Goal: Communication & Community: Answer question/provide support

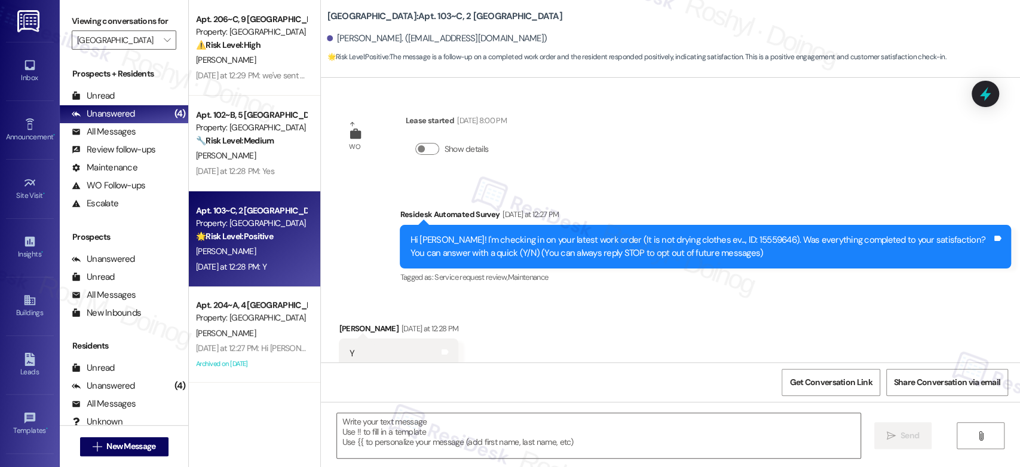
scroll to position [33, 0]
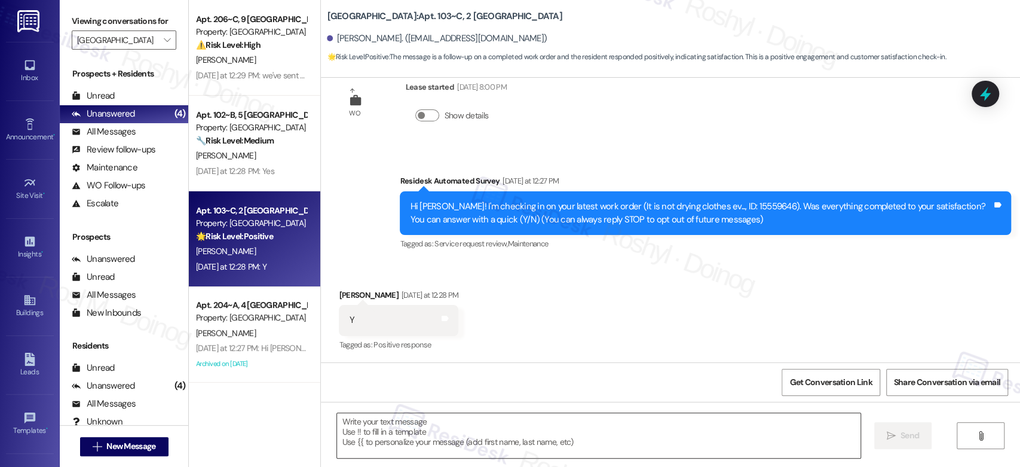
click at [387, 442] on textarea at bounding box center [598, 435] width 523 height 45
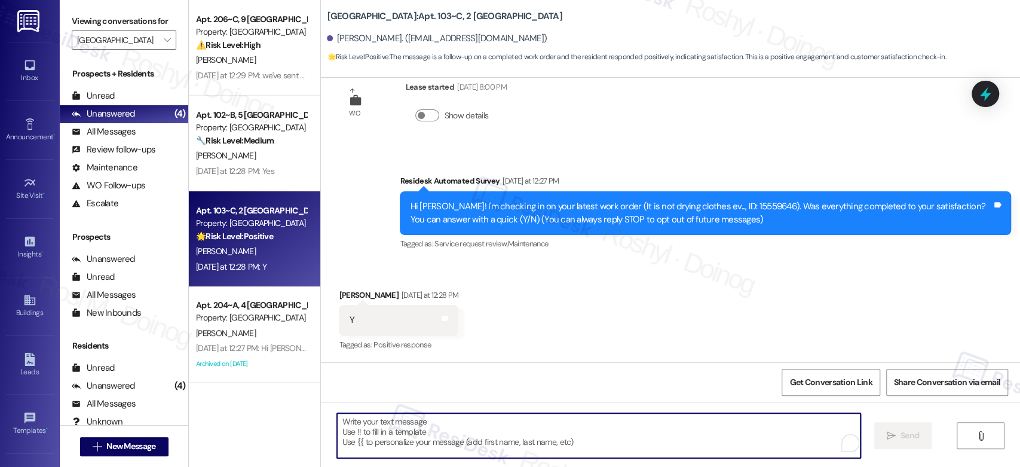
paste textarea "I’m glad to hear the work order was completed to your satisfaction! If there’s …"
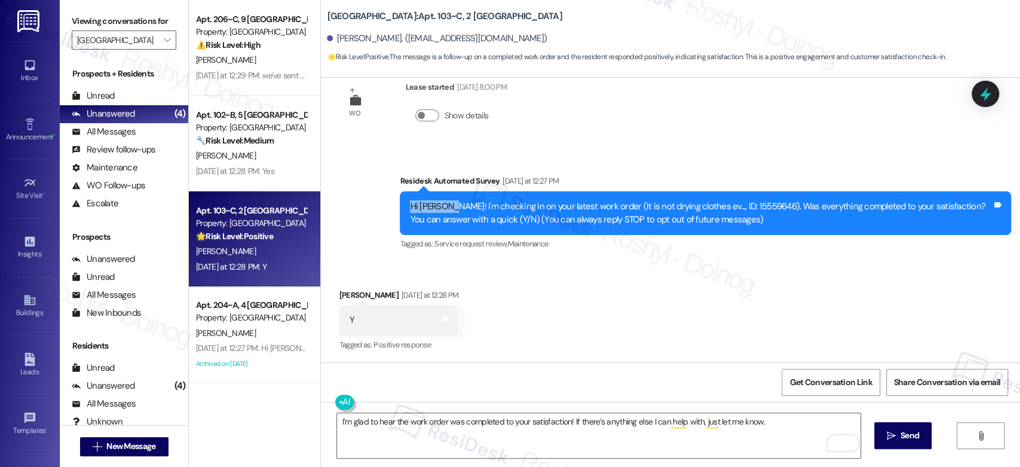
copy div "Hi Isabella"
drag, startPoint x: 439, startPoint y: 208, endPoint x: 403, endPoint y: 206, distance: 35.3
click at [410, 206] on div "Hi Isabella! I'm checking in on your latest work order (It is not drying clothe…" at bounding box center [701, 213] width 582 height 26
click at [337, 424] on textarea "I’m glad to hear the work order was completed to your satisfaction! If there’s …" at bounding box center [598, 435] width 523 height 45
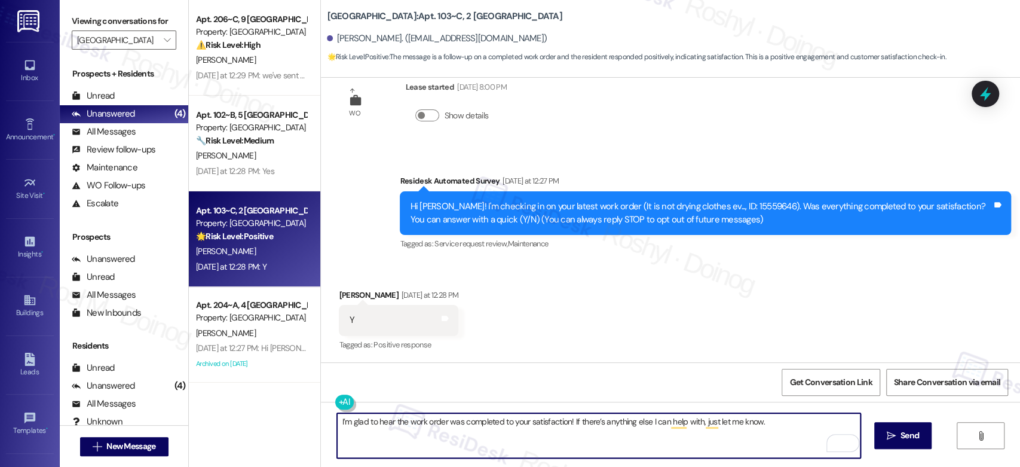
paste textarea "Hi Isabella"
click at [337, 423] on textarea "Hi IsabellaI’m glad to hear the work order was completed to your satisfaction! …" at bounding box center [598, 435] width 523 height 45
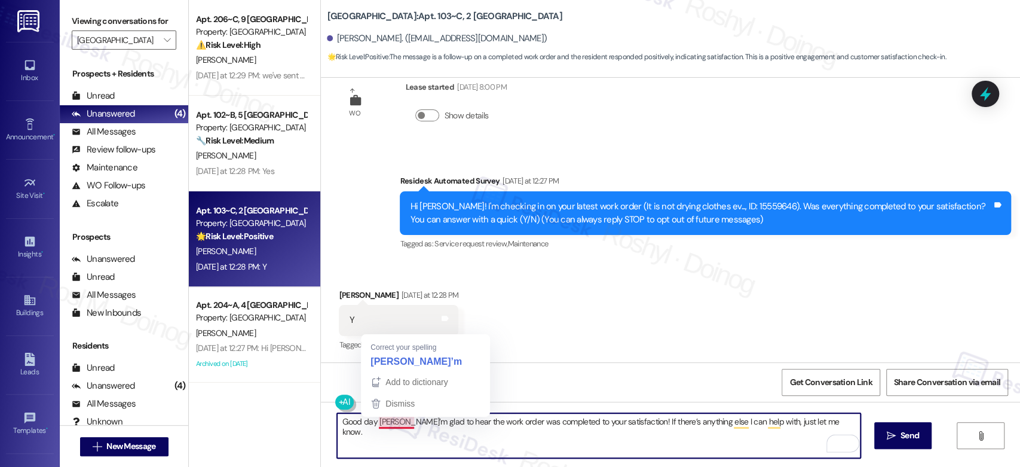
click at [399, 426] on textarea "Good day IsabellaI’m glad to hear the work order was completed to your satisfac…" at bounding box center [598, 435] width 523 height 45
click at [397, 423] on textarea "Good day IsabellaI’m glad to hear the work order was completed to your satisfac…" at bounding box center [598, 435] width 523 height 45
click at [363, 419] on textarea "Good day Isabella! I’m glad to hear the work order was completed to your satisf…" at bounding box center [598, 435] width 523 height 45
type textarea "Good day, Isabella! I’m glad to hear the work order was completed to your satis…"
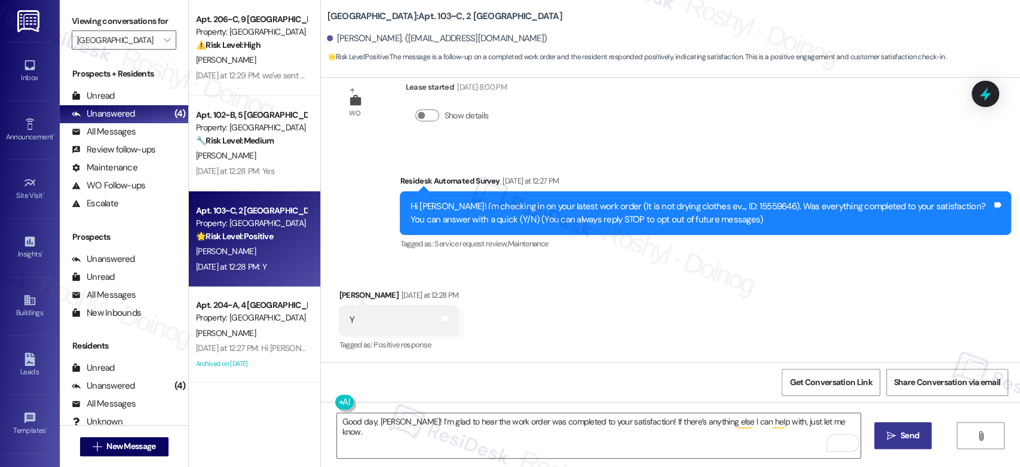
click at [909, 440] on span "Send" at bounding box center [909, 435] width 19 height 13
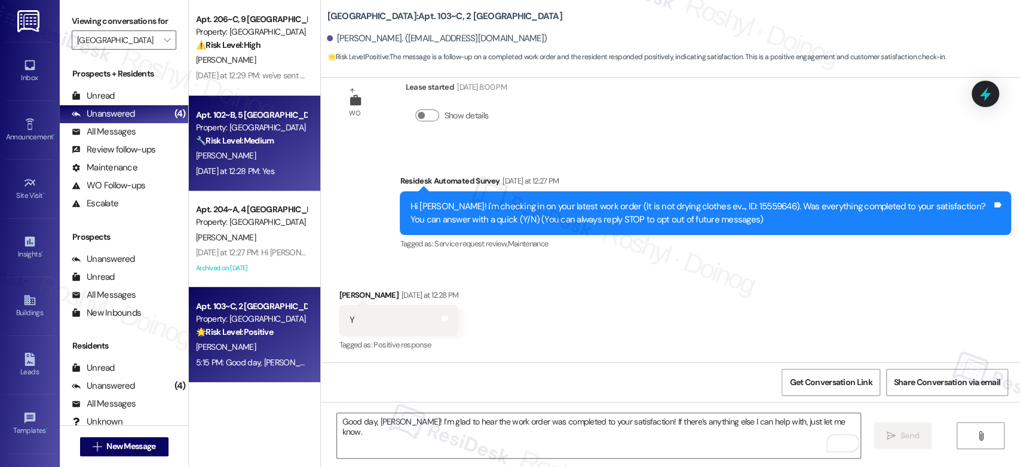
scroll to position [0, 0]
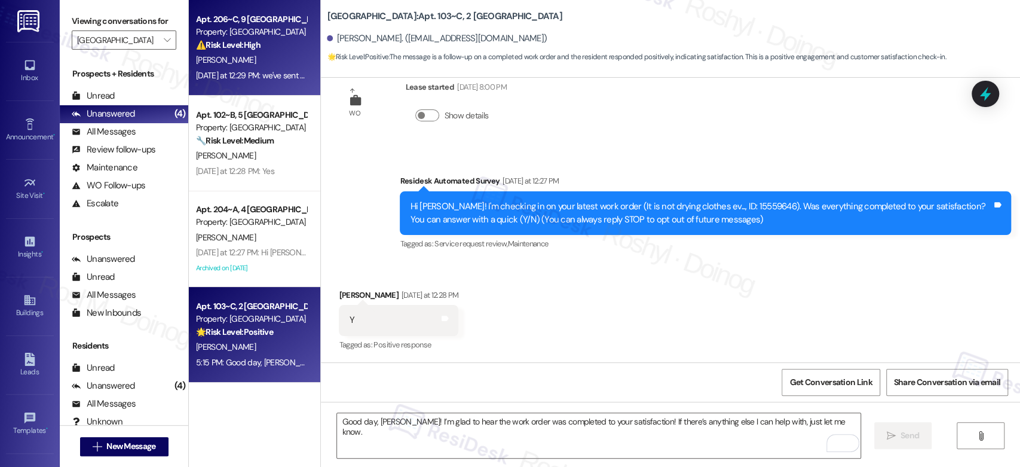
click at [237, 50] on strong "⚠️ Risk Level: High" at bounding box center [228, 44] width 65 height 11
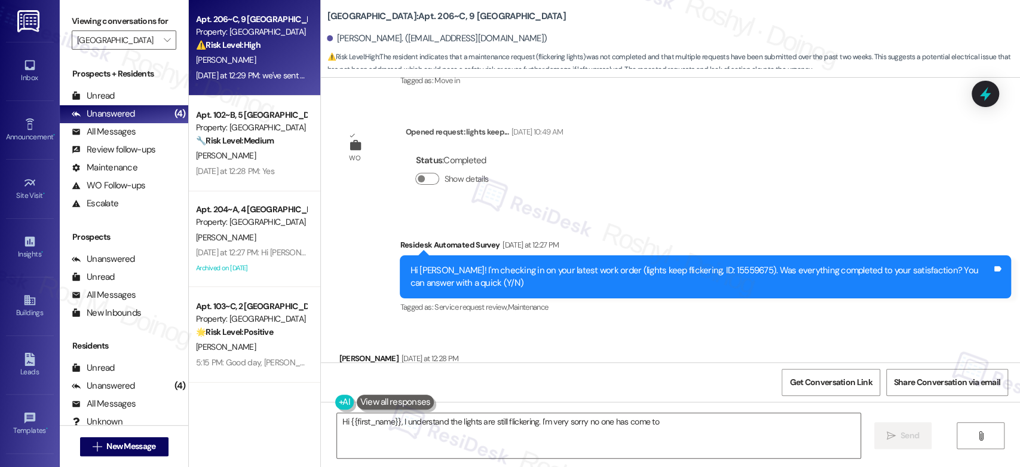
scroll to position [433, 0]
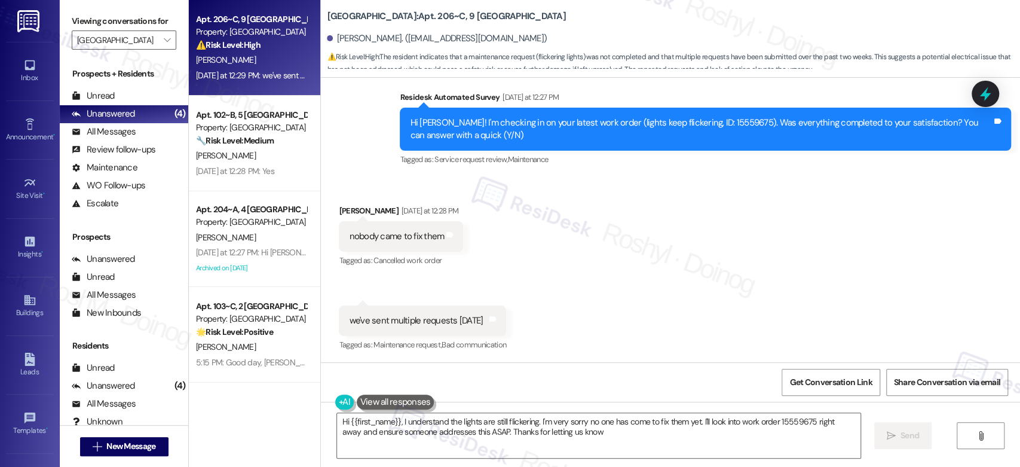
type textarea "Hi {{first_name}}, I understand the lights are still flickering. I'm very sorry…"
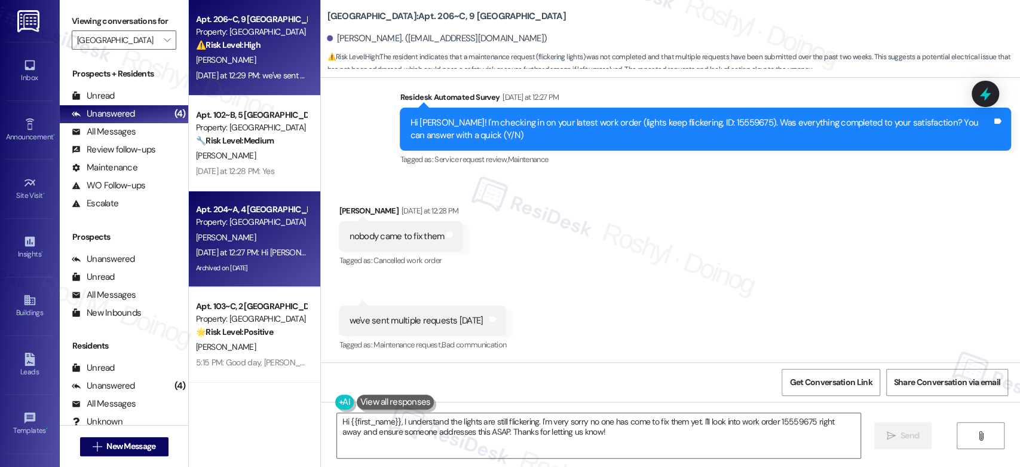
click at [248, 250] on div "Yesterday at 12:27 PM: Hi Nigel! I'm checking in on your latest work order (nee…" at bounding box center [536, 252] width 680 height 11
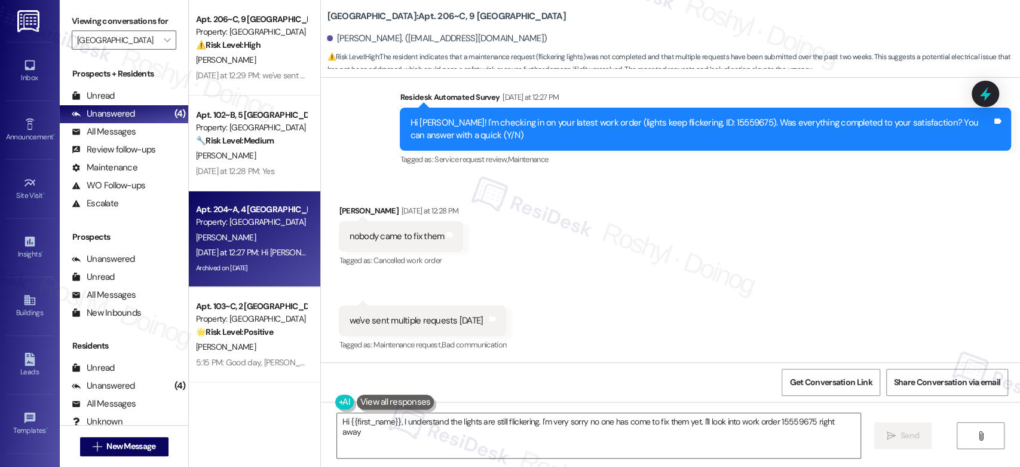
type textarea "Hi {{first_name}}, I understand the lights are still flickering. I'm very sorry…"
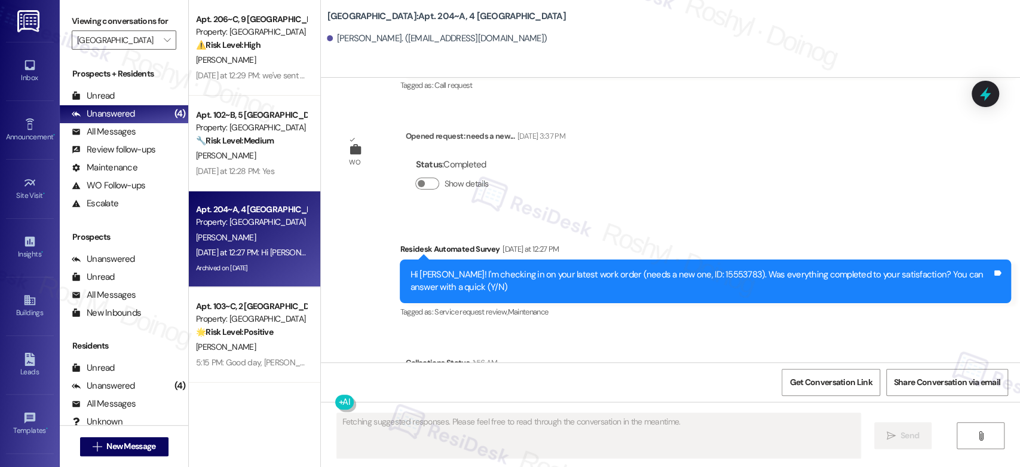
scroll to position [4379, 0]
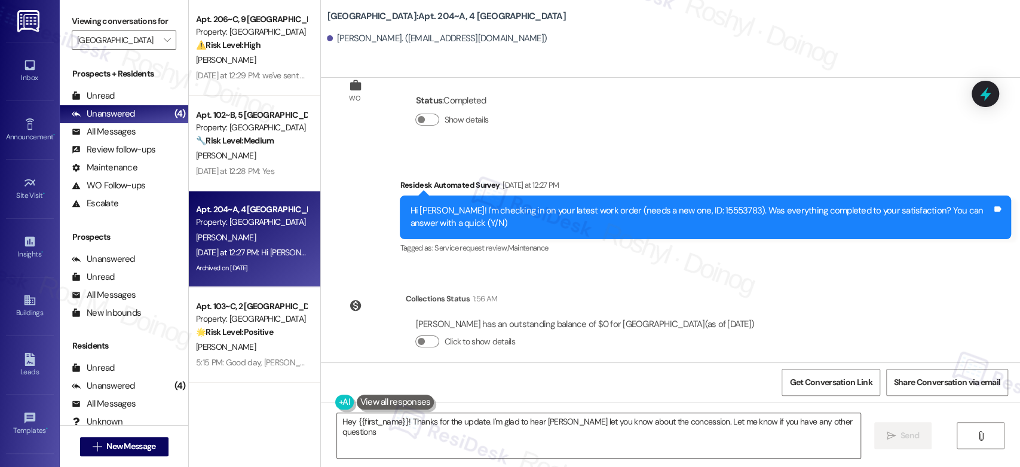
type textarea "Hey {{first_name}}! Thanks for the update. I'm glad to hear Michael Bilbo let y…"
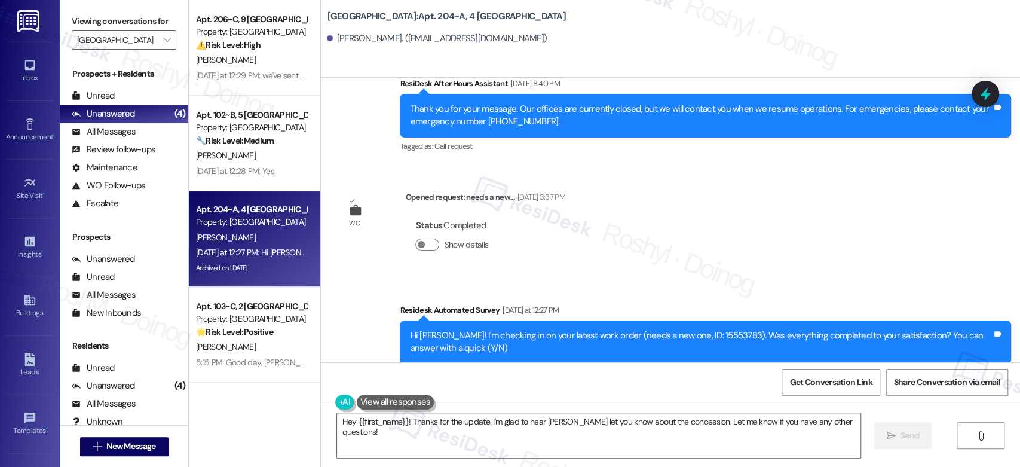
scroll to position [4246, 0]
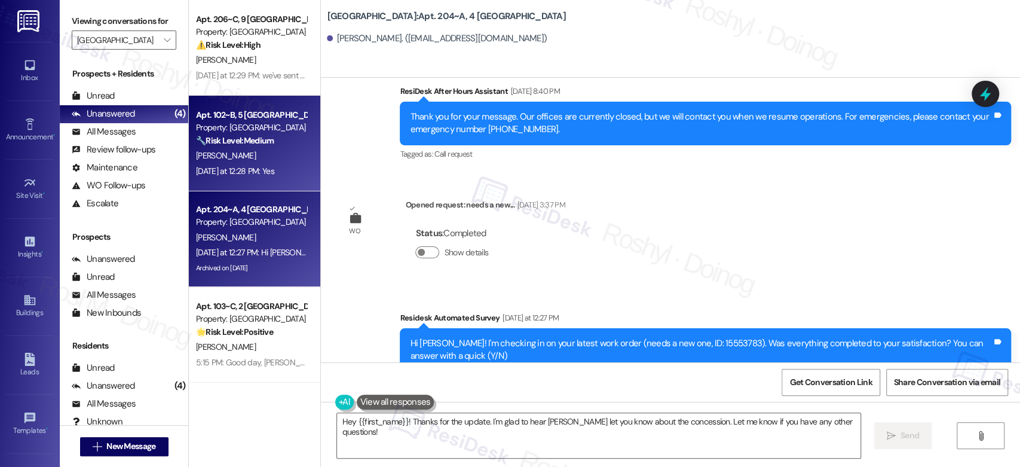
click at [213, 170] on div "Yesterday at 12:28 PM: Yes Yesterday at 12:28 PM: Yes" at bounding box center [235, 171] width 78 height 11
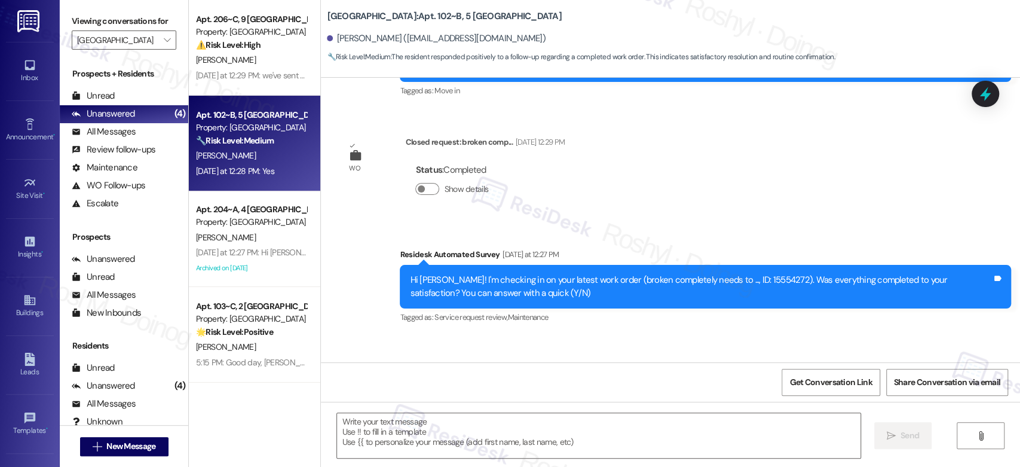
type textarea "Fetching suggested responses. Please feel free to read through the conversation…"
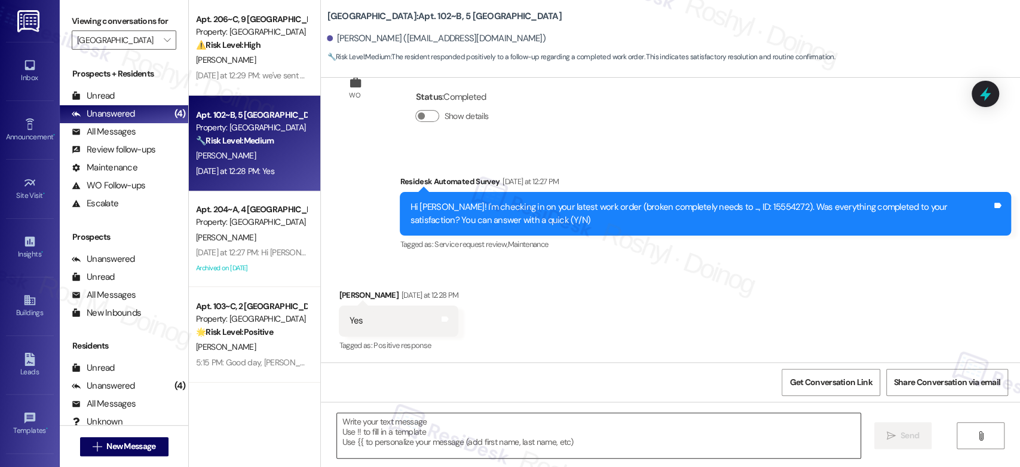
scroll to position [260, 0]
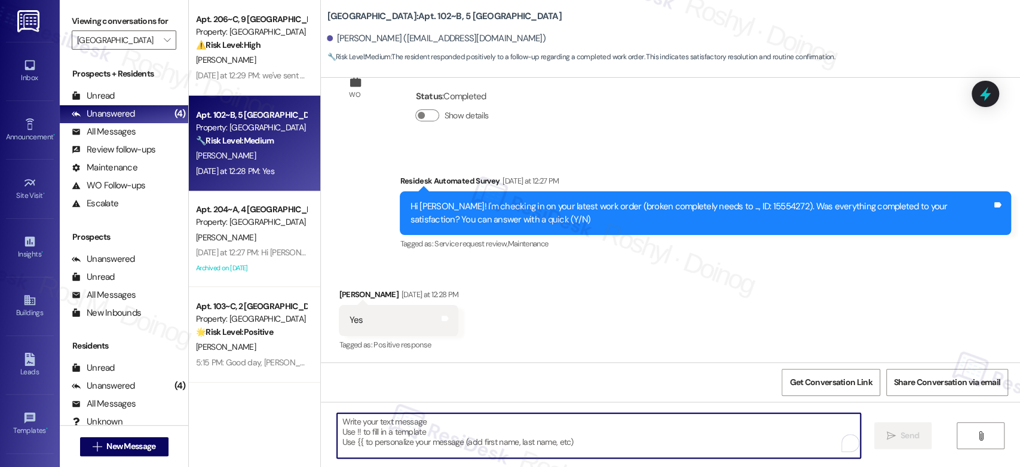
click at [449, 439] on textarea "To enrich screen reader interactions, please activate Accessibility in Grammarl…" at bounding box center [598, 435] width 523 height 45
paste textarea "Hi Isabella"
type textarea "Hi Isabella"
click at [409, 428] on textarea "To enrich screen reader interactions, please activate Accessibility in Grammarl…" at bounding box center [598, 435] width 523 height 45
paste textarea "I’m really glad to hear the work was completed for you! Let me know if there’s …"
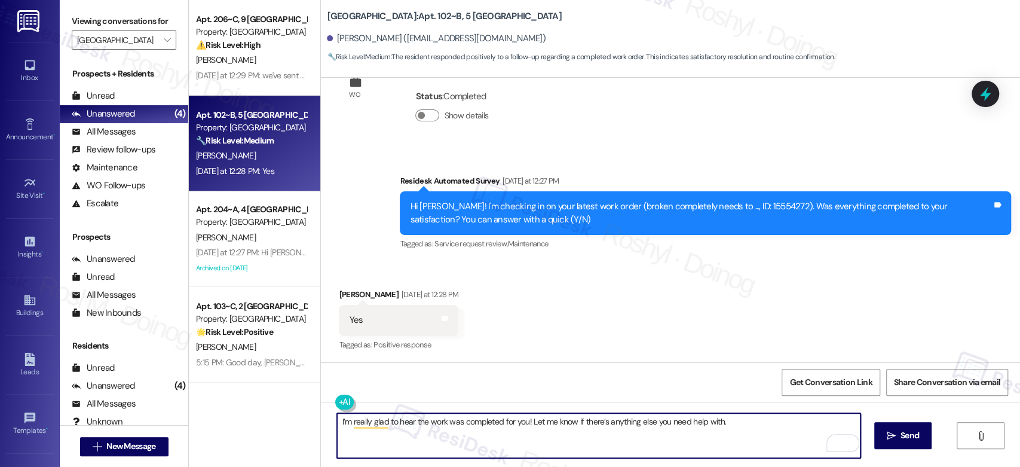
click at [337, 422] on textarea "I’m really glad to hear the work was completed for you! Let me know if there’s …" at bounding box center [598, 435] width 523 height 45
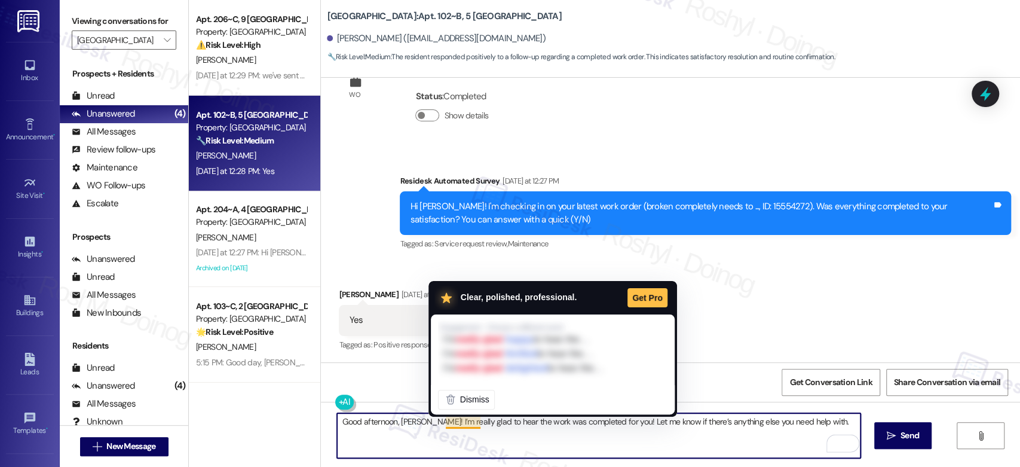
click at [455, 426] on textarea "Good afternoon, Anthony! I’m really glad to hear the work was completed for you…" at bounding box center [598, 435] width 523 height 45
click at [474, 427] on textarea "Good afternoon, Anthony! I’m really glad to hear the work was completed for you…" at bounding box center [598, 435] width 523 height 45
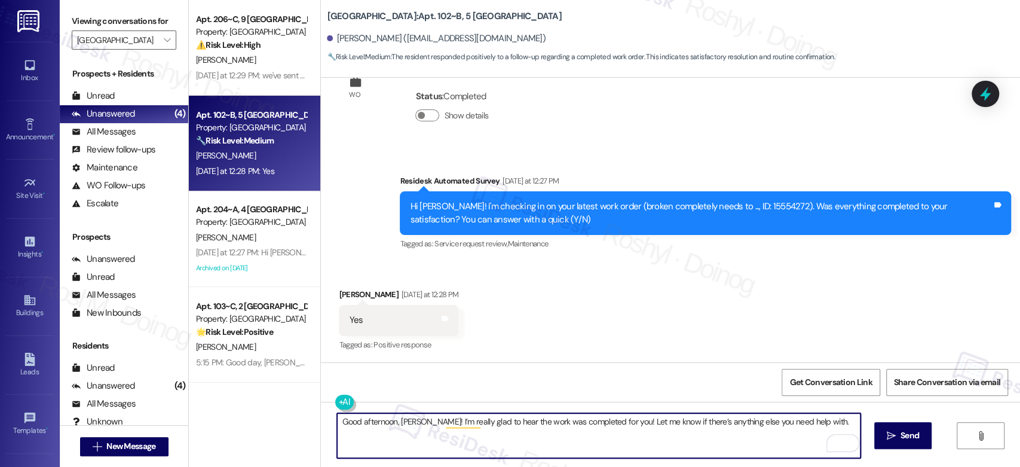
click at [531, 422] on textarea "Good afternoon, Anthony! I’m really glad to hear the work was completed for you…" at bounding box center [598, 435] width 523 height 45
type textarea "Good afternoon, Anthony! I’m really glad to hear the work order was completed f…"
click at [894, 434] on span " Send" at bounding box center [903, 435] width 38 height 13
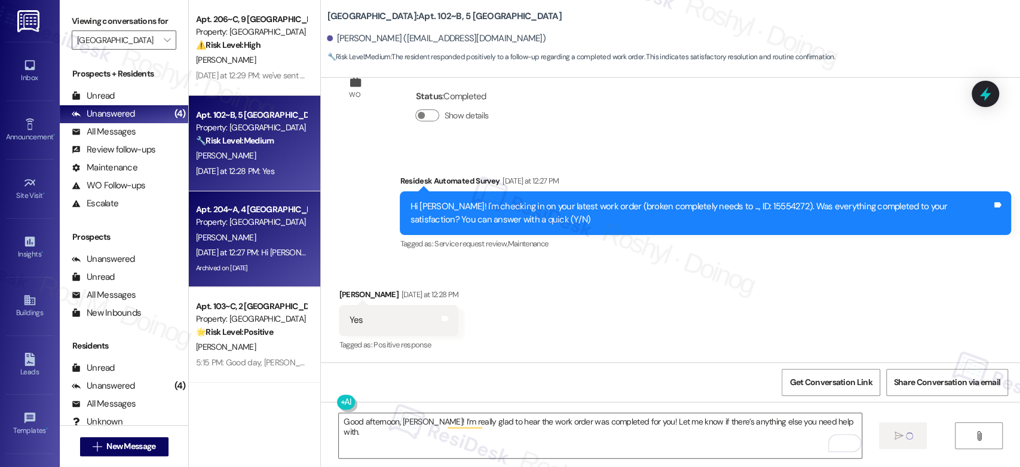
click at [252, 220] on div "Property: [GEOGRAPHIC_DATA]" at bounding box center [251, 222] width 111 height 13
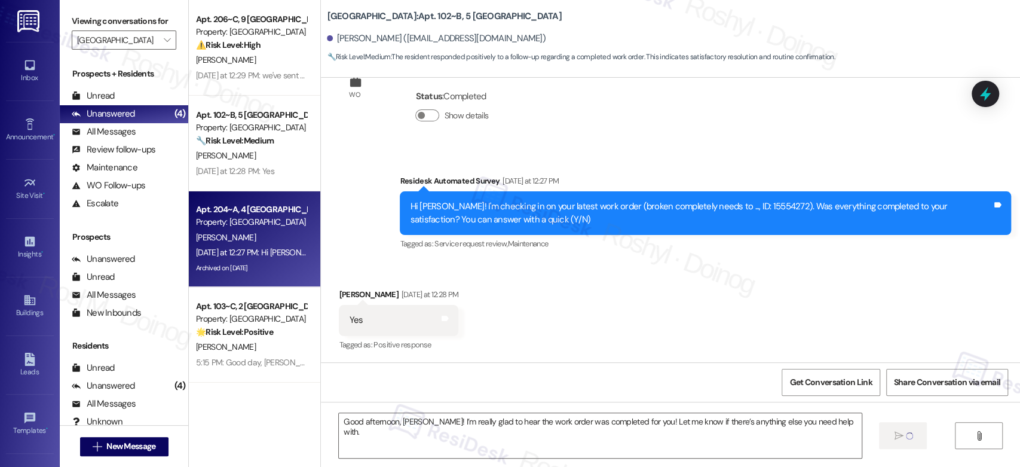
type textarea "Fetching suggested responses. Please feel free to read through the conversation…"
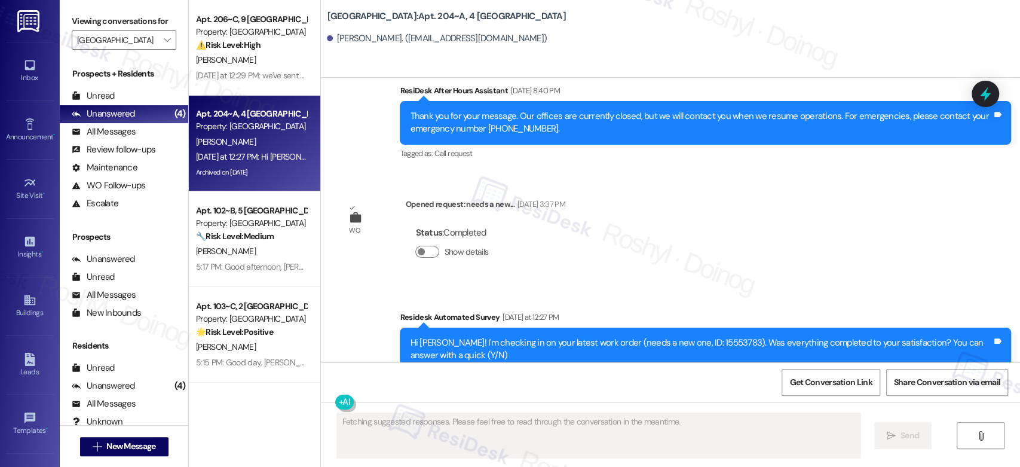
scroll to position [0, 0]
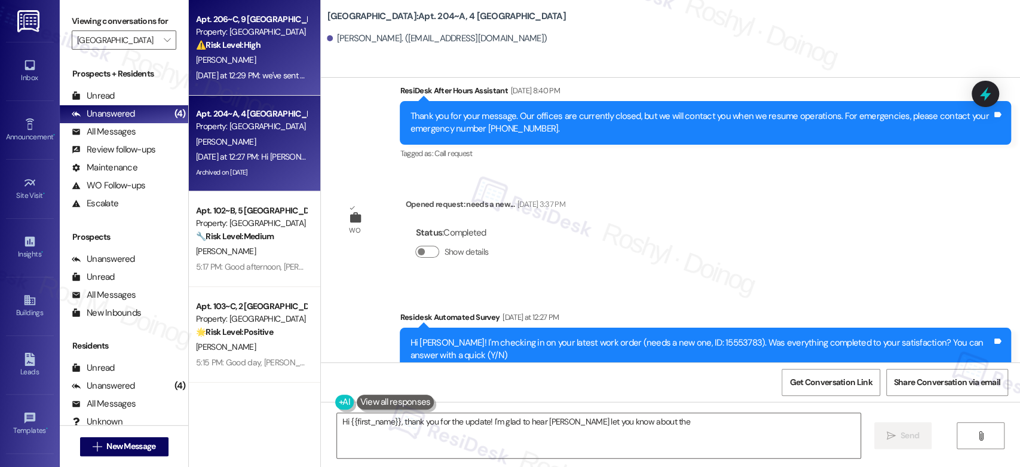
type textarea "Hi {{first_name}}, thank you for the update! I'm glad to hear Michael Bilbo let…"
click at [266, 88] on div "Apt. 206~C, 9 Yugo Starkville Campus Common Property: Yugo Starkville Campus Co…" at bounding box center [254, 48] width 131 height 96
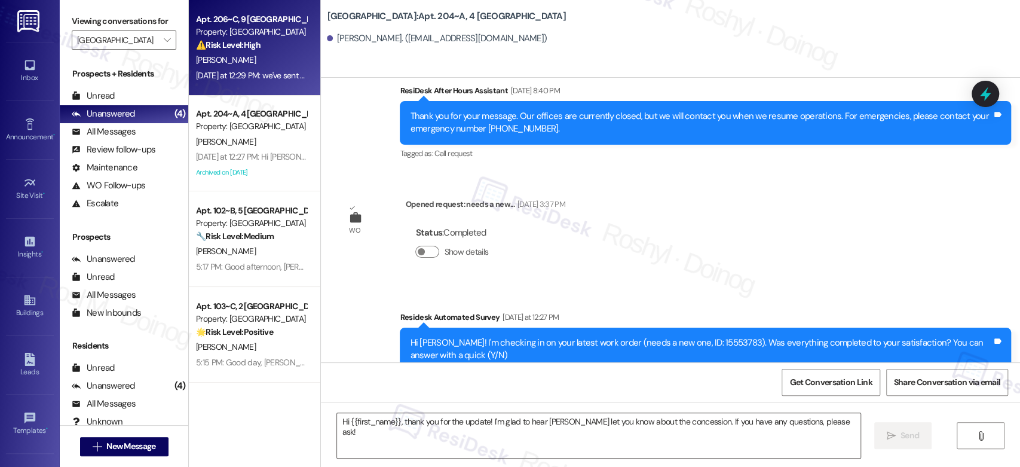
type textarea "Fetching suggested responses. Please feel free to read through the conversation…"
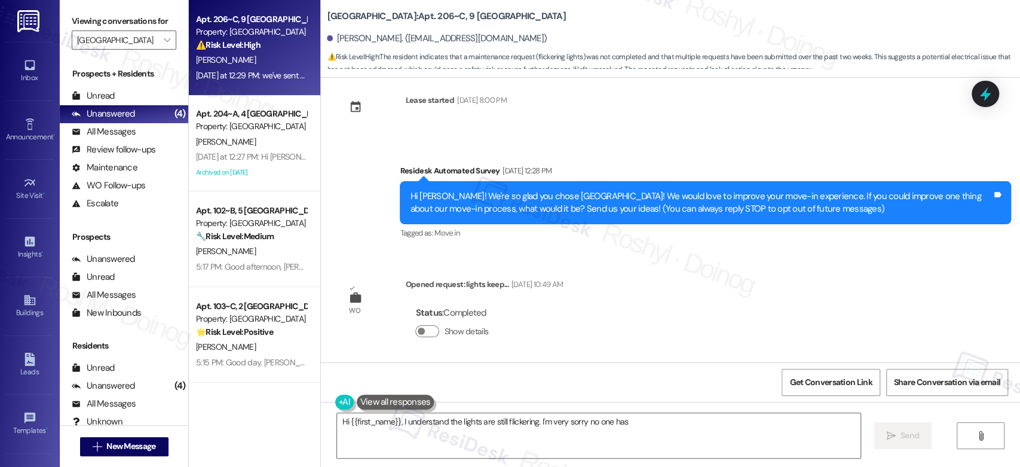
scroll to position [433, 0]
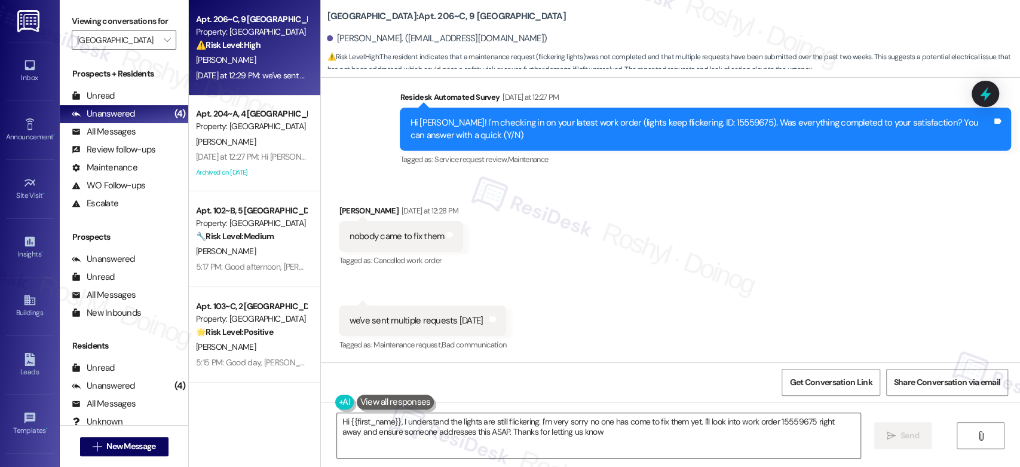
type textarea "Hi {{first_name}}, I understand the lights are still flickering. I'm very sorry…"
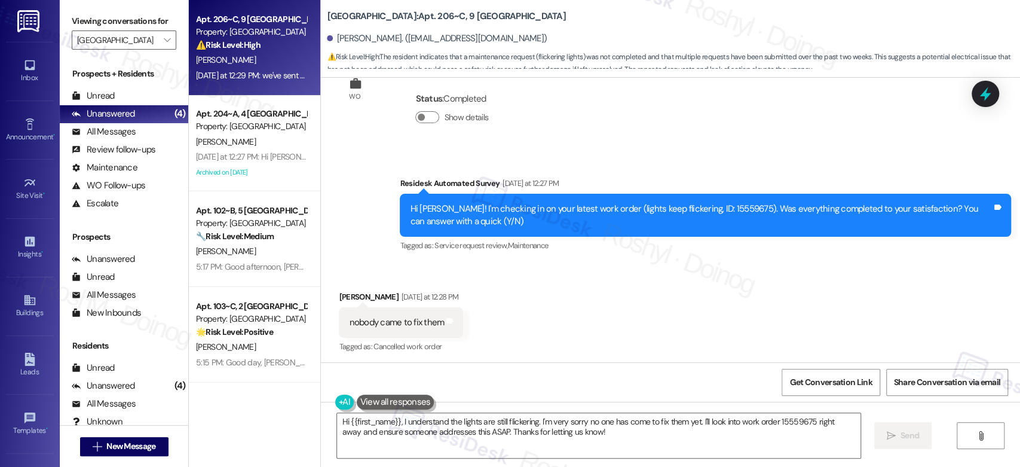
scroll to position [434, 0]
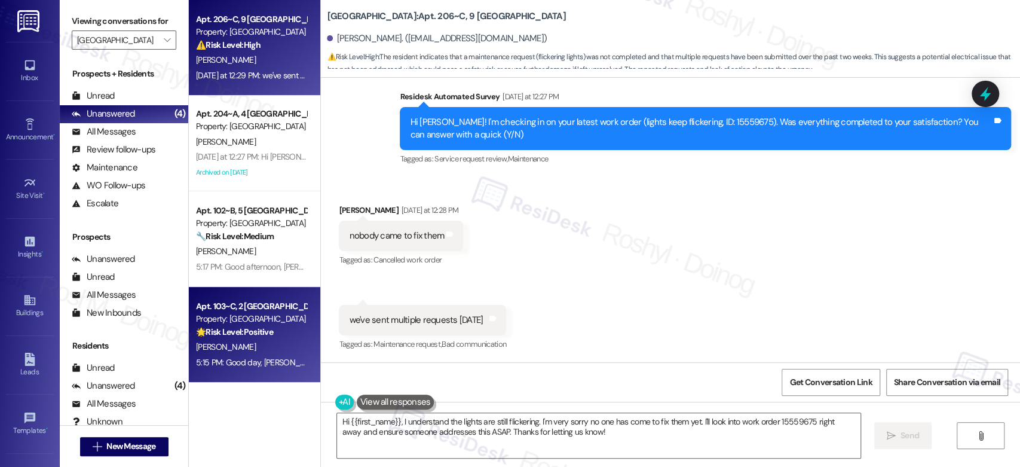
click at [253, 333] on strong "🌟 Risk Level: Positive" at bounding box center [234, 331] width 77 height 11
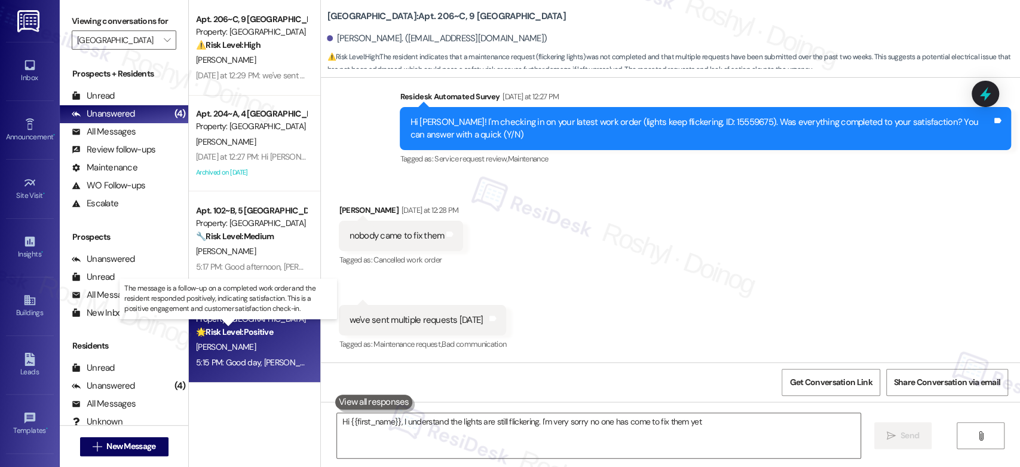
type textarea "Hi {{first_name}}, I understand the lights are still flickering. I'm very sorry…"
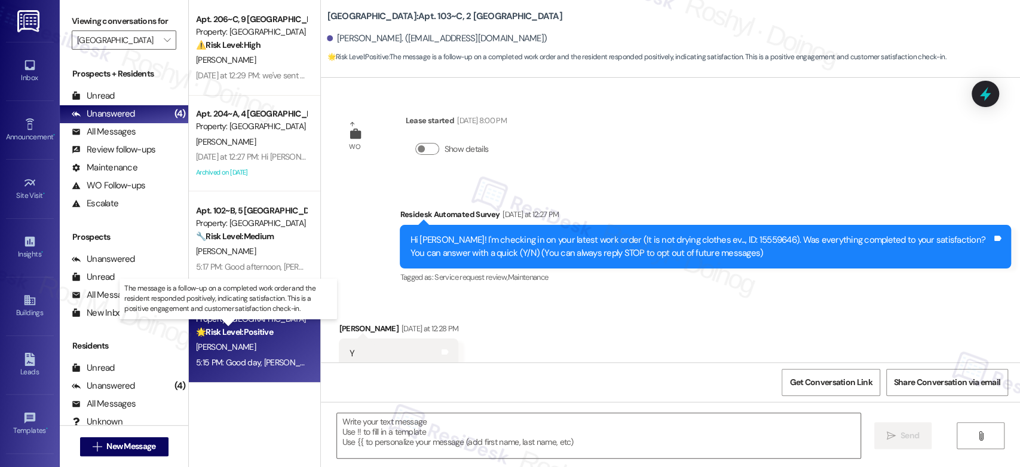
scroll to position [33, 0]
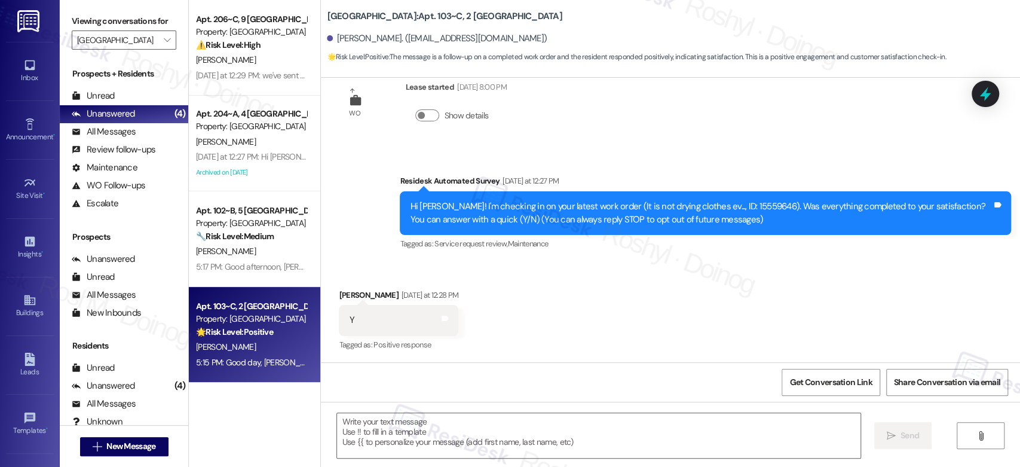
type textarea "Fetching suggested responses. Please feel free to read through the conversation…"
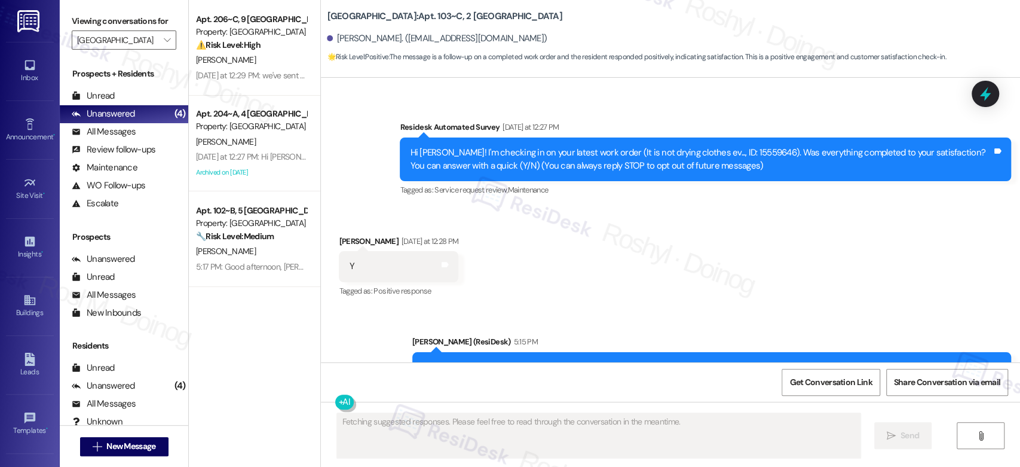
scroll to position [134, 0]
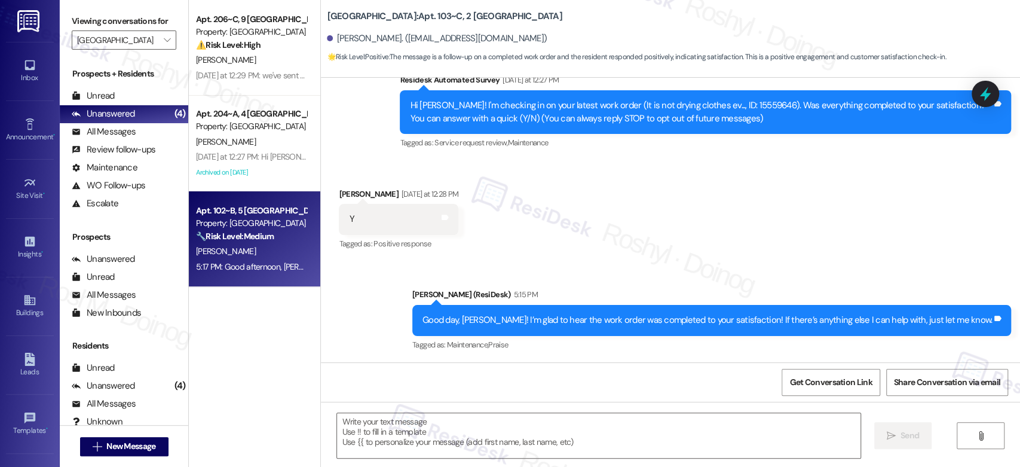
click at [271, 245] on div "A. Thompson Jr" at bounding box center [251, 251] width 113 height 15
type textarea "Fetching suggested responses. Please feel free to read through the conversation…"
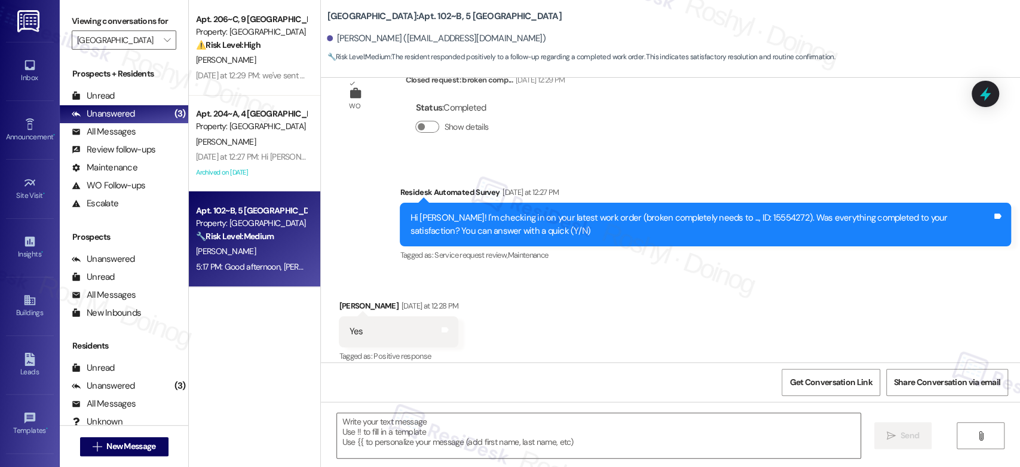
type textarea "Fetching suggested responses. Please feel free to read through the conversation…"
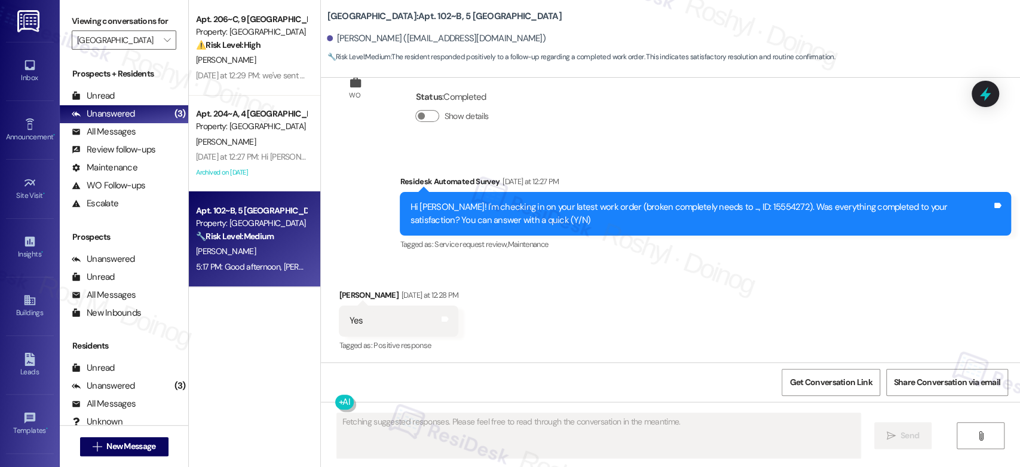
scroll to position [361, 0]
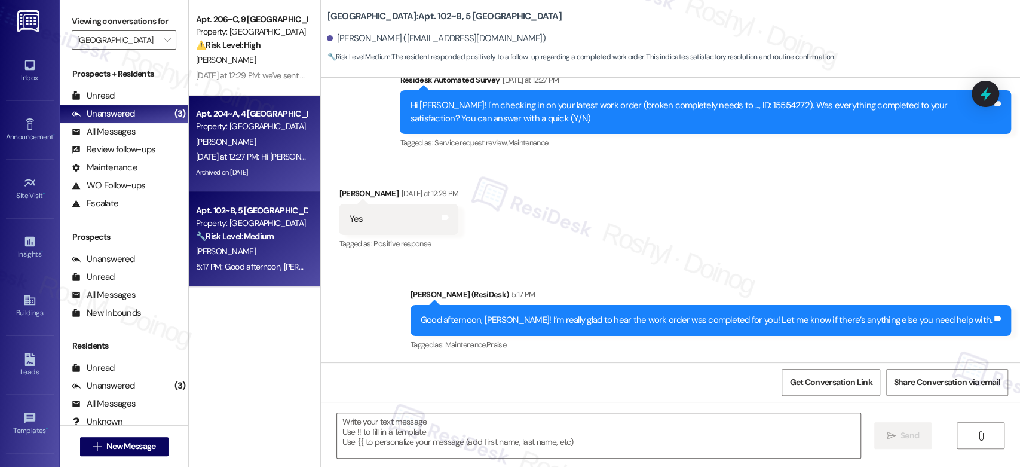
click at [212, 145] on span "[PERSON_NAME]" at bounding box center [226, 141] width 60 height 11
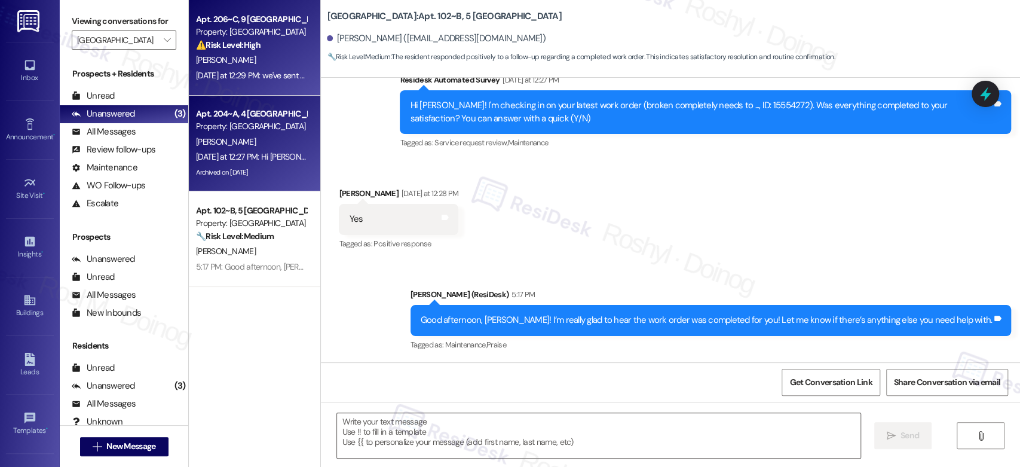
type textarea "Fetching suggested responses. Please feel free to read through the conversation…"
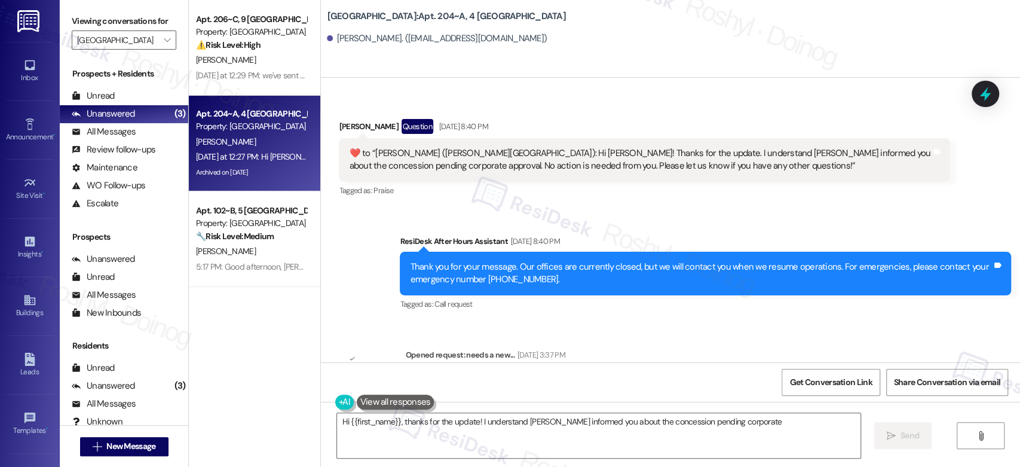
scroll to position [4114, 0]
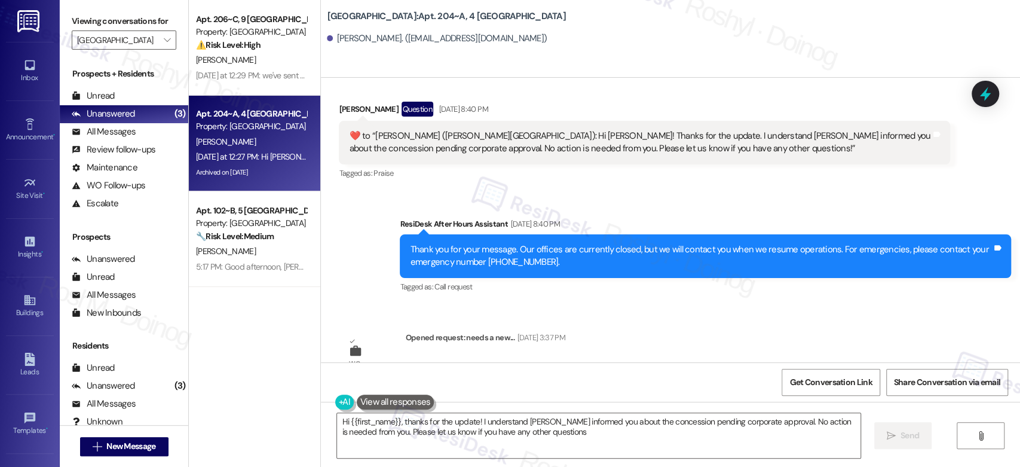
type textarea "Hi {{first_name}}, thanks for the update! I understand Michael Bilbo informed y…"
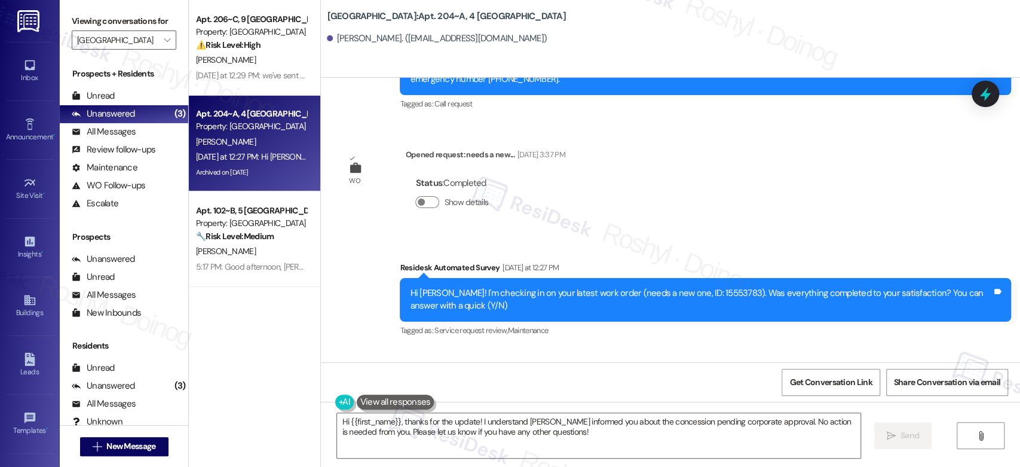
scroll to position [4379, 0]
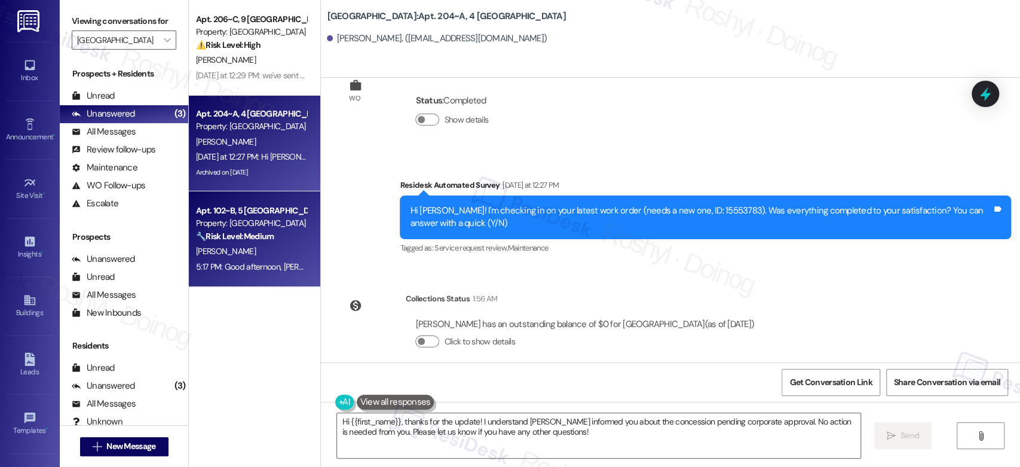
click at [274, 249] on div "A. Thompson Jr" at bounding box center [251, 251] width 113 height 15
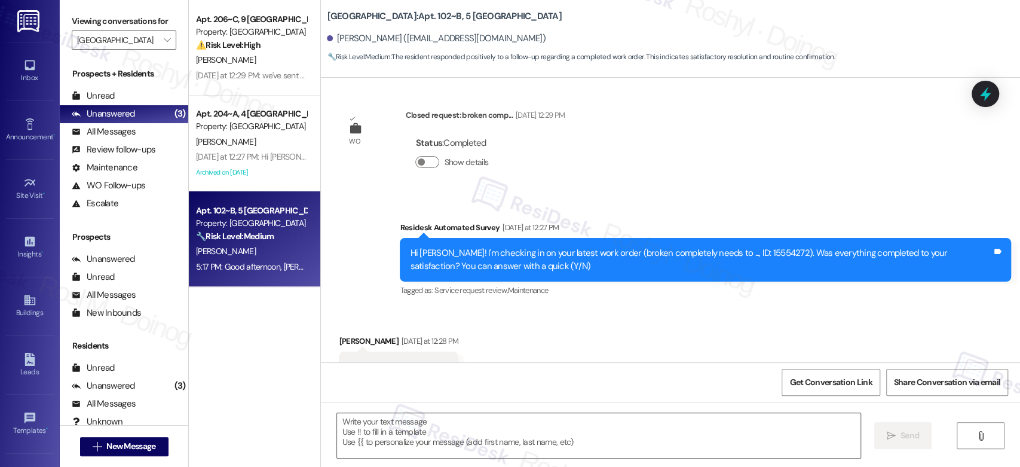
type textarea "Fetching suggested responses. Please feel free to read through the conversation…"
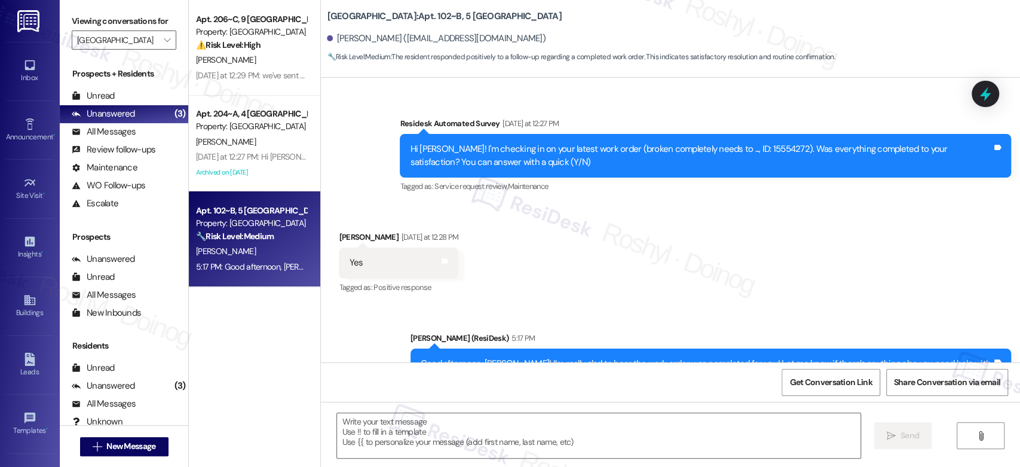
scroll to position [361, 0]
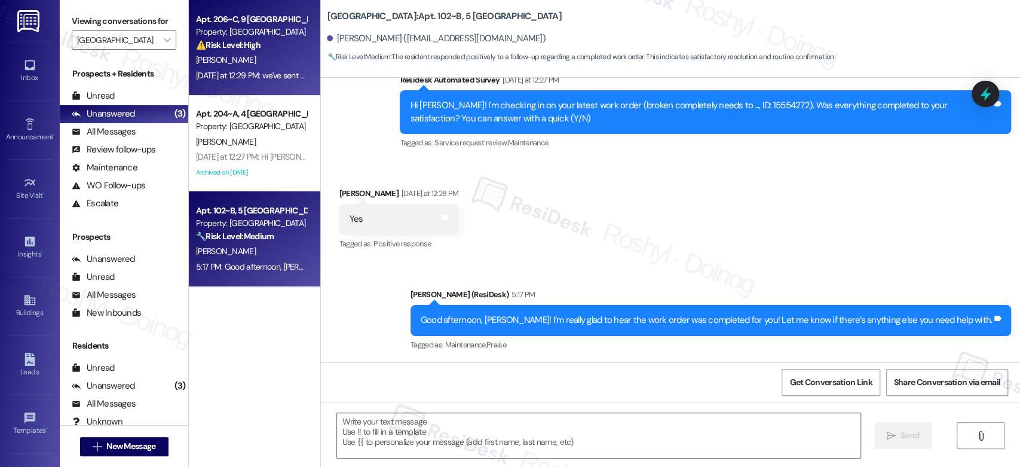
click at [261, 46] on div "⚠️ Risk Level: High The resident indicates that a maintenance request (flickeri…" at bounding box center [251, 45] width 111 height 13
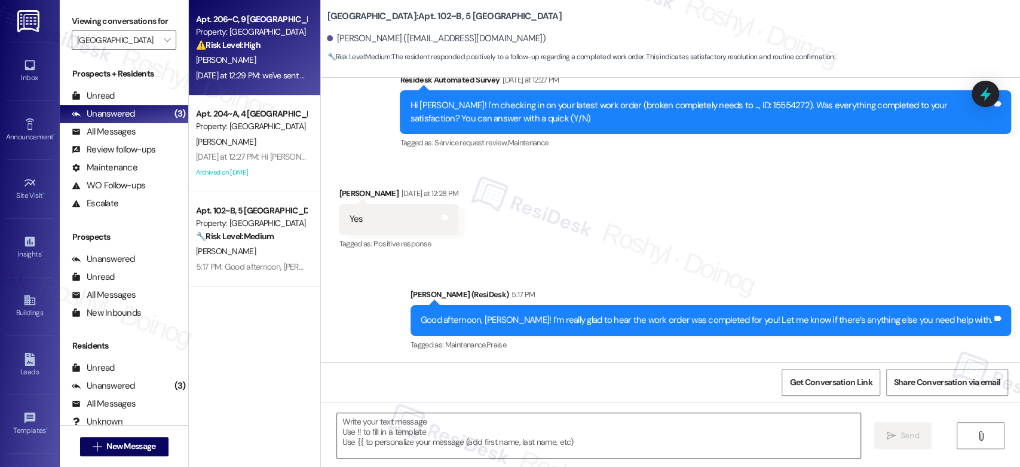
type textarea "Fetching suggested responses. Please feel free to read through the conversation…"
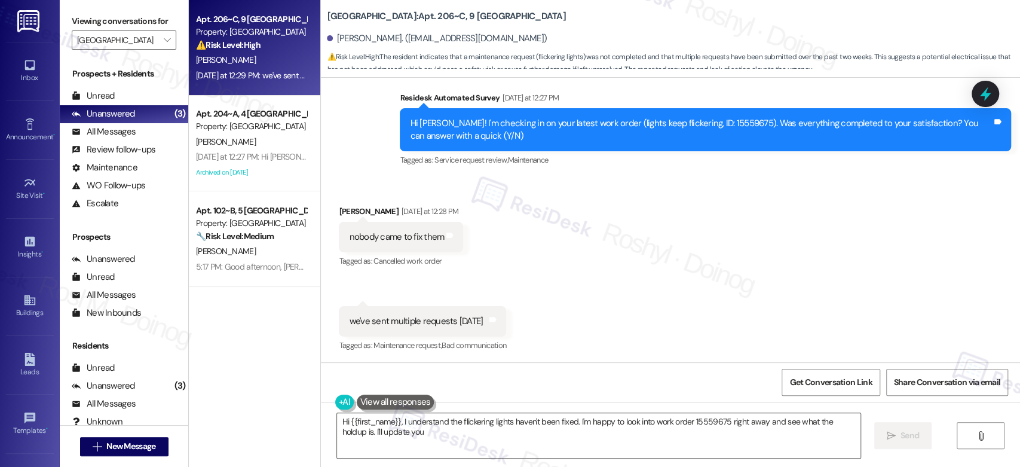
scroll to position [433, 0]
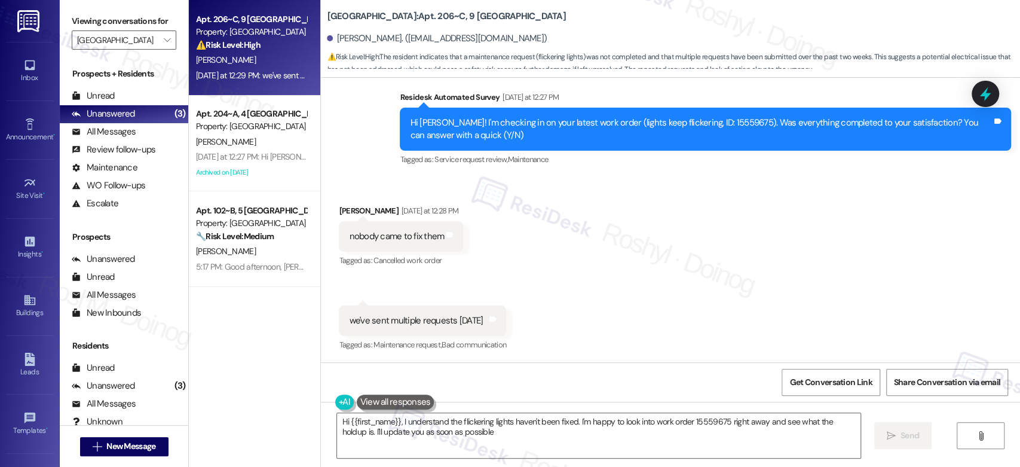
type textarea "Hi {{first_name}}, I understand the flickering lights haven't been fixed. I'm h…"
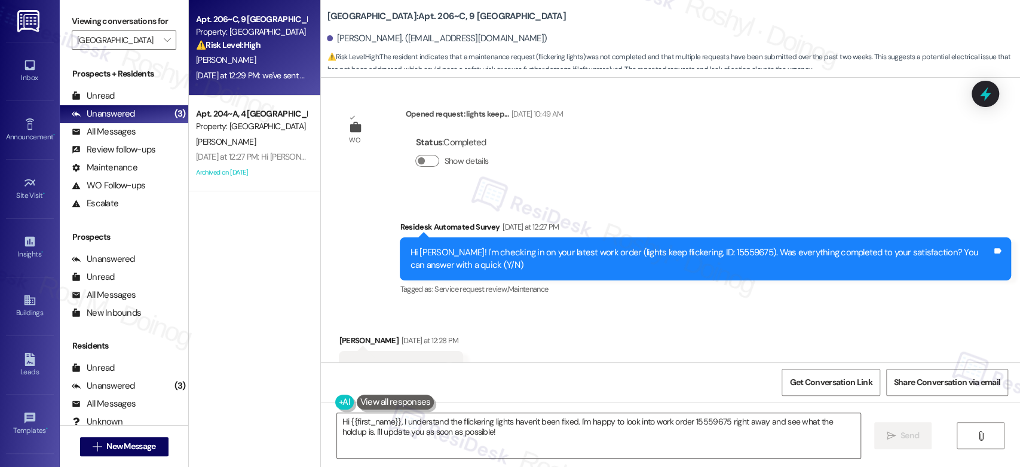
scroll to position [301, 0]
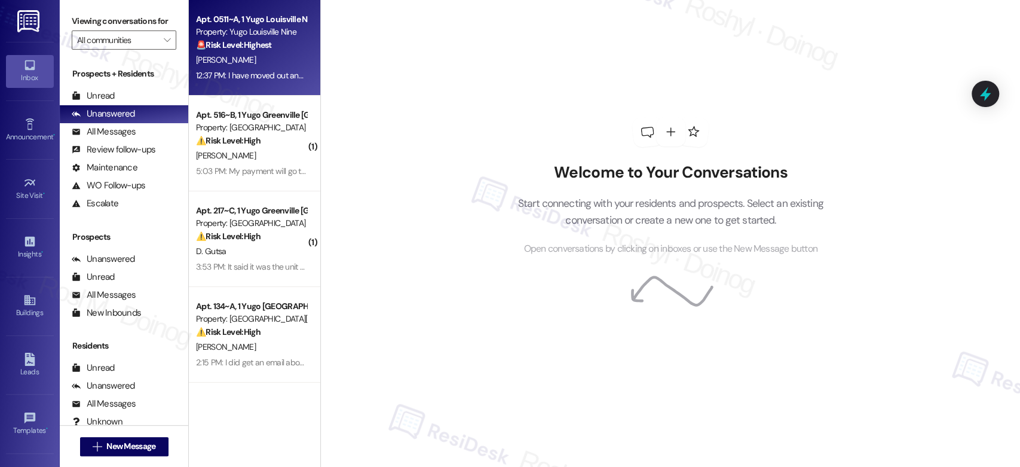
click at [250, 60] on div "[PERSON_NAME]" at bounding box center [251, 60] width 113 height 15
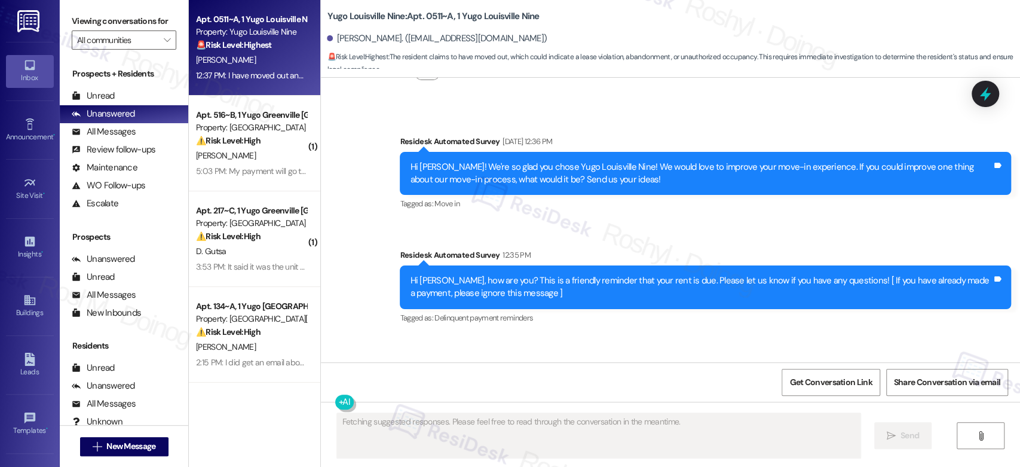
scroll to position [2084, 0]
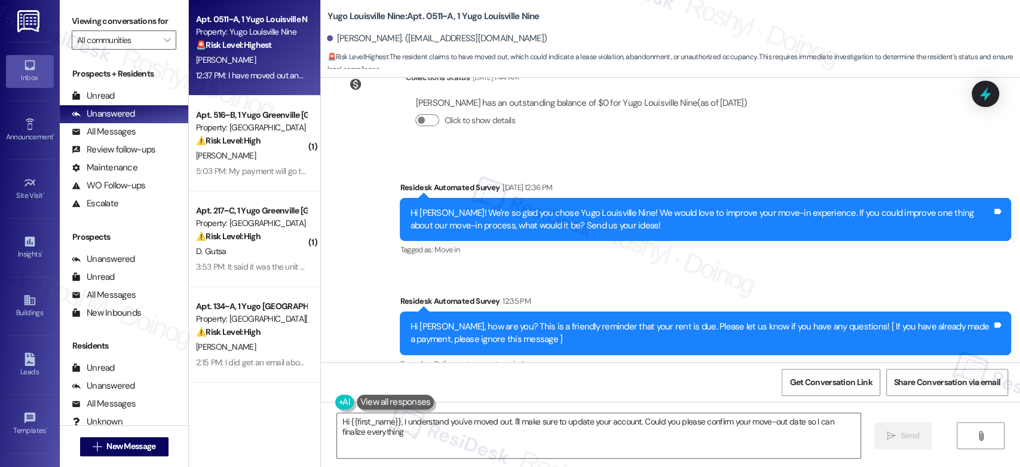
type textarea "Hi {{first_name}}, I understand you've moved out. I'll make sure to update your…"
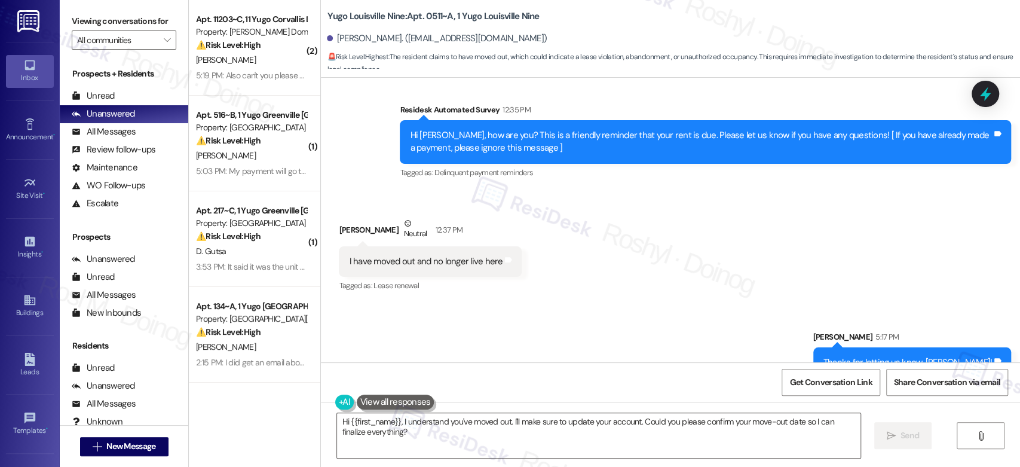
scroll to position [2300, 0]
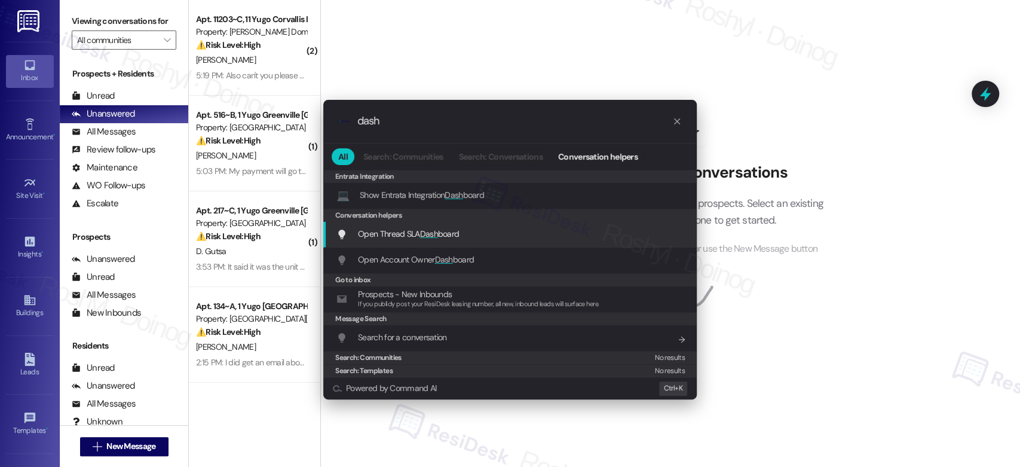
click at [385, 230] on span "Open Thread SLA Dash board" at bounding box center [408, 233] width 101 height 11
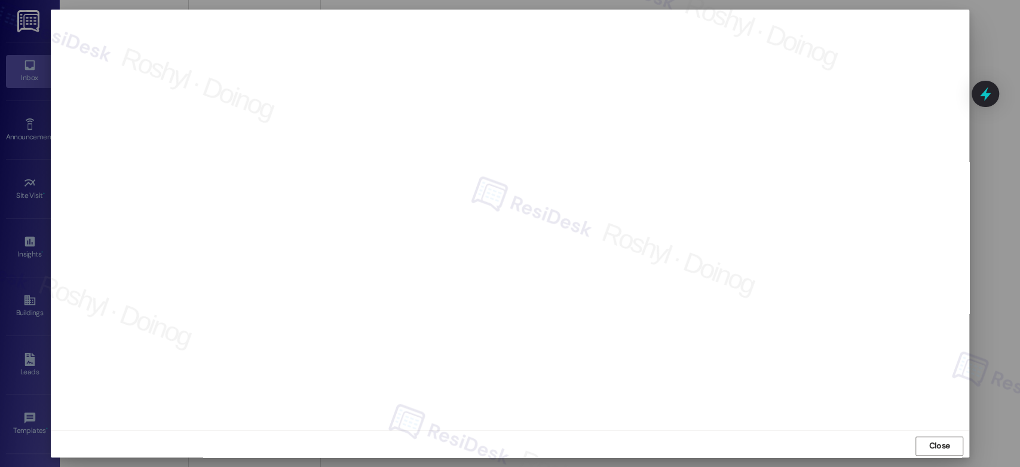
scroll to position [4, 0]
click at [939, 443] on span "Close" at bounding box center [939, 441] width 21 height 13
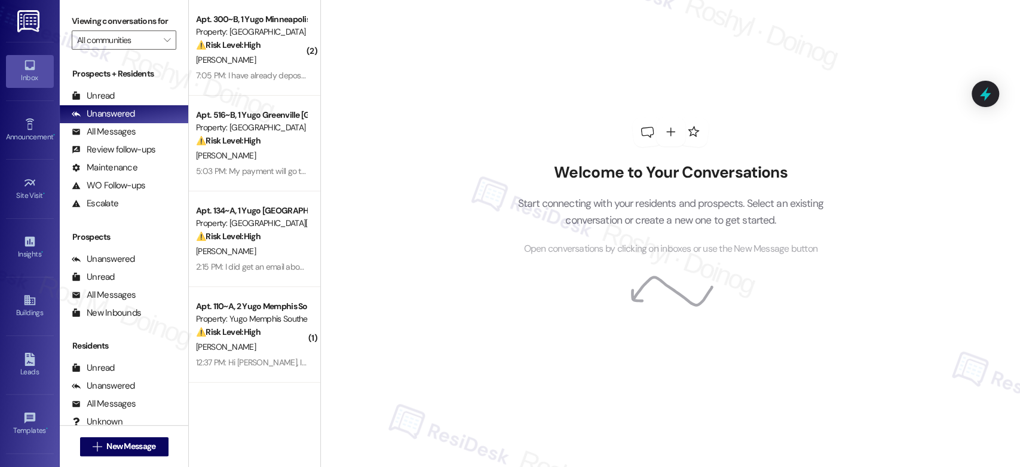
click at [531, 222] on p "Start connecting with your residents and prospects. Select an existing conversa…" at bounding box center [671, 212] width 342 height 34
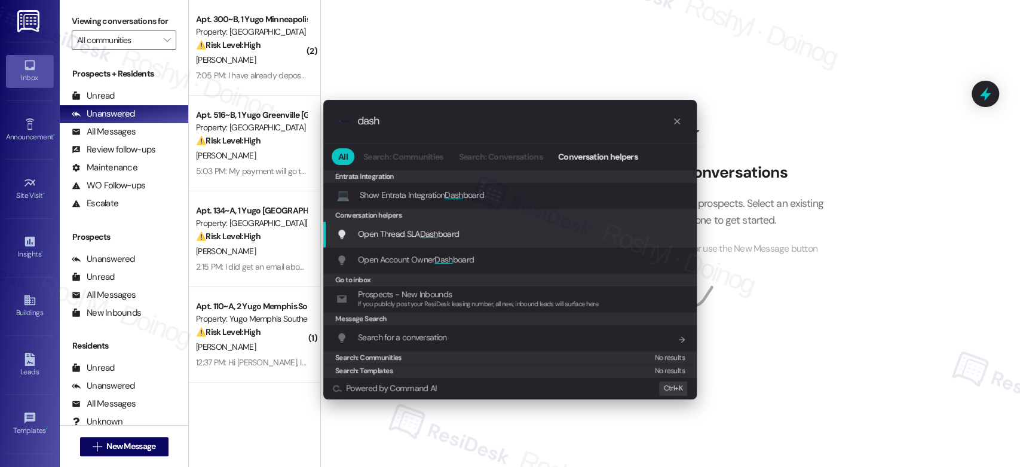
type input "dash"
click at [440, 235] on span "Open Thread SLA Dash board" at bounding box center [408, 233] width 101 height 11
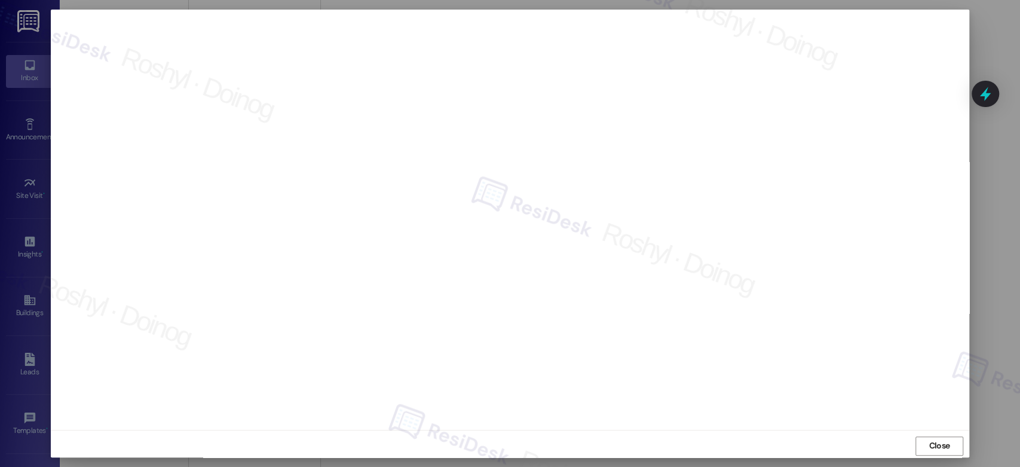
click at [279, 445] on div "Close" at bounding box center [510, 446] width 918 height 32
click at [96, 443] on div "Close" at bounding box center [510, 446] width 918 height 32
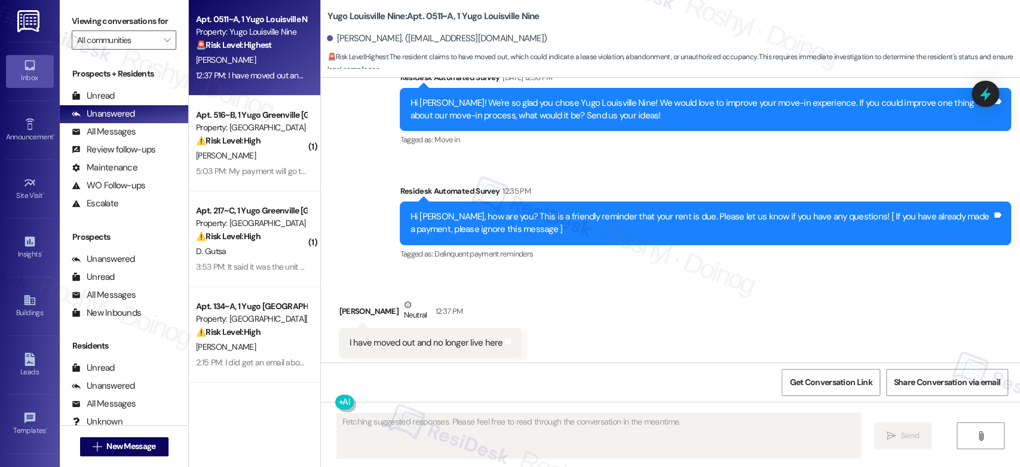
scroll to position [2217, 0]
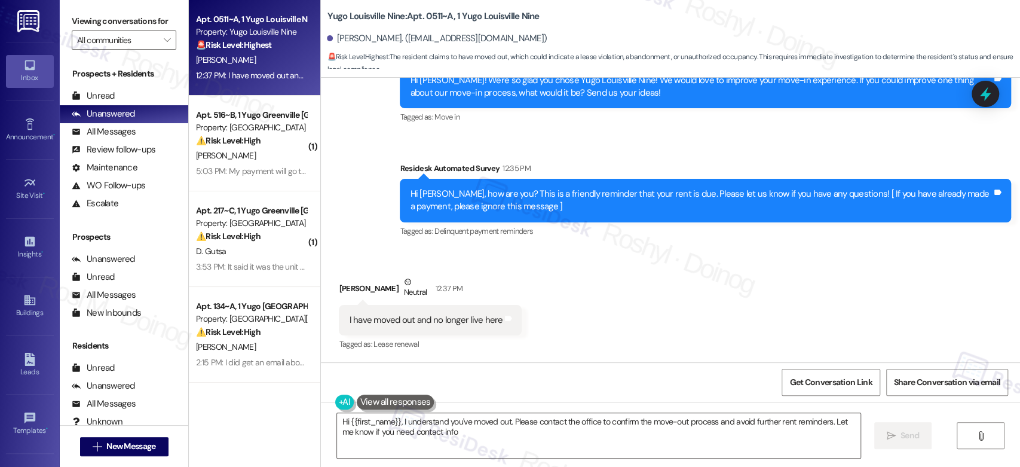
type textarea "Hi {{first_name}}, I understand you've moved out. Please contact the office to …"
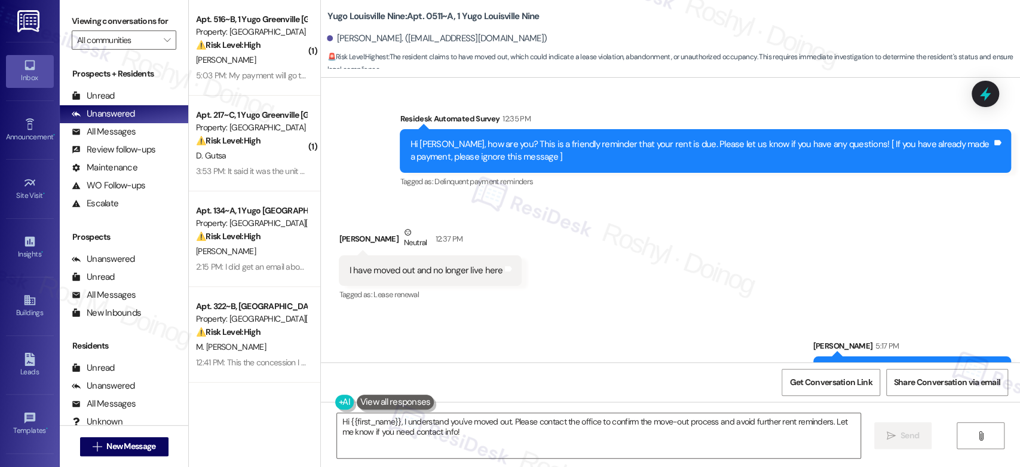
scroll to position [2300, 0]
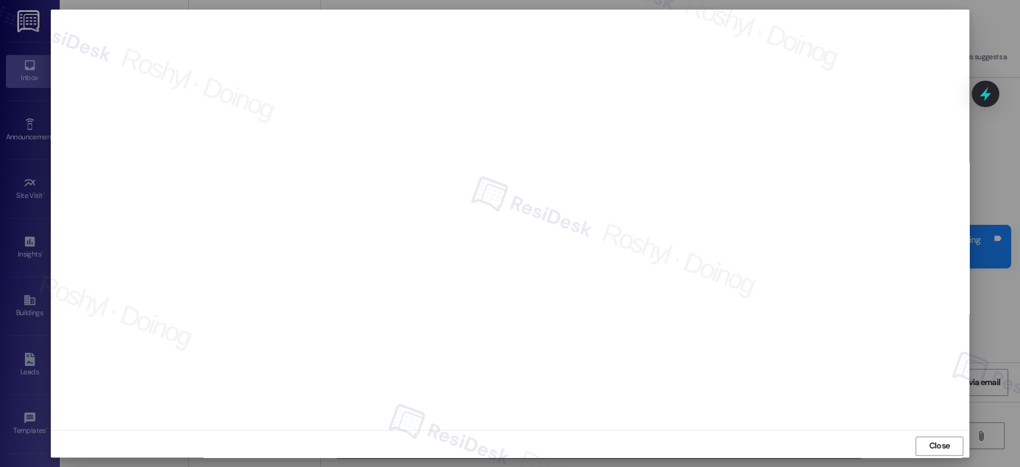
scroll to position [668, 0]
click at [986, 221] on div at bounding box center [510, 233] width 1020 height 467
click at [933, 449] on span "Close" at bounding box center [939, 445] width 21 height 13
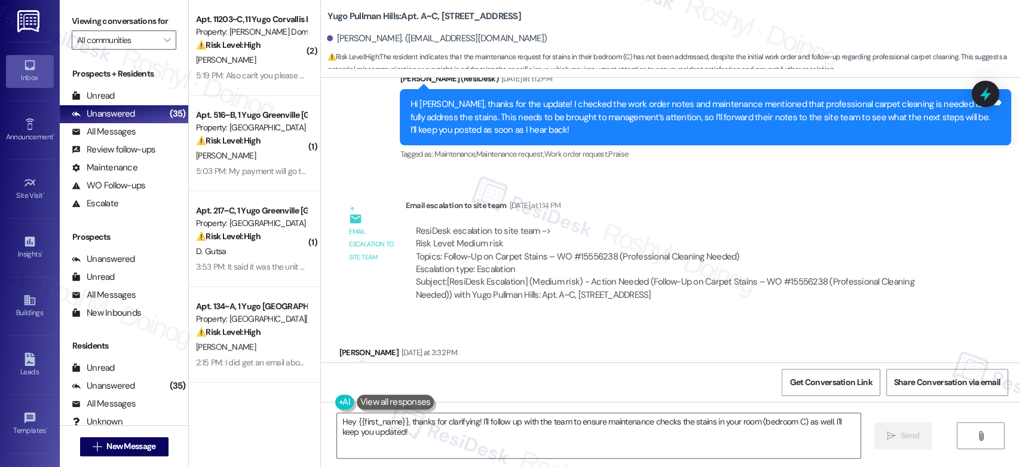
scroll to position [712, 0]
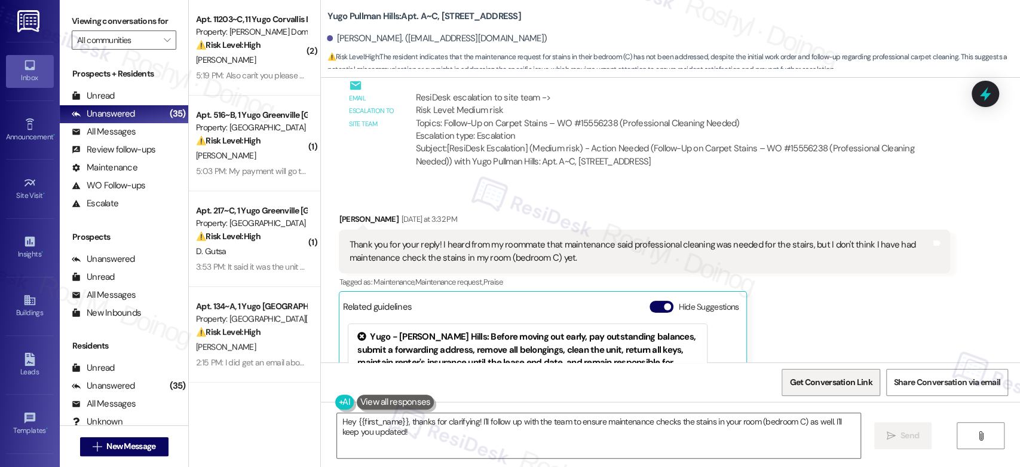
click at [836, 381] on span "Get Conversation Link" at bounding box center [830, 382] width 82 height 13
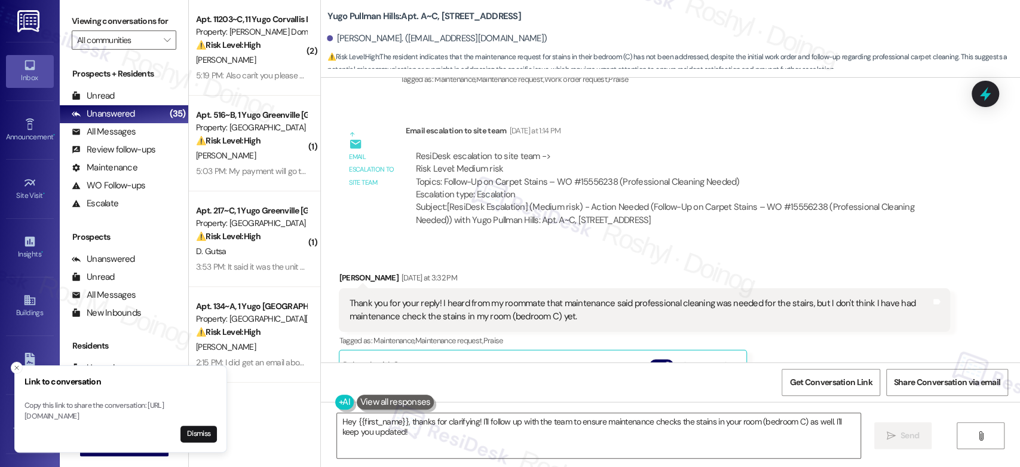
scroll to position [645, 0]
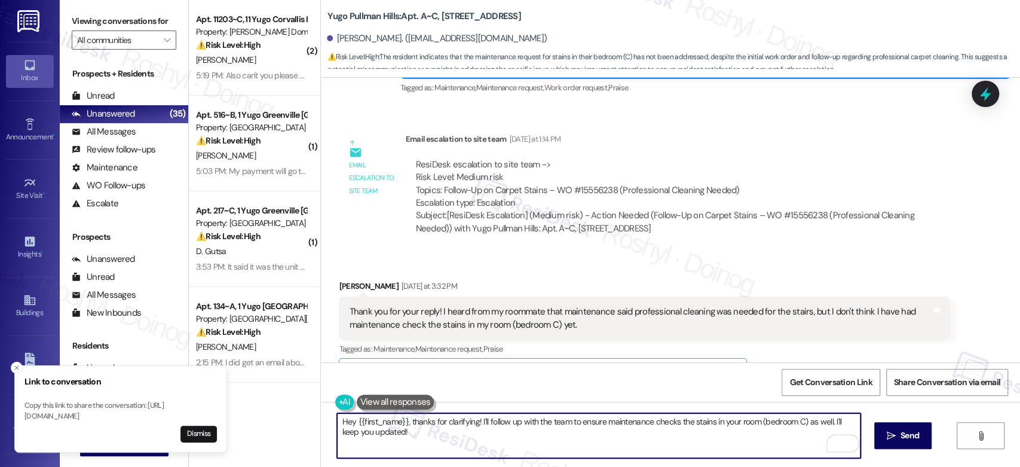
click at [470, 424] on textarea "Hey {{first_name}}, thanks for clarifying! I'll follow up with the team to ensu…" at bounding box center [598, 435] width 523 height 45
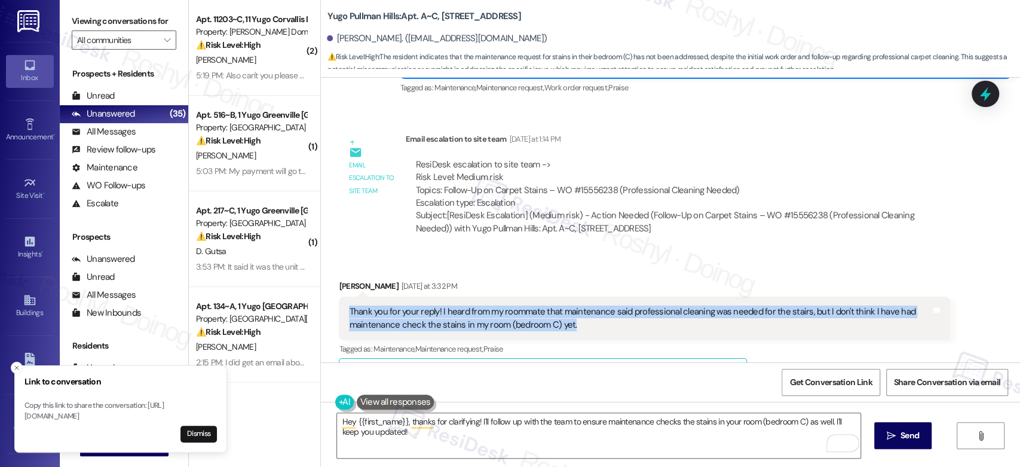
copy div "Thank you for your reply! I heard from my roommate that maintenance said profes…"
drag, startPoint x: 597, startPoint y: 324, endPoint x: 340, endPoint y: 313, distance: 257.7
click at [348, 313] on div "Thank you for your reply! I heard from my roommate that maintenance said profes…" at bounding box center [640, 318] width 584 height 26
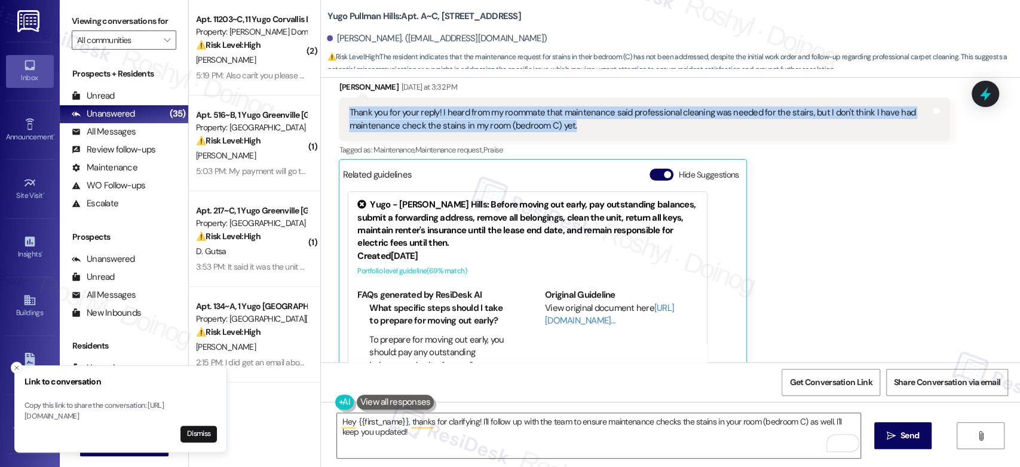
scroll to position [778, 0]
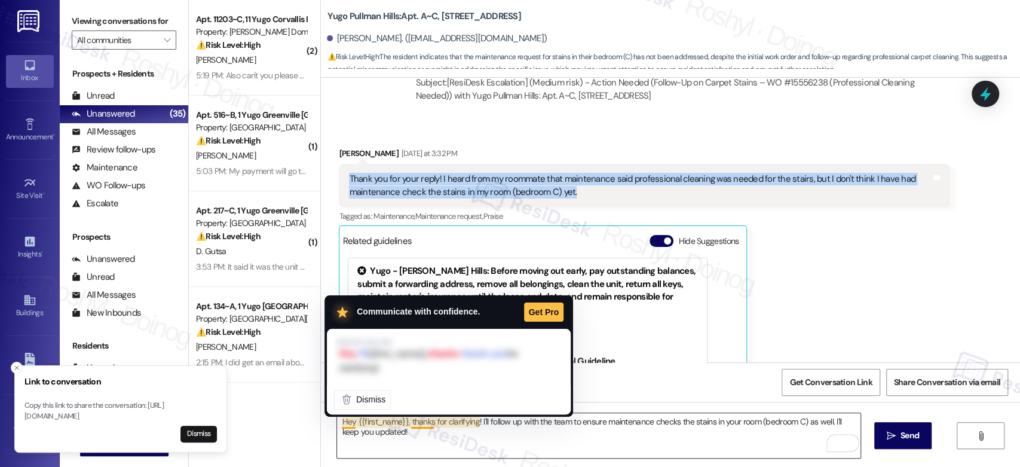
click at [342, 422] on textarea "Hey {{first_name}}, thanks for clarifying! I'll follow up with the team to ensu…" at bounding box center [598, 435] width 523 height 45
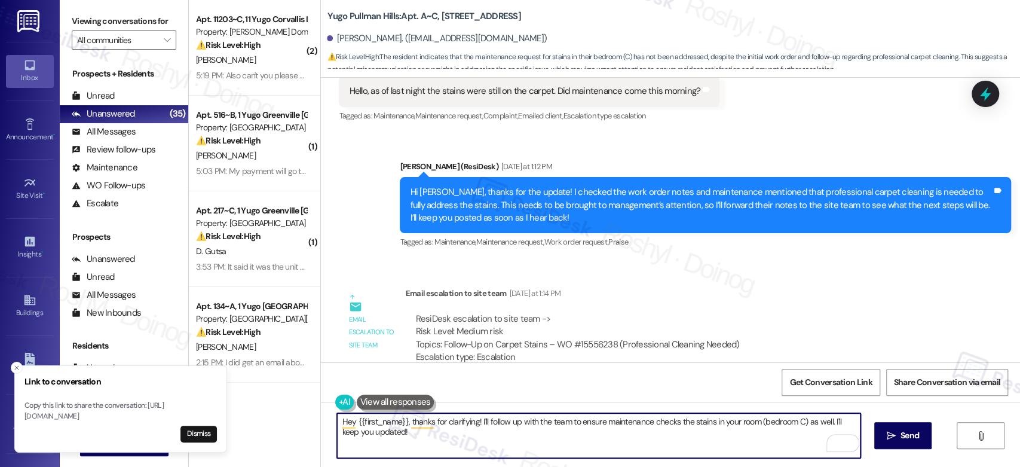
scroll to position [645, 0]
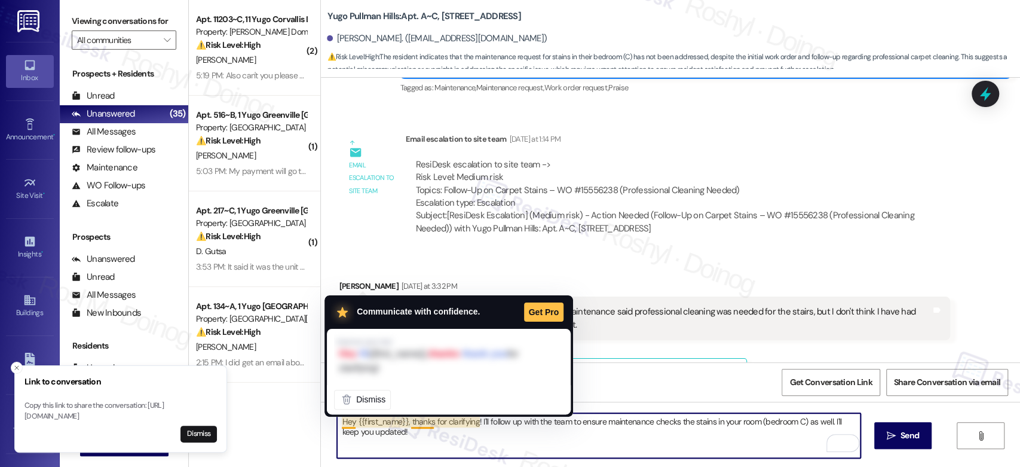
click at [338, 421] on textarea "Hey {{first_name}}, thanks for clarifying! I'll follow up with the team to ensu…" at bounding box center [598, 435] width 523 height 45
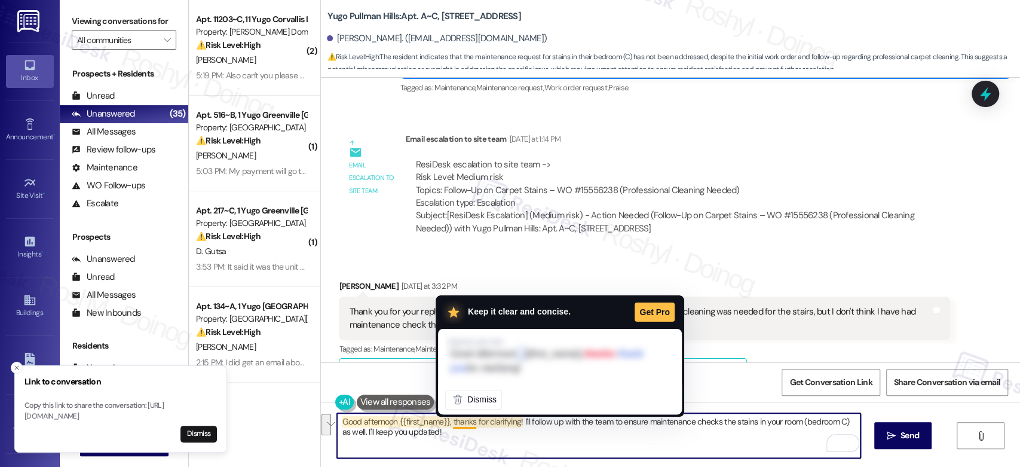
drag, startPoint x: 464, startPoint y: 439, endPoint x: 445, endPoint y: 422, distance: 25.4
click at [445, 422] on textarea "Good afternoon {{first_name}}, thanks for clarifying! I'll follow up with the t…" at bounding box center [598, 435] width 523 height 45
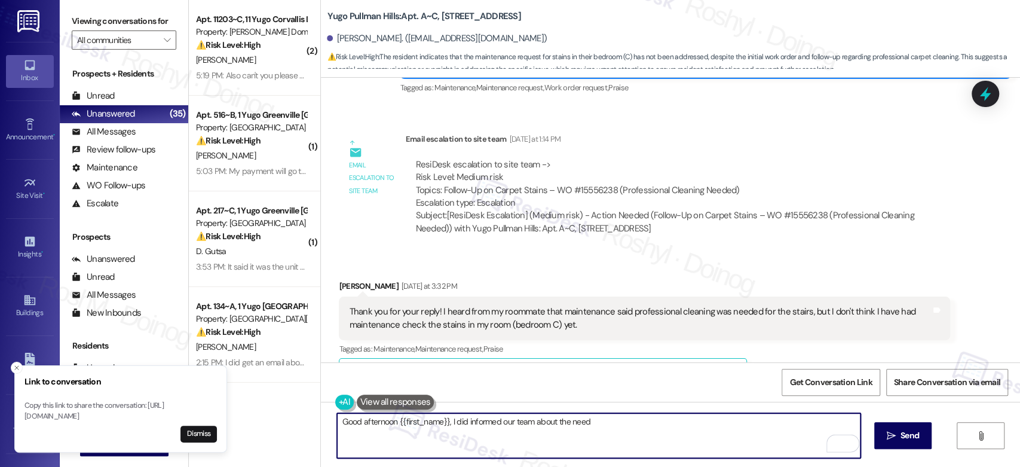
paste textarea "Do you want me to submit a work order for your room? If you have photos of the …"
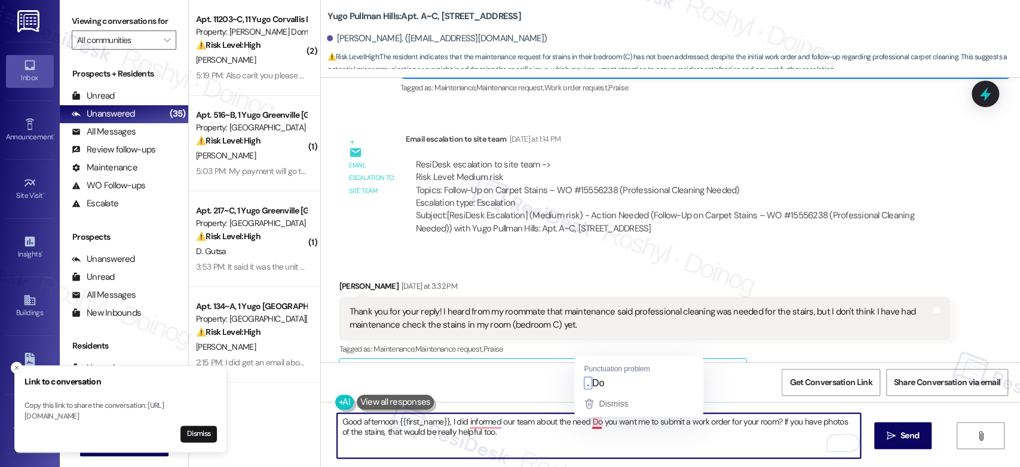
click at [580, 424] on textarea "Good afternoon {{first_name}}, I did informed our team about the need Do you wa…" at bounding box center [598, 435] width 523 height 45
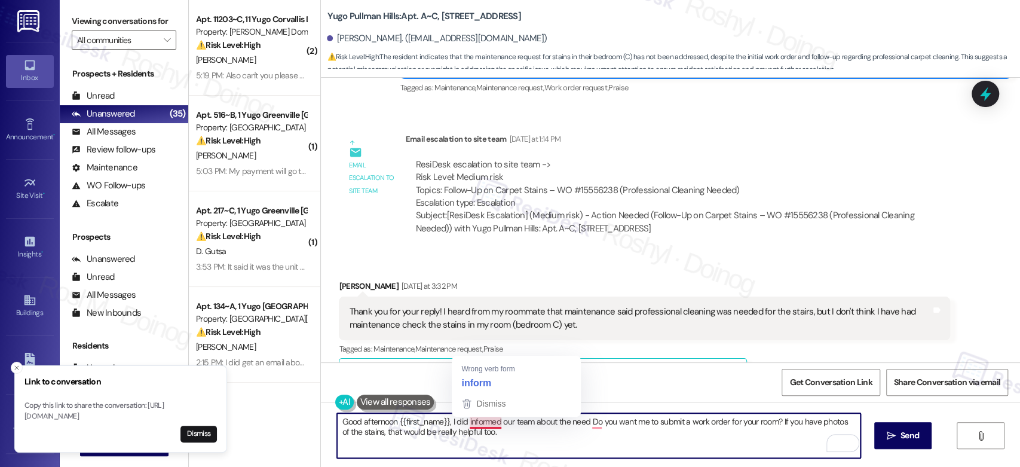
click at [471, 424] on textarea "Good afternoon {{first_name}}, I did informed our team about the need Do you wa…" at bounding box center [598, 435] width 523 height 45
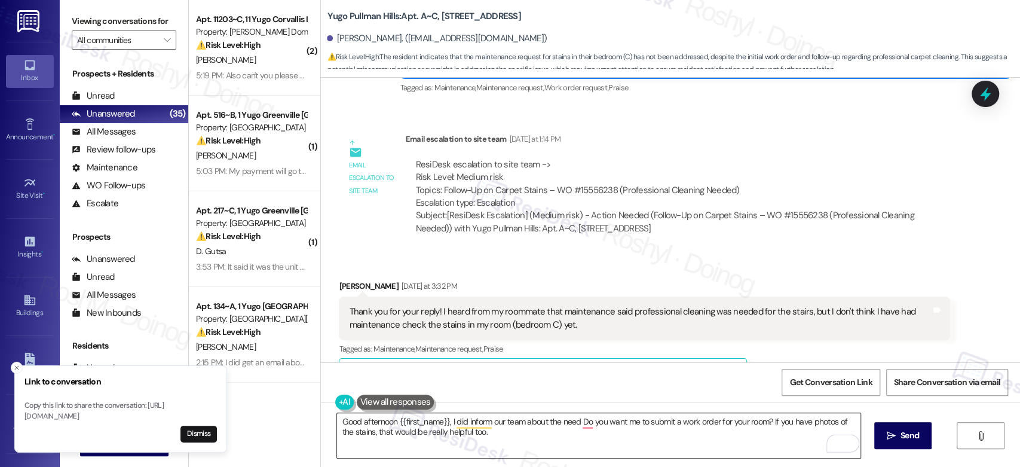
click at [574, 422] on textarea "Good afternoon {{first_name}}, I did inform our team about the need Do you want…" at bounding box center [598, 435] width 523 height 45
copy div "professional cleaning"
drag, startPoint x: 621, startPoint y: 313, endPoint x: 699, endPoint y: 314, distance: 77.7
click at [699, 314] on div "Thank you for your reply! I heard from my roommate that maintenance said profes…" at bounding box center [640, 318] width 582 height 26
click at [574, 421] on textarea "Good afternoon {{first_name}}, I did inform our team about the need Do you want…" at bounding box center [598, 435] width 523 height 45
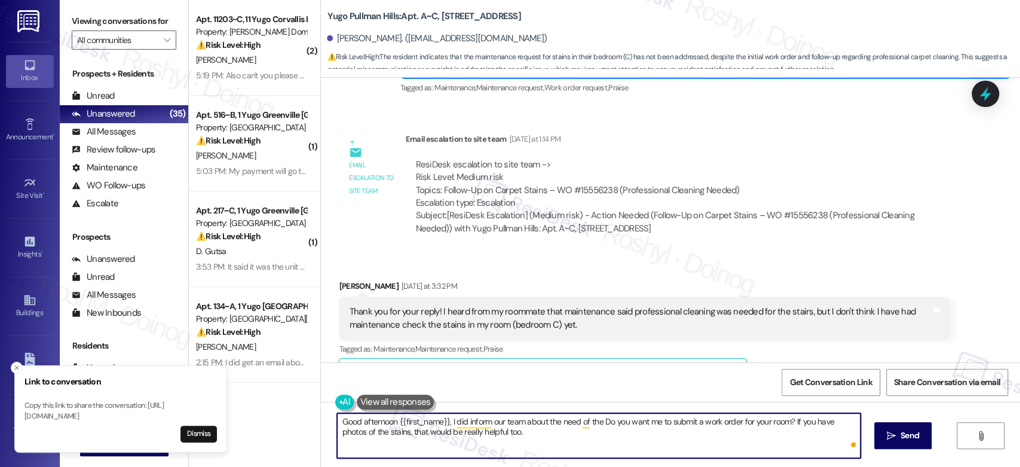
paste textarea "professional cleaning"
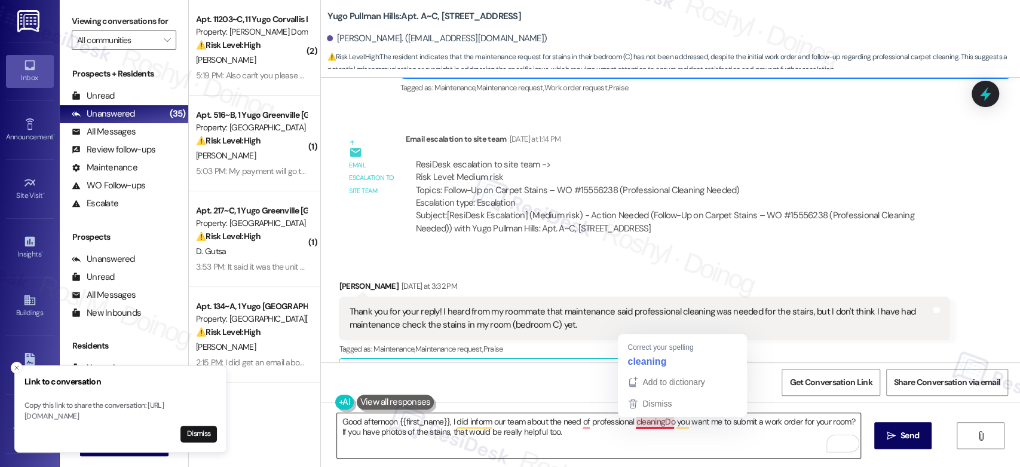
click at [657, 422] on textarea "Good afternoon {{first_name}}, I did inform our team about the need of professi…" at bounding box center [598, 435] width 523 height 45
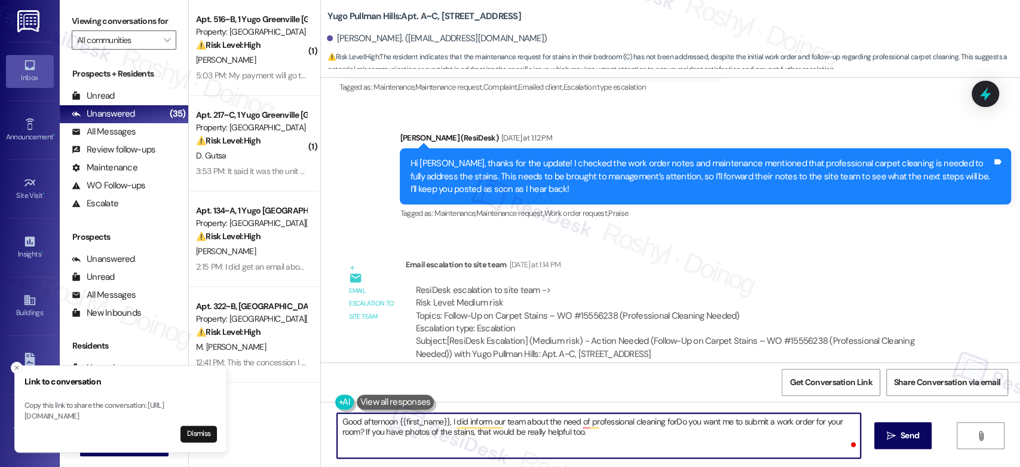
scroll to position [512, 0]
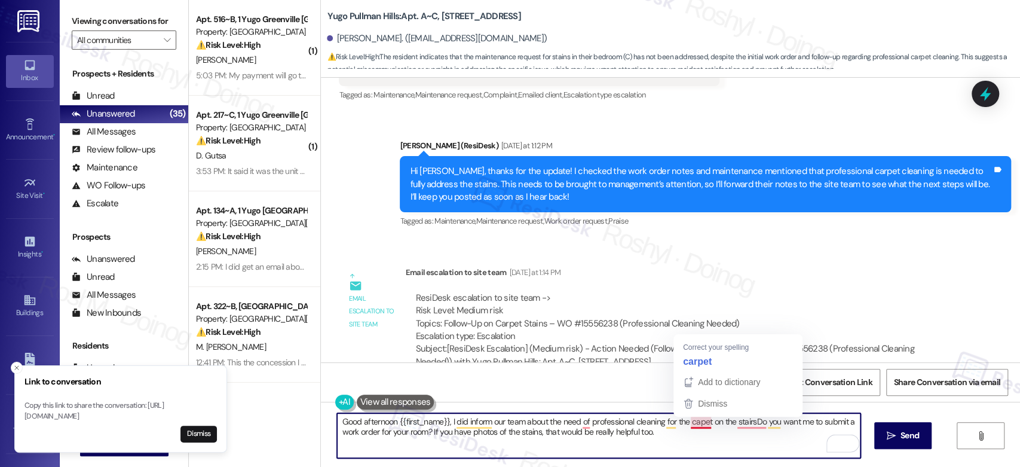
click at [691, 422] on textarea "Good afternoon {{first_name}}, I did inform our team about the need of professi…" at bounding box center [598, 435] width 523 height 45
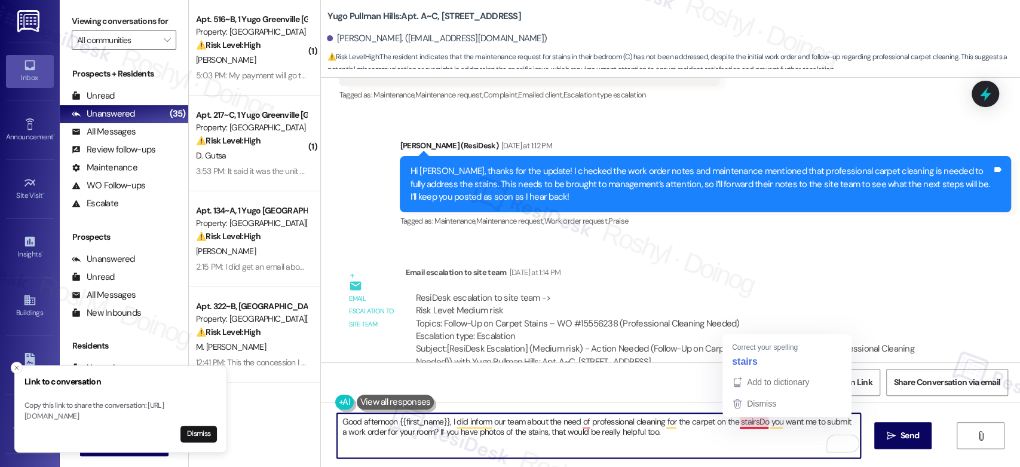
click at [753, 423] on textarea "Good afternoon {{first_name}}, I did inform our team about the need of professi…" at bounding box center [598, 435] width 523 height 45
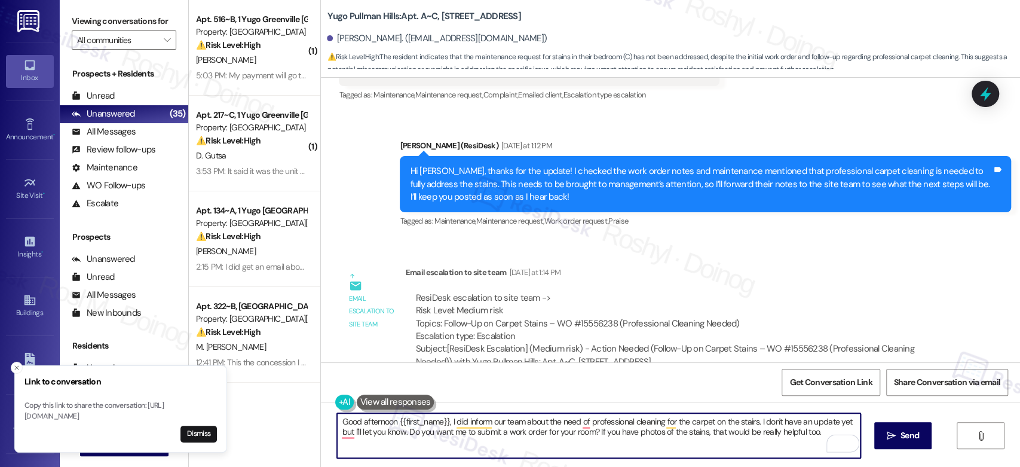
scroll to position [712, 0]
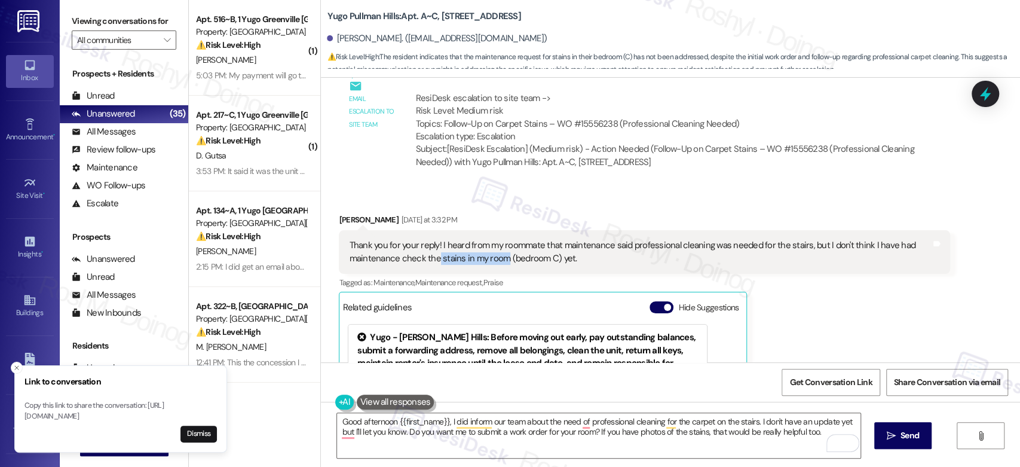
copy div "stains in my room"
drag, startPoint x: 430, startPoint y: 261, endPoint x: 497, endPoint y: 260, distance: 67.5
click at [497, 260] on div "Thank you for your reply! I heard from my roommate that maintenance said profes…" at bounding box center [640, 252] width 582 height 26
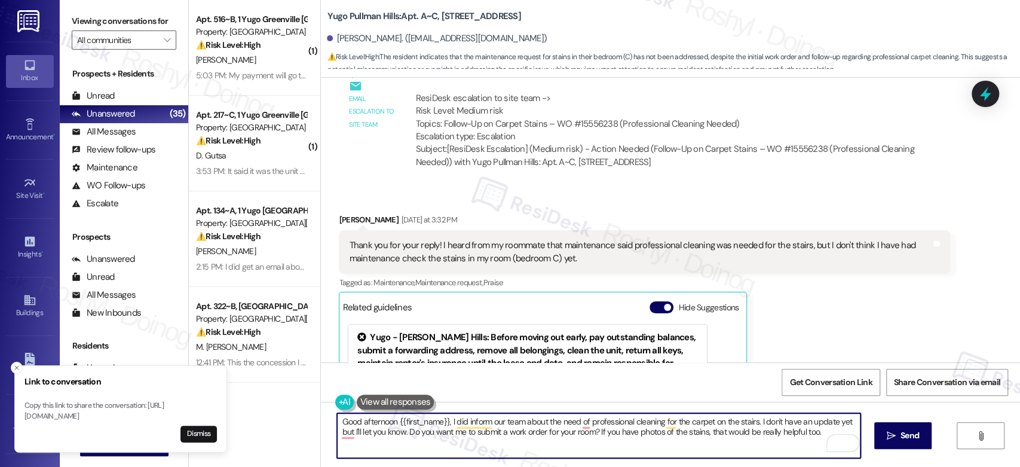
drag, startPoint x: 402, startPoint y: 434, endPoint x: 409, endPoint y: 433, distance: 7.2
click at [409, 433] on textarea "Good afternoon {{first_name}}, I did inform our team about the need of professi…" at bounding box center [598, 435] width 523 height 45
type textarea "Good afternoon {{first_name}}, I did inform our team about the need of professi…"
drag, startPoint x: 416, startPoint y: 442, endPoint x: 332, endPoint y: 422, distance: 86.5
click at [332, 422] on div "Good afternoon {{first_name}}, I did inform our team about the need of professi…" at bounding box center [670, 447] width 699 height 90
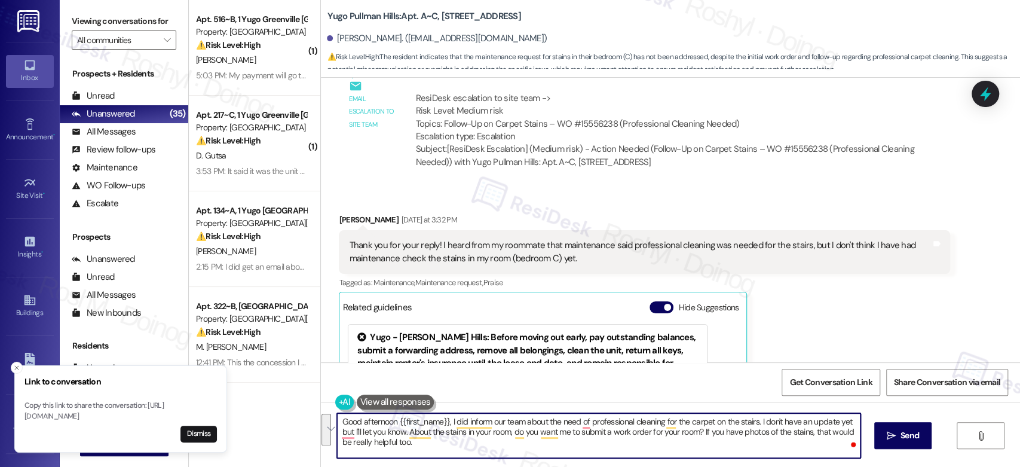
paste textarea "! I’ve let our team know about the need for professional carpet cleaning on the…"
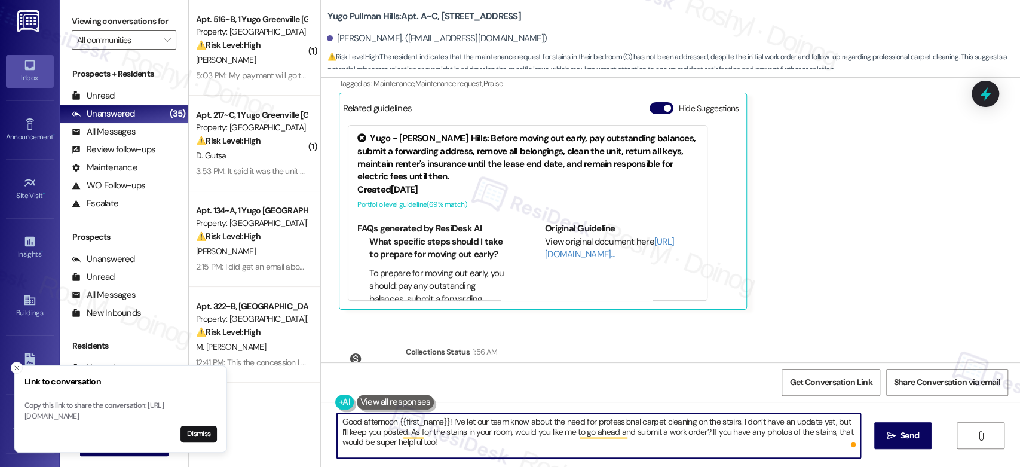
scroll to position [977, 0]
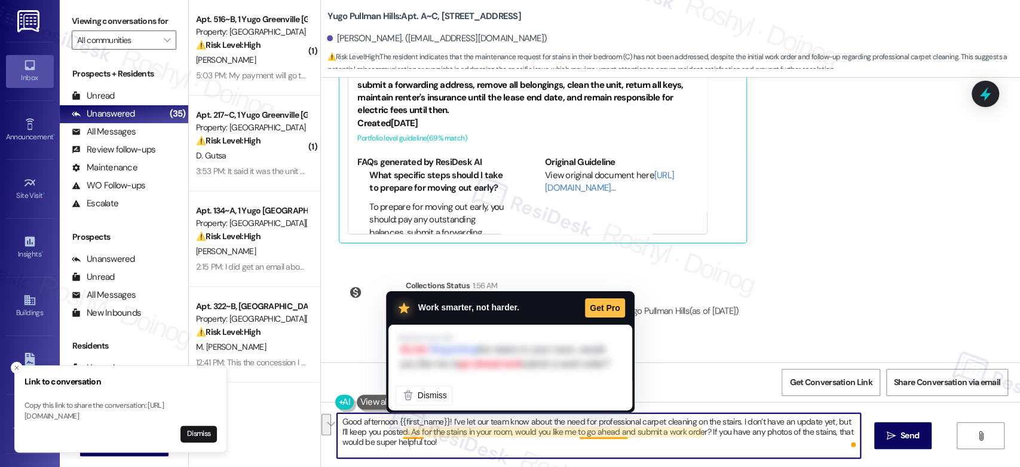
drag, startPoint x: 397, startPoint y: 430, endPoint x: 437, endPoint y: 442, distance: 42.4
click at [437, 442] on textarea "Good afternoon {{first_name}}! I’ve let our team know about the need for profes…" at bounding box center [598, 435] width 523 height 45
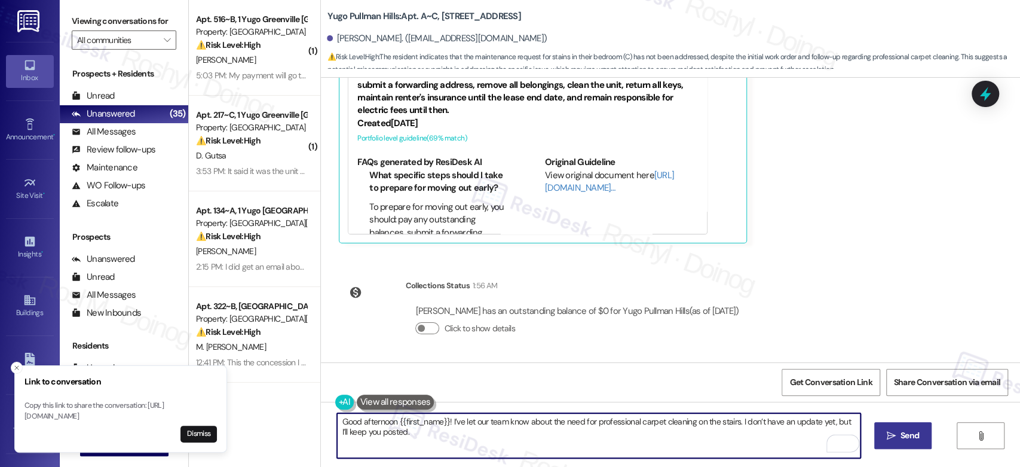
type textarea "Good afternoon {{first_name}}! I’ve let our team know about the need for profes…"
click at [905, 441] on span "Send" at bounding box center [909, 435] width 19 height 13
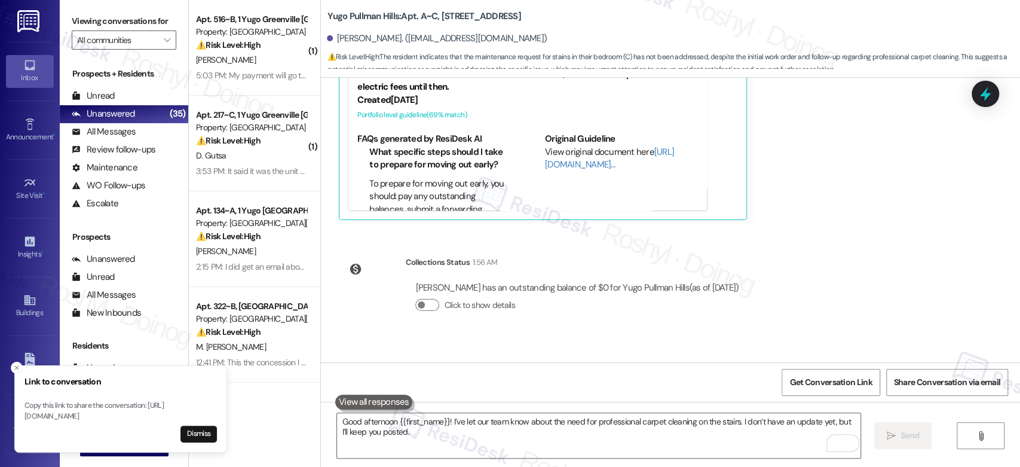
scroll to position [1061, 0]
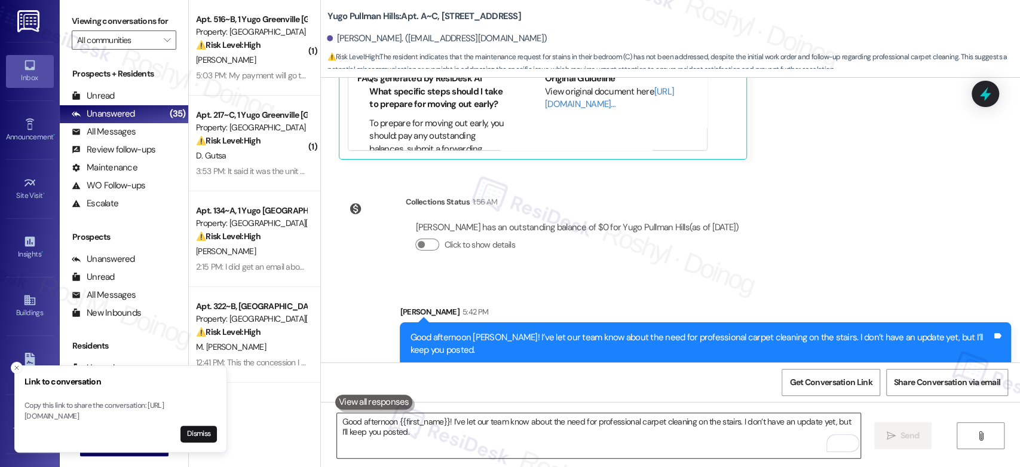
click at [410, 434] on textarea "Good afternoon {{first_name}}! I’ve let our team know about the need for profes…" at bounding box center [598, 435] width 523 height 45
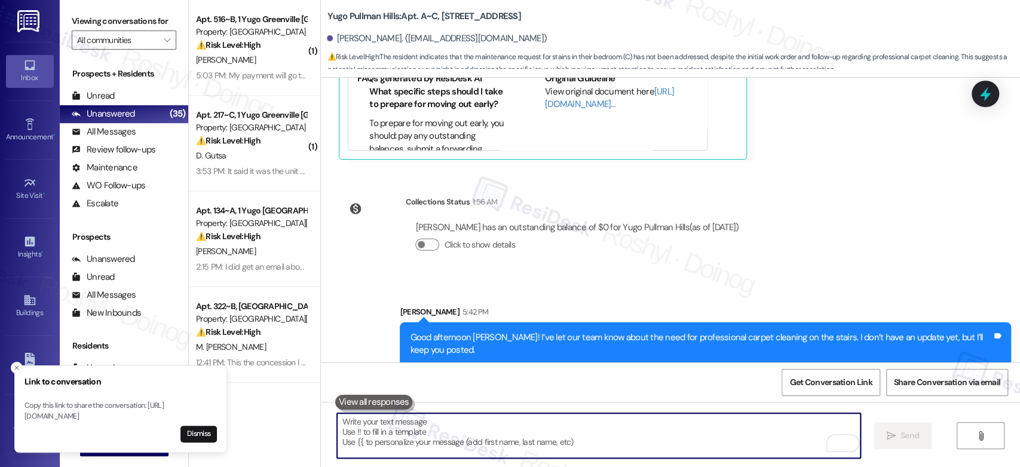
paste textarea "As for the stains in your room, would you like me to go ahead and submit a work…"
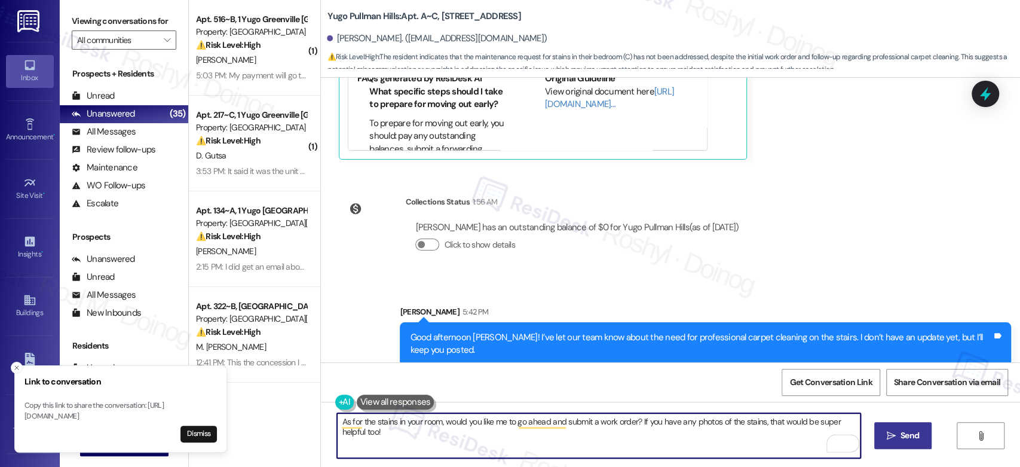
type textarea "As for the stains in your room, would you like me to go ahead and submit a work…"
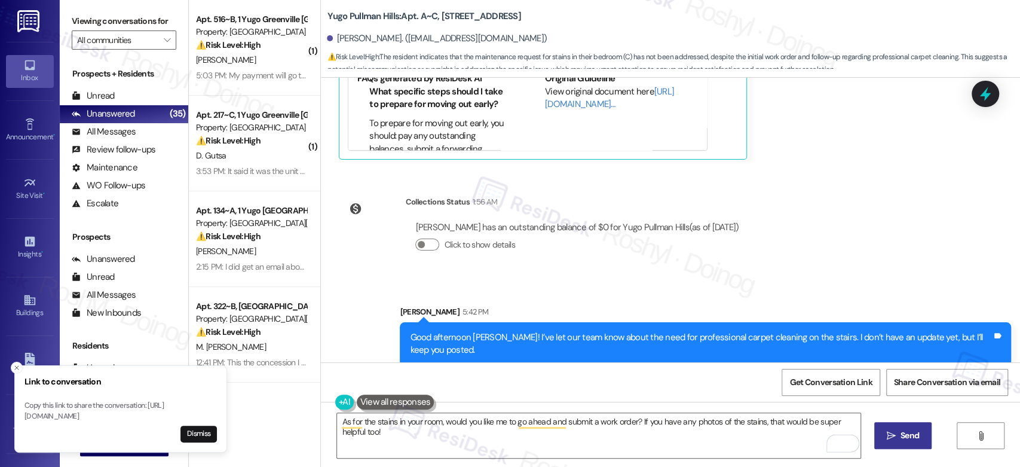
click at [896, 439] on span " Send" at bounding box center [903, 435] width 38 height 13
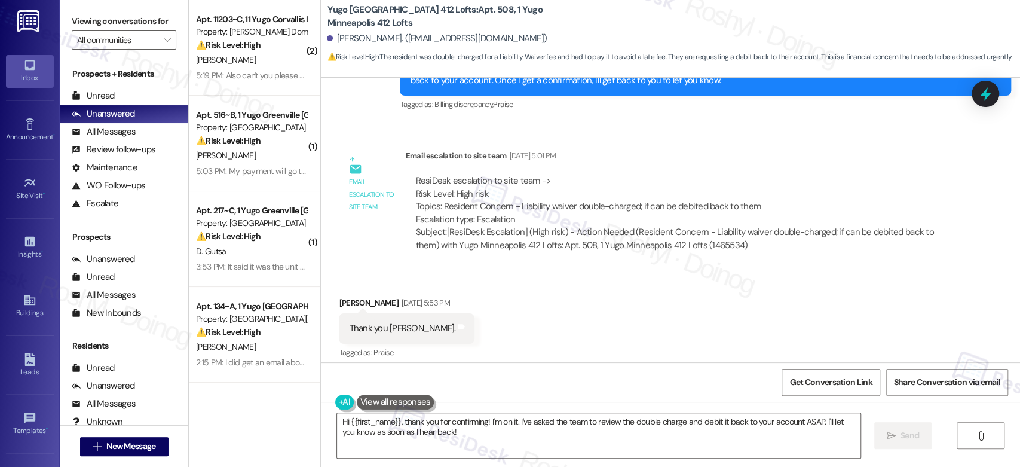
scroll to position [835, 0]
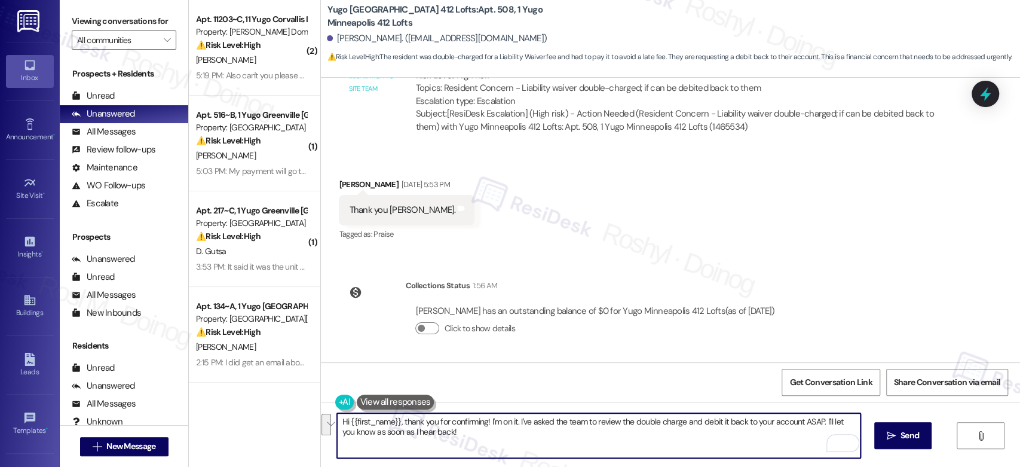
drag, startPoint x: 439, startPoint y: 433, endPoint x: 397, endPoint y: 421, distance: 43.3
click at [397, 421] on textarea "Hi {{first_name}}, thank you for confirming! I'm on it. I've asked the team to …" at bounding box center [598, 435] width 523 height 45
drag, startPoint x: 394, startPoint y: 433, endPoint x: 337, endPoint y: 434, distance: 57.4
click at [337, 434] on textarea "Hi {{first_name}}, I don't have any update yet but once I have an information I…" at bounding box center [598, 435] width 523 height 45
type textarea "Hi {{first_name}}, I don't have any update yet but once I have an information I…"
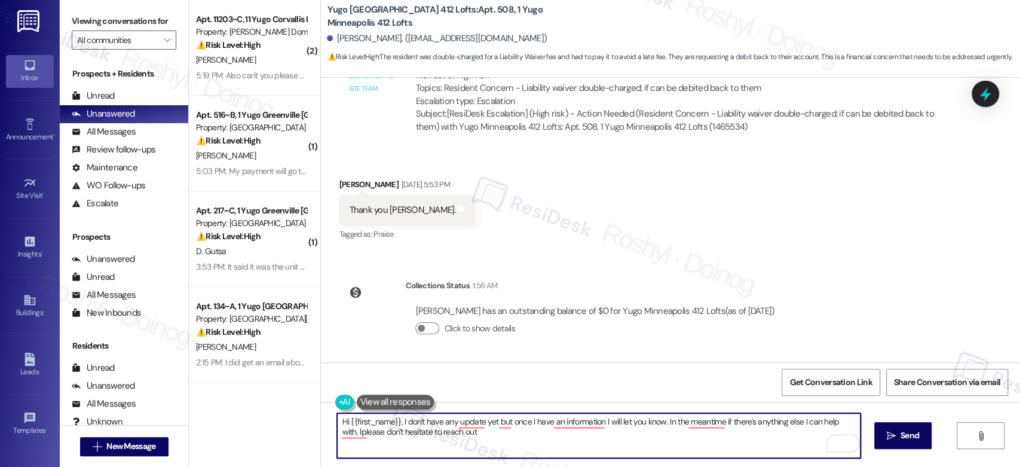
drag, startPoint x: 473, startPoint y: 434, endPoint x: 287, endPoint y: 405, distance: 188.1
click at [287, 405] on div "( 2 ) Apt. 11203~C, [GEOGRAPHIC_DATA] Domain Property: [GEOGRAPHIC_DATA] Domain…" at bounding box center [604, 233] width 831 height 467
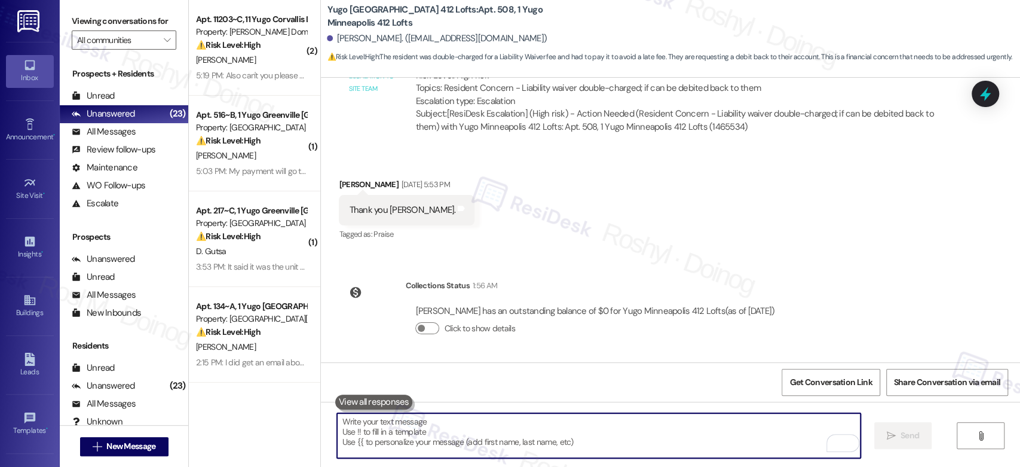
paste textarea "Hi {{first_name}}, I don’t have an update just yet, but I’ll let you know as so…"
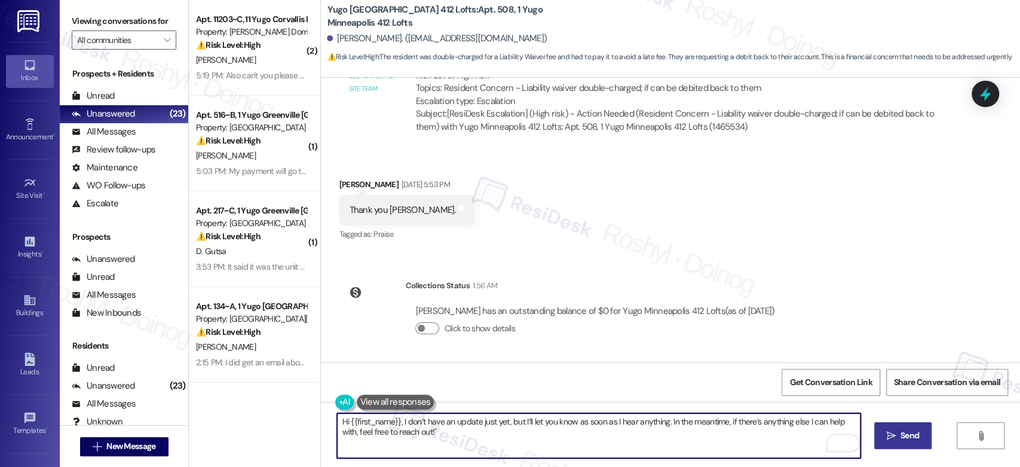
type textarea "Hi {{first_name}}, I don’t have an update just yet, but I’ll let you know as so…"
click at [902, 442] on button " Send" at bounding box center [903, 435] width 58 height 27
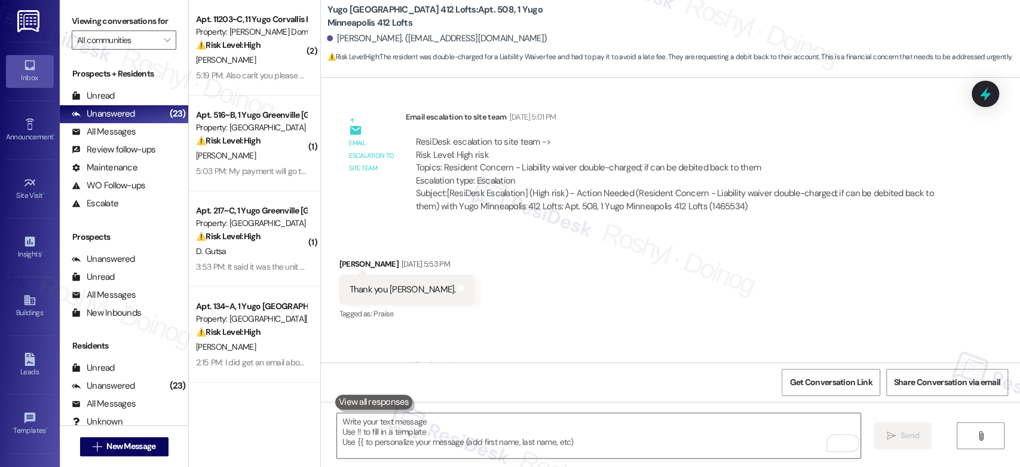
scroll to position [599, 0]
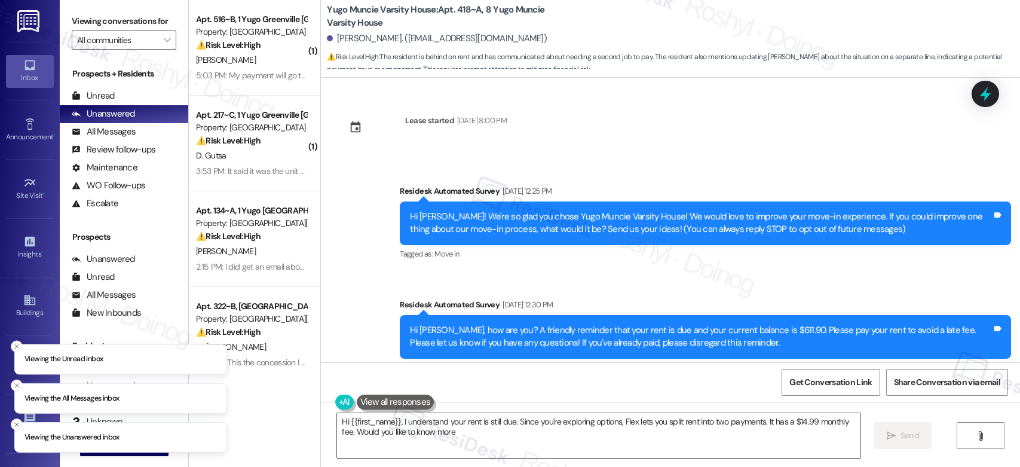
type textarea "Hi {{first_name}}, I understand your rent is still due. Since you're exploring …"
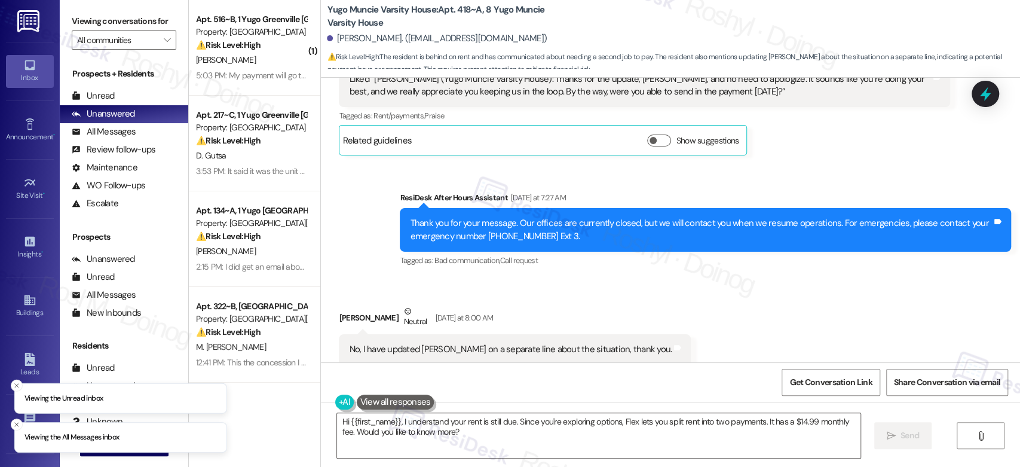
scroll to position [2428, 0]
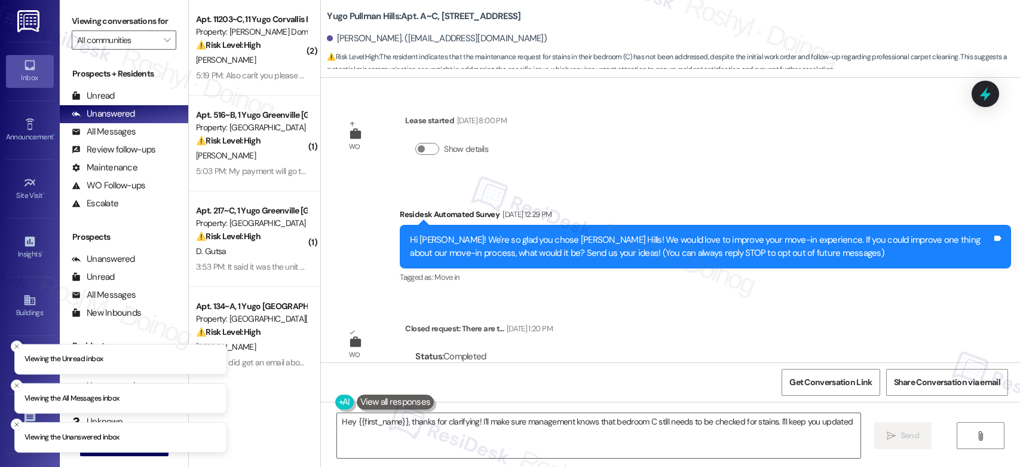
type textarea "Hey {{first_name}}, thanks for clarifying! I'll make sure management knows that…"
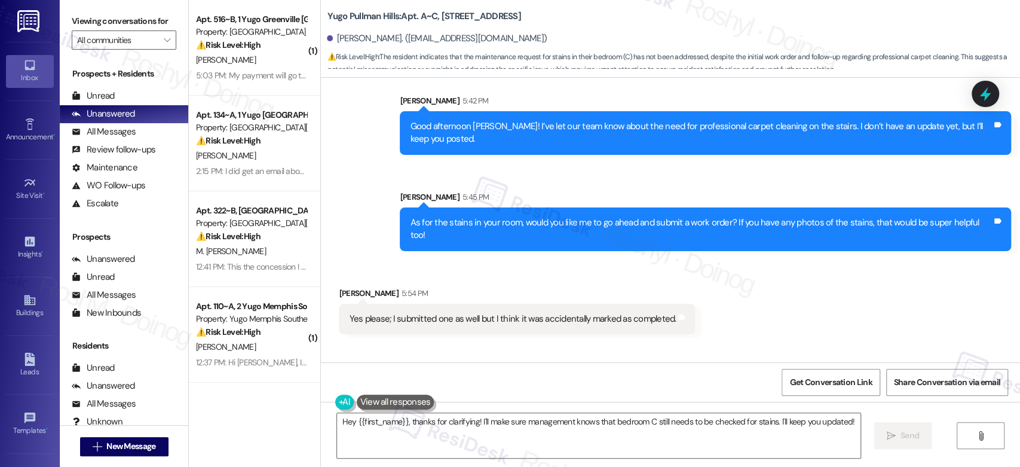
scroll to position [1470, 0]
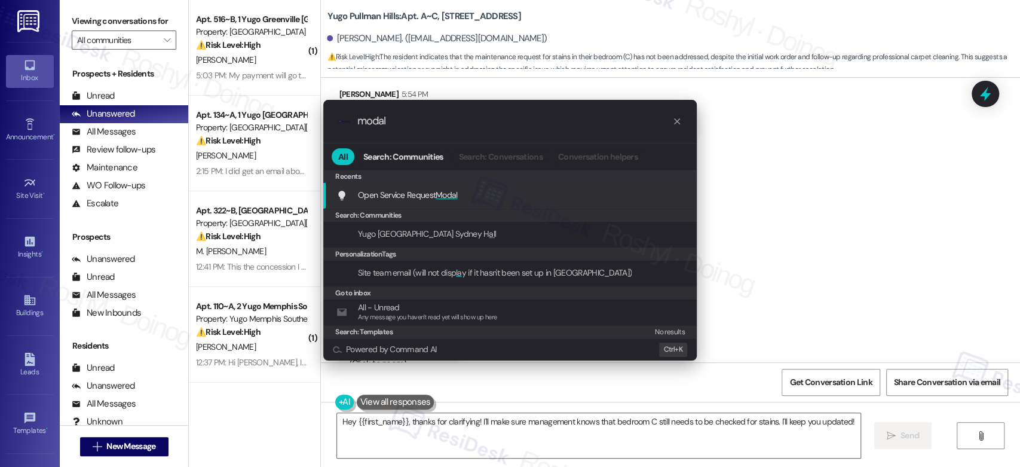
type input "modal"
click at [447, 197] on span "Modal" at bounding box center [447, 194] width 22 height 11
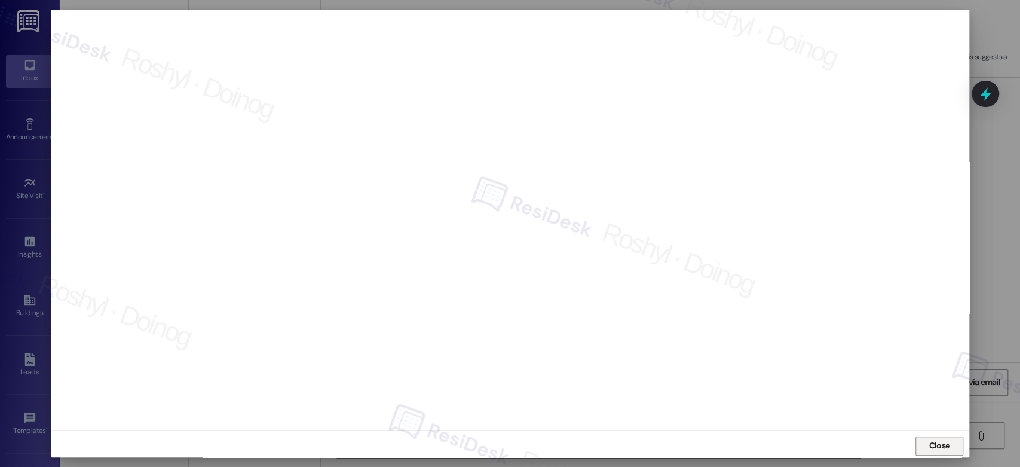
click at [939, 446] on span "Close" at bounding box center [939, 445] width 21 height 13
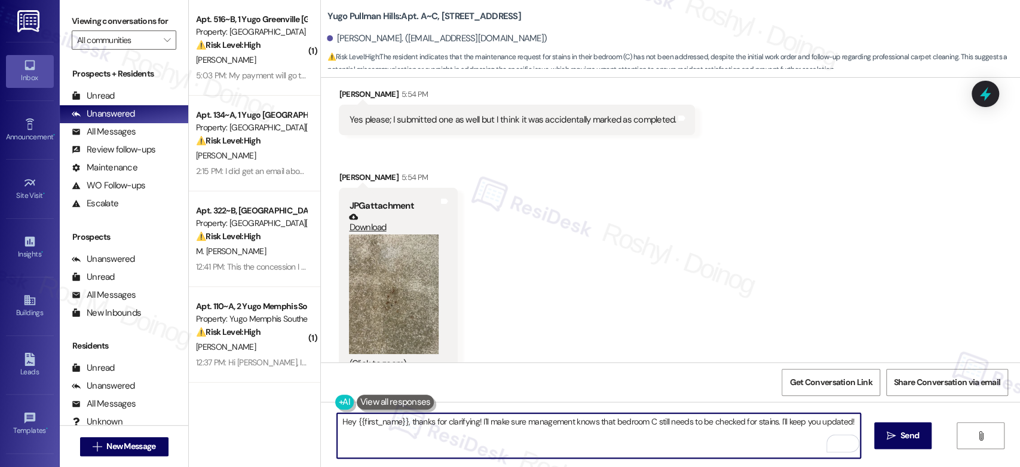
drag, startPoint x: 856, startPoint y: 422, endPoint x: 403, endPoint y: 426, distance: 453.5
click at [403, 426] on textarea "Hey {{first_name}}, thanks for clarifying! I'll make sure management knows that…" at bounding box center [598, 435] width 523 height 45
click at [402, 426] on textarea "Hey {{first_name}}, thanks for clarifying! I'll make sure management knows that…" at bounding box center [598, 435] width 523 height 45
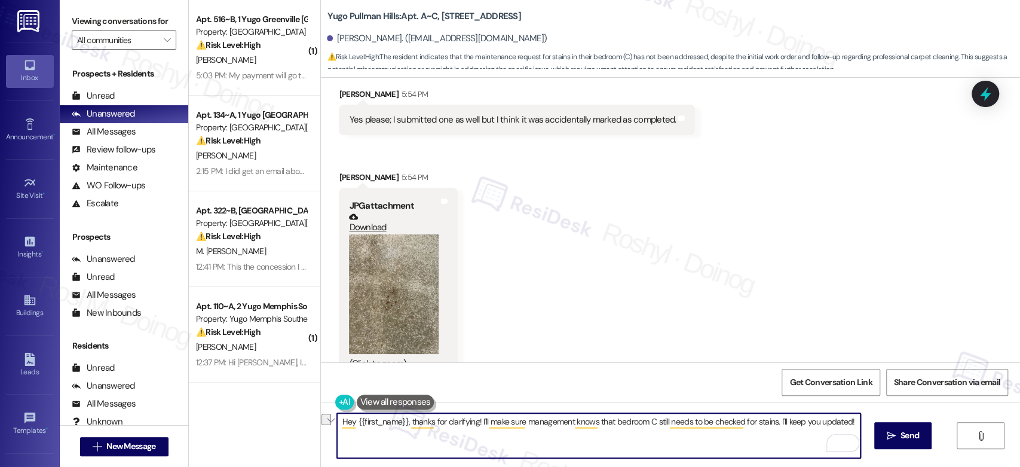
click at [402, 426] on textarea "Hey {{first_name}}, thanks for clarifying! I'll make sure management knows that…" at bounding box center [598, 435] width 523 height 45
type textarea "I"
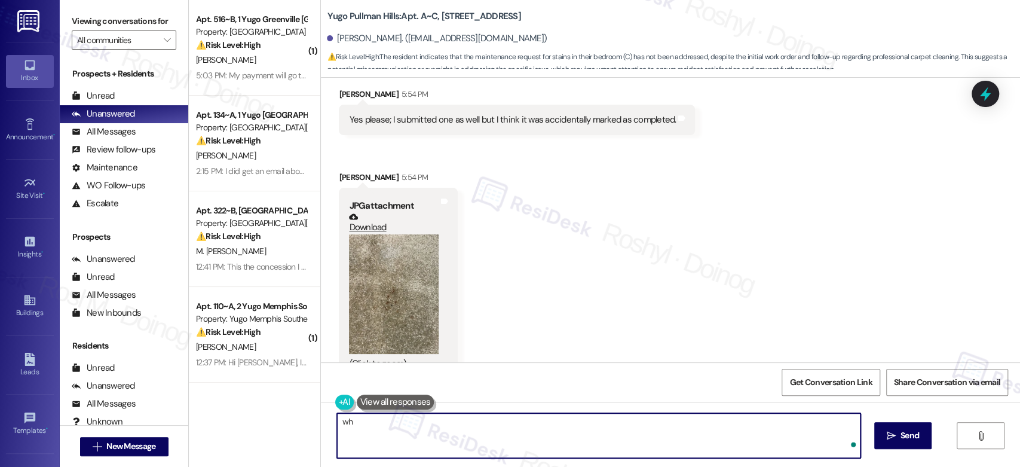
type textarea "w"
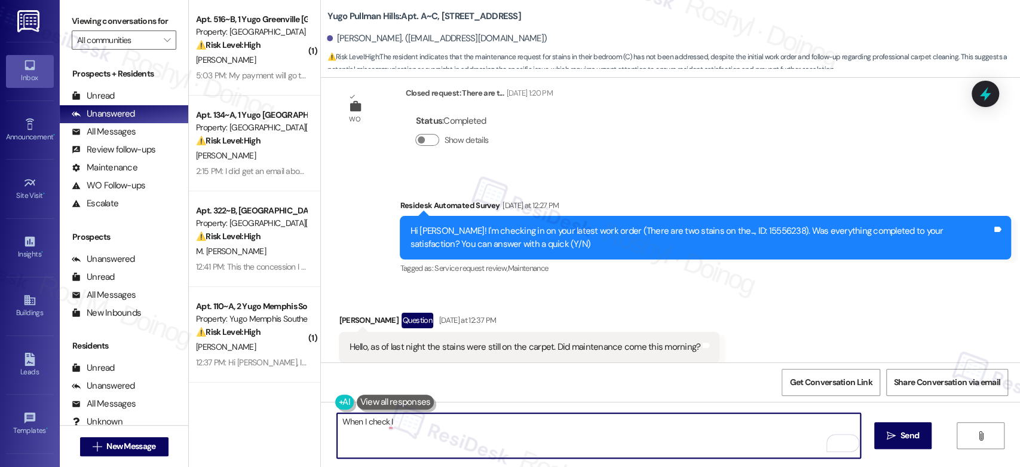
scroll to position [209, 0]
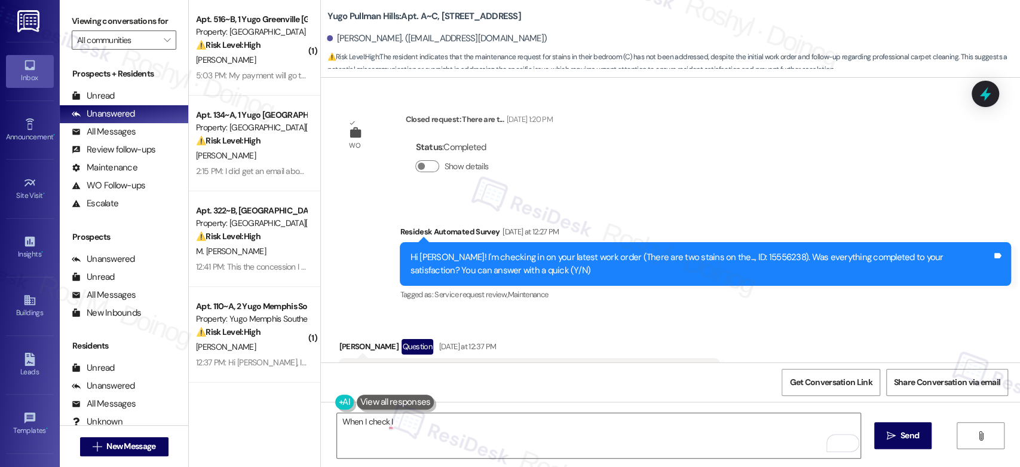
click at [706, 260] on div "Hi Ella! I'm checking in on your latest work order (There are two stains on the…" at bounding box center [701, 264] width 582 height 26
drag, startPoint x: 684, startPoint y: 263, endPoint x: 725, endPoint y: 263, distance: 41.2
click at [725, 263] on div "Hi Ella! I'm checking in on your latest work order (There are two stains on the…" at bounding box center [701, 264] width 582 height 26
click at [722, 263] on div "Hi Ella! I'm checking in on your latest work order (There are two stains on the…" at bounding box center [701, 264] width 582 height 26
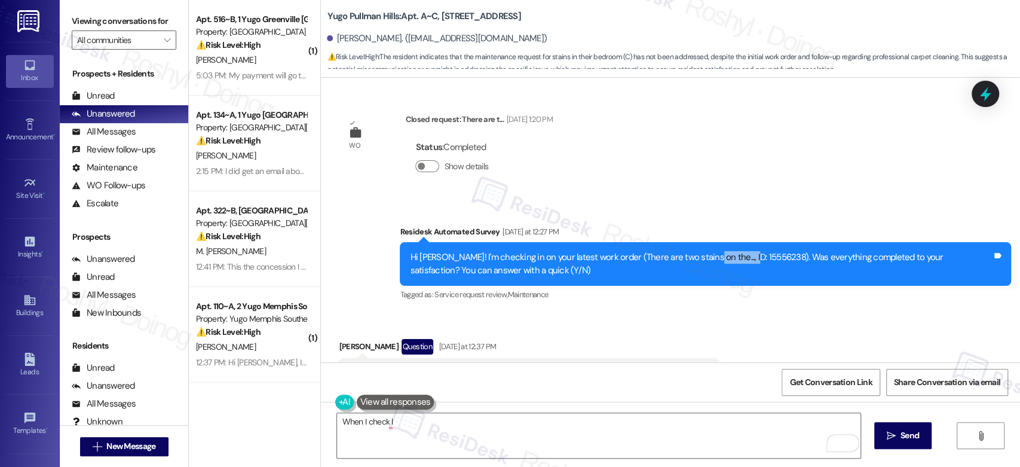
click at [688, 259] on div "Hi Ella! I'm checking in on your latest work order (There are two stains on the…" at bounding box center [701, 264] width 582 height 26
drag, startPoint x: 688, startPoint y: 259, endPoint x: 729, endPoint y: 259, distance: 40.6
click at [729, 259] on div "Hi Ella! I'm checking in on your latest work order (There are two stains on the…" at bounding box center [701, 264] width 582 height 26
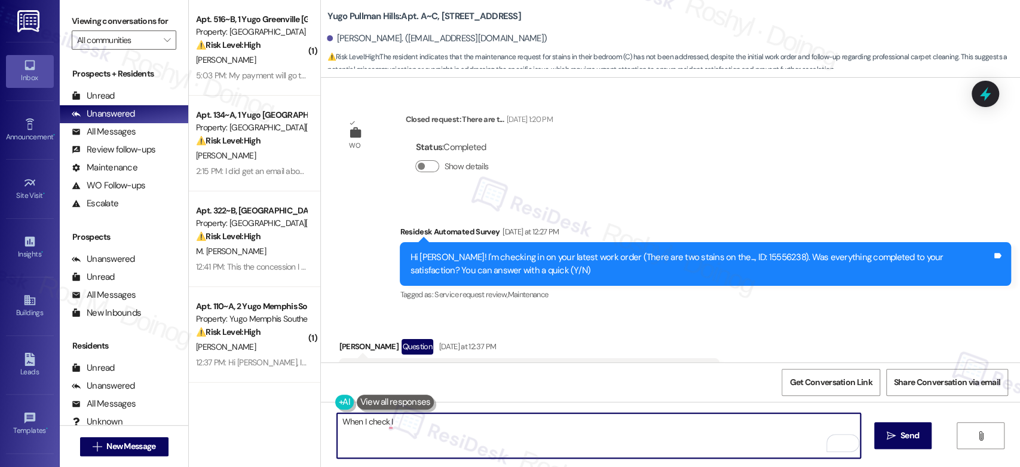
click at [415, 420] on textarea "When I check I" at bounding box center [598, 435] width 523 height 45
paste textarea "ID: 15556238"
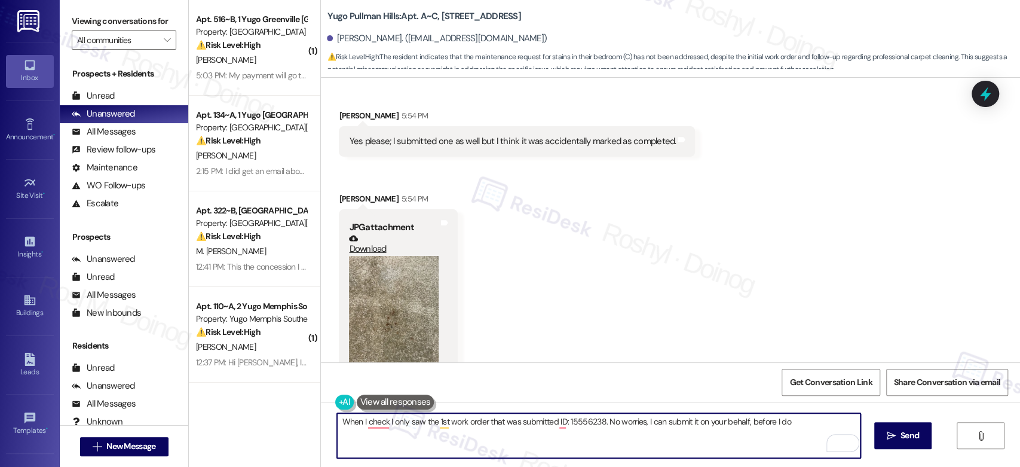
scroll to position [1470, 0]
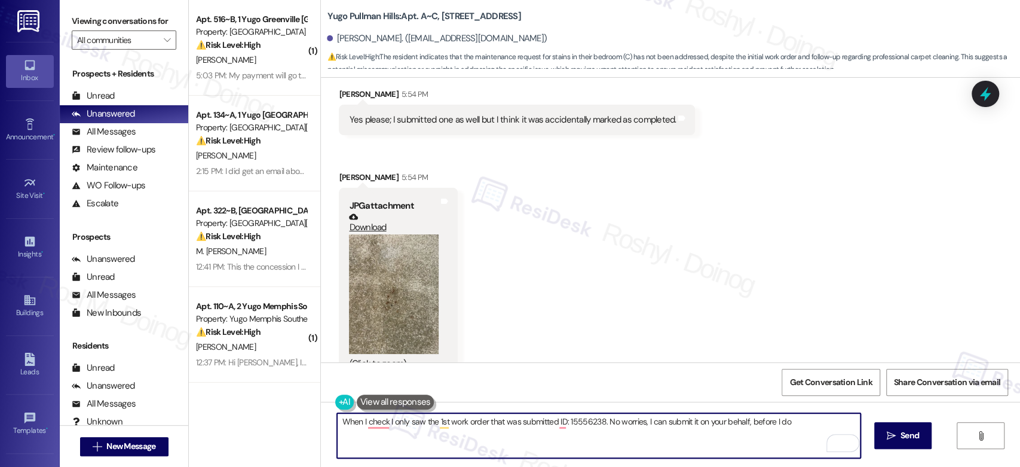
click at [786, 424] on textarea "When I check I only saw the 1st work order that was submitted ID: 15556238. No …" at bounding box center [598, 435] width 523 height 45
paste textarea "Do we have permission to enter if you’re not home, and is there anything we sho…"
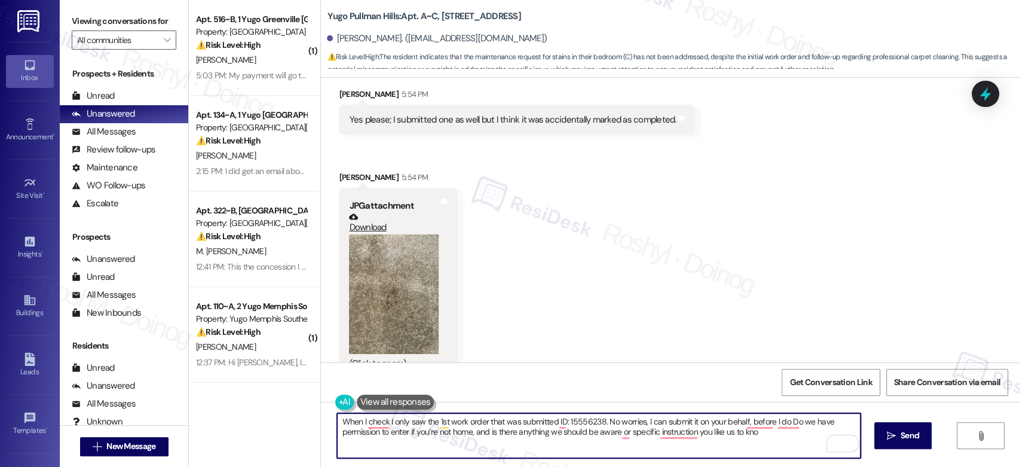
type textarea "When I check I only saw the 1st work order that was submitted ID: 15556238. No …"
drag, startPoint x: 768, startPoint y: 435, endPoint x: 255, endPoint y: 386, distance: 516.2
click at [255, 386] on div "( 1 ) Apt. 516~B, 1 Yugo Greenville Uptown Property: Yugo Greenville Uptown ⚠️ …" at bounding box center [604, 233] width 831 height 467
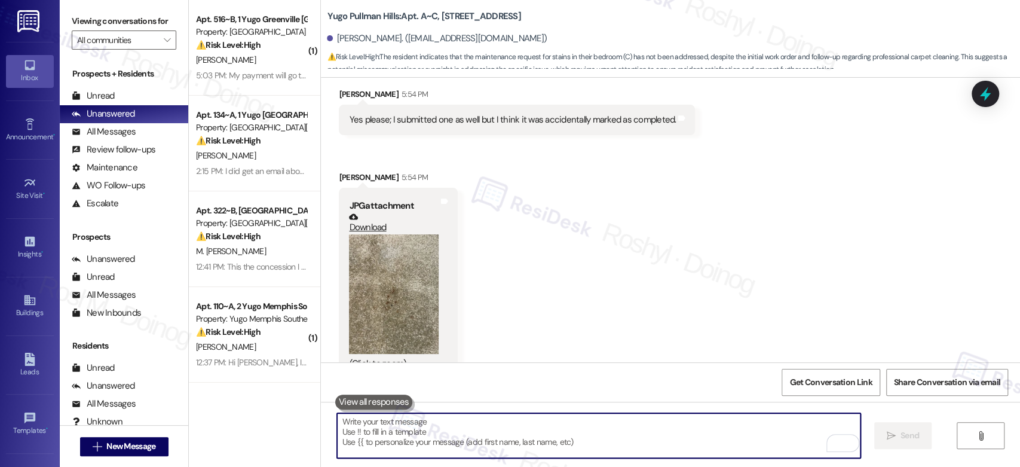
click at [520, 443] on textarea "To enrich screen reader interactions, please activate Accessibility in Grammarl…" at bounding box center [598, 435] width 523 height 45
paste textarea "Hi! When I checked, I only saw the first work order that was submitted (ID: 155…"
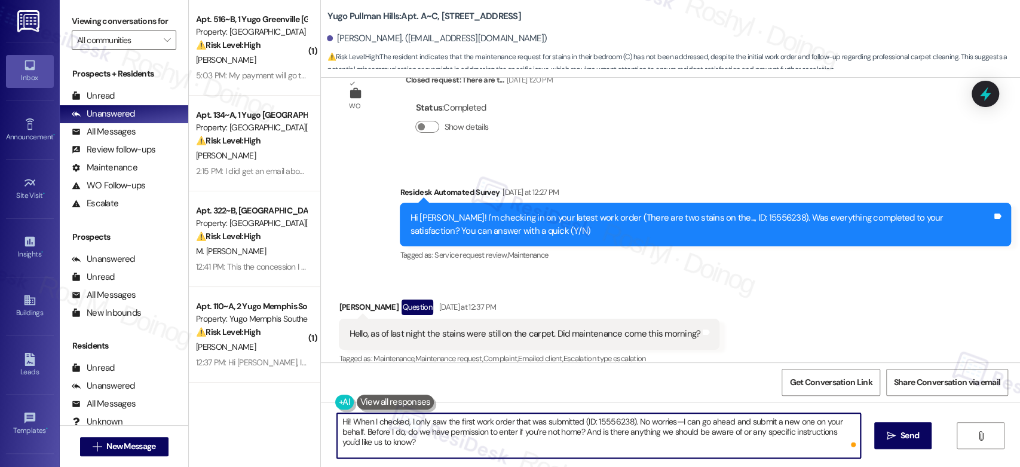
scroll to position [143, 0]
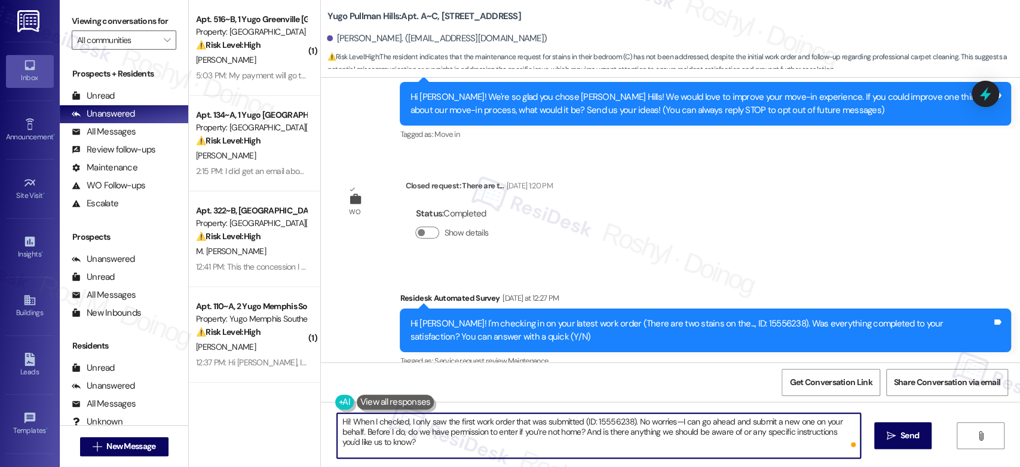
type textarea "Hi! When I checked, I only saw the first work order that was submitted (ID: 155…"
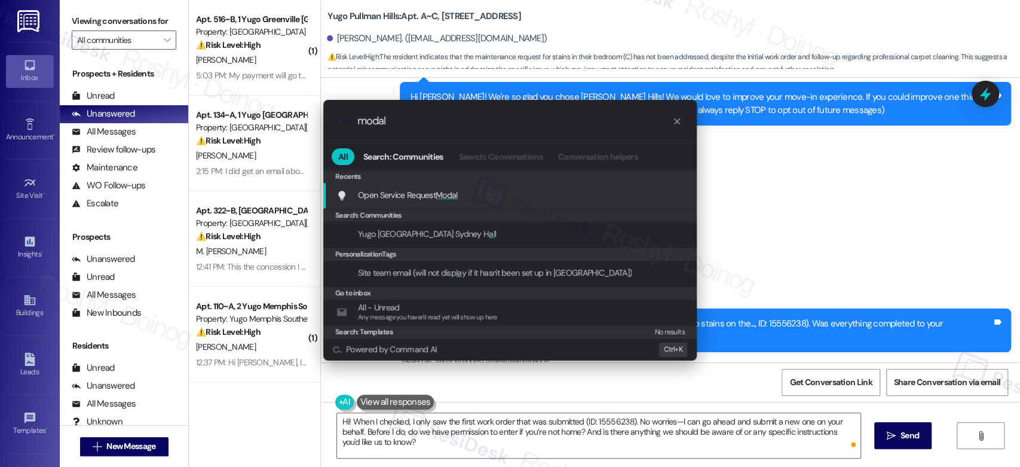
type input "modal"
click at [450, 198] on span "Modal" at bounding box center [447, 194] width 22 height 11
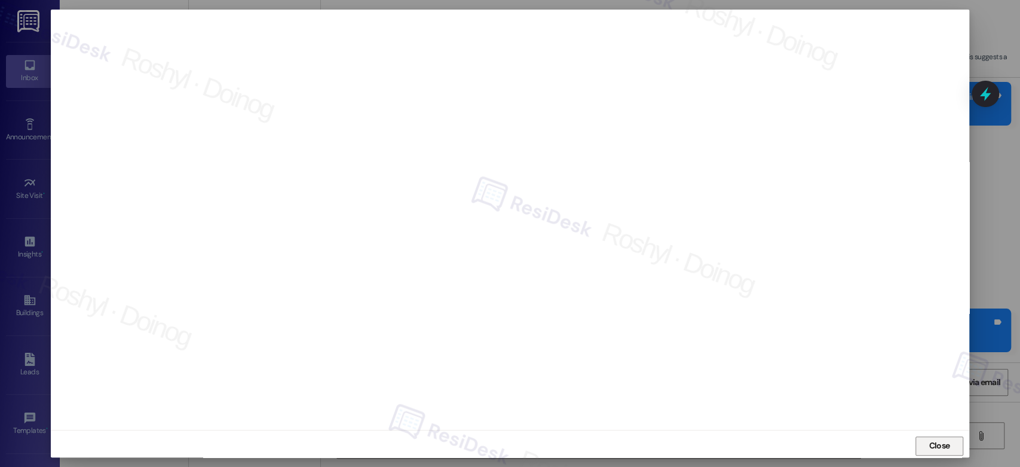
click at [939, 443] on span "Close" at bounding box center [939, 445] width 21 height 13
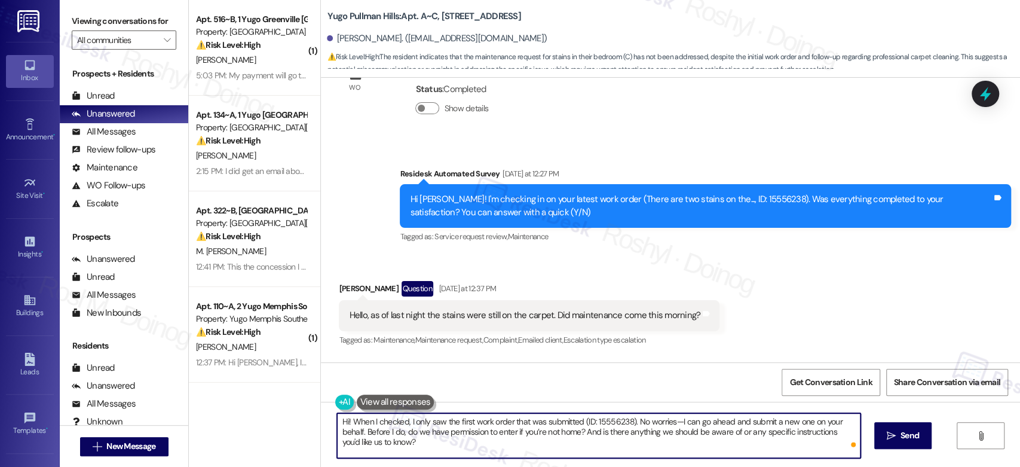
scroll to position [275, 0]
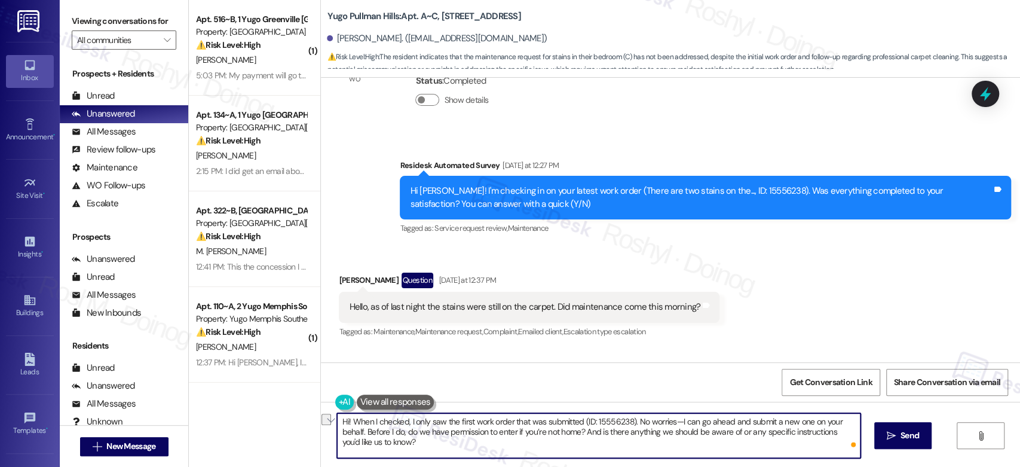
drag, startPoint x: 671, startPoint y: 421, endPoint x: 625, endPoint y: 421, distance: 46.0
click at [625, 421] on textarea "Hi! When I checked, I only saw the first work order that was submitted (ID: 155…" at bounding box center [598, 435] width 523 height 45
click at [634, 424] on textarea "Hi! When I checked, I only saw the first work order that was submitted (ID: 155…" at bounding box center [598, 435] width 523 height 45
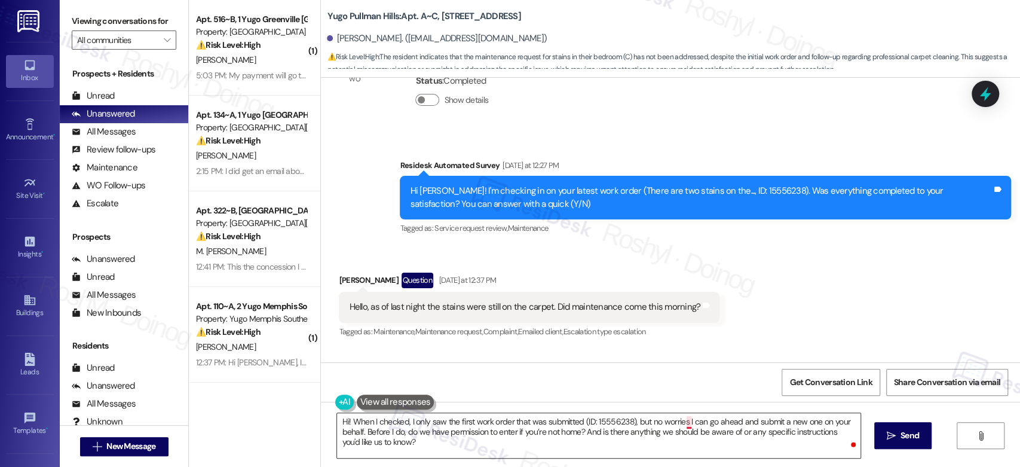
click at [681, 423] on textarea "Hi! When I checked, I only saw the first work order that was submitted (ID: 155…" at bounding box center [598, 435] width 523 height 45
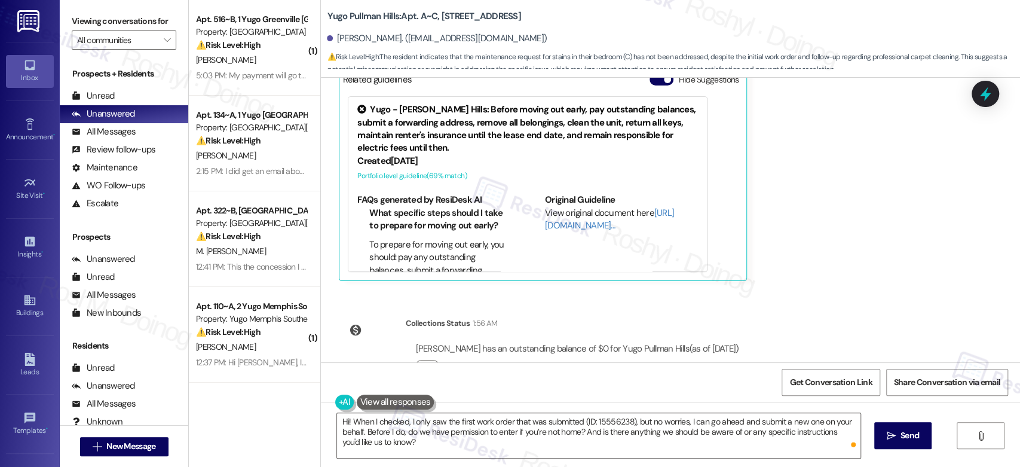
scroll to position [1138, 0]
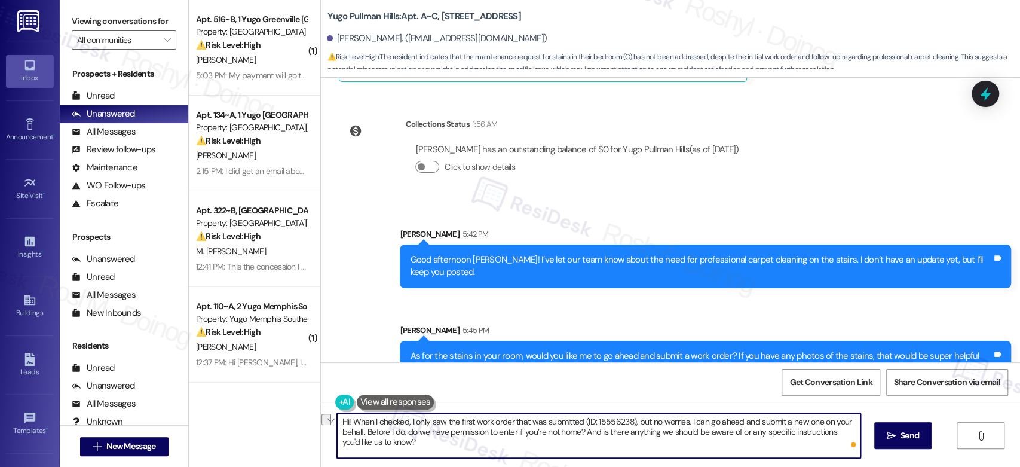
drag, startPoint x: 641, startPoint y: 422, endPoint x: 347, endPoint y: 403, distance: 294.6
click at [347, 412] on div "Hi! When I checked, I only saw the first work order that was submitted (ID: 155…" at bounding box center [592, 435] width 524 height 46
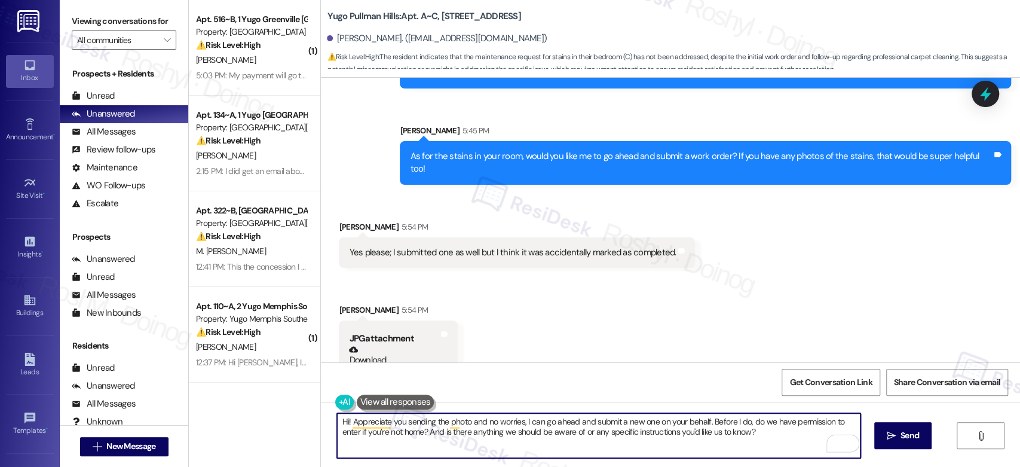
scroll to position [1470, 0]
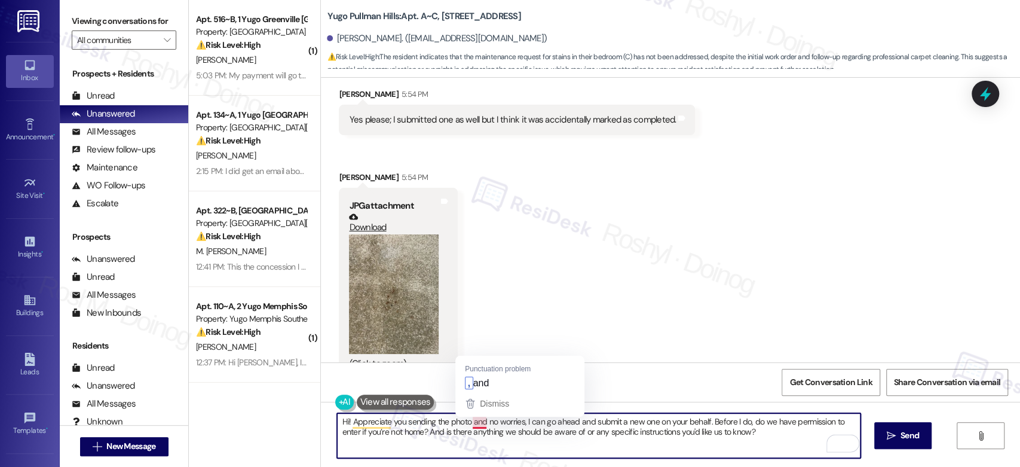
click at [471, 423] on textarea "Hi! Appreciate you sending the photo and no worries, I can go ahead and submit …" at bounding box center [598, 435] width 523 height 45
type textarea "Hi! Appreciate you sending the photo, and no worries, I can go ahead and submit…"
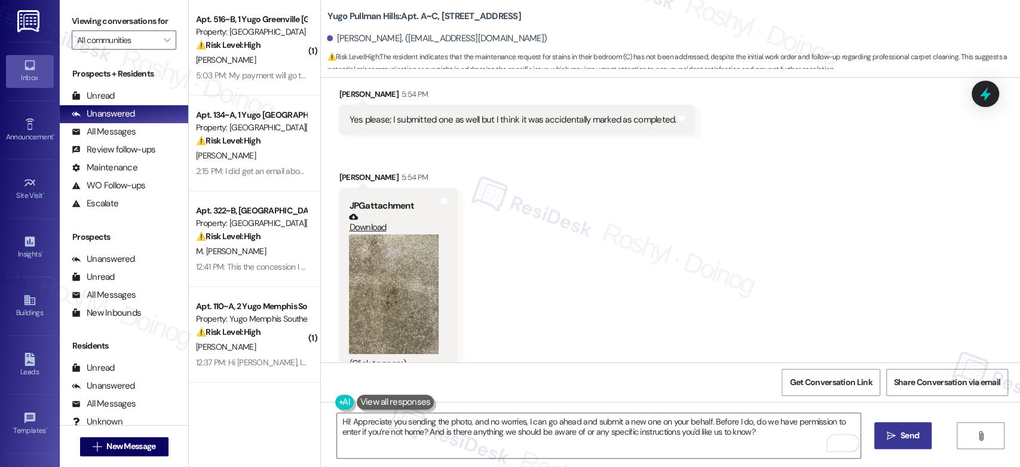
click at [887, 442] on button " Send" at bounding box center [903, 435] width 58 height 27
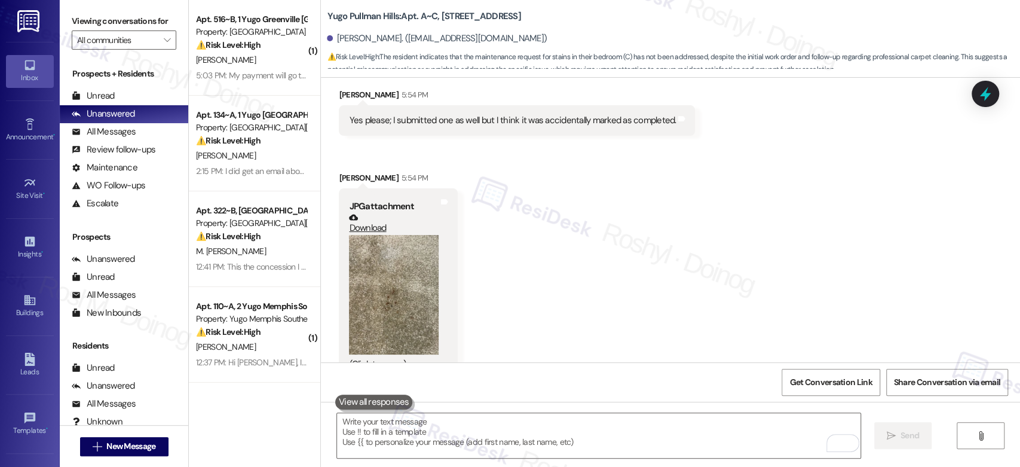
scroll to position [1567, 0]
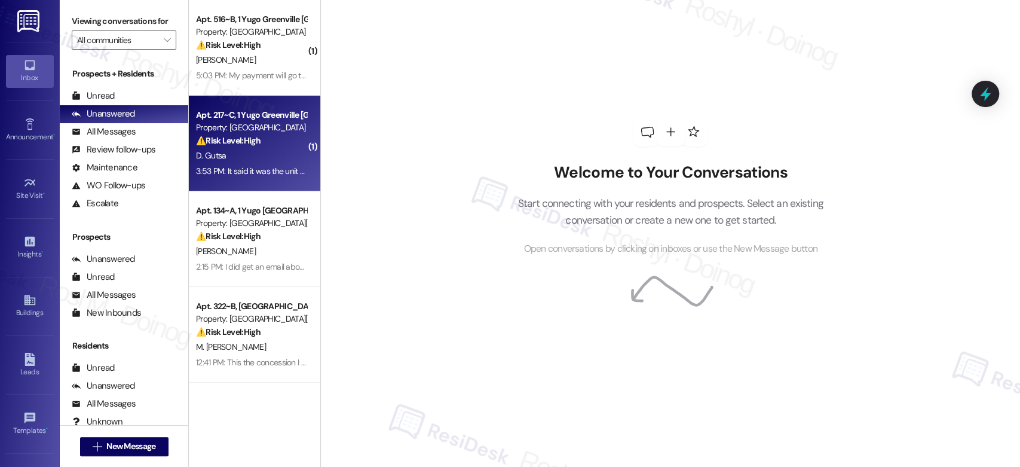
click at [261, 131] on div "Property: [GEOGRAPHIC_DATA] [GEOGRAPHIC_DATA]" at bounding box center [251, 127] width 111 height 13
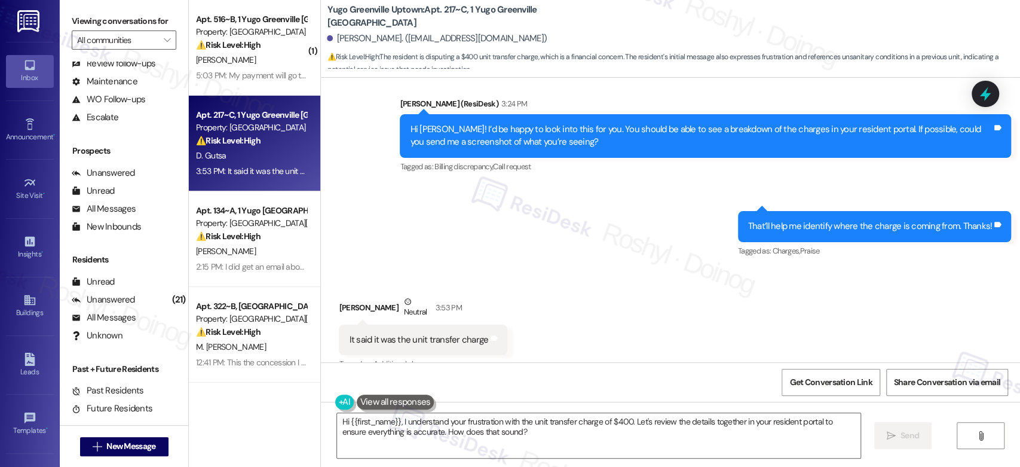
scroll to position [1123, 0]
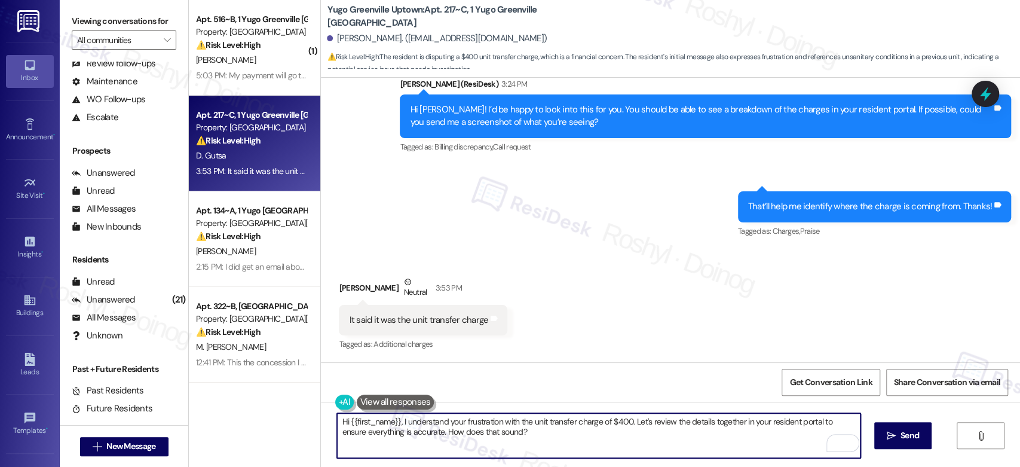
drag, startPoint x: 422, startPoint y: 428, endPoint x: 325, endPoint y: 419, distance: 97.8
click at [330, 419] on div "Hi {{first_name}}, I understand your frustration with the unit transfer charge …" at bounding box center [592, 435] width 524 height 46
type textarea "Thank you for letting me know! I'll look into this with our team and let you kn…"
drag, startPoint x: 728, startPoint y: 426, endPoint x: 301, endPoint y: 401, distance: 427.3
click at [301, 401] on div "( 1 ) Apt. 516~B, 1 [GEOGRAPHIC_DATA] Uptown Property: [GEOGRAPHIC_DATA] Uptown…" at bounding box center [604, 233] width 831 height 467
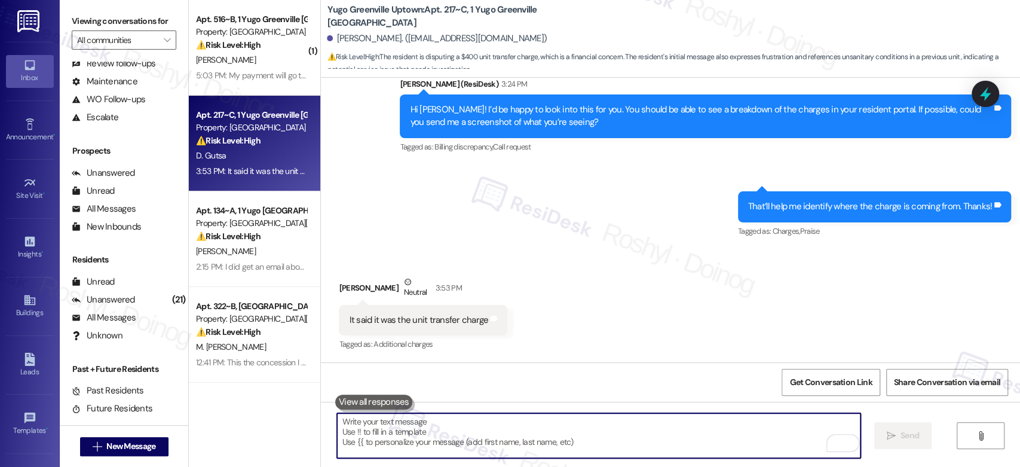
click at [380, 423] on textarea "To enrich screen reader interactions, please activate Accessibility in Grammarl…" at bounding box center [598, 435] width 523 height 45
paste textarea "Thanks for letting me know! I’ll check on this with our team and get back to yo…"
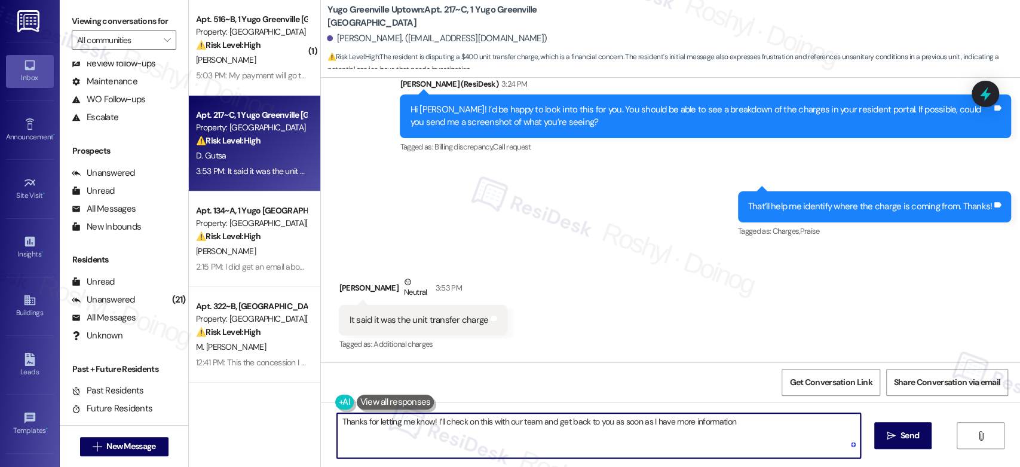
type textarea "Thanks for letting me know! I’ll check on this with our team and get back to yo…"
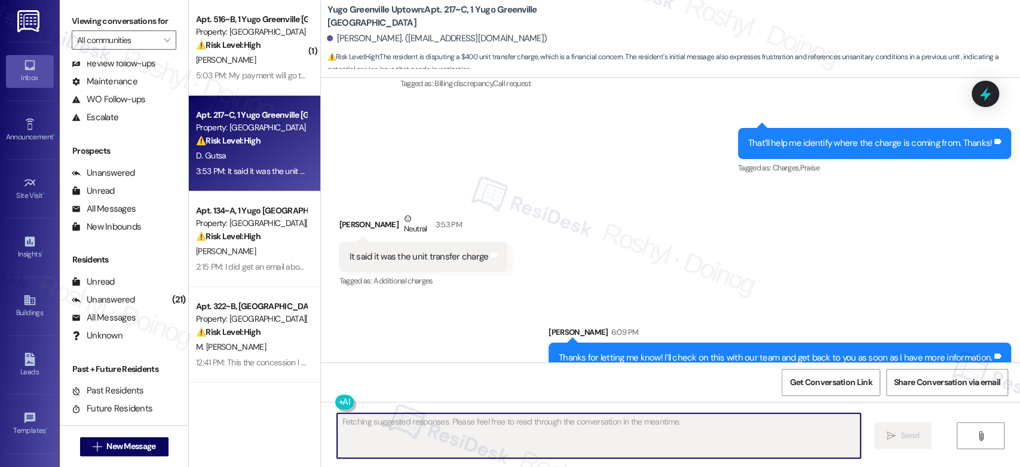
scroll to position [1206, 0]
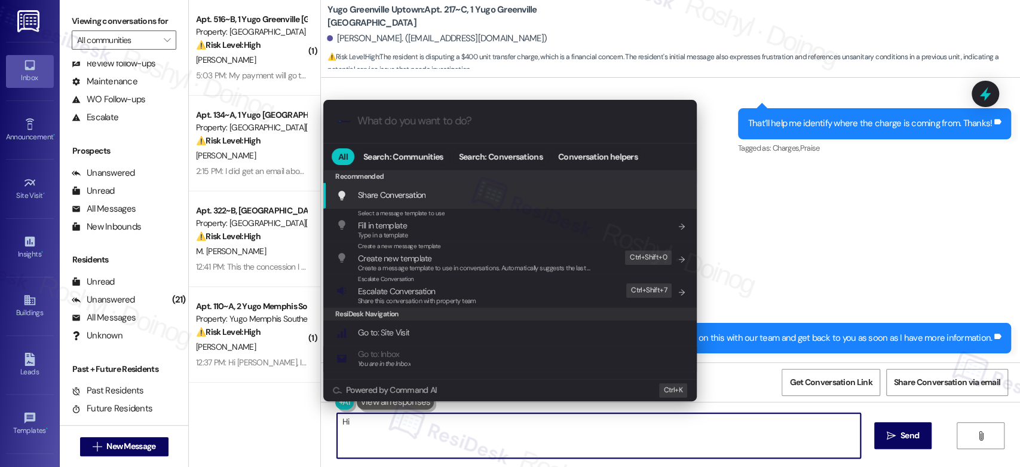
click at [425, 292] on span "Escalate Conversation" at bounding box center [396, 291] width 77 height 11
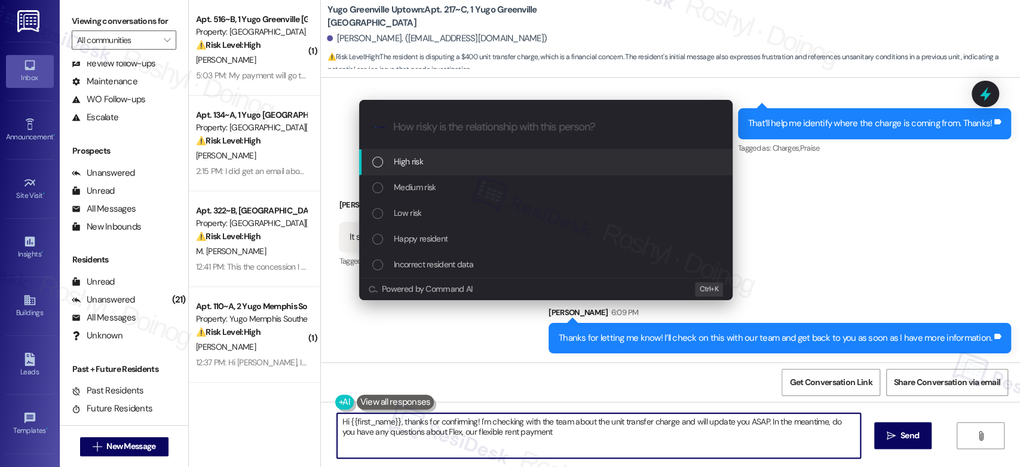
click at [406, 193] on span "Medium risk" at bounding box center [415, 186] width 42 height 13
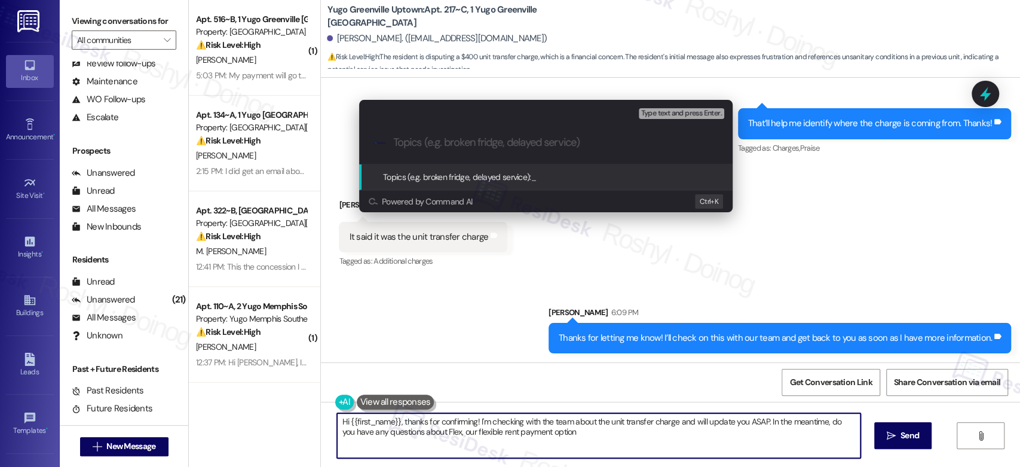
type textarea "Hi {{first_name}}, thanks for confirming! I'm checking with the team about the …"
type input "$400 unit transfer charge"
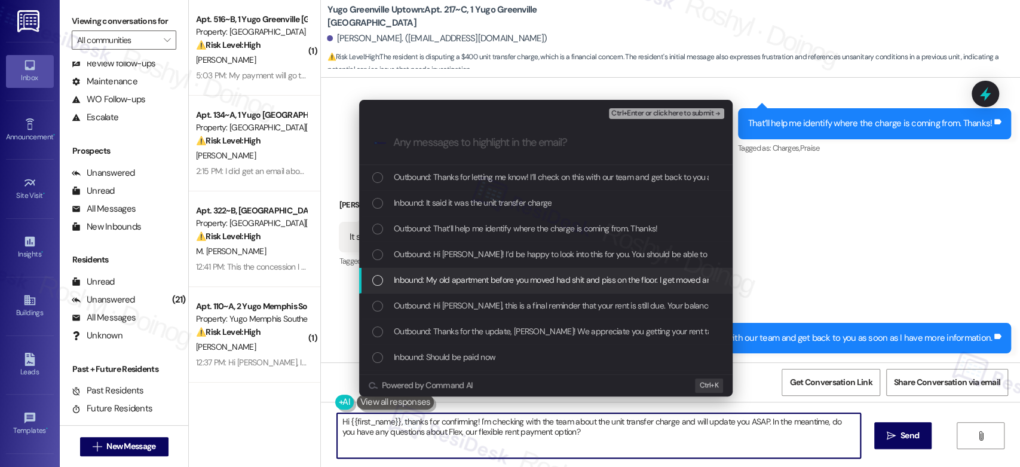
click at [473, 283] on span "Inbound: My old apartment before you moved had shit and piss on the floor. I ge…" at bounding box center [605, 279] width 422 height 13
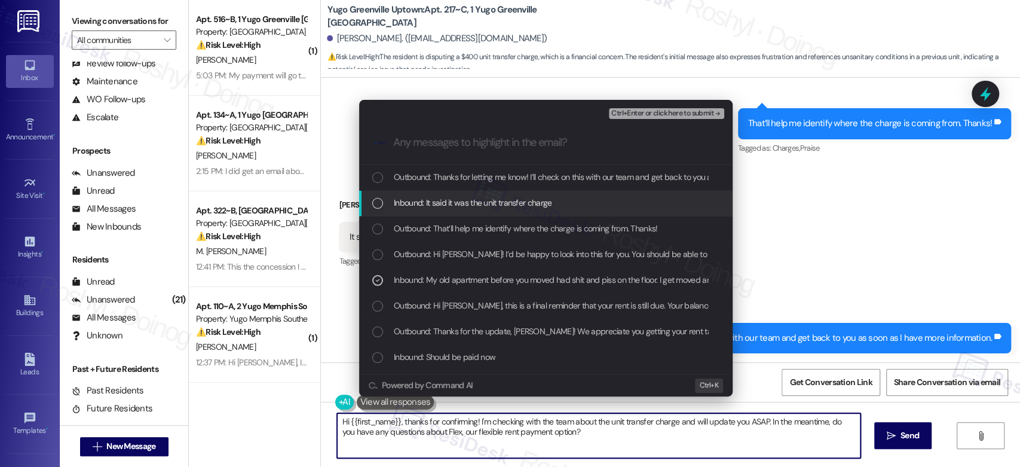
click at [515, 200] on span "Inbound: It said it was the unit transfer charge" at bounding box center [473, 202] width 158 height 13
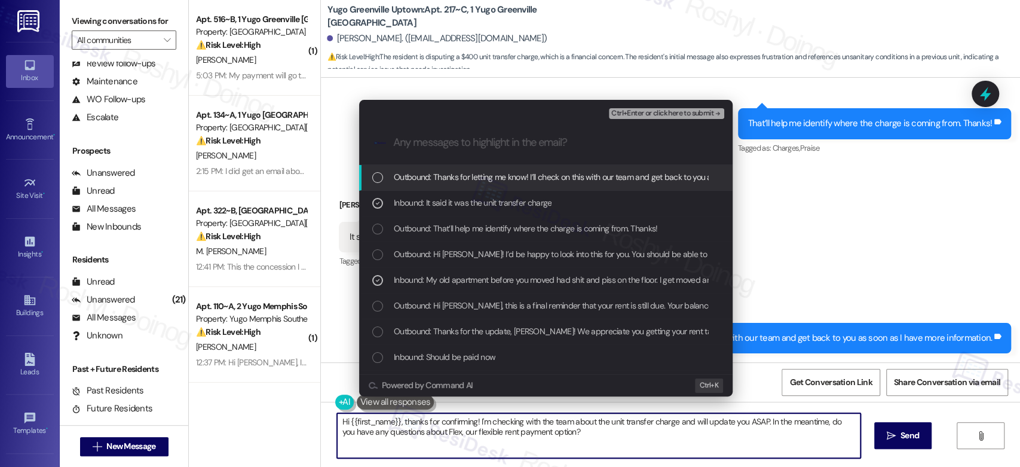
click at [654, 115] on span "Ctrl+Enter or click here to submit" at bounding box center [662, 113] width 102 height 8
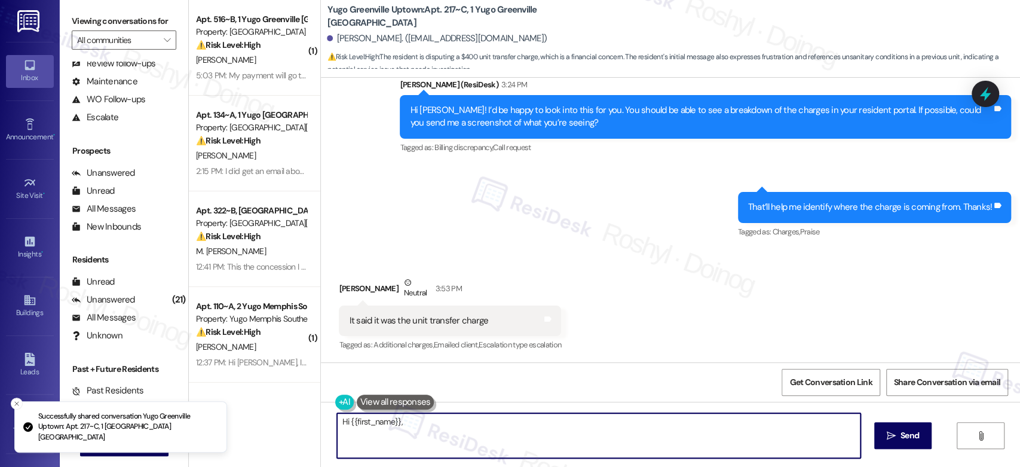
scroll to position [1123, 0]
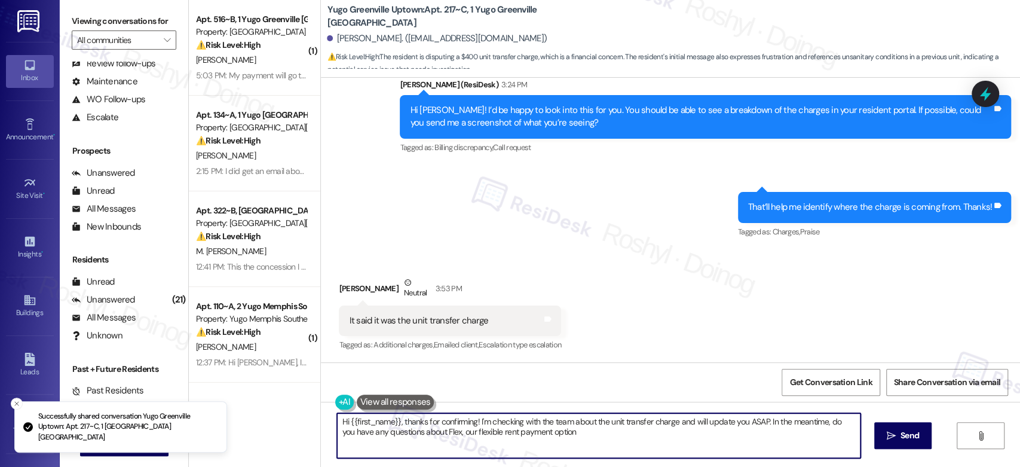
type textarea "Hi {{first_name}}, thanks for confirming! I'm checking with the team about the …"
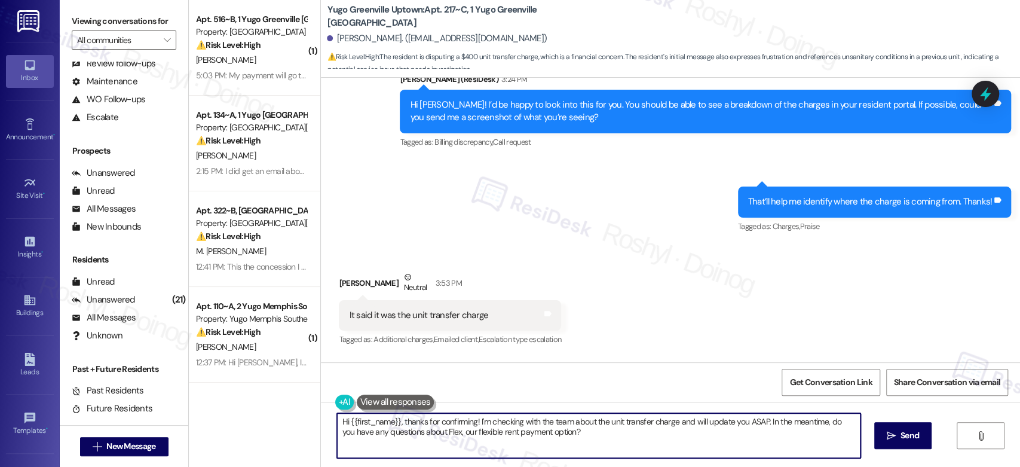
scroll to position [1224, 0]
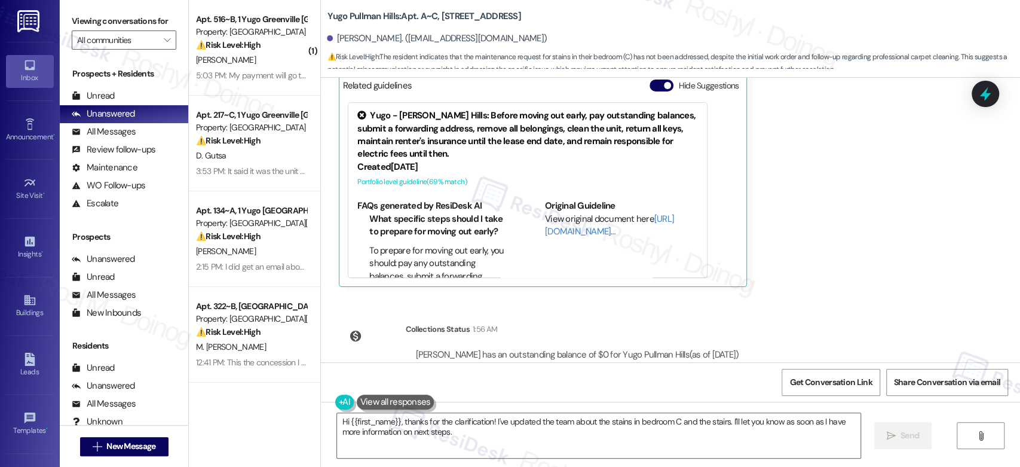
scroll to position [1078, 0]
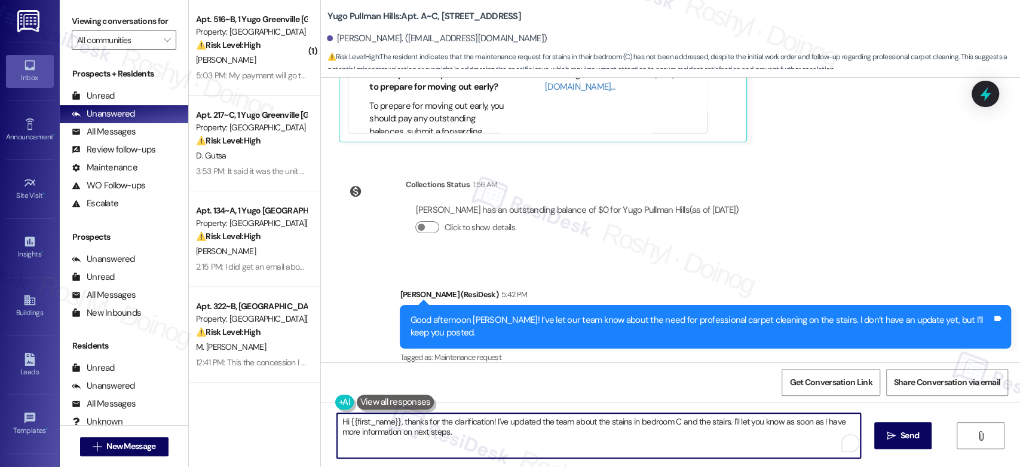
drag, startPoint x: 455, startPoint y: 433, endPoint x: 295, endPoint y: 426, distance: 160.9
click at [290, 428] on div "( 1 ) Apt. 516~B, 1 Yugo Greenville Uptown Property: Yugo Greenville Uptown ⚠️ …" at bounding box center [604, 233] width 831 height 467
click at [431, 440] on textarea "Hi {{first_name}}, thanks for the clarification! I've updated the team about th…" at bounding box center [598, 435] width 523 height 45
drag, startPoint x: 459, startPoint y: 435, endPoint x: 253, endPoint y: 401, distance: 208.3
click at [253, 401] on div "( 1 ) Apt. 516~B, 1 Yugo Greenville Uptown Property: Yugo Greenville Uptown ⚠️ …" at bounding box center [604, 233] width 831 height 467
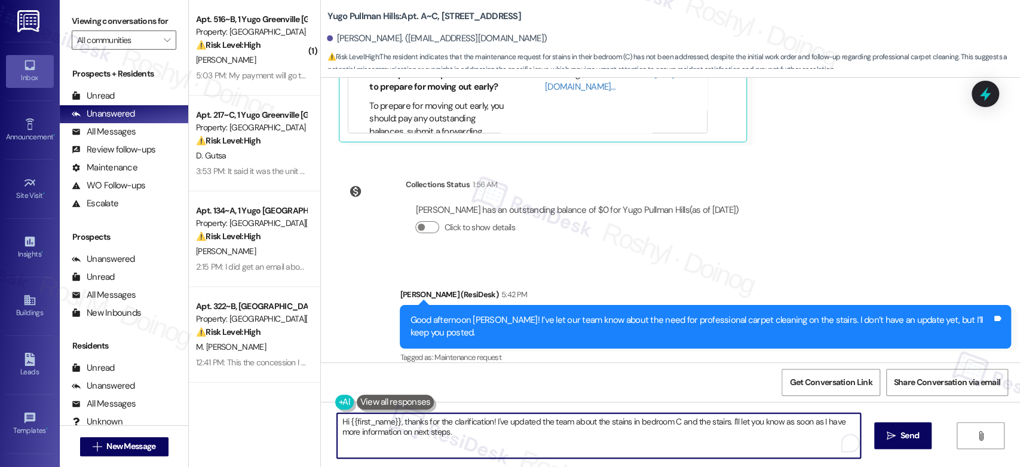
paste textarea "As for the stains in your room, would you like me to go ahead and submit a work…"
type textarea "As for the stains in your room, would you like me to go ahead and submit a work…"
click at [899, 428] on button " Send" at bounding box center [903, 435] width 58 height 27
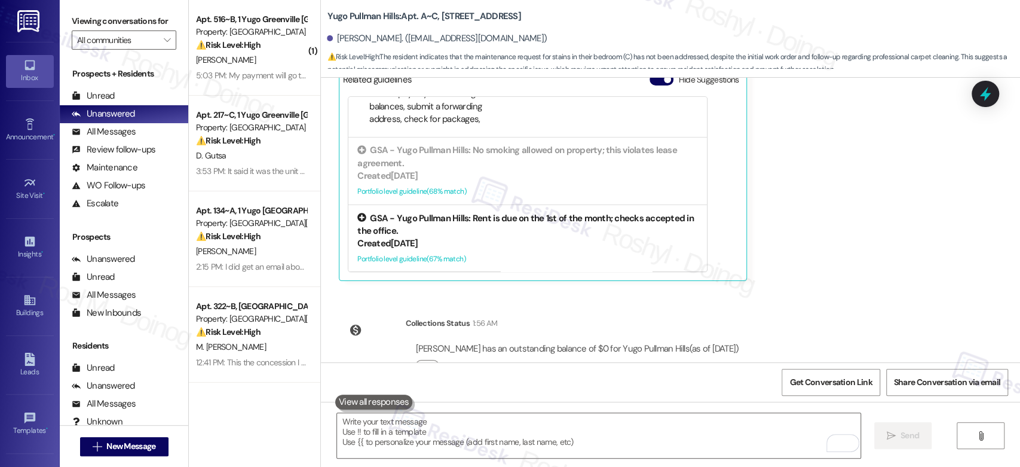
scroll to position [879, 0]
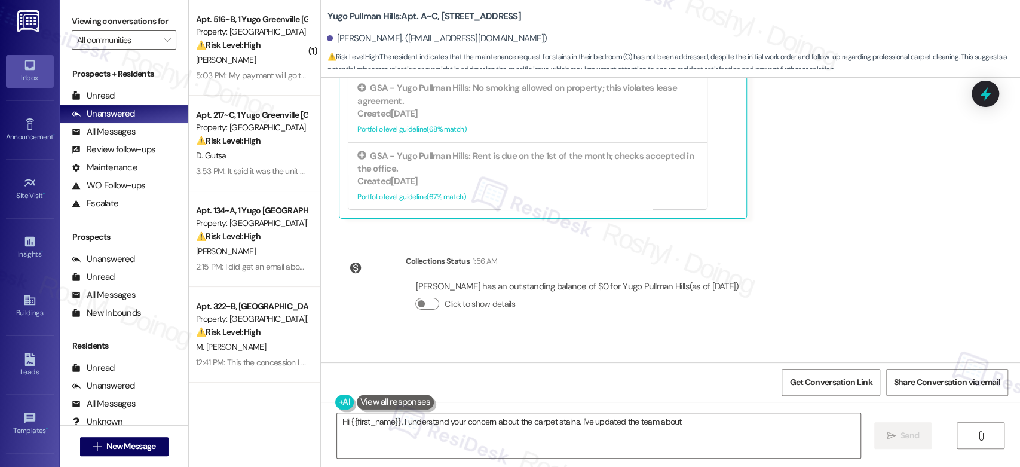
scroll to position [1078, 0]
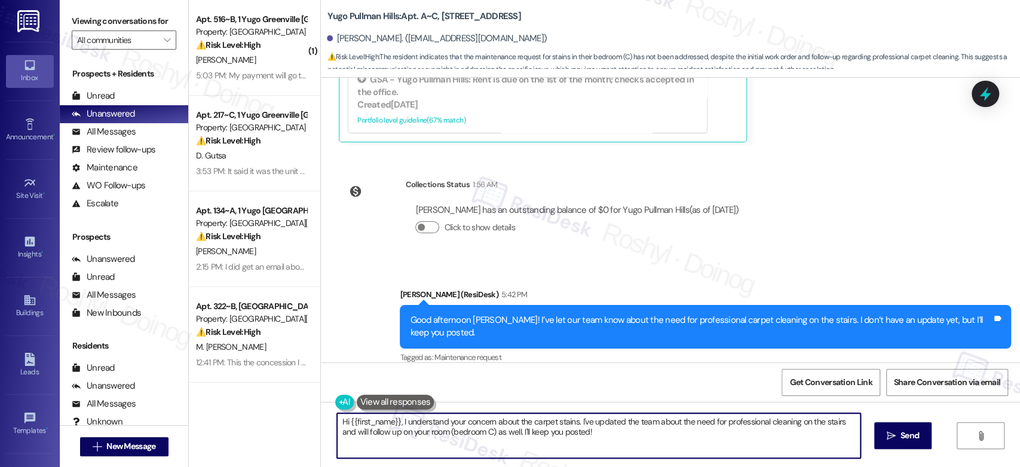
drag, startPoint x: 578, startPoint y: 437, endPoint x: 356, endPoint y: 399, distance: 225.6
click at [356, 412] on div "Hi {{first_name}}, I understand your concern about the carpet stains. I've upda…" at bounding box center [592, 435] width 524 height 46
paste textarea "As for the stains in your room, would you like me to go ahead and submit a work…"
type textarea "As for the stains in your room, would you like me to go ahead and submit a work…"
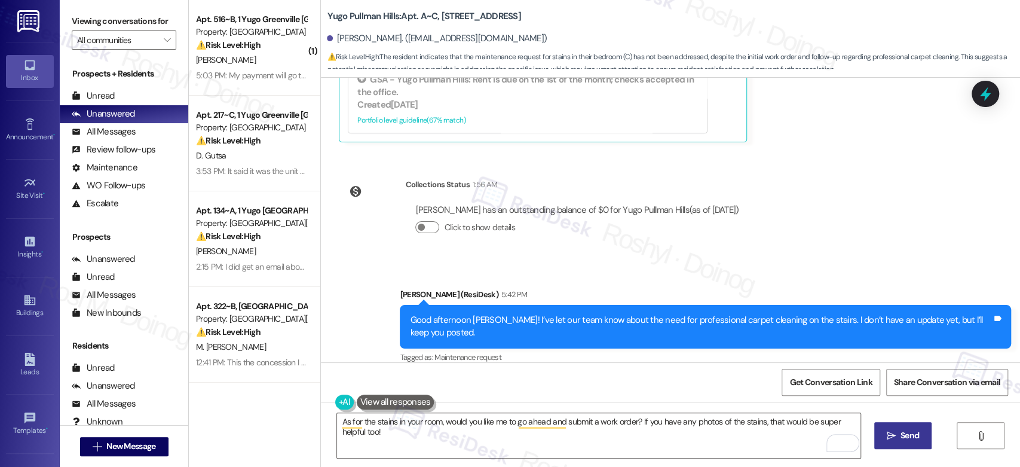
click at [923, 439] on button " Send" at bounding box center [903, 435] width 58 height 27
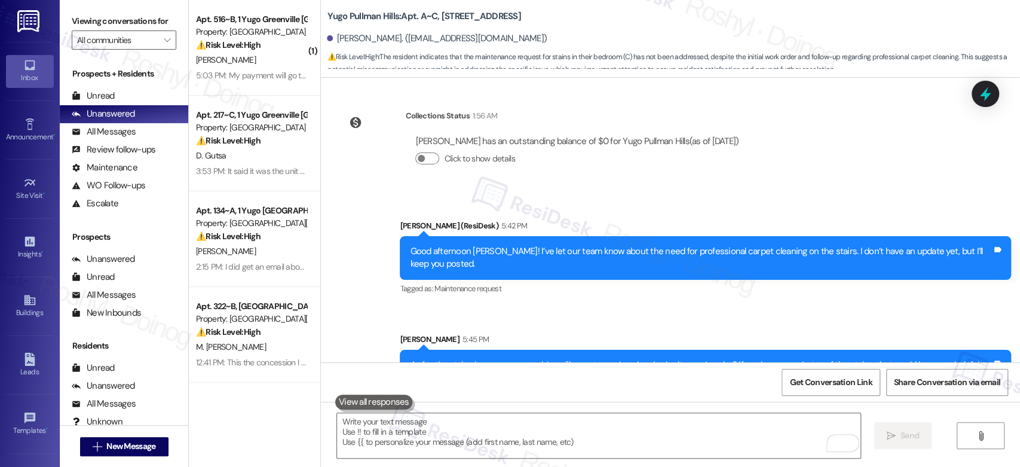
scroll to position [1162, 0]
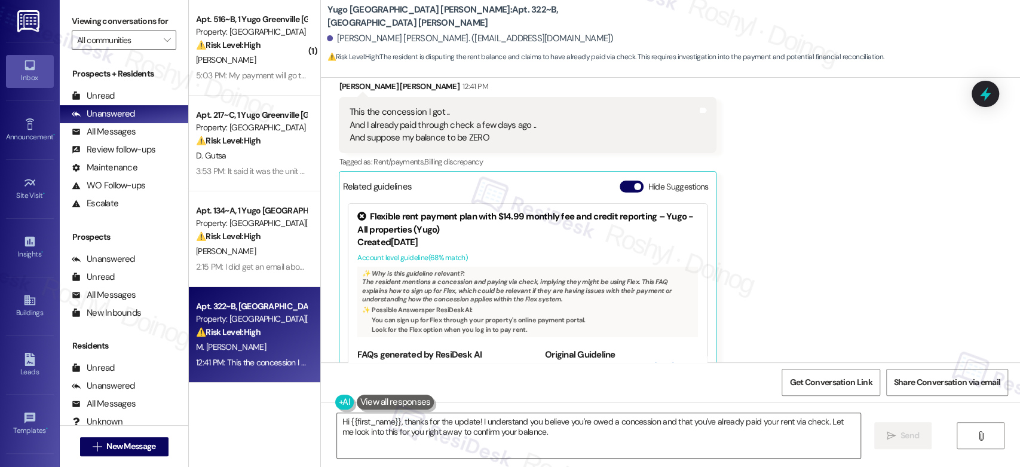
scroll to position [2661, 0]
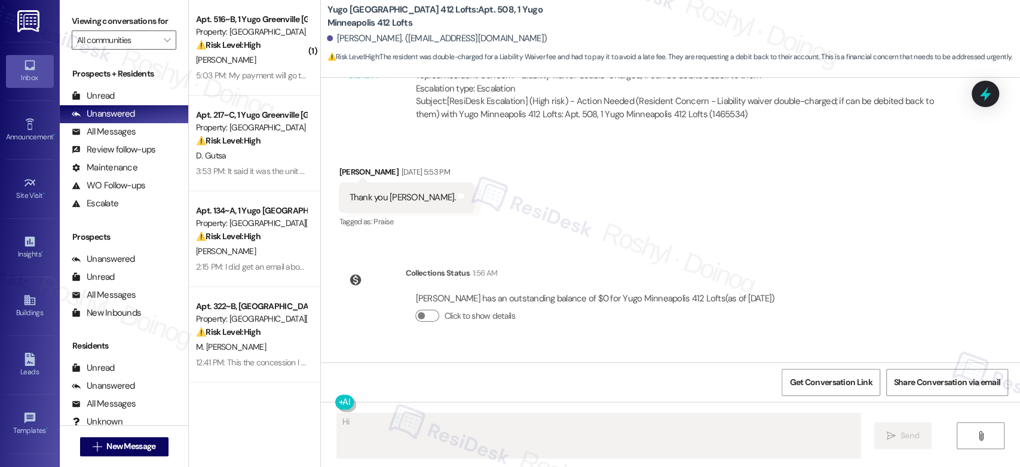
scroll to position [948, 0]
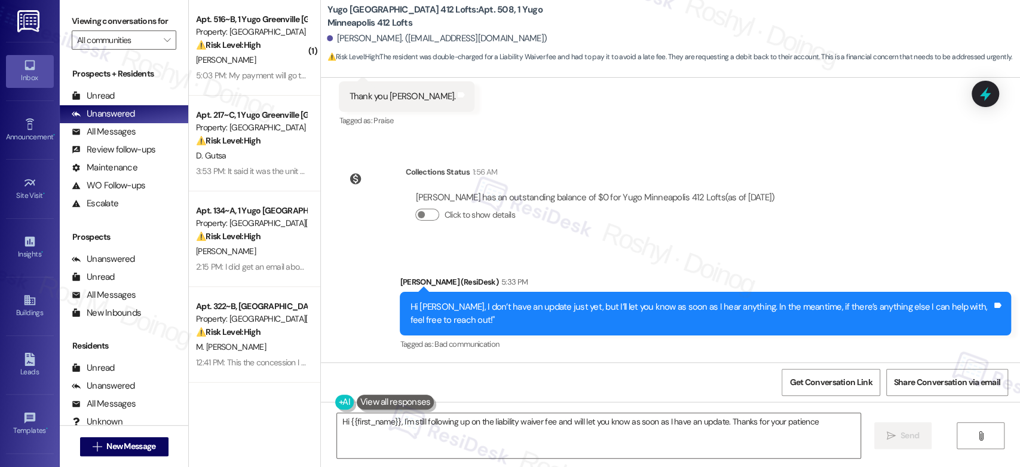
type textarea "Hi {{first_name}}, I'm still following up on the liability waiver fee and will …"
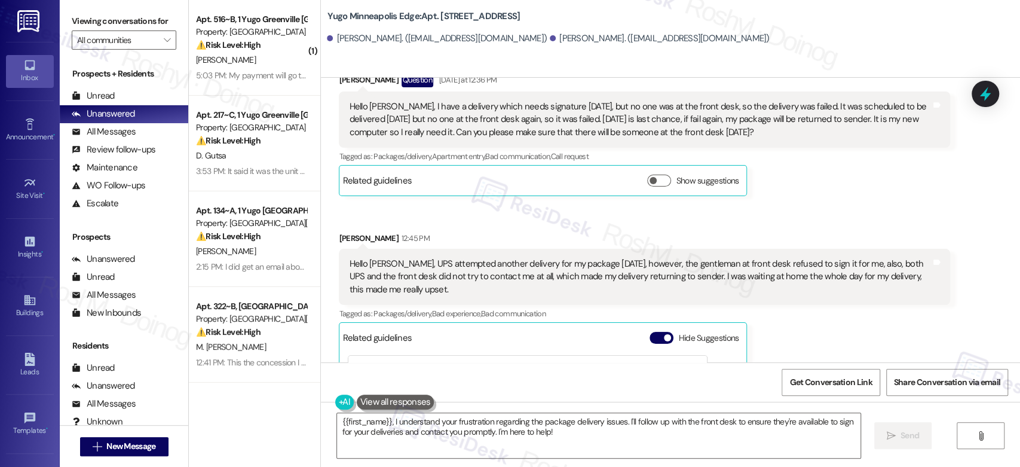
scroll to position [3511, 0]
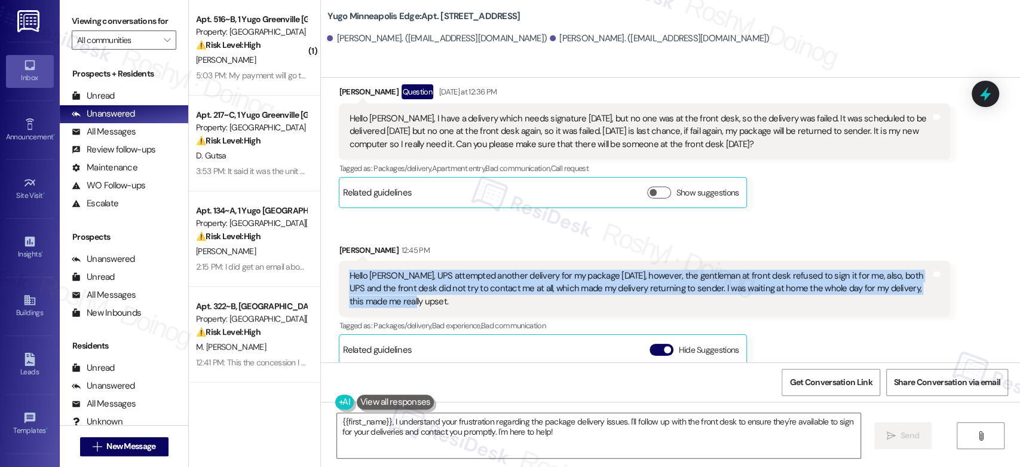
copy div "Hello [PERSON_NAME], UPS attempted another delivery for my package [DATE], howe…"
drag, startPoint x: 379, startPoint y: 301, endPoint x: 341, endPoint y: 274, distance: 45.9
click at [349, 274] on div "Hello Sarah, UPS attempted another delivery for my package today, however, the …" at bounding box center [640, 288] width 582 height 38
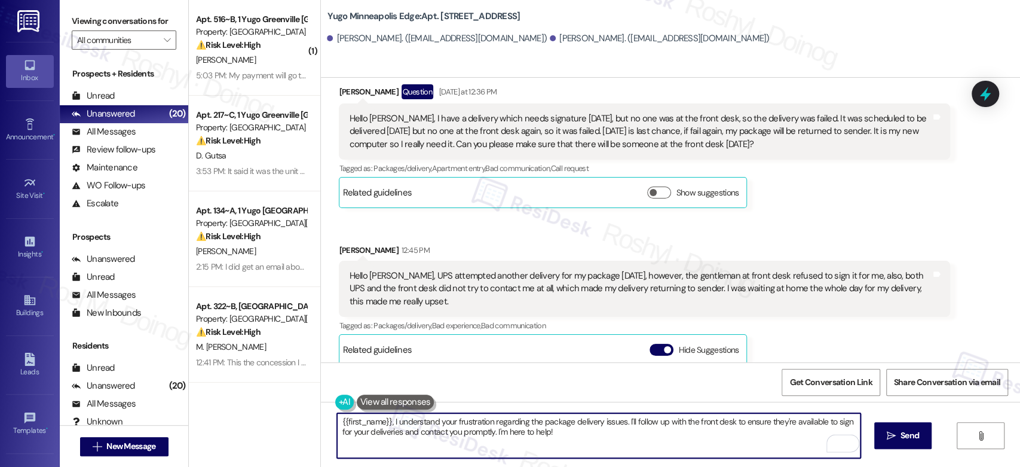
drag, startPoint x: 574, startPoint y: 442, endPoint x: 388, endPoint y: 425, distance: 186.6
click at [388, 425] on textarea "{{first_name}}, I understand your frustration regarding the package delivery is…" at bounding box center [598, 435] width 523 height 45
paste textarea "’m really sorry to hear about the delivery issue. I know how important your pac…"
click at [337, 421] on textarea "{{first_name}}, I’m really sorry to hear about the delivery issue. I know how i…" at bounding box center [598, 435] width 523 height 45
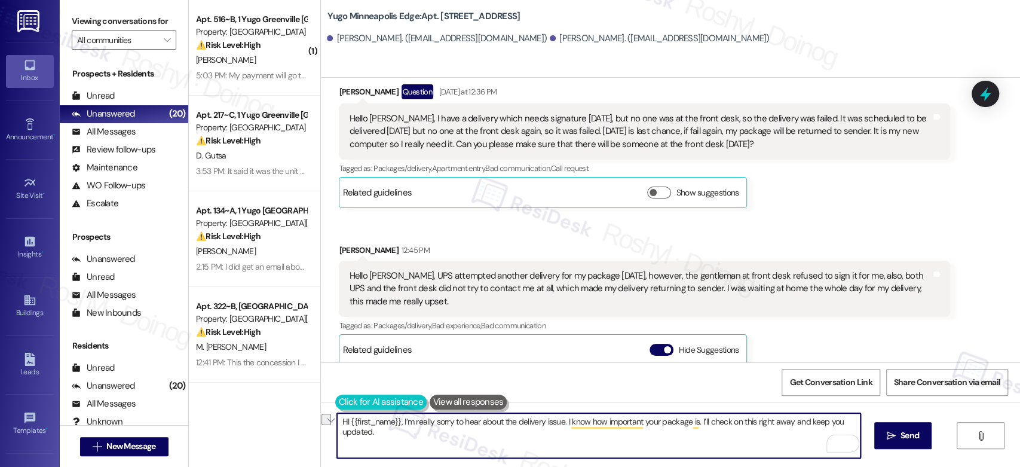
drag, startPoint x: 393, startPoint y: 422, endPoint x: 331, endPoint y: 409, distance: 63.4
click at [331, 412] on div "HI {{first_name}}, I’m really sorry to hear about the delivery issue. I know ho…" at bounding box center [592, 435] width 524 height 46
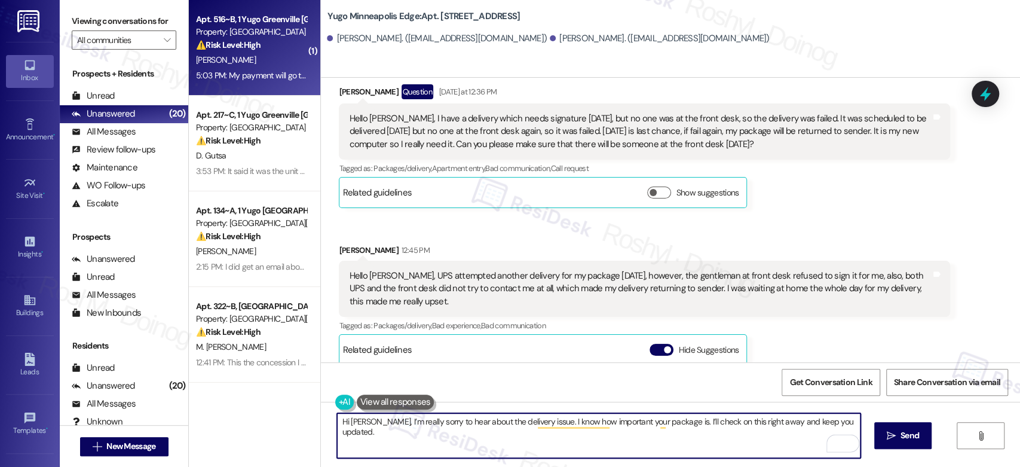
type textarea "Hi Yuen, I’m really sorry to hear about the delivery issue. I know how importan…"
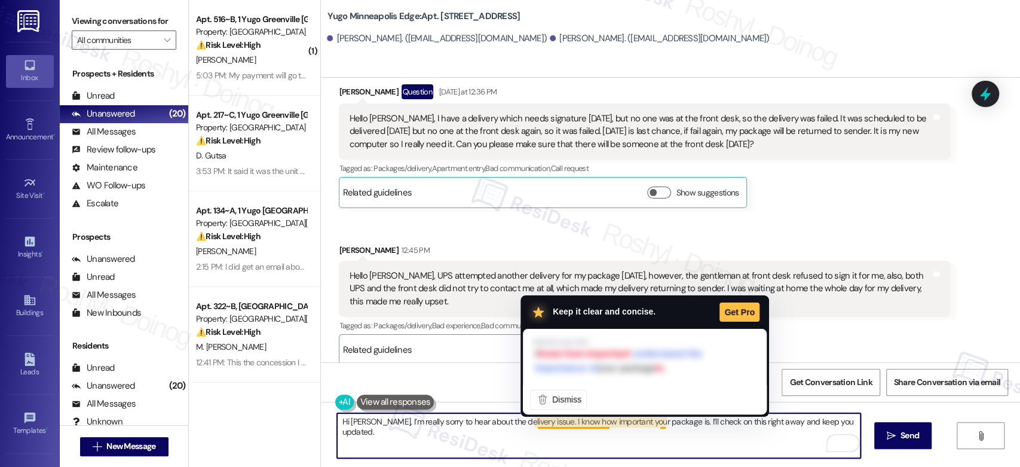
click at [581, 433] on textarea "Hi Yuen, I’m really sorry to hear about the delivery issue. I know how importan…" at bounding box center [598, 435] width 523 height 45
click at [765, 442] on textarea "Hi Yuen, I’m really sorry to hear about the delivery issue. I know how importan…" at bounding box center [598, 435] width 523 height 45
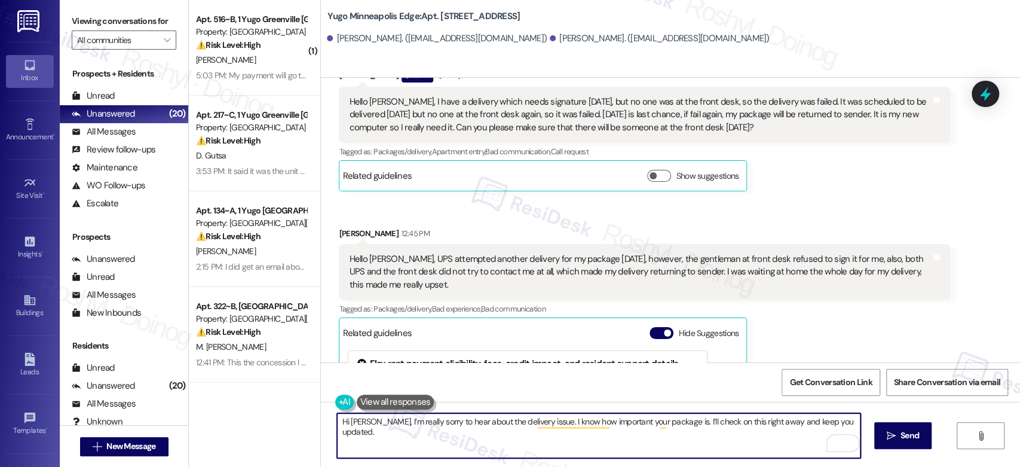
scroll to position [3577, 0]
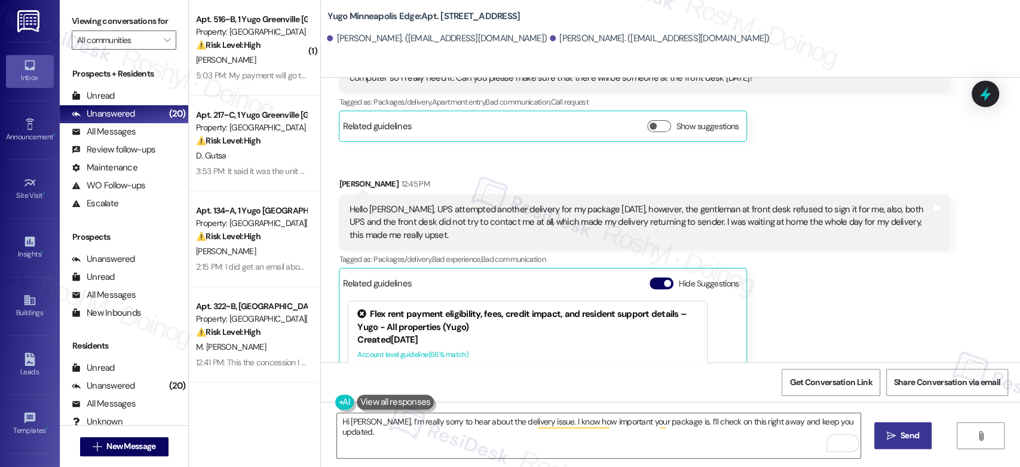
click at [898, 437] on span "Send" at bounding box center [909, 435] width 23 height 13
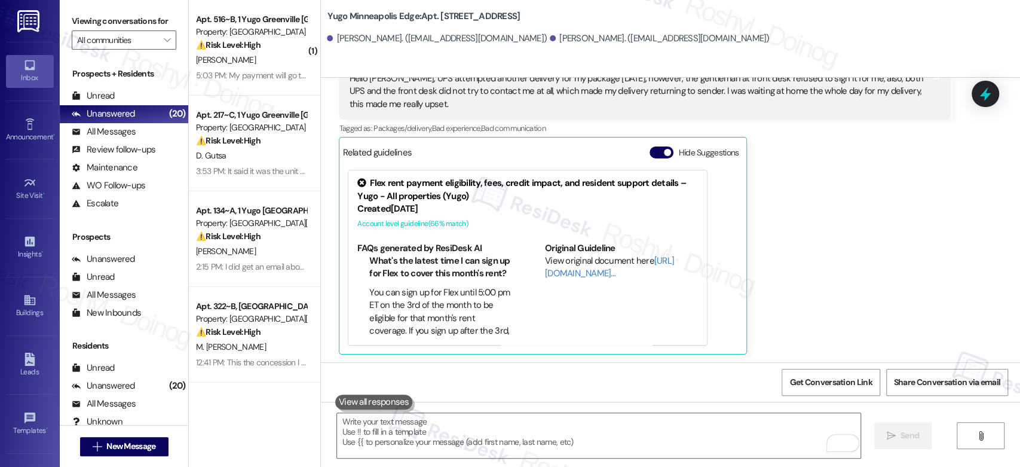
scroll to position [3661, 0]
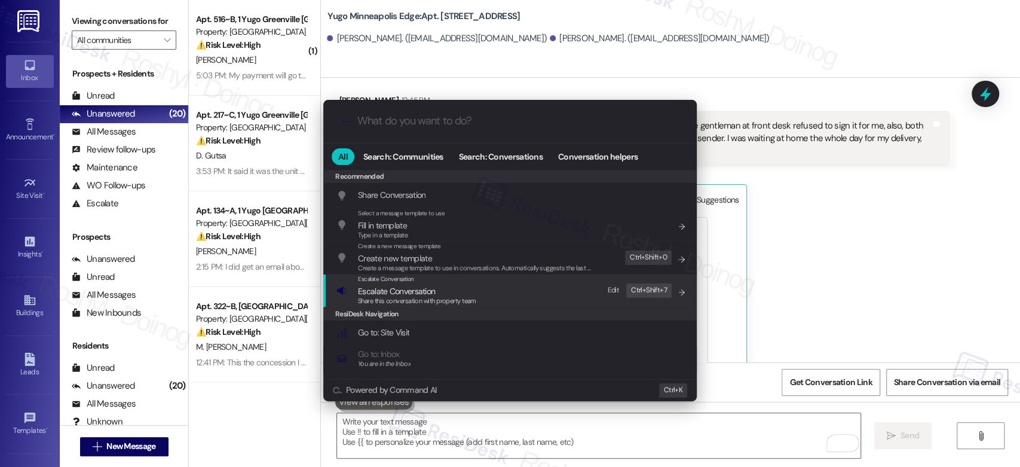
click at [421, 293] on span "Escalate Conversation" at bounding box center [396, 291] width 77 height 11
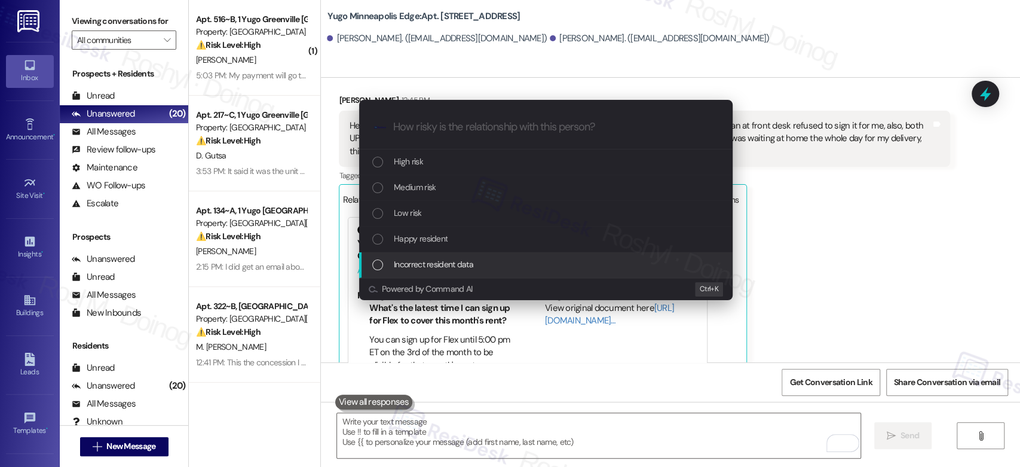
click at [820, 257] on div "Escalate Conversation How risky is the relationship with this person? Topics (e…" at bounding box center [510, 233] width 1020 height 467
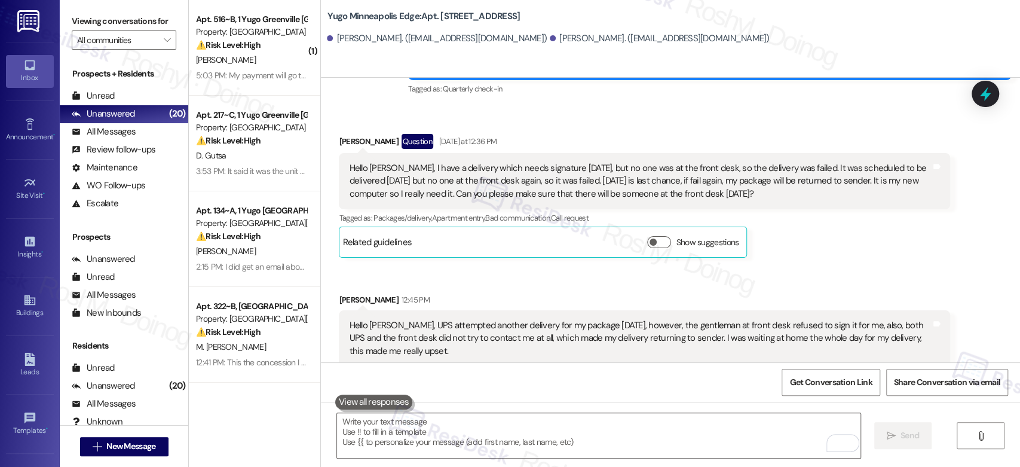
scroll to position [3528, 0]
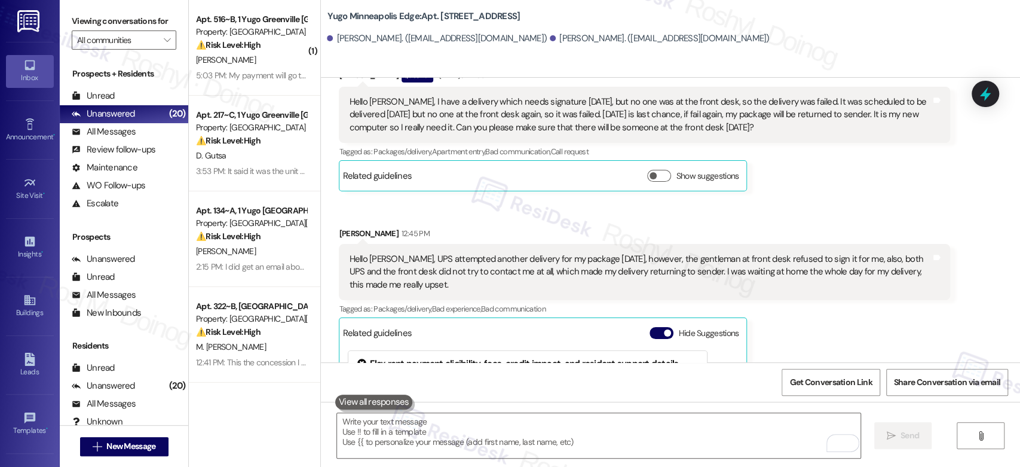
click at [859, 191] on div "Received via SMS Yuan Feng Question Yesterday at 12:36 PM Hello Sarah, I have a…" at bounding box center [644, 130] width 629 height 142
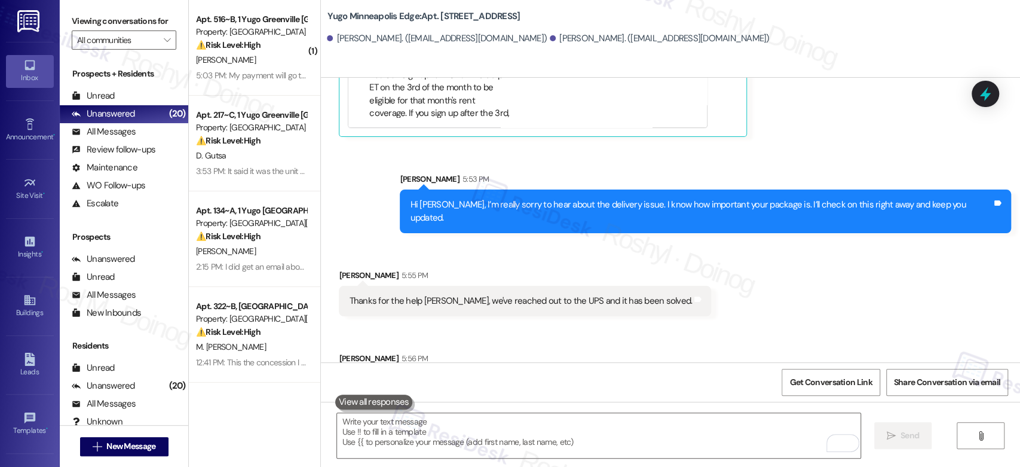
scroll to position [3960, 0]
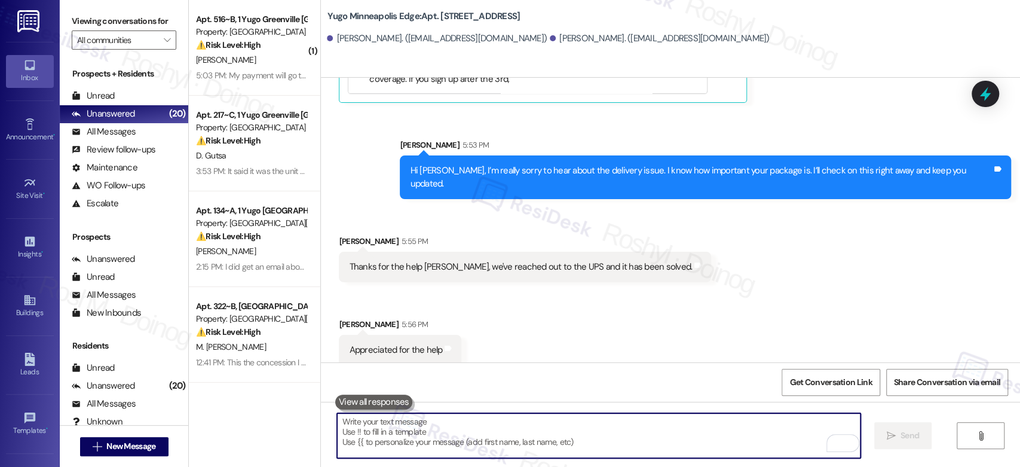
click at [368, 427] on textarea "To enrich screen reader interactions, please activate Accessibility in Grammarl…" at bounding box center [598, 435] width 523 height 45
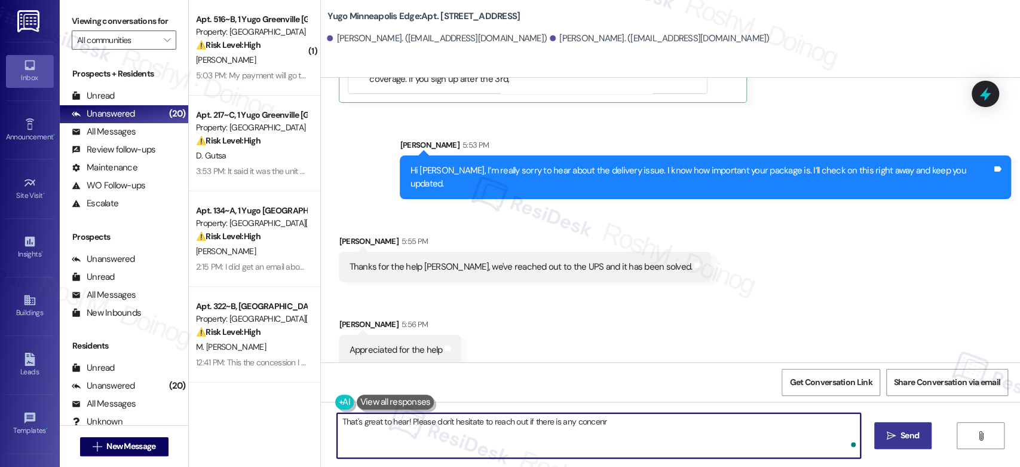
type textarea "That's great to hear! Please don't hesitate to reach out if there is any concenr"
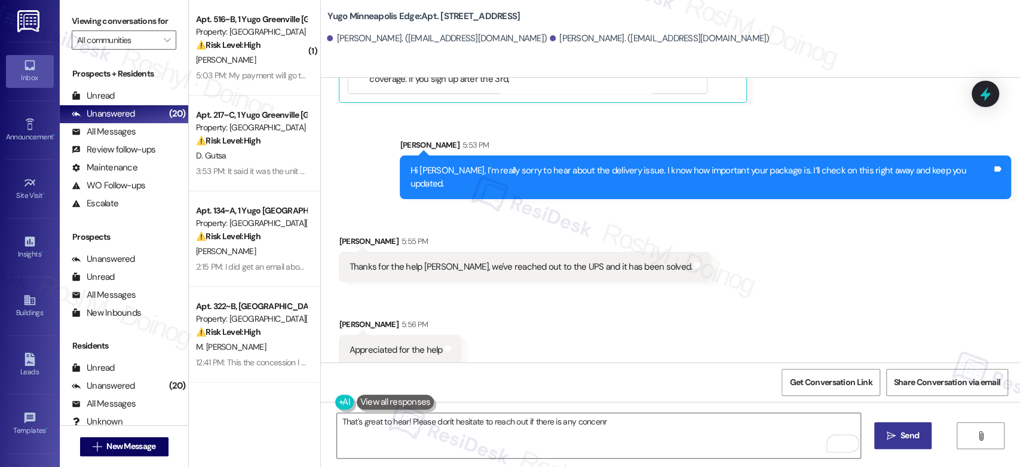
click at [543, 410] on div "That's great to hear! Please don't hesitate to reach out if there is any concen…" at bounding box center [670, 447] width 699 height 90
click at [531, 420] on textarea "That's great to hear! Please don't hesitate to reach out if there is any concenr" at bounding box center [598, 435] width 523 height 45
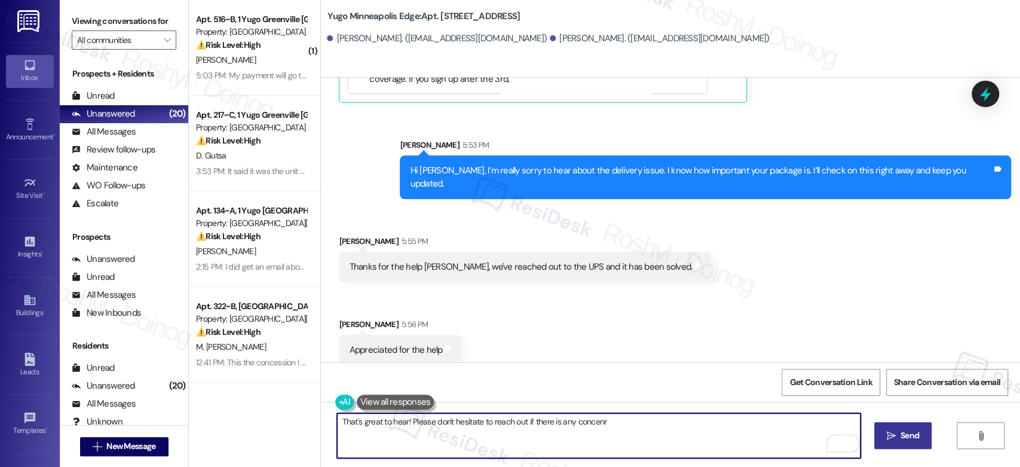
click at [531, 420] on textarea "That's great to hear! Please don't hesitate to reach out if there is any concenr" at bounding box center [598, 435] width 523 height 45
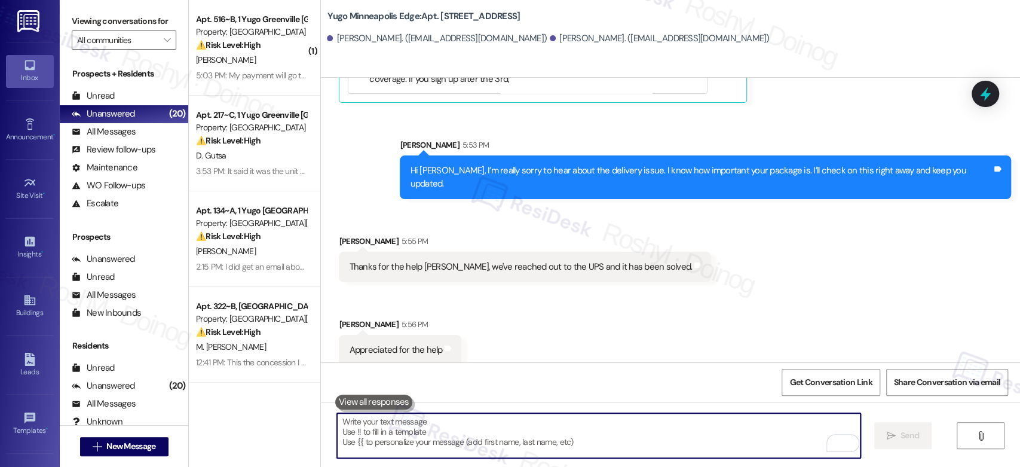
click at [400, 428] on textarea "To enrich screen reader interactions, please activate Accessibility in Grammarl…" at bounding box center [598, 435] width 523 height 45
paste textarea "That’s great to hear! If you have any concerns, please don’t hesitate to reach …"
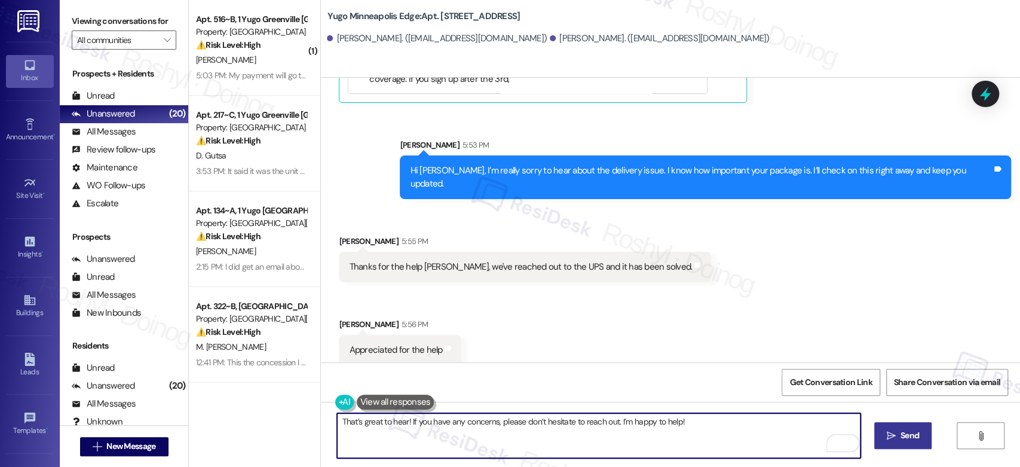
type textarea "That’s great to hear! If you have any concerns, please don’t hesitate to reach …"
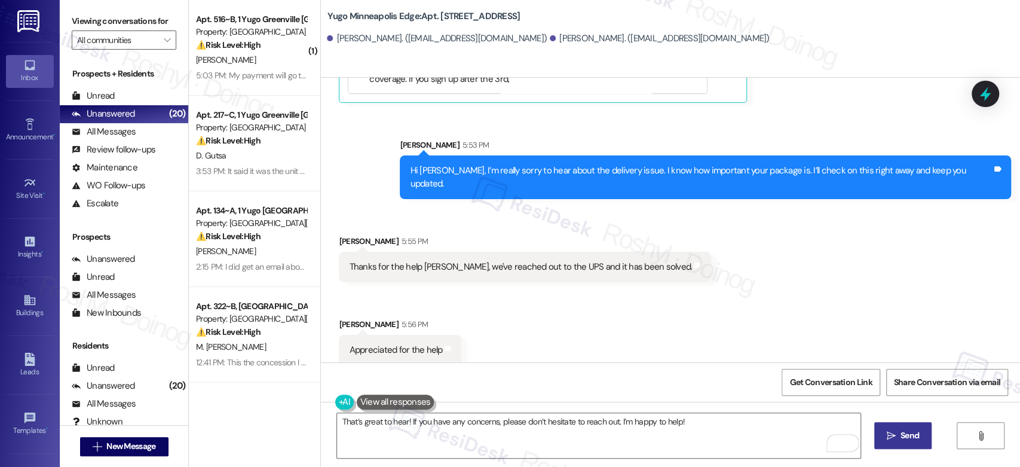
click at [901, 439] on span "Send" at bounding box center [909, 435] width 19 height 13
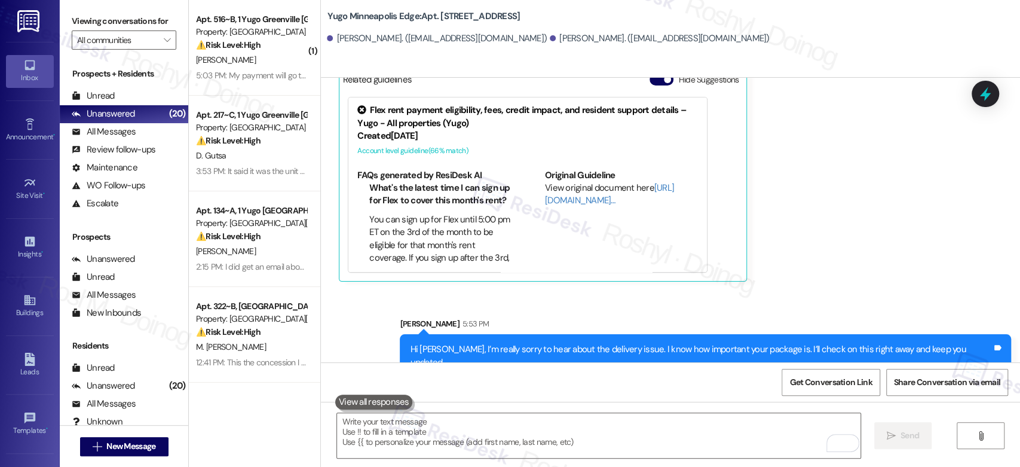
scroll to position [4043, 0]
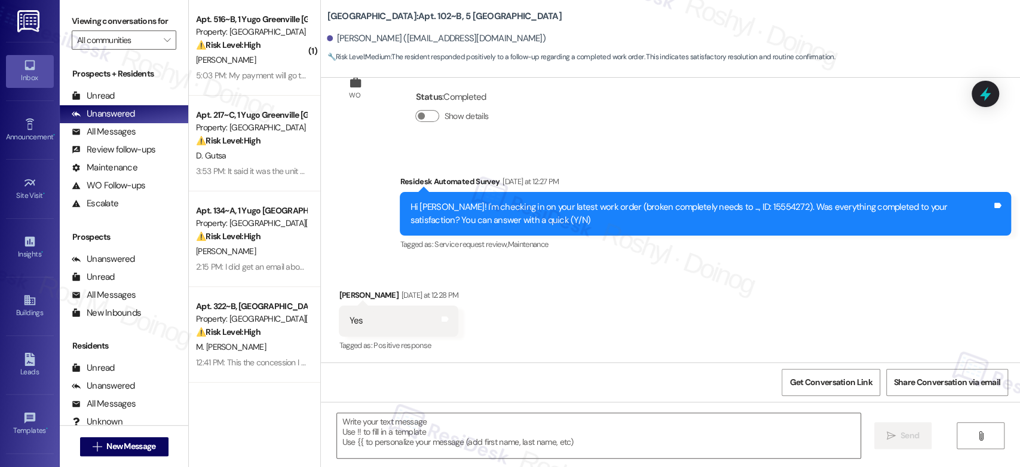
type textarea "Fetching suggested responses. Please feel free to read through the conversation…"
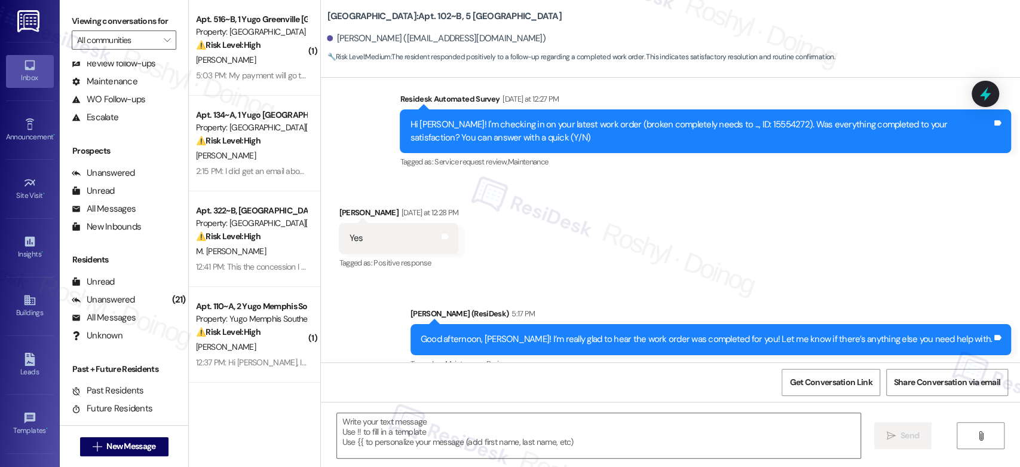
scroll to position [474, 0]
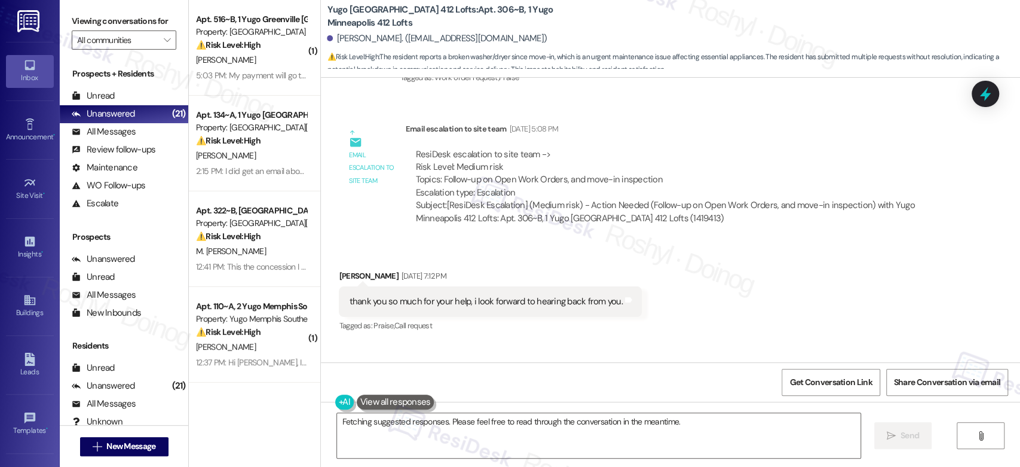
scroll to position [1143, 0]
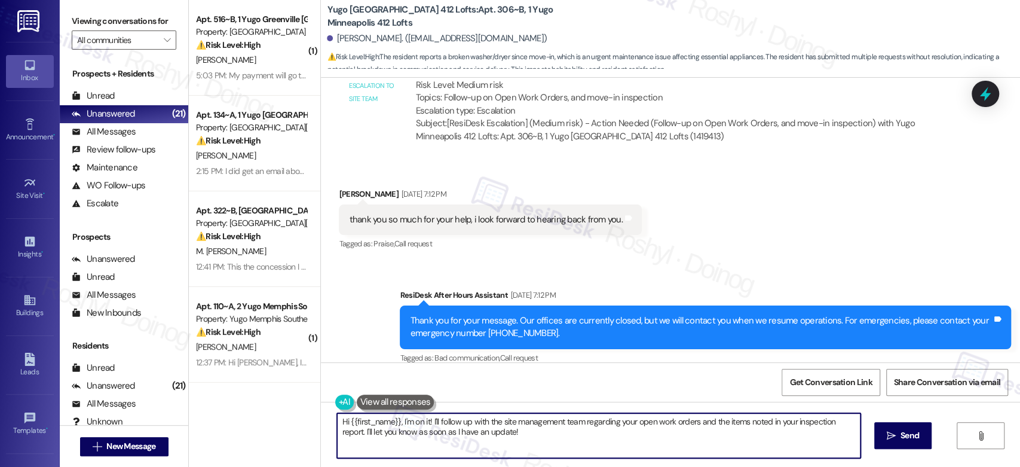
drag, startPoint x: 511, startPoint y: 435, endPoint x: 291, endPoint y: 416, distance: 221.3
click at [281, 417] on div "( 1 ) Apt. 516~B, 1 Yugo Greenville Uptown Property: Yugo Greenville Uptown ⚠️ …" at bounding box center [604, 233] width 831 height 467
paste textarea "you’re very welcome—happy to help! I don’t have an update just yet, but I’ll le…"
click at [470, 419] on textarea "Hi {{first_name}}, you’re very welcome—happy to help! I don’t have an update ju…" at bounding box center [598, 435] width 523 height 45
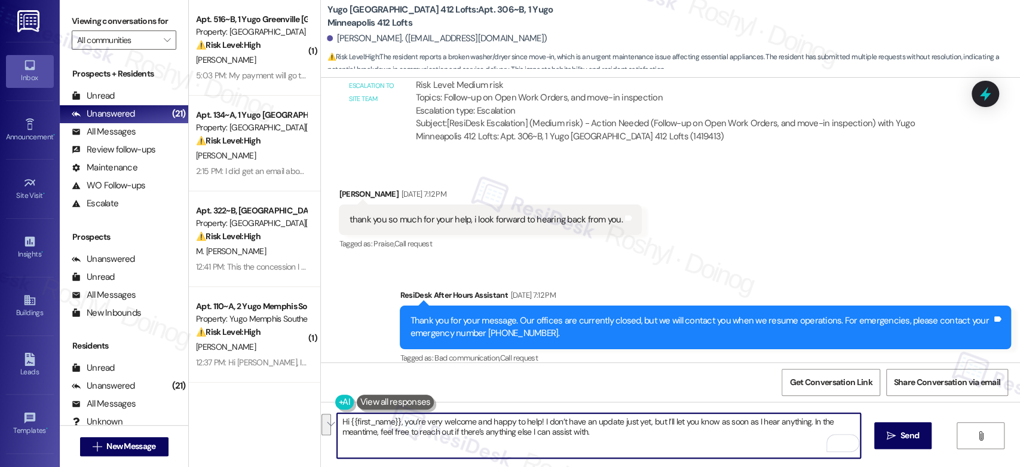
drag, startPoint x: 801, startPoint y: 419, endPoint x: 811, endPoint y: 430, distance: 15.2
click at [811, 430] on textarea "Hi {{first_name}}, you’re very welcome and happy to help! I don’t have an updat…" at bounding box center [598, 435] width 523 height 45
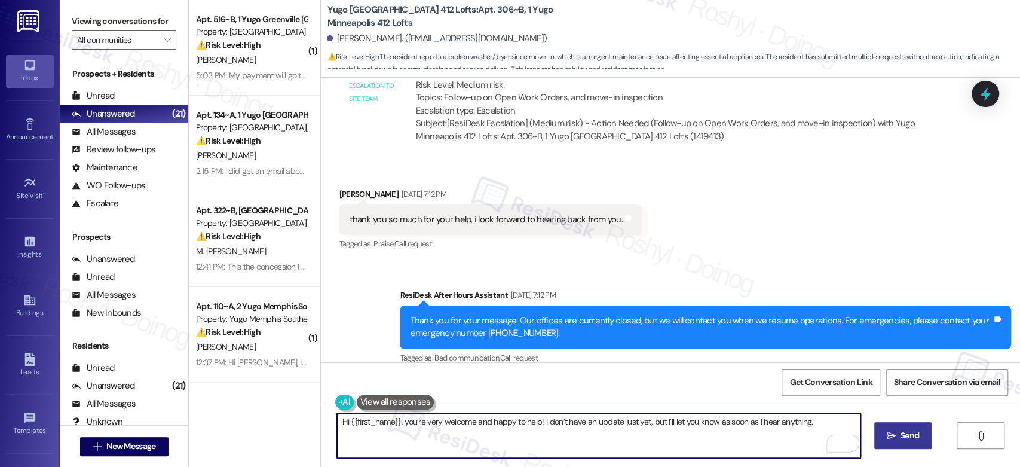
type textarea "Hi {{first_name}}, you’re very welcome and happy to help! I don’t have an updat…"
click at [885, 437] on span " Send" at bounding box center [903, 435] width 38 height 13
click at [451, 419] on textarea "Hi {{first_name}}, you’re very welcome and happy to help! I don’t have an updat…" at bounding box center [598, 435] width 523 height 45
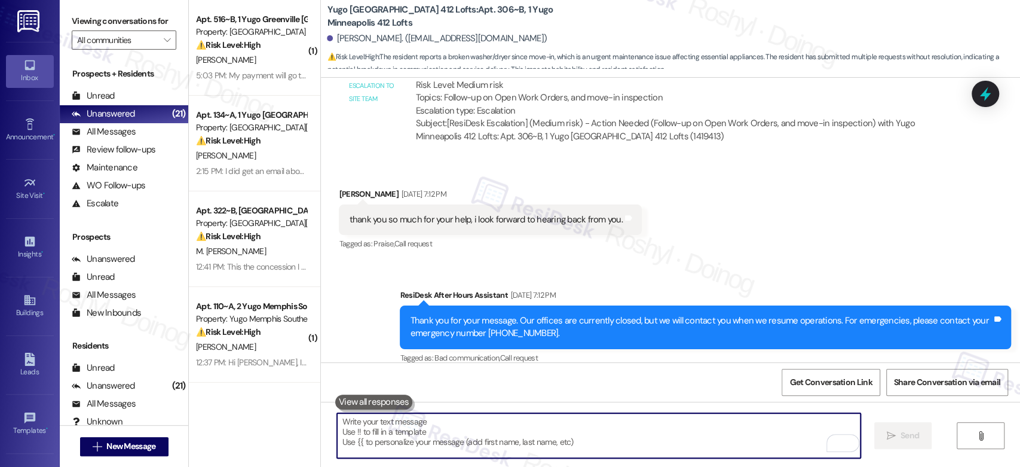
paste textarea "In the meantime, feel free to reach out if there’s anything else I can assist w…"
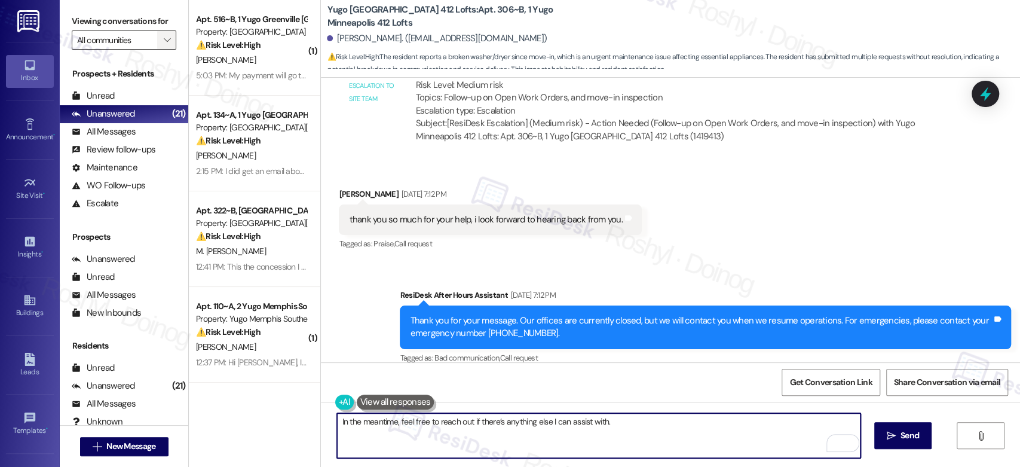
type textarea "In the meantime, feel free to reach out if there’s anything else I can assist w…"
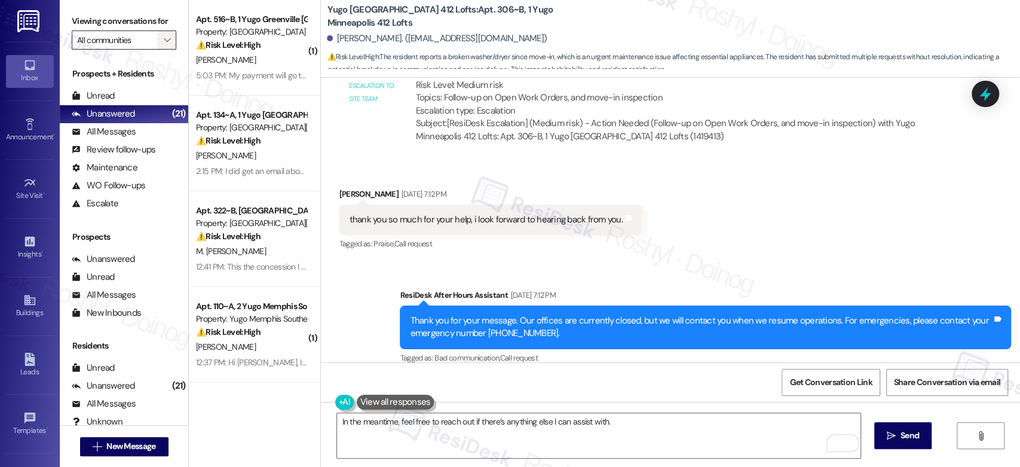
click at [157, 37] on button "" at bounding box center [166, 39] width 19 height 19
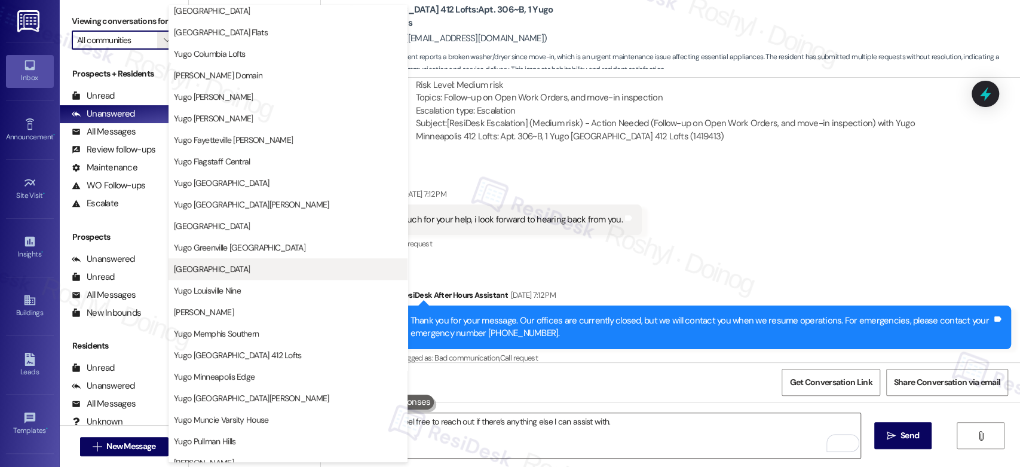
scroll to position [265, 0]
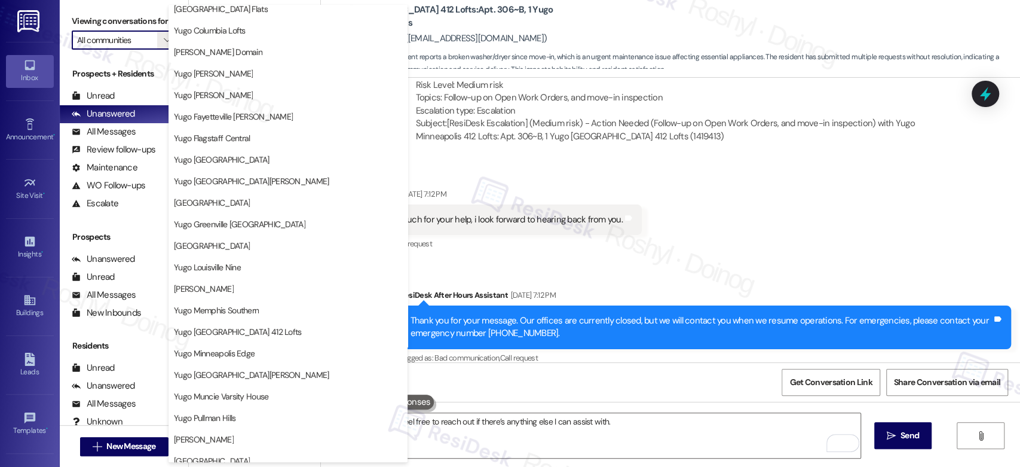
click at [577, 262] on div "Sent via SMS ResiDesk After Hours Assistant Sep 08, 2025 at 7:12 PM Thank you f…" at bounding box center [670, 319] width 699 height 114
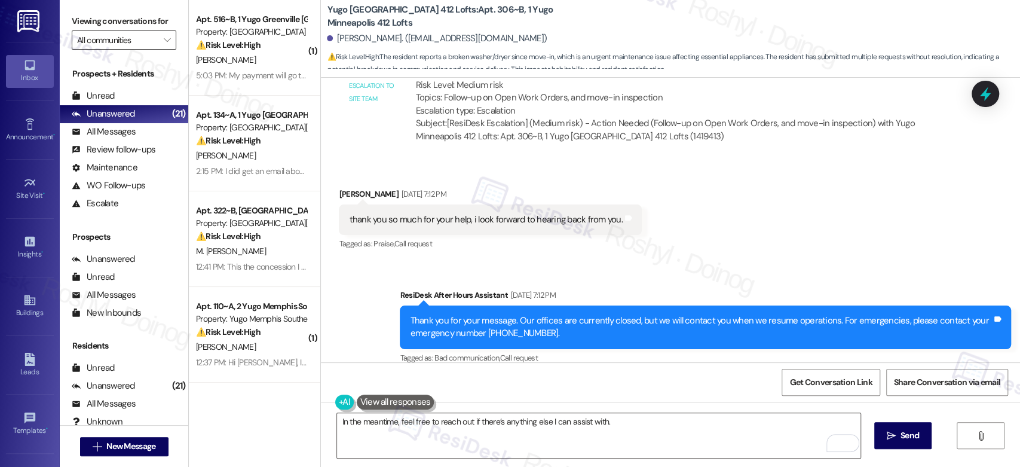
click at [139, 35] on input "All communities" at bounding box center [117, 39] width 80 height 19
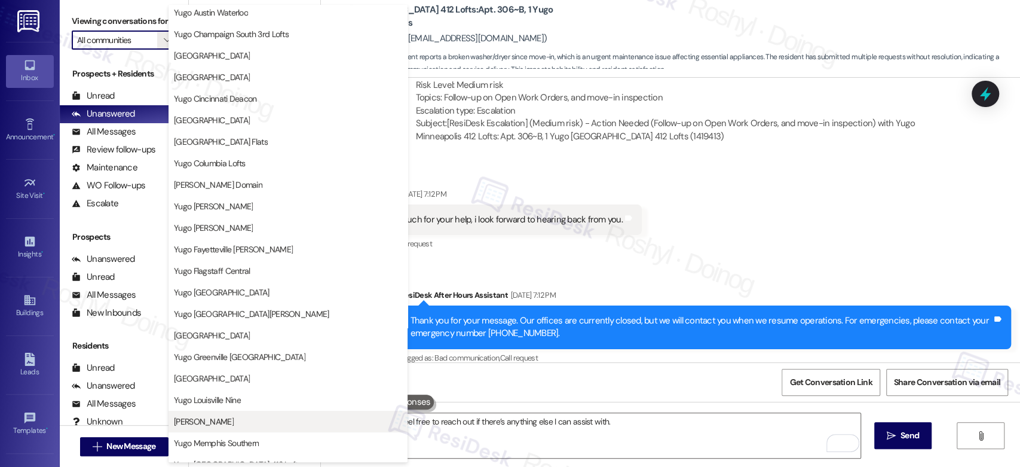
scroll to position [199, 0]
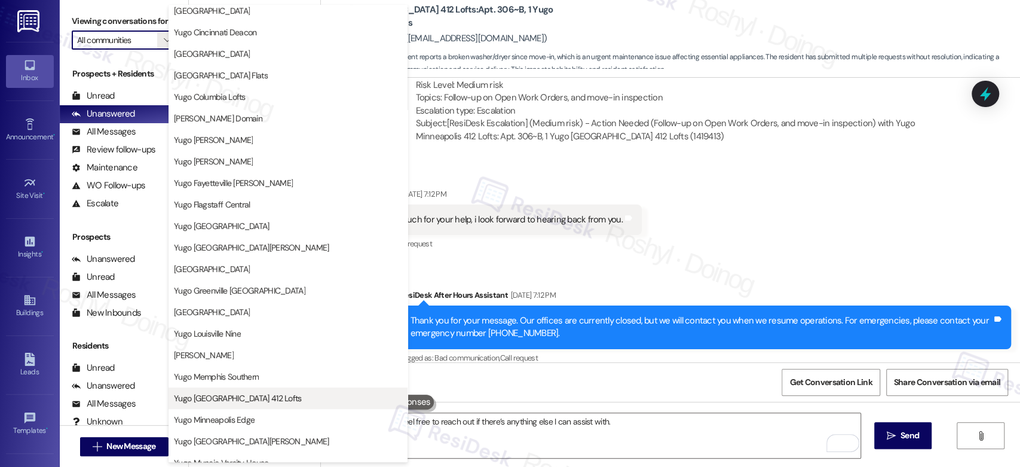
click at [262, 402] on span "Yugo Minneapolis 412 Lofts" at bounding box center [238, 398] width 128 height 12
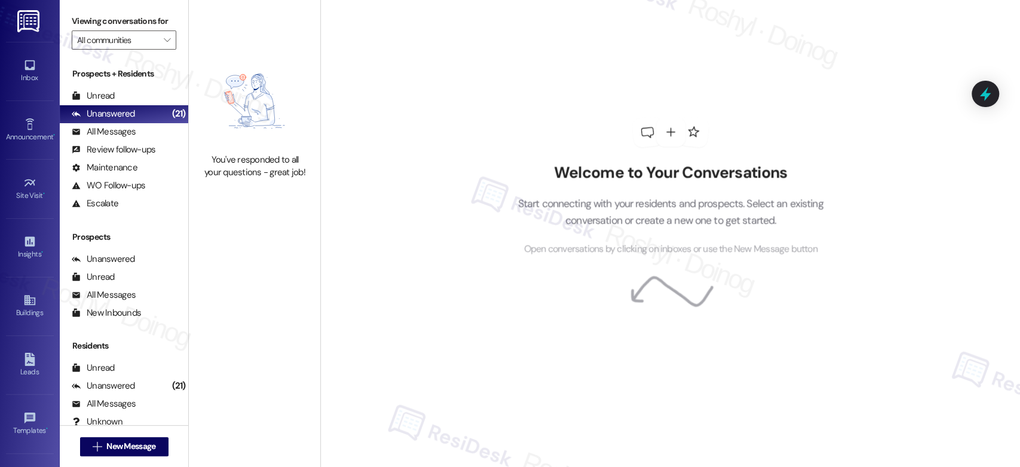
type input "Yugo Minneapolis 412 Lofts"
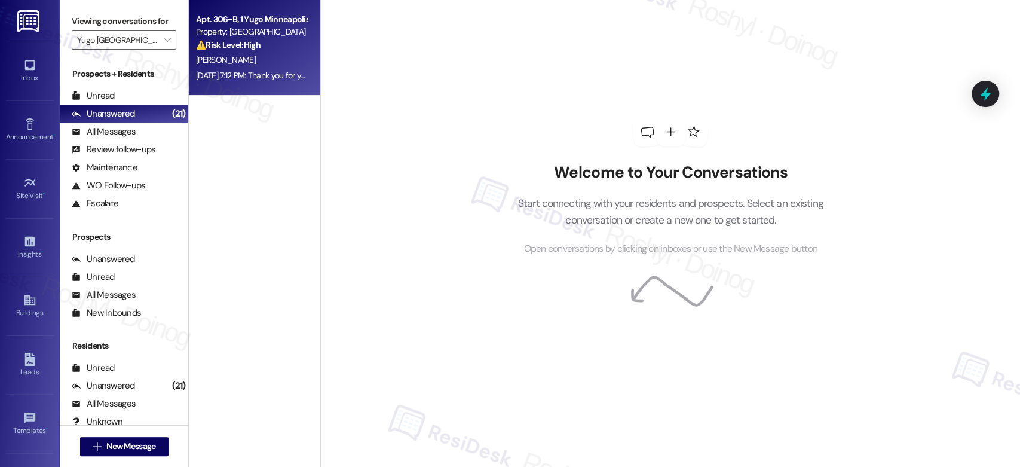
click at [252, 56] on div "S. Larratt" at bounding box center [251, 60] width 113 height 15
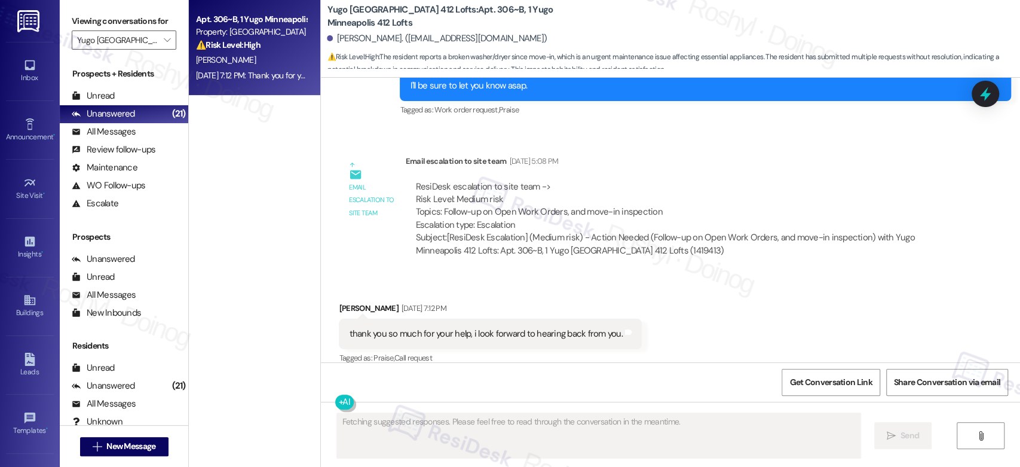
scroll to position [1143, 0]
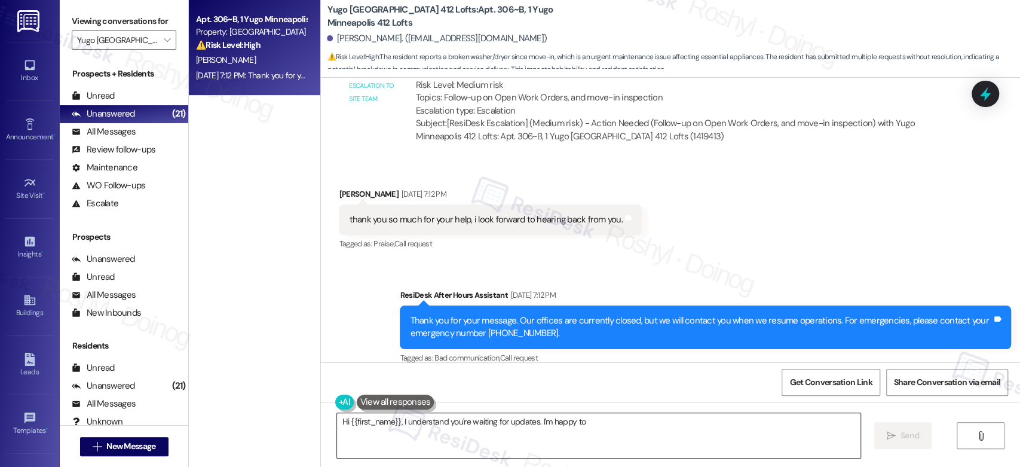
click at [414, 436] on textarea "Hi {{first_name}}, I understand you're waiting for updates. I'm happy" at bounding box center [598, 435] width 523 height 45
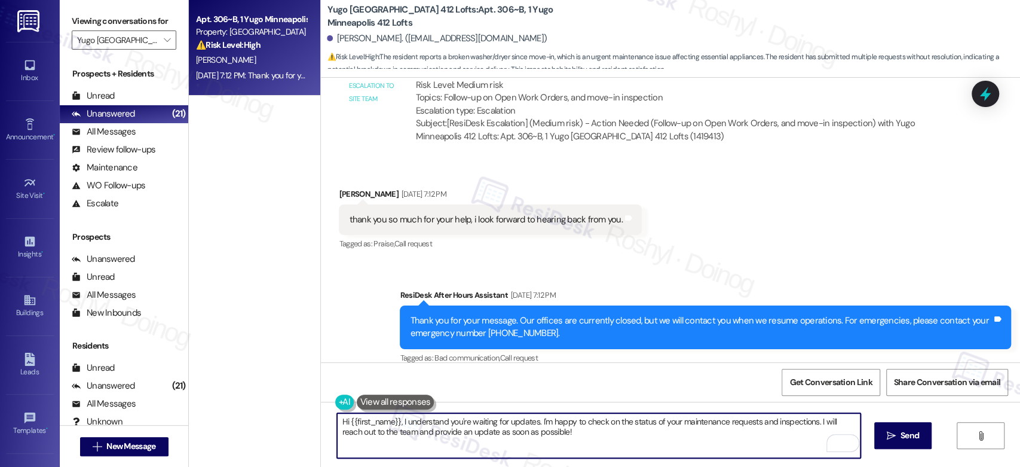
drag, startPoint x: 558, startPoint y: 433, endPoint x: 255, endPoint y: 415, distance: 303.5
click at [255, 415] on div "Apt. 306~B, 1 Yugo Minneapolis 412 Lofts Property: Yugo Minneapolis 412 Lofts ⚠…" at bounding box center [604, 233] width 831 height 467
paste textarea "you’re very welcome—happy to help! I don’t have an update just yet, but I’ll le…"
click at [475, 422] on textarea "Hi {{first_name}}, you’re very welcome—happy to help! I don’t have an update ju…" at bounding box center [598, 435] width 523 height 45
click at [469, 422] on textarea "Hi {{first_name}}, you’re very welcome—happy to help! I don’t have an update ju…" at bounding box center [598, 435] width 523 height 45
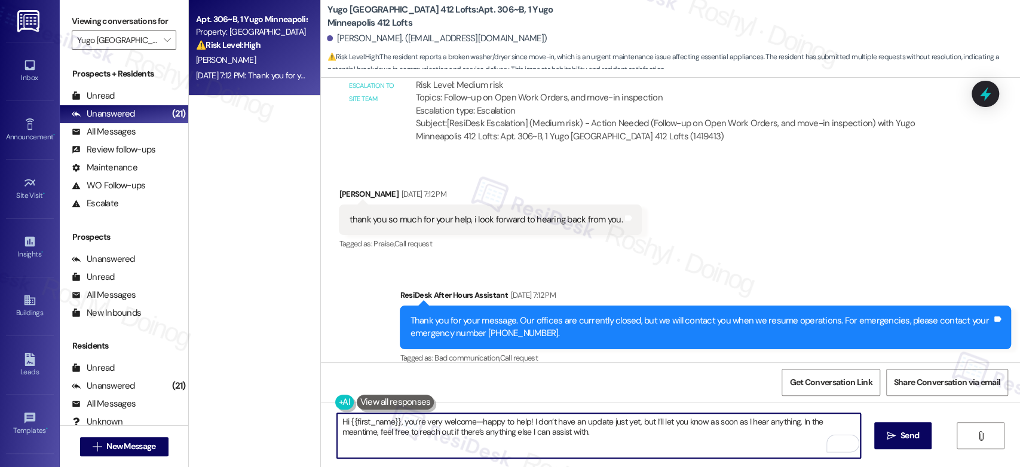
click at [469, 422] on textarea "Hi {{first_name}}, you’re very welcome—happy to help! I don’t have an update ju…" at bounding box center [598, 435] width 523 height 45
drag, startPoint x: 590, startPoint y: 438, endPoint x: 645, endPoint y: 427, distance: 55.4
click at [645, 427] on textarea "Hi {{first_name}}, you’re very welcome and happy to help! I don’t have an updat…" at bounding box center [598, 435] width 523 height 45
drag, startPoint x: 802, startPoint y: 421, endPoint x: 825, endPoint y: 446, distance: 34.3
click at [825, 446] on div "Hi {{first_name}}, you’re very welcome and happy to help! I don’t have an updat…" at bounding box center [598, 435] width 524 height 46
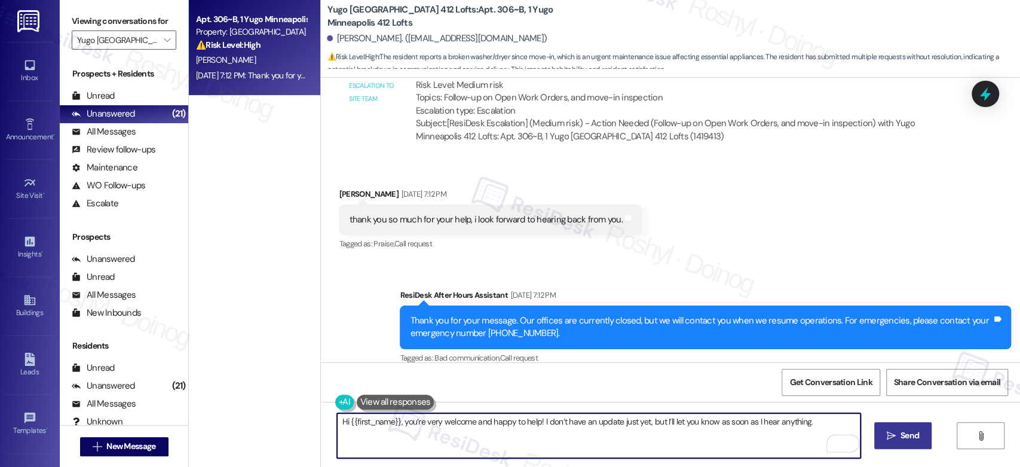
type textarea "Hi {{first_name}}, you’re very welcome and happy to help! I don’t have an updat…"
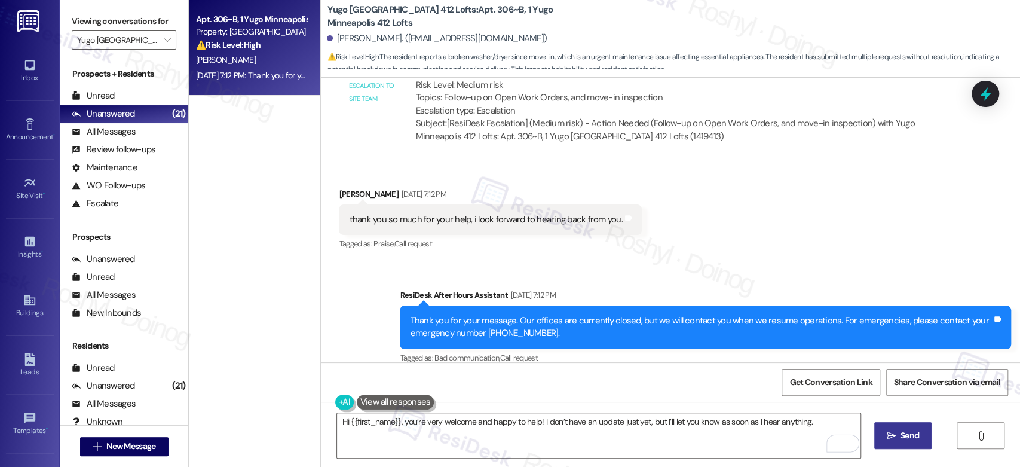
click at [884, 439] on span " Send" at bounding box center [903, 435] width 38 height 13
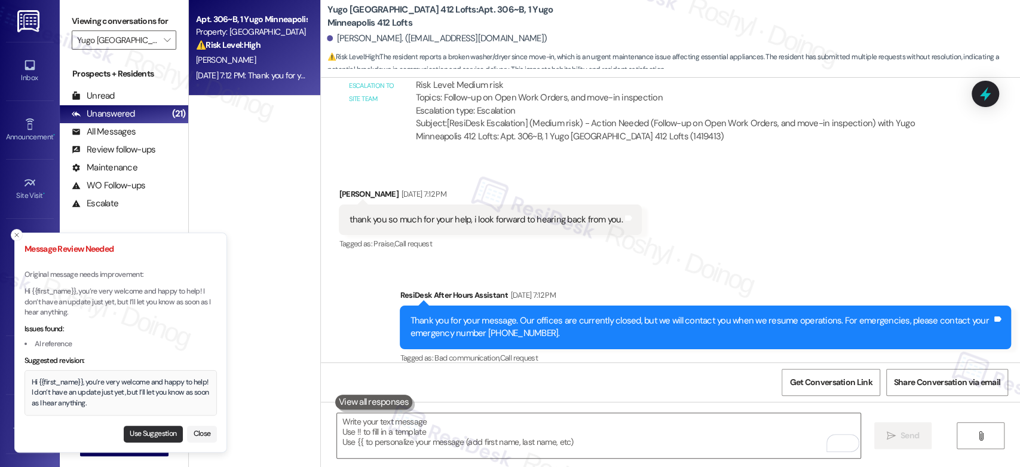
click at [145, 433] on button "Use Suggestion" at bounding box center [153, 433] width 59 height 17
type textarea "Hi {{first_name}}, you’re very welcome and happy to help! I don’t have an updat…"
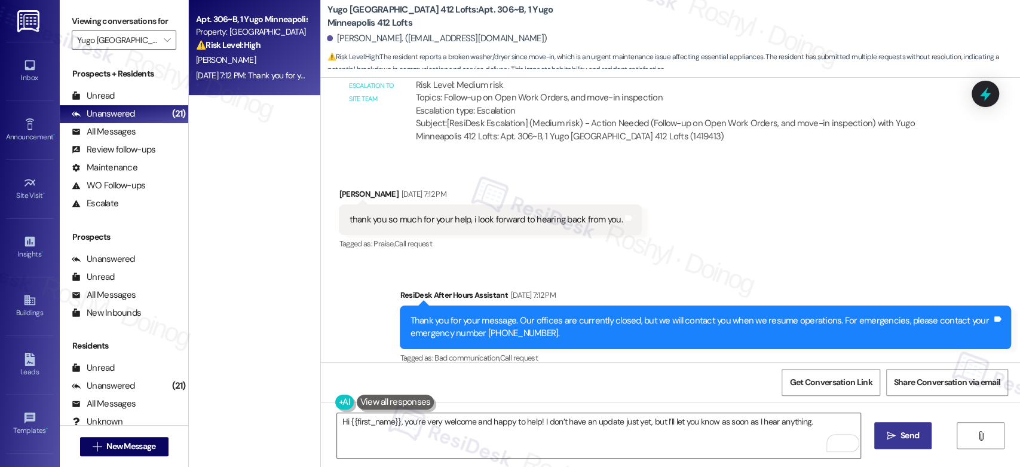
click at [898, 432] on span "Send" at bounding box center [909, 435] width 23 height 13
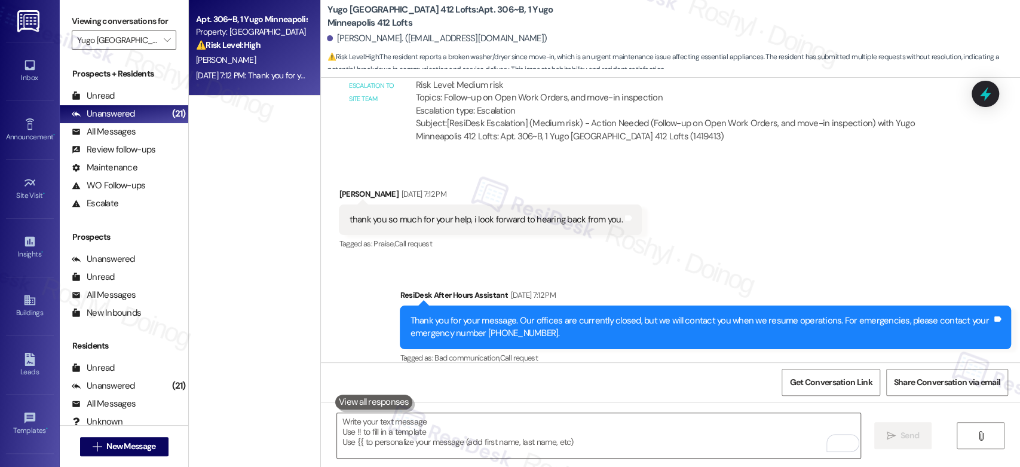
click at [234, 75] on div "Sep 08, 2025 at 7:12 PM: Thank you for your message. Our offices are currently …" at bounding box center [556, 75] width 720 height 11
click at [451, 135] on div "ResiDesk escalation to site team -> Risk Level: Medium risk Topics: Follow-up o…" at bounding box center [677, 104] width 545 height 95
click at [249, 147] on div "Apt. 306~B, 1 Yugo Minneapolis 412 Lofts Property: Yugo Minneapolis 412 Lofts ⚠…" at bounding box center [254, 191] width 131 height 382
click at [233, 32] on div "Property: Yugo Minneapolis 412 Lofts" at bounding box center [251, 32] width 111 height 13
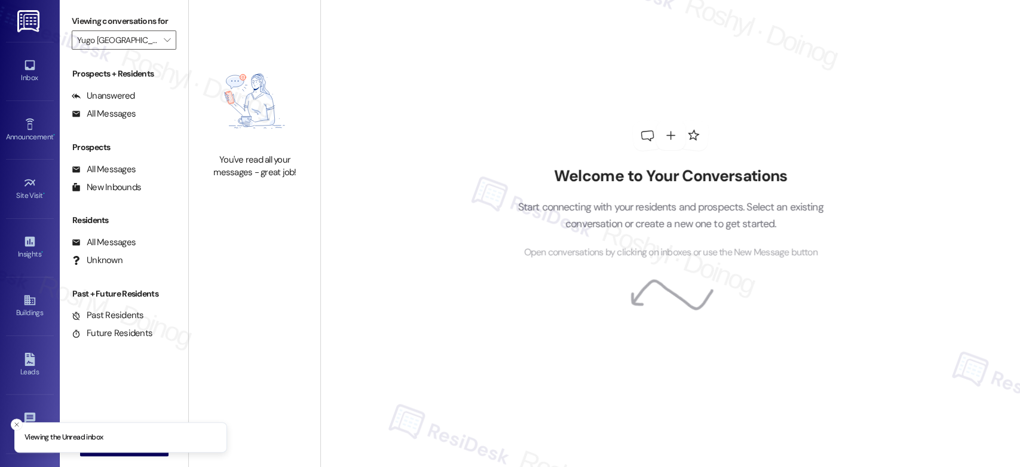
type input "Yugo [GEOGRAPHIC_DATA] 412 Lofts"
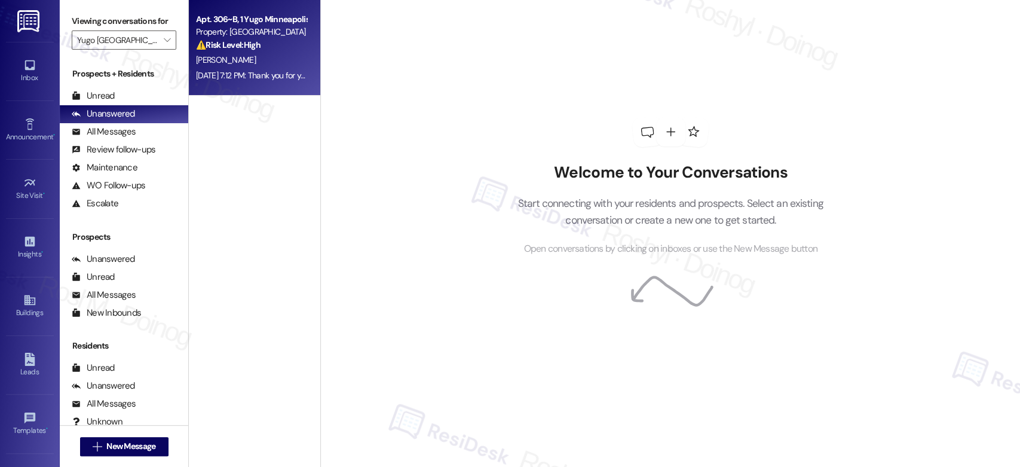
click at [253, 74] on div "[DATE] 7:12 PM: Thank you for your message. Our offices are currently closed, b…" at bounding box center [556, 75] width 720 height 11
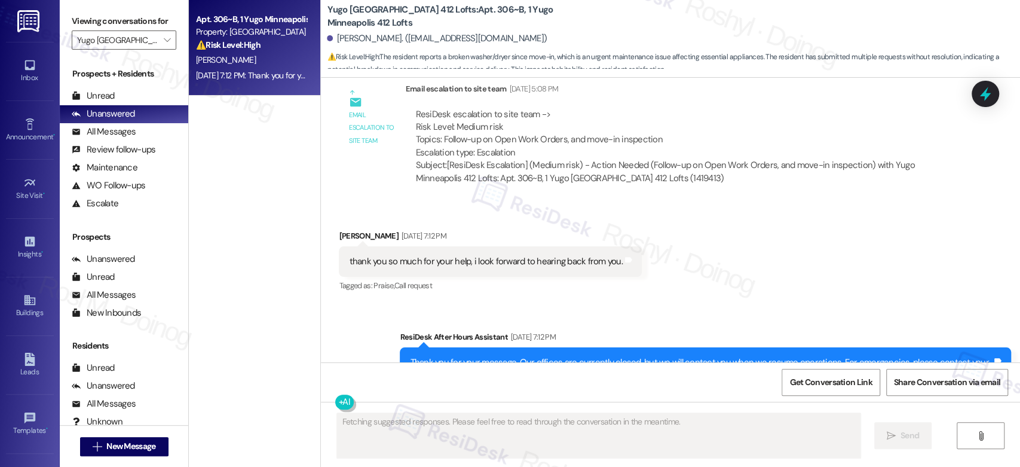
scroll to position [1143, 0]
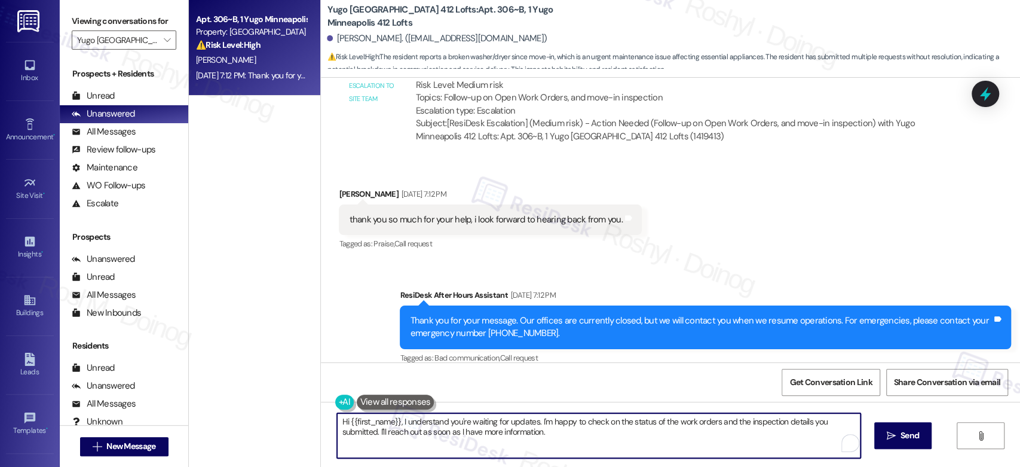
drag, startPoint x: 552, startPoint y: 431, endPoint x: 396, endPoint y: 424, distance: 156.1
click at [396, 424] on textarea "Hi {{first_name}}, I understand you're waiting for updates. I'm happy to check …" at bounding box center [598, 435] width 523 height 45
paste textarea "You're very welcome, and I'm happy to help! I don't have an update just yet, bu…"
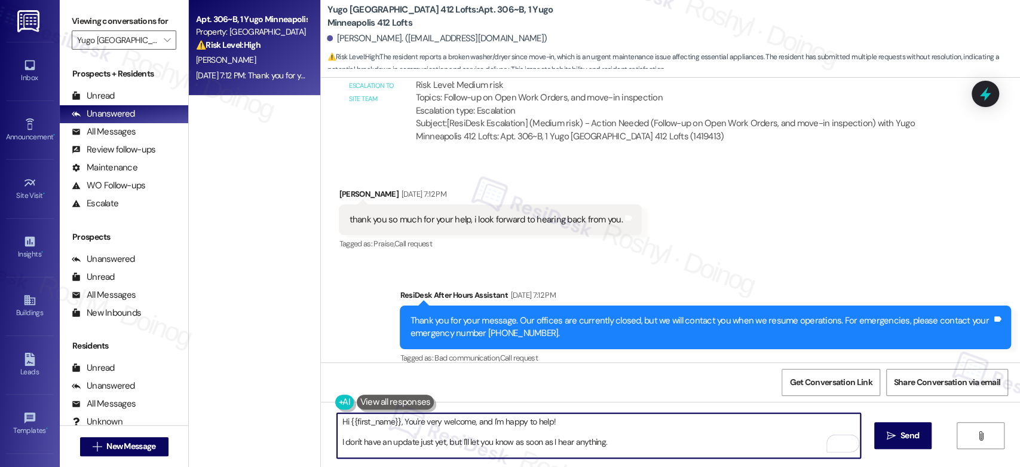
click at [337, 445] on textarea "Hi {{first_name}}, You're very welcome, and I'm happy to help! I don't have an …" at bounding box center [598, 435] width 523 height 45
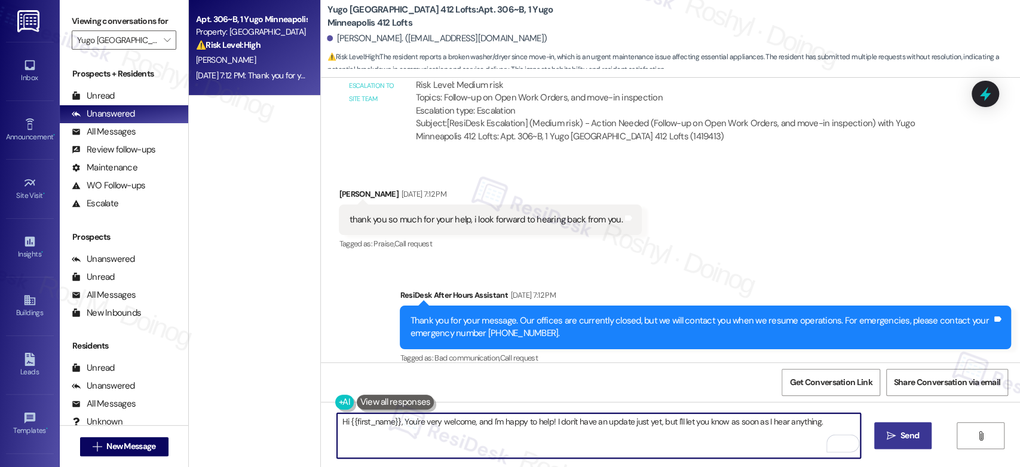
type textarea "Hi {{first_name}}, You're very welcome, and I'm happy to help! I don't have an …"
click at [906, 435] on span "Send" at bounding box center [909, 435] width 19 height 13
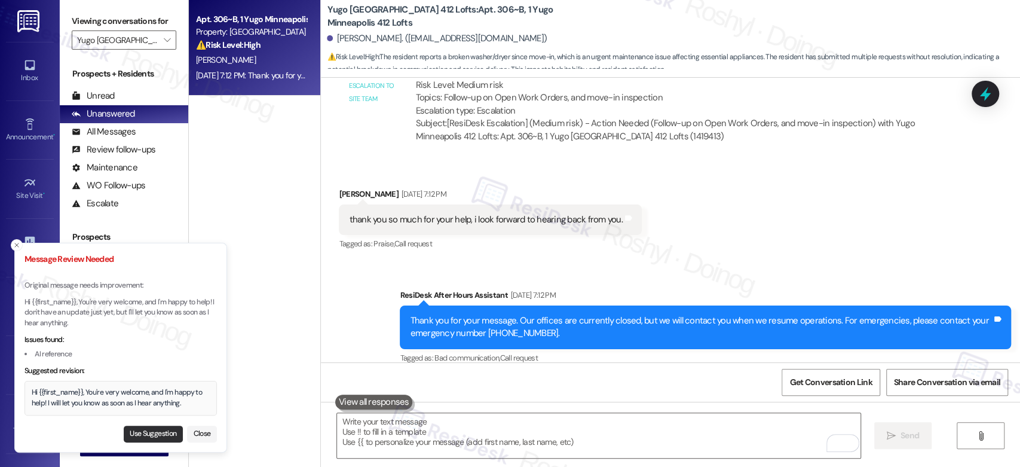
click at [155, 431] on button "Use Suggestion" at bounding box center [153, 433] width 59 height 17
type textarea "Hi {{first_name}}, You're very welcome, and I'm happy to help! I will let you k…"
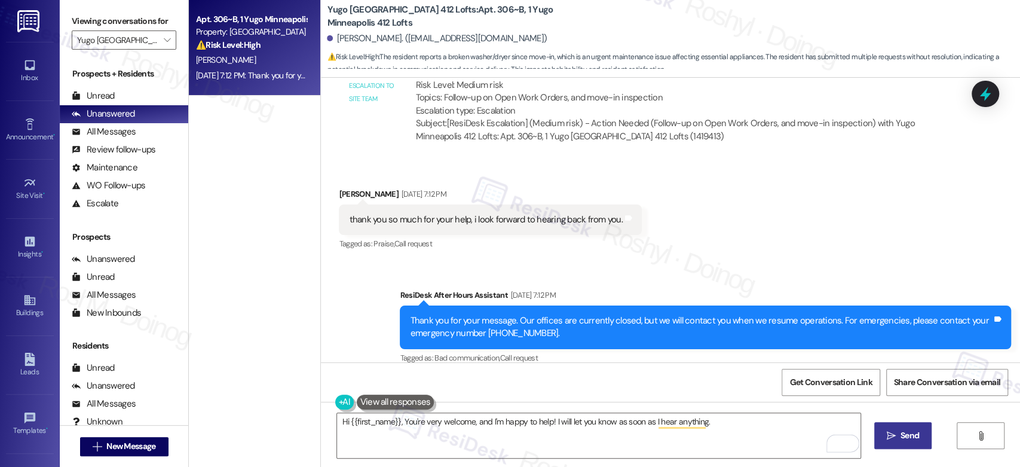
click at [891, 436] on icon "" at bounding box center [891, 436] width 9 height 10
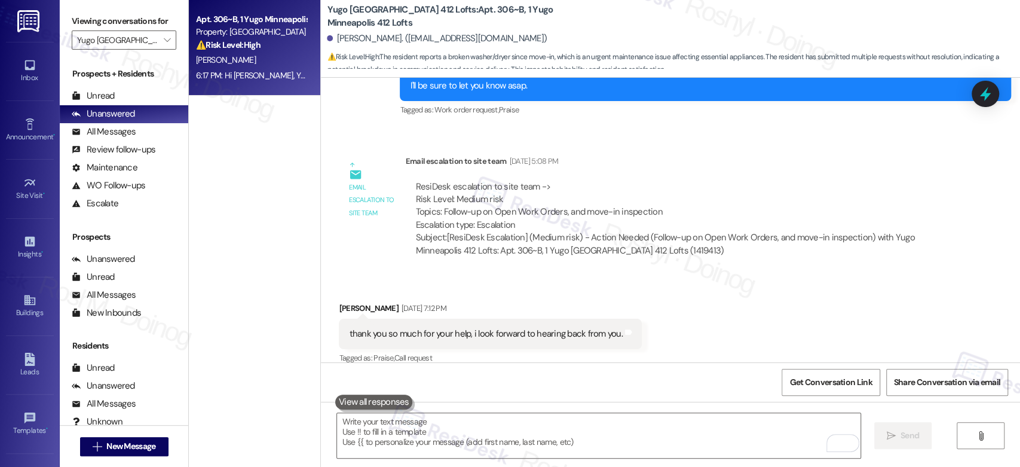
scroll to position [1227, 0]
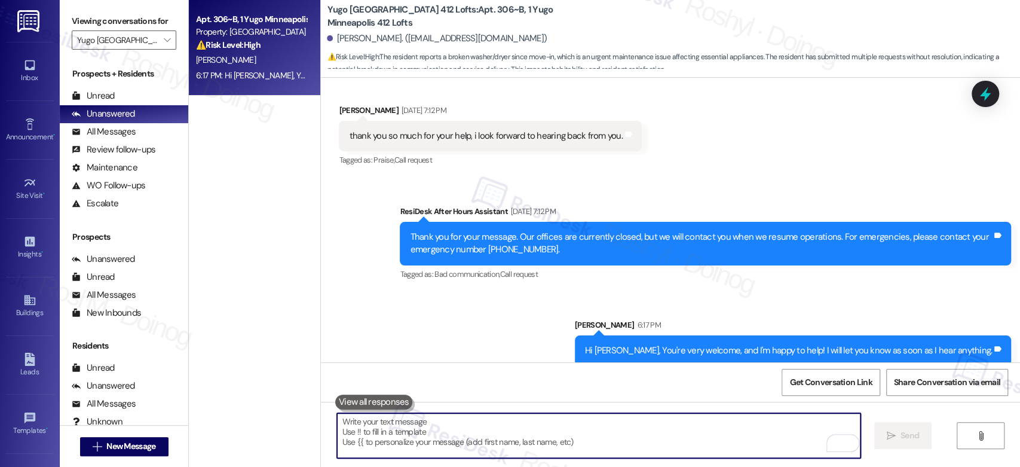
click at [440, 440] on textarea "To enrich screen reader interactions, please activate Accessibility in Grammarl…" at bounding box center [598, 435] width 523 height 45
paste textarea "In the meantime, feel free to reach out if there’s anything else I can assist w…"
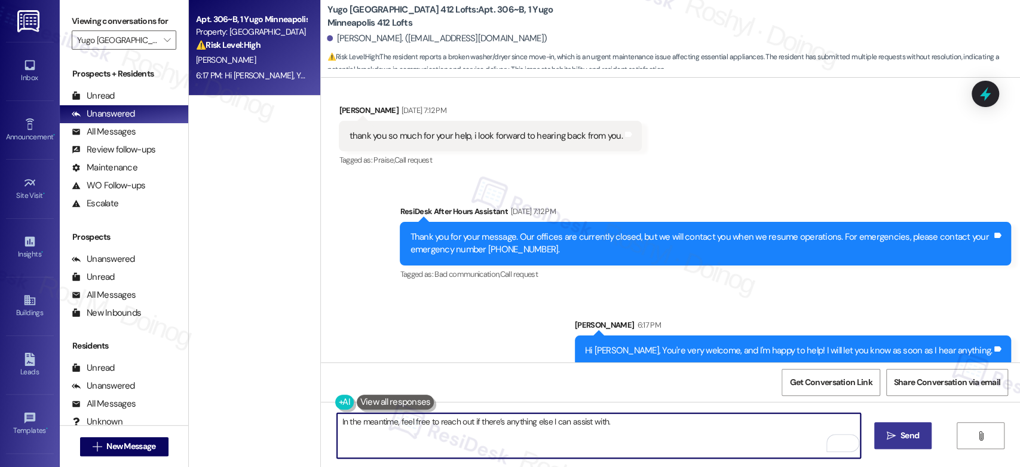
type textarea "In the meantime, feel free to reach out if there’s anything else I can assist w…"
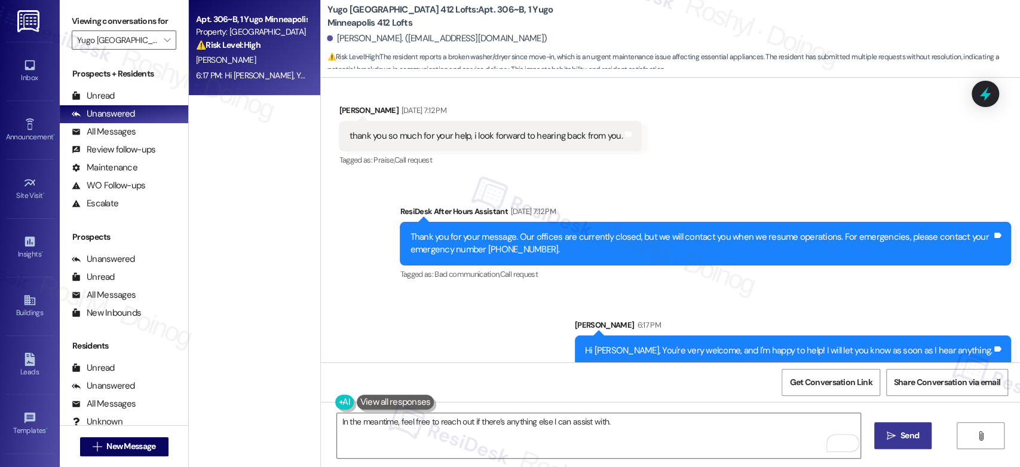
click at [900, 437] on span "Send" at bounding box center [909, 435] width 19 height 13
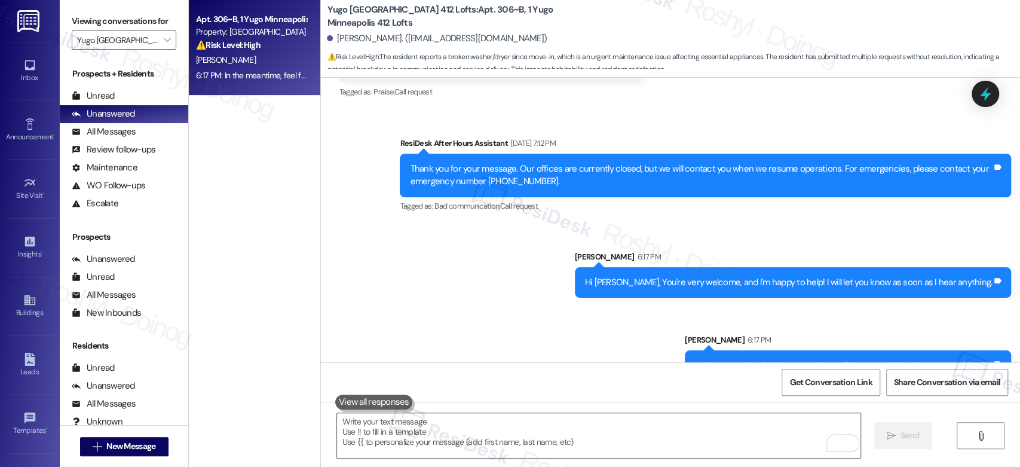
scroll to position [1310, 0]
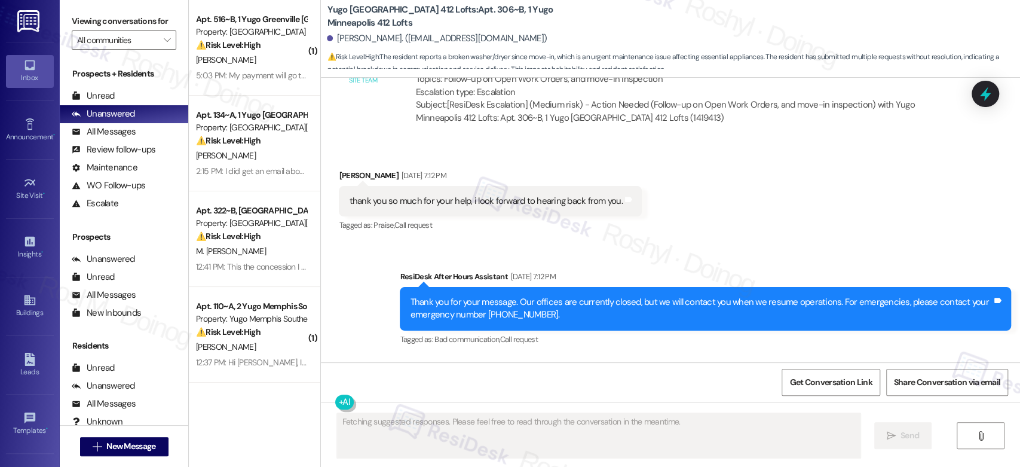
scroll to position [1329, 0]
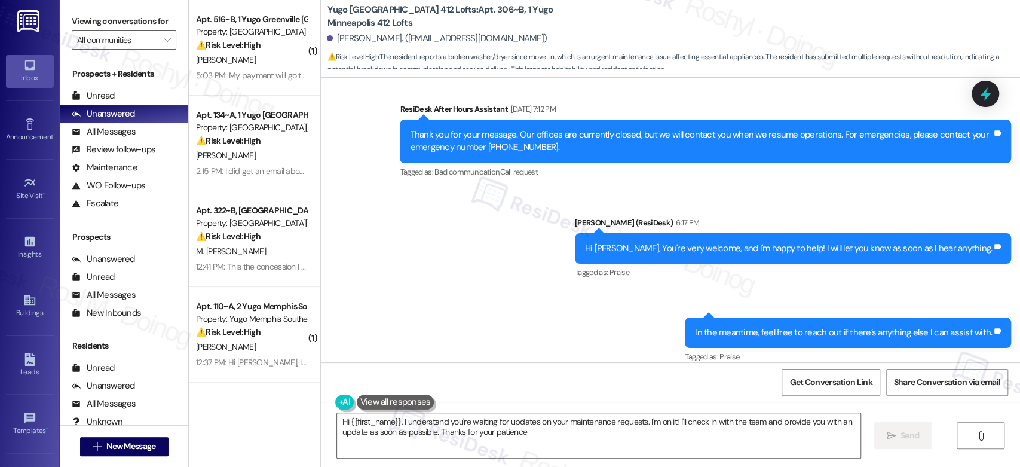
type textarea "Hi {{first_name}}, I understand you're waiting for updates on your maintenance …"
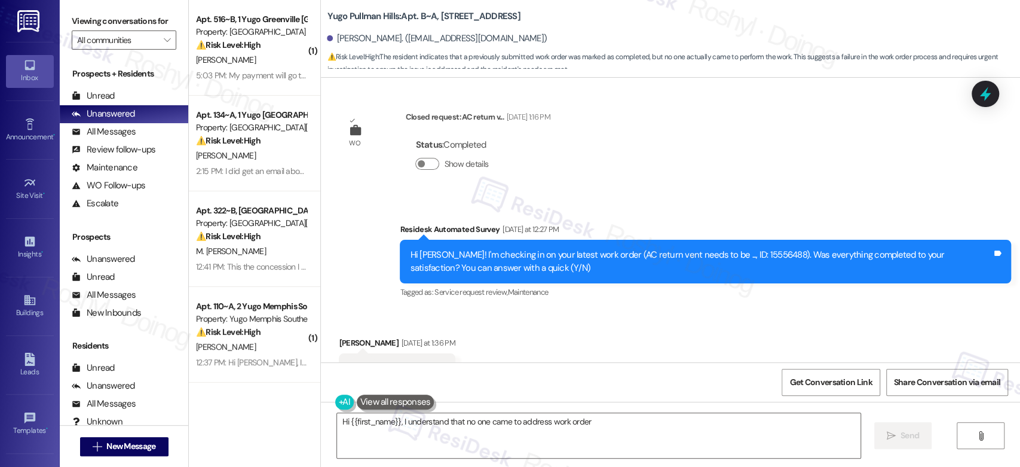
scroll to position [344, 0]
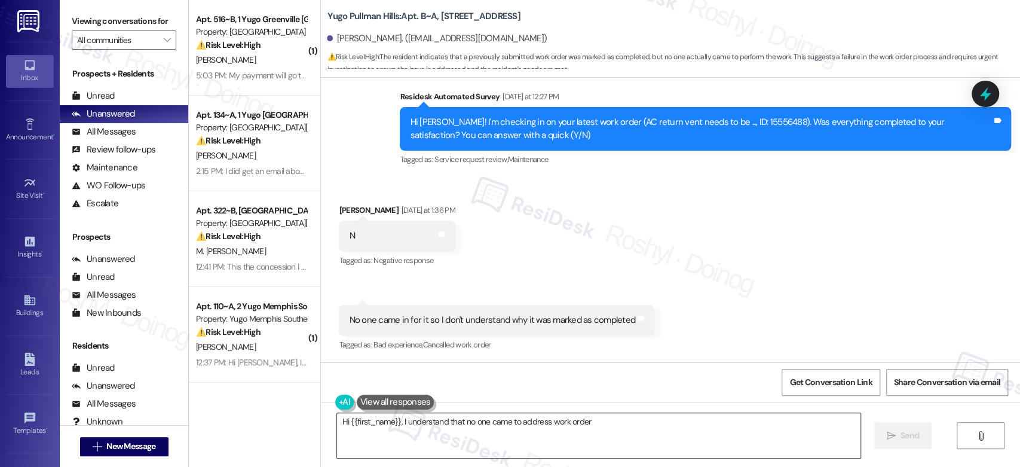
click at [479, 436] on textarea "Hi {{first_name}}, I understand that no one came to address work order 15556488…" at bounding box center [598, 435] width 523 height 45
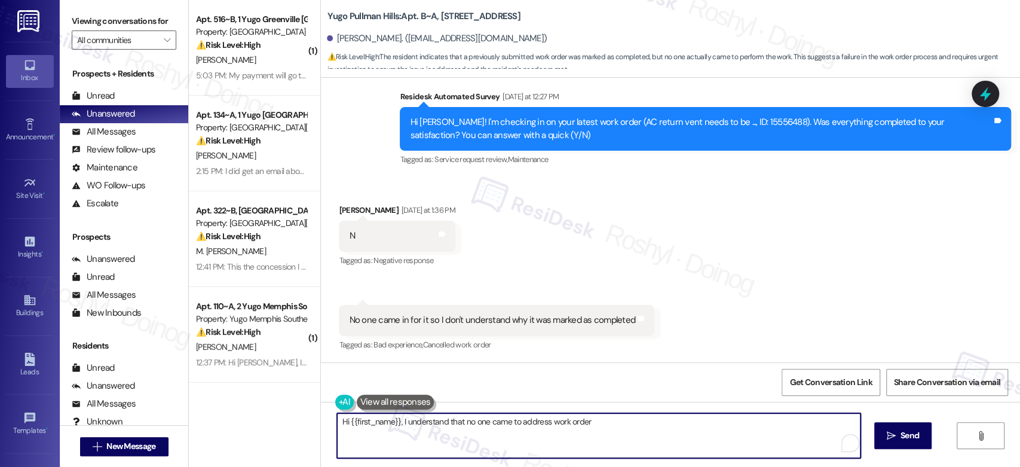
type textarea "Hi {{first_name}}, I understand that no one came to address work order 15556488…"
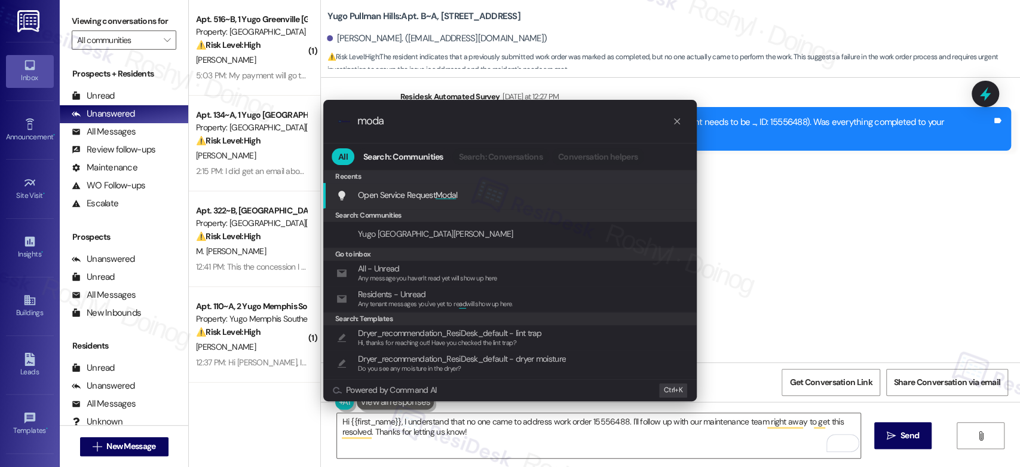
click at [447, 195] on span "Moda" at bounding box center [446, 194] width 20 height 11
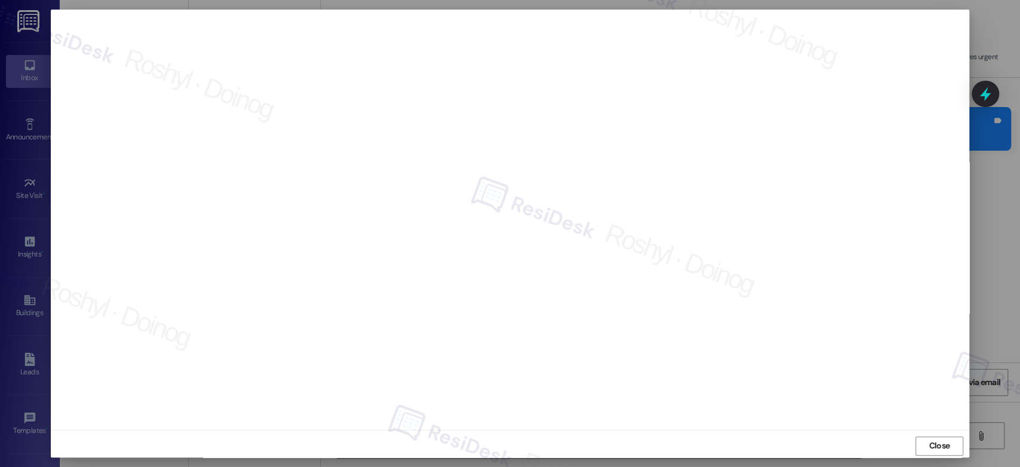
click at [993, 168] on div at bounding box center [510, 233] width 1020 height 467
click at [931, 438] on span "Close" at bounding box center [939, 446] width 26 height 18
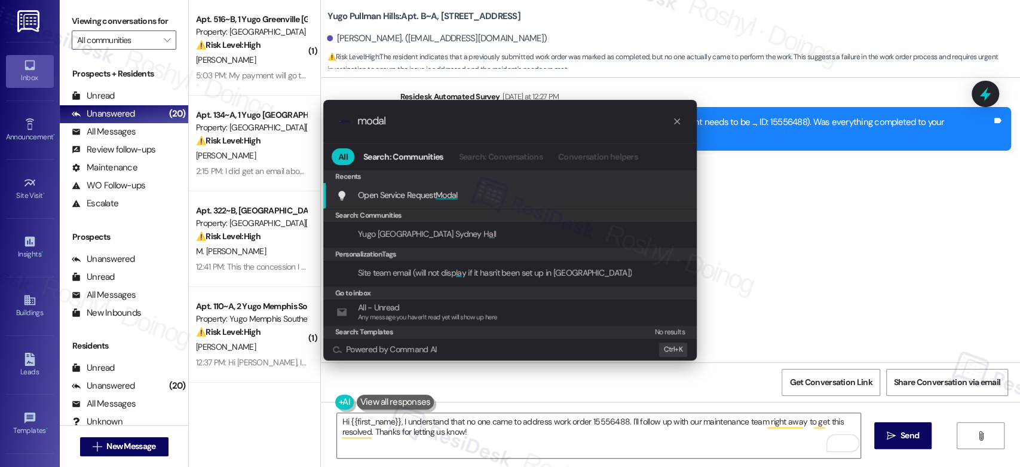
type input "modal"
click at [443, 198] on span "Modal" at bounding box center [447, 194] width 22 height 11
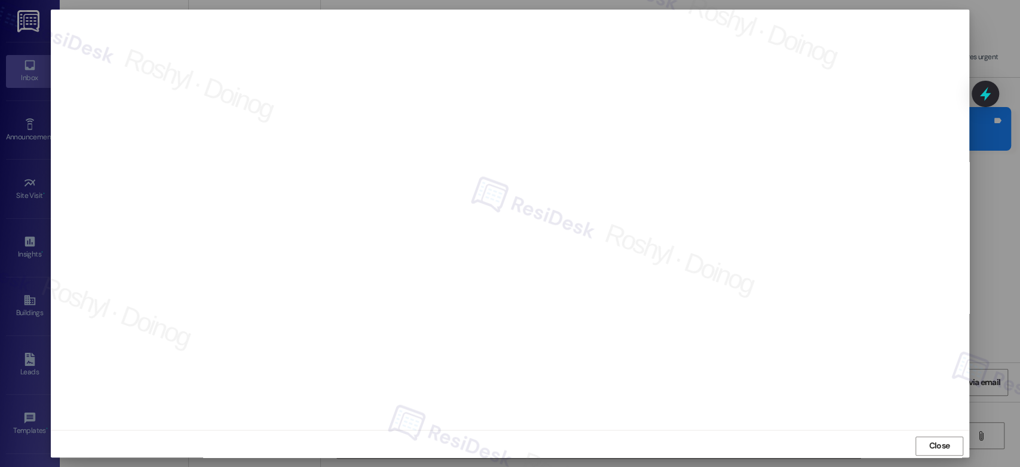
click at [994, 33] on div at bounding box center [510, 233] width 1020 height 467
click at [946, 439] on span "Close" at bounding box center [939, 446] width 26 height 18
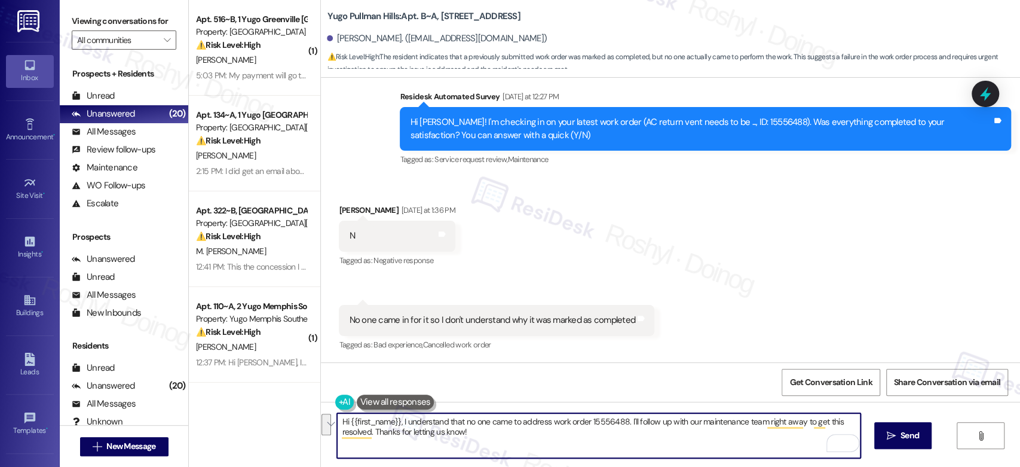
drag, startPoint x: 501, startPoint y: 435, endPoint x: 622, endPoint y: 421, distance: 121.5
click at [622, 421] on textarea "Hi {{first_name}}, I understand that no one came to address work order 15556488…" at bounding box center [598, 435] width 523 height 45
paste textarea "Hi! Upon checking, the request was marked as completed because interior vent cl…"
drag, startPoint x: 632, startPoint y: 424, endPoint x: 623, endPoint y: 421, distance: 9.7
click at [623, 421] on textarea "Hi {{first_name}}, I understand that no one came to address work order 15556488…" at bounding box center [598, 435] width 523 height 45
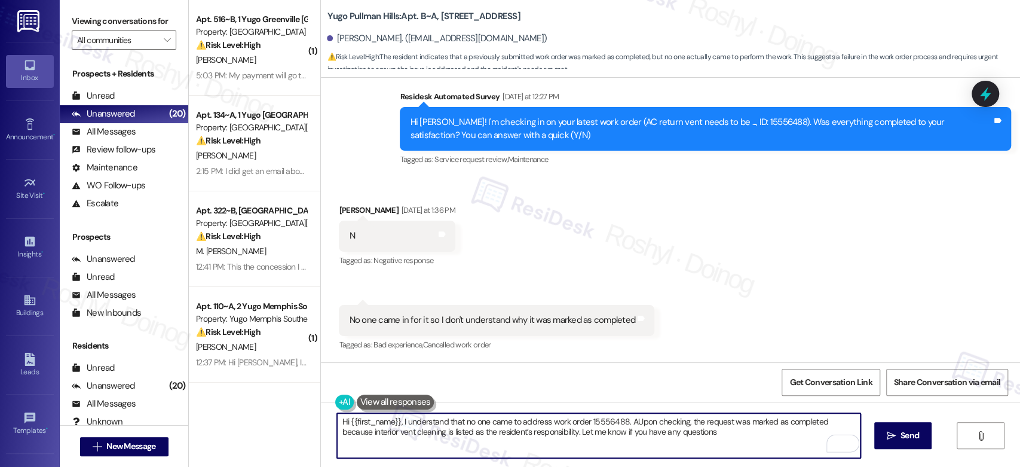
type textarea "Hi {{first_name}}, I understand that no one came to address work order 15556488…"
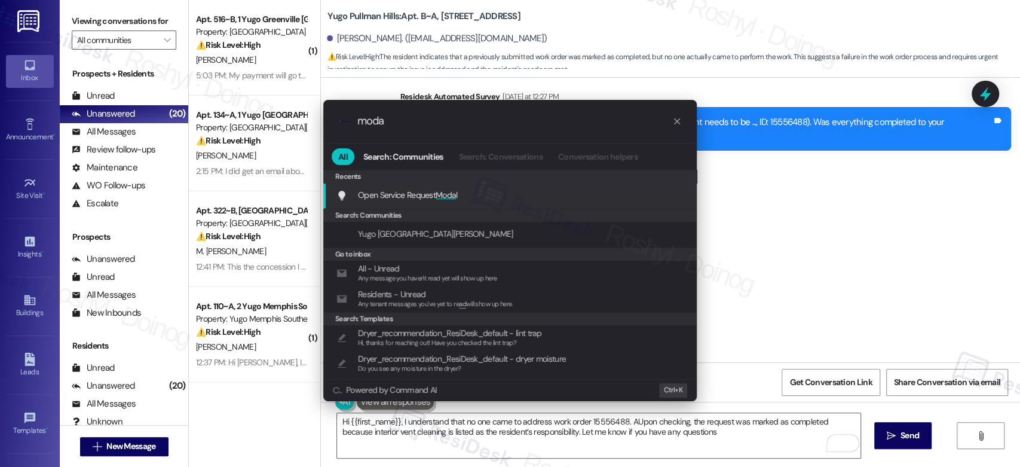
type input "moda"
click at [451, 199] on span "Moda" at bounding box center [446, 194] width 20 height 11
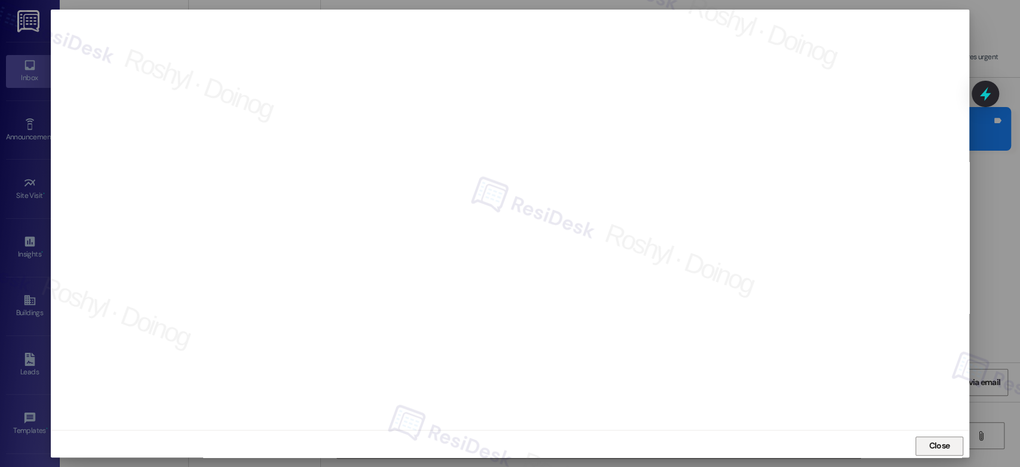
click at [933, 439] on span "Close" at bounding box center [939, 445] width 21 height 13
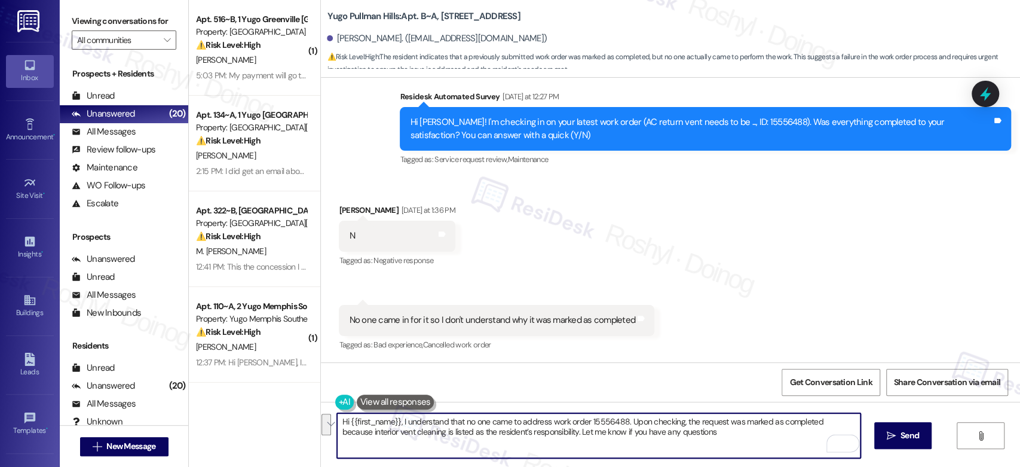
drag, startPoint x: 688, startPoint y: 434, endPoint x: 284, endPoint y: 410, distance: 404.6
click at [284, 410] on div "( 1 ) Apt. 516~B, 1 Yugo Greenville Uptown Property: Yugo Greenville Uptown ⚠️ …" at bounding box center [604, 233] width 831 height 467
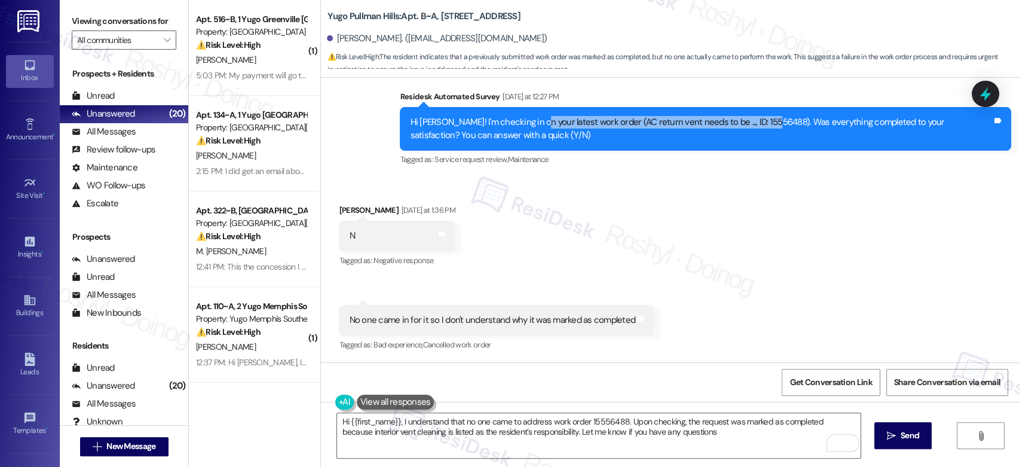
copy div "latest work order (AC return vent needs to be ..., ID: 15556488)."
drag, startPoint x: 522, startPoint y: 121, endPoint x: 752, endPoint y: 114, distance: 230.1
click at [752, 114] on div "Hi Bailey! I'm checking in on your latest work order (AC return vent needs to b…" at bounding box center [705, 129] width 611 height 44
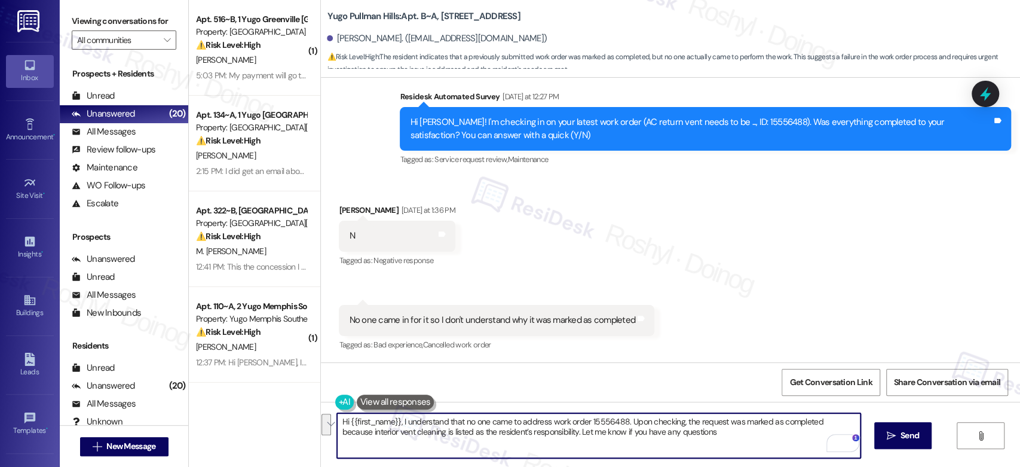
drag, startPoint x: 695, startPoint y: 430, endPoint x: 298, endPoint y: 422, distance: 397.4
click at [298, 422] on div "( 1 ) Apt. 516~B, 1 Yugo Greenville Uptown Property: Yugo Greenville Uptown ⚠️ …" at bounding box center [604, 233] width 831 height 467
paste textarea "no one came by to address the latest work order (AC return vent needs to be ...…"
drag, startPoint x: 614, startPoint y: 422, endPoint x: 765, endPoint y: 419, distance: 151.2
click at [765, 419] on textarea "Hi {{first_name}}, I understand no one came by to address the latest work order…" at bounding box center [598, 435] width 523 height 45
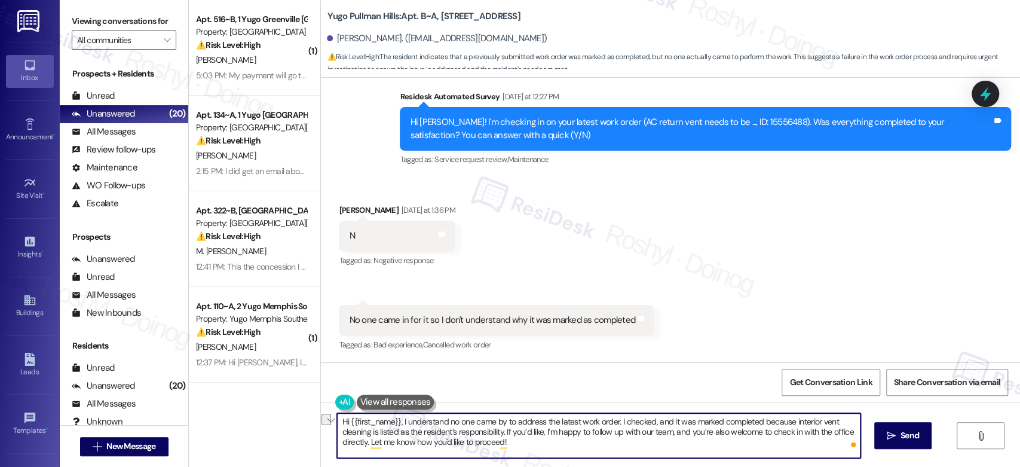
drag, startPoint x: 516, startPoint y: 446, endPoint x: 363, endPoint y: 448, distance: 153.6
click at [363, 448] on textarea "Hi {{first_name}}, I understand no one came by to address the latest work order…" at bounding box center [598, 435] width 523 height 45
type textarea "Hi {{first_name}}, I understand no one came by to address the latest work order…"
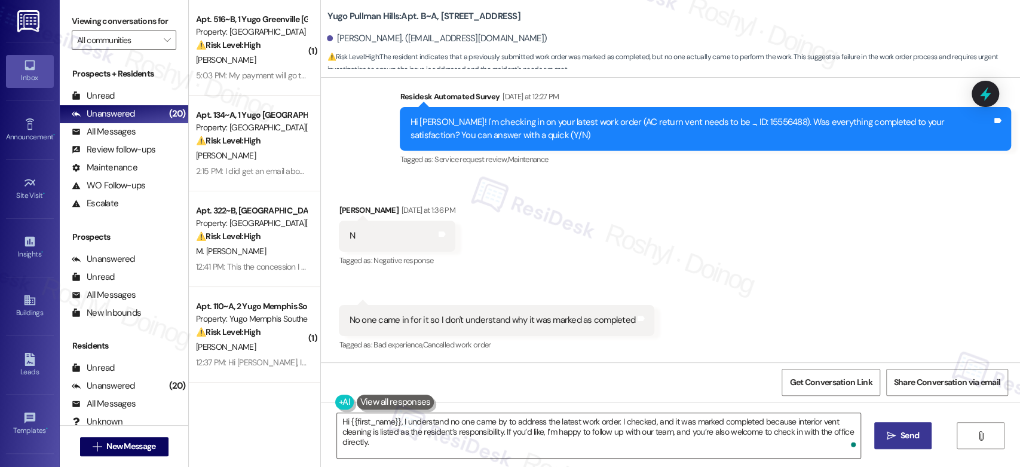
click at [891, 439] on icon "" at bounding box center [891, 436] width 9 height 10
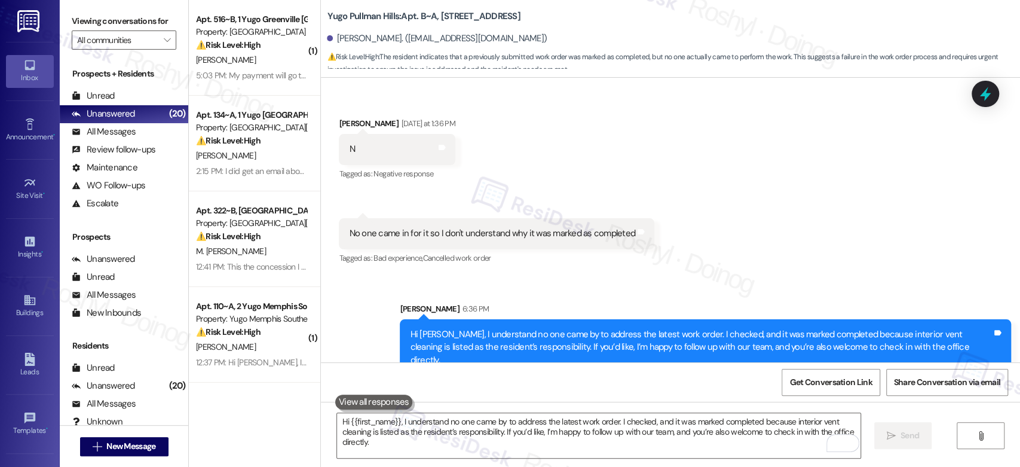
scroll to position [440, 0]
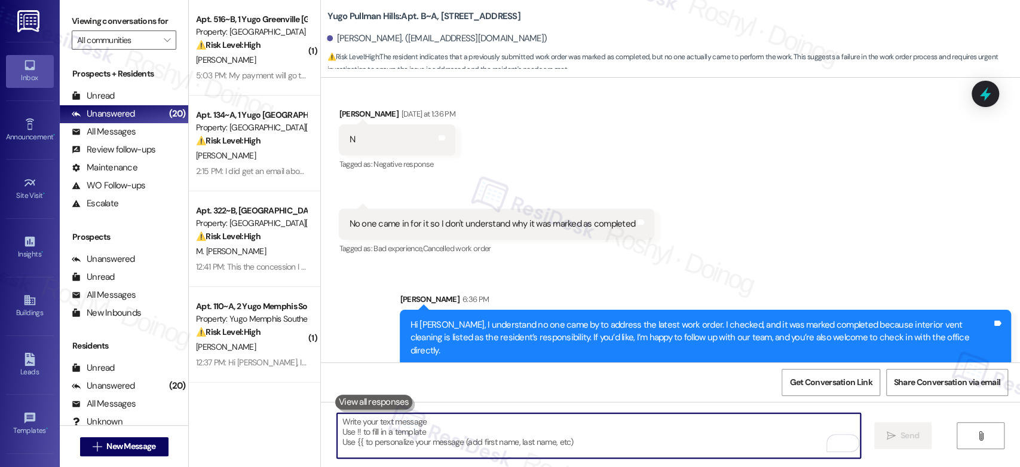
click at [442, 439] on textarea "To enrich screen reader interactions, please activate Accessibility in Grammarl…" at bounding box center [598, 435] width 523 height 45
paste textarea "Let me know how you'd like to proceed!"
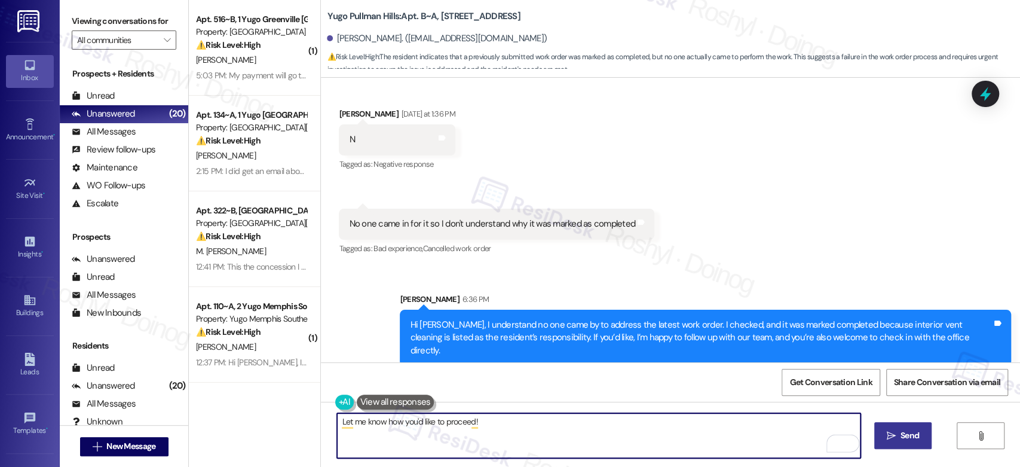
type textarea "Let me know how you'd like to proceed!"
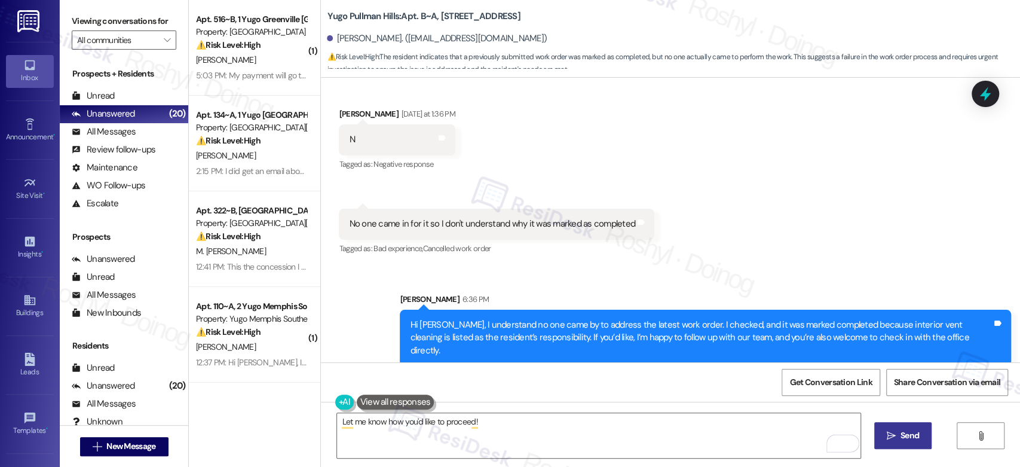
click at [880, 439] on button " Send" at bounding box center [903, 435] width 58 height 27
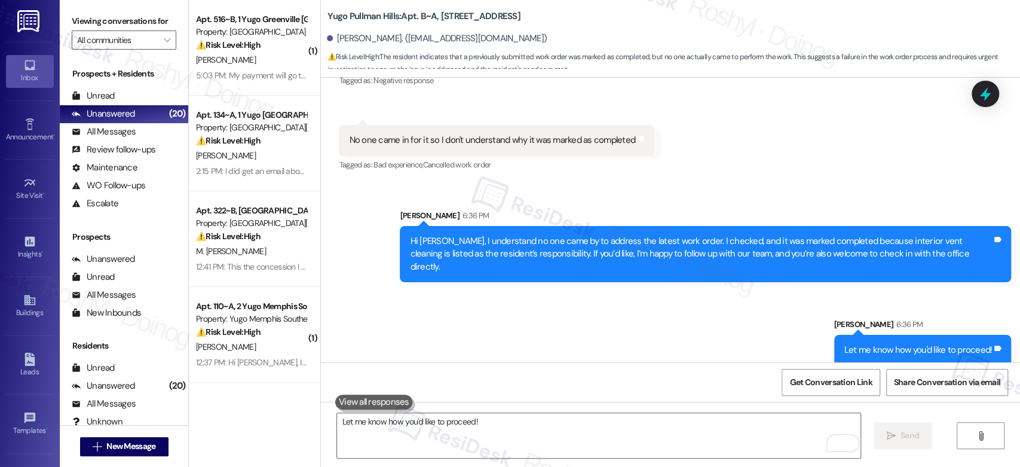
scroll to position [458, 0]
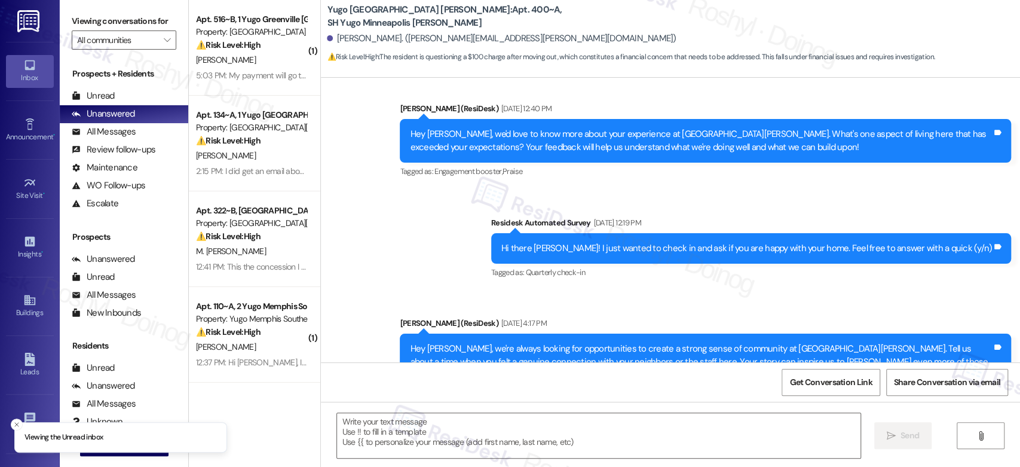
type textarea "Fetching suggested responses. Please feel free to read through the conversation…"
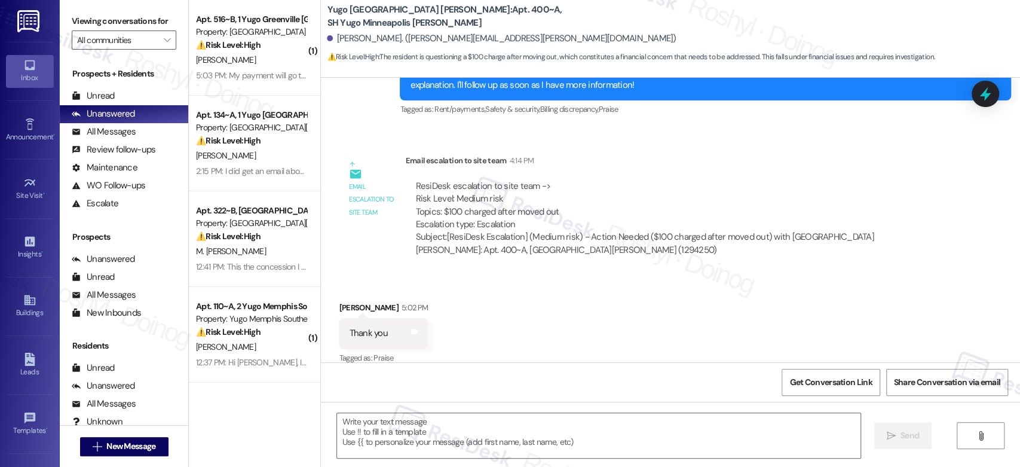
scroll to position [1592, 0]
click at [371, 440] on textarea at bounding box center [598, 435] width 523 height 45
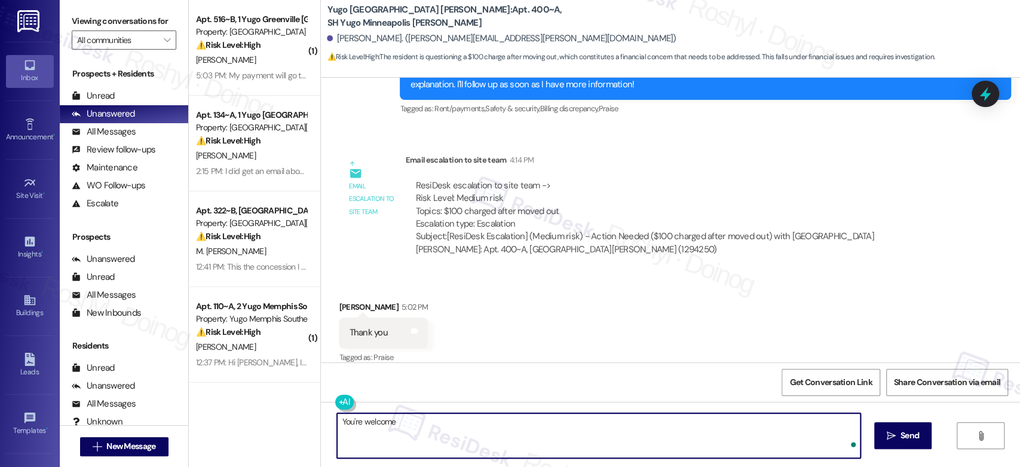
type textarea "You're welcome!"
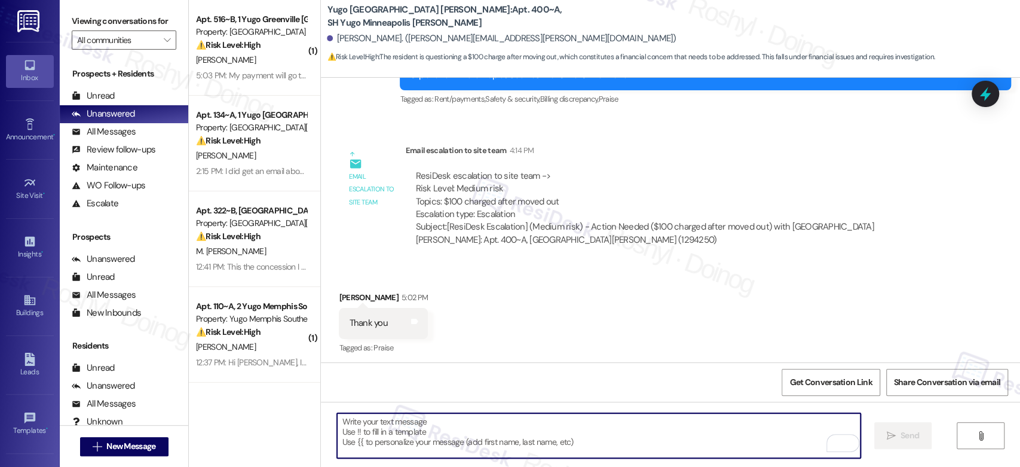
scroll to position [1676, 0]
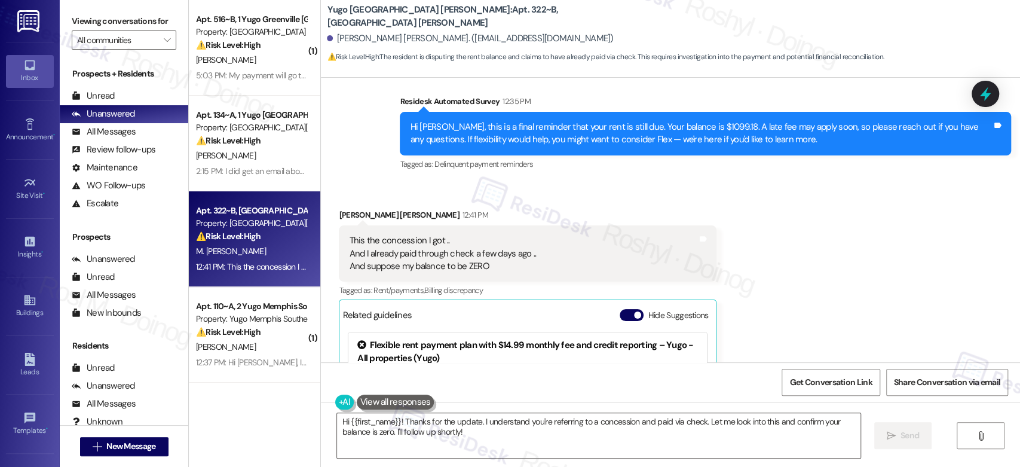
scroll to position [2528, 0]
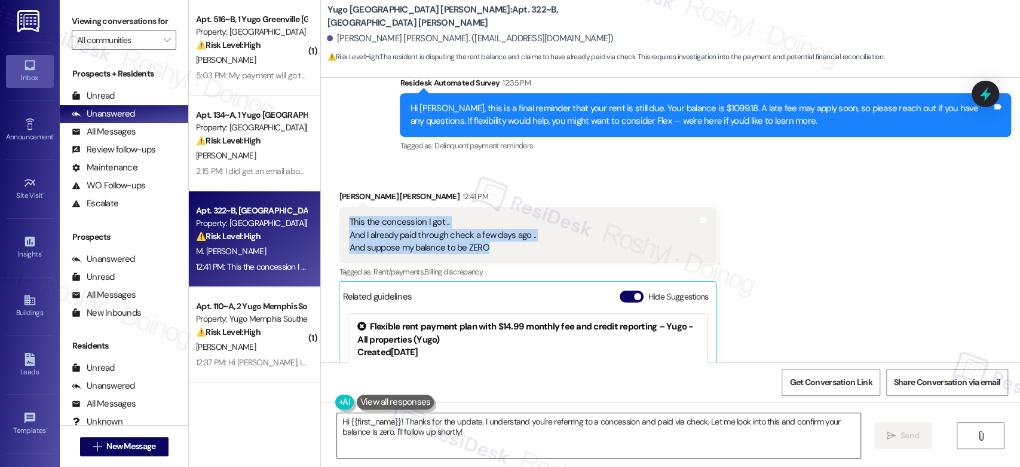
drag, startPoint x: 488, startPoint y: 240, endPoint x: 326, endPoint y: 210, distance: 165.2
click at [330, 210] on div "Received via SMS Mutasem Al Shaikh Saleh 12:41 PM This the concession I got .. …" at bounding box center [528, 344] width 396 height 326
copy div "This the concession I got .. And I already paid through check a few days ago ..…"
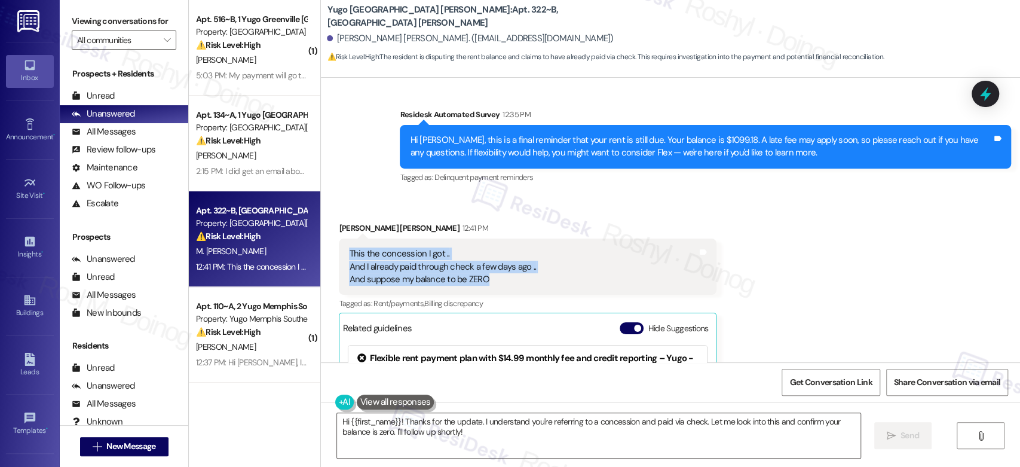
scroll to position [2462, 0]
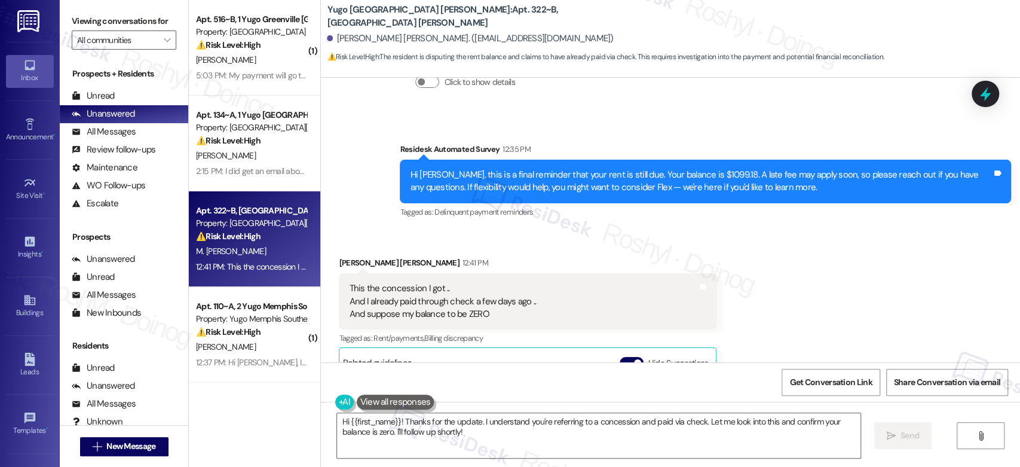
click at [914, 261] on div "Received via SMS Mutasem Al Shaikh Saleh 12:41 PM This the concession I got .. …" at bounding box center [670, 401] width 699 height 344
click at [801, 381] on span "Get Conversation Link" at bounding box center [830, 382] width 82 height 13
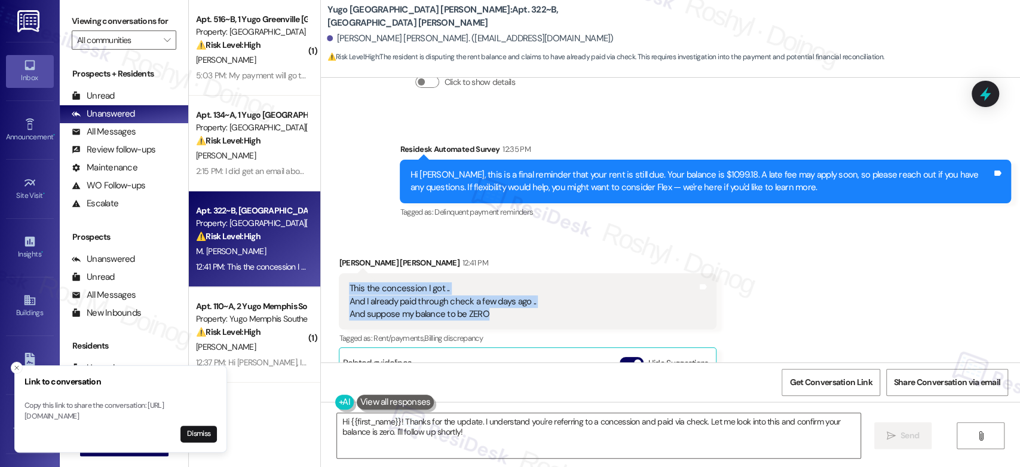
drag, startPoint x: 504, startPoint y: 302, endPoint x: 341, endPoint y: 275, distance: 164.7
click at [349, 282] on div "This the concession I got .. And I already paid through check a few days ago ..…" at bounding box center [442, 301] width 187 height 38
copy div "This the concession I got .. And I already paid through check a few days ago ..…"
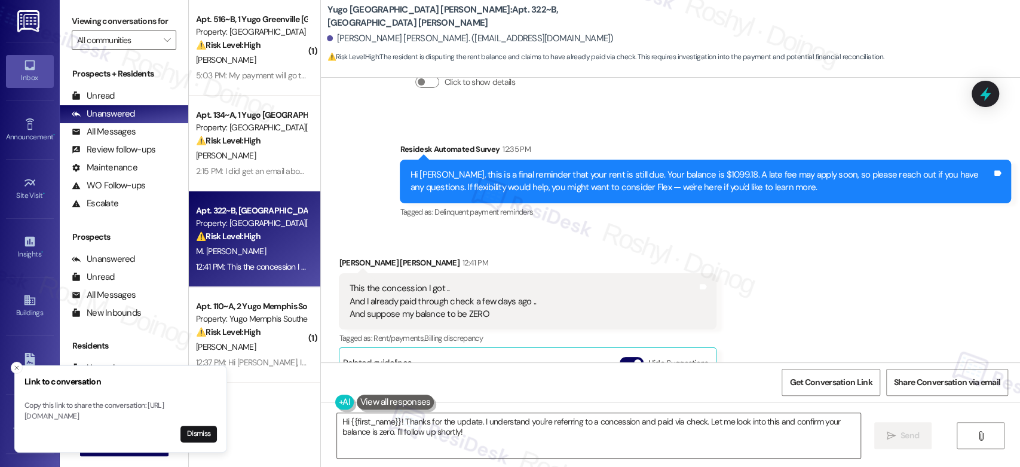
click at [803, 287] on div "Received via SMS Mutasem Al Shaikh Saleh 12:41 PM This the concession I got .. …" at bounding box center [670, 401] width 699 height 344
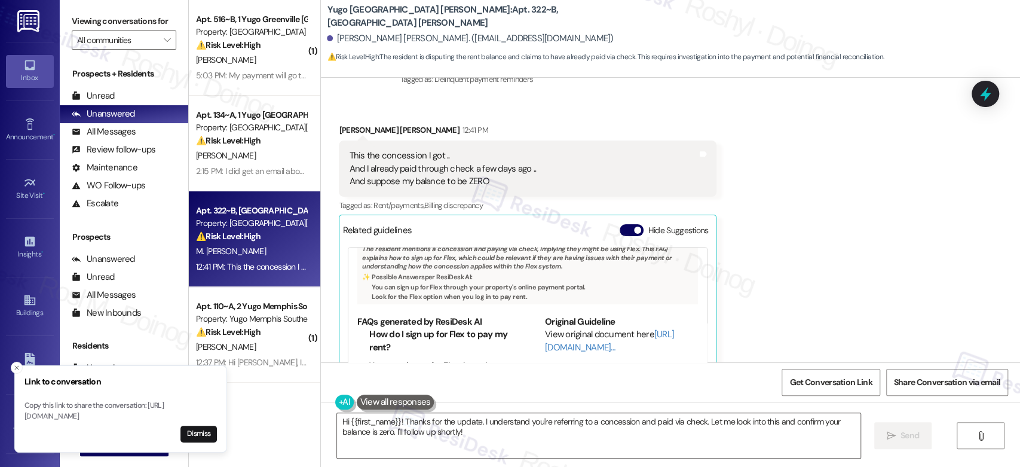
scroll to position [2661, 0]
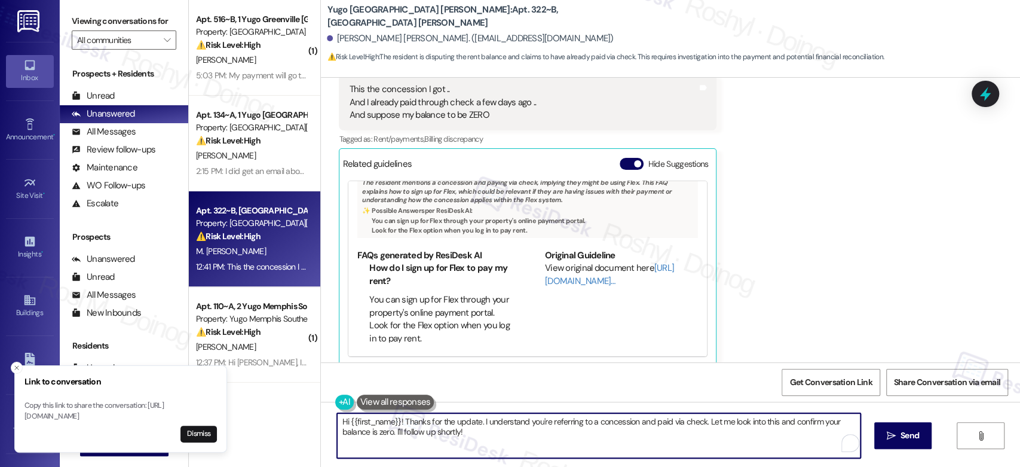
click at [470, 429] on textarea "Hi {{first_name}}! Thanks for the update. I understand you're referring to a co…" at bounding box center [598, 435] width 523 height 45
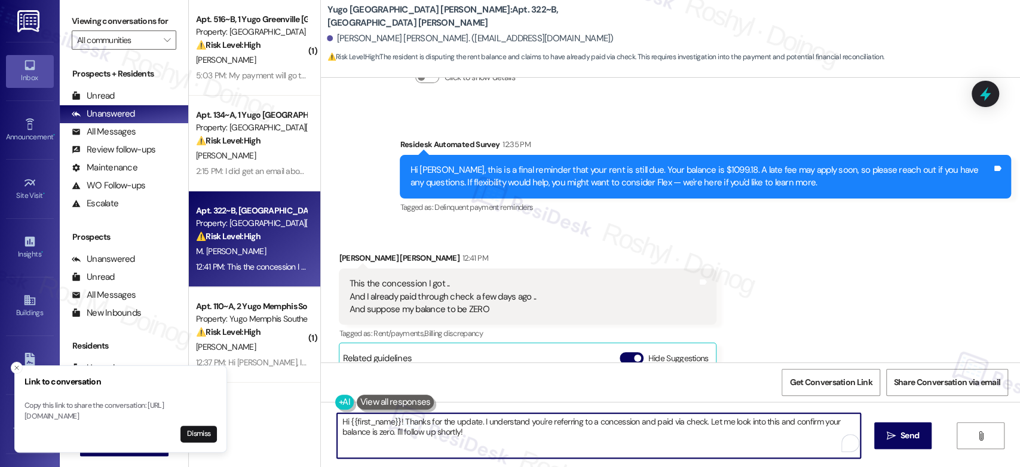
scroll to position [2462, 0]
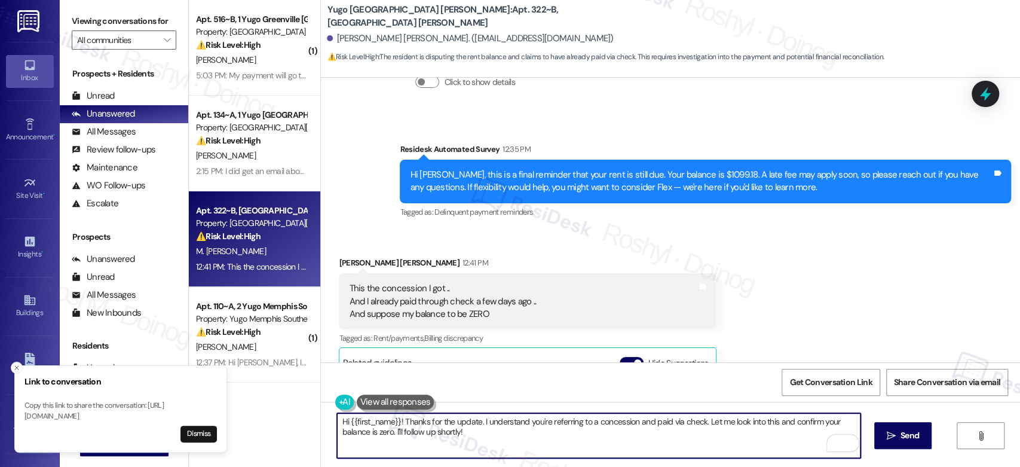
drag, startPoint x: 477, startPoint y: 419, endPoint x: 496, endPoint y: 430, distance: 21.9
click at [496, 430] on textarea "Hi {{first_name}}! Thanks for the update. I understand you're referring to a co…" at bounding box center [598, 435] width 523 height 45
paste textarea "Thanks for sharing this! And thank you for your payment. I’ll check if the chec…"
click at [337, 420] on textarea "Hi {{first_name}}! Thanks for the update. Thanks for sharing this! And thank yo…" at bounding box center [598, 435] width 523 height 45
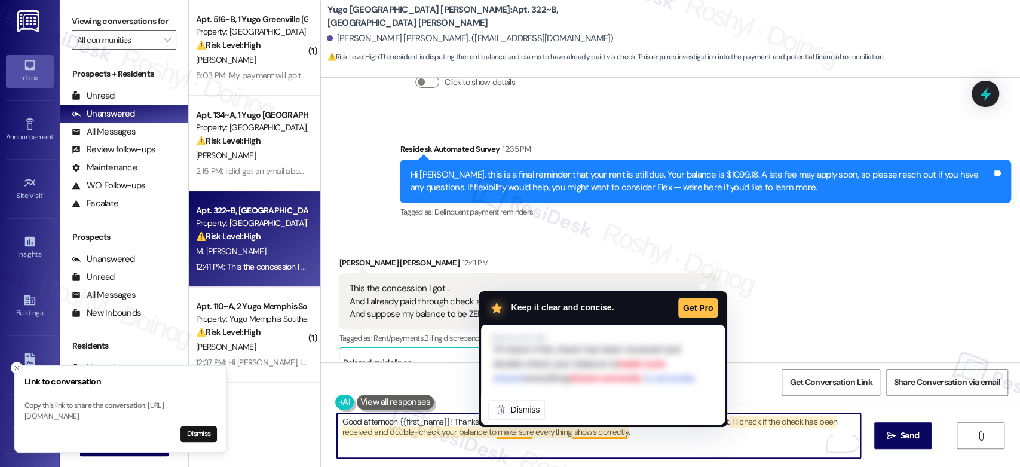
click at [543, 448] on textarea "Good afternoon {{first_name}}! Thanks for the update. Thanks for sharing this! …" at bounding box center [598, 435] width 523 height 45
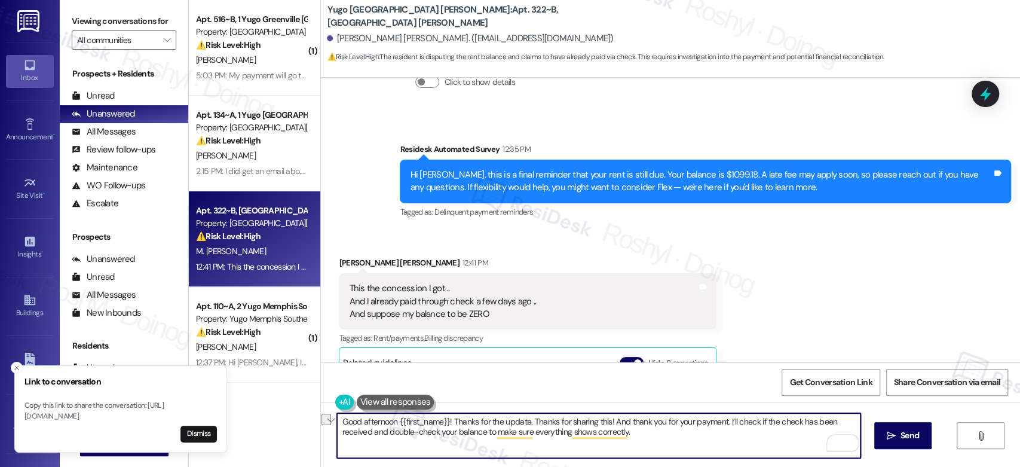
drag, startPoint x: 525, startPoint y: 424, endPoint x: 603, endPoint y: 425, distance: 78.3
click at [603, 425] on textarea "Good afternoon {{first_name}}! Thanks for the update. Thanks for sharing this! …" at bounding box center [598, 435] width 523 height 45
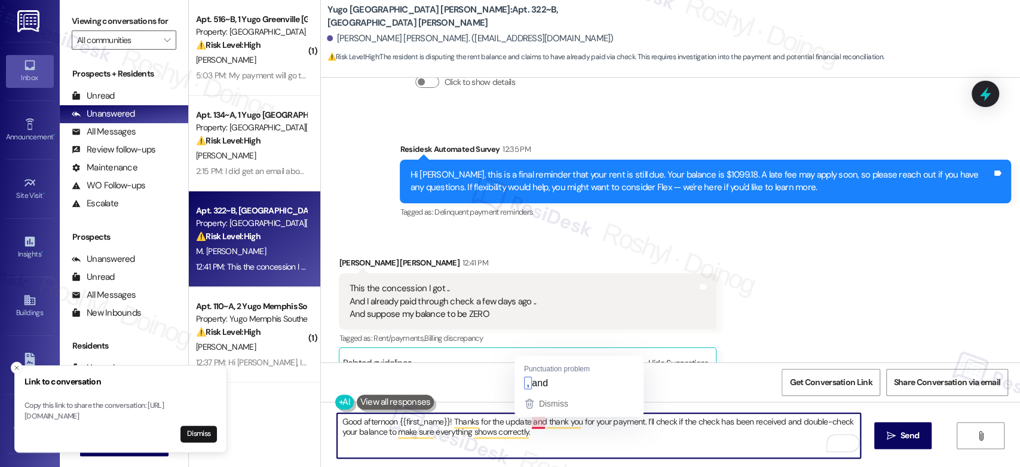
click at [532, 425] on textarea "Good afternoon {{first_name}}! Thanks for the update and thank you for your pay…" at bounding box center [598, 435] width 523 height 45
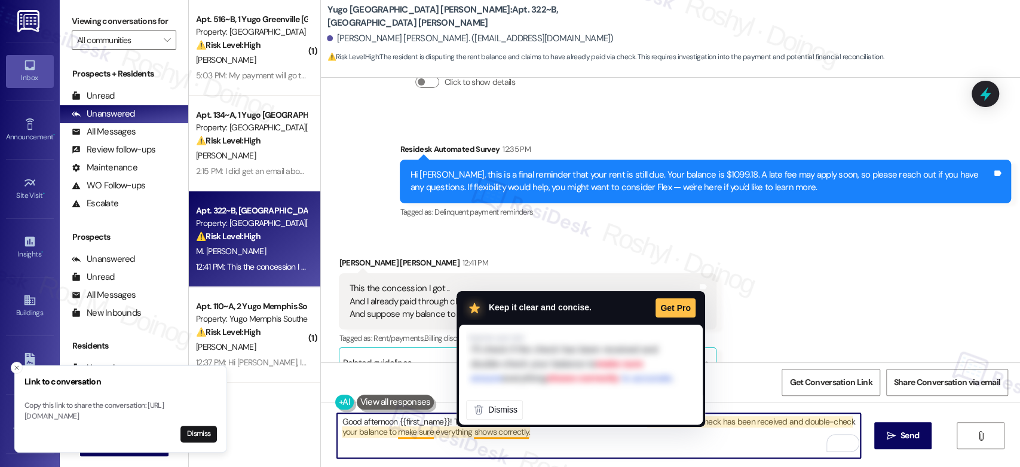
click at [529, 427] on textarea "Good afternoon {{first_name}}! Thanks for the update, and thank you for your pa…" at bounding box center [598, 435] width 523 height 45
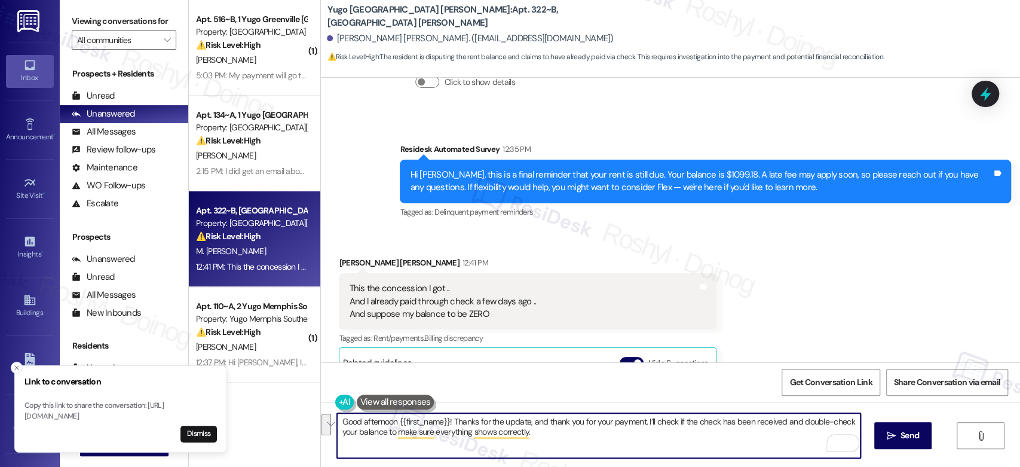
drag, startPoint x: 529, startPoint y: 433, endPoint x: 299, endPoint y: 421, distance: 230.3
click at [299, 421] on div "( 1 ) Apt. 516~B, 1 Yugo Greenville Uptown Property: Yugo Greenville Uptown ⚠️ …" at bounding box center [604, 233] width 831 height 467
click at [635, 422] on textarea "Good afternoon {{first_name}}! Thanks for the update, and thank you for your pa…" at bounding box center [598, 435] width 523 height 45
click at [447, 423] on textarea "Good afternoon {{first_name}}! Thanks for the update, and thank you for your pa…" at bounding box center [598, 435] width 523 height 45
drag, startPoint x: 639, startPoint y: 426, endPoint x: 521, endPoint y: 424, distance: 117.7
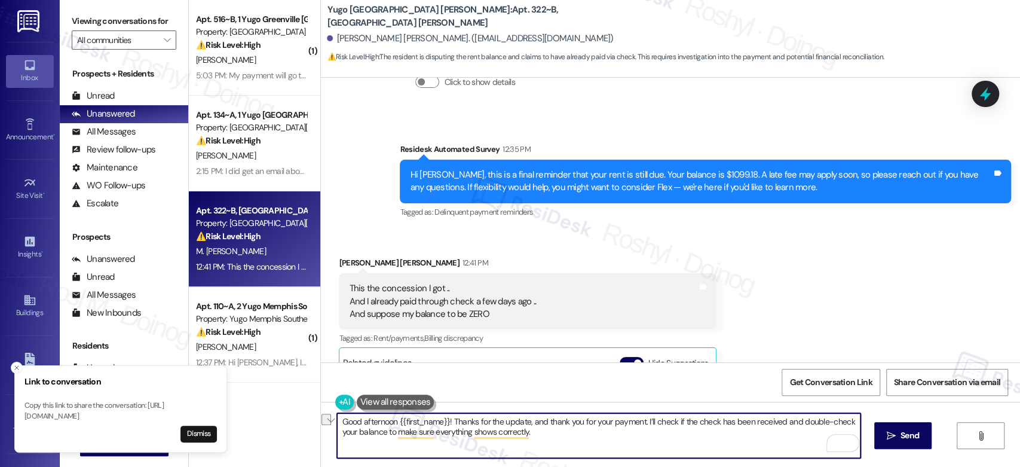
click at [521, 424] on textarea "Good afternoon {{first_name}}! Thanks for the update, and thank you for your pa…" at bounding box center [598, 435] width 523 height 45
click at [531, 427] on textarea "Good afternoon {{first_name}}! Thanks for the update, and thank you for your pa…" at bounding box center [598, 435] width 523 height 45
drag, startPoint x: 525, startPoint y: 422, endPoint x: 669, endPoint y: 425, distance: 143.4
click at [669, 425] on textarea "Good afternoon {{first_name}}! Thanks for the update, and thank you for your pa…" at bounding box center [598, 435] width 523 height 45
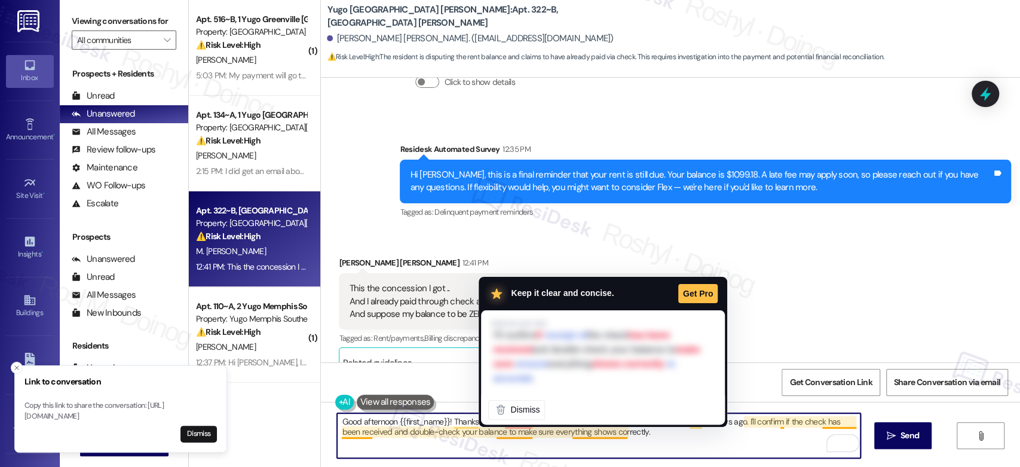
drag, startPoint x: 511, startPoint y: 423, endPoint x: 510, endPoint y: 431, distance: 8.4
click at [510, 431] on html "Link to conversation Copy this link to share the conversation: https://www.ther…" at bounding box center [510, 233] width 1020 height 467
click at [508, 434] on textarea "Good afternoon {{first_name}}! Thanks for the update, I understand you already …" at bounding box center [598, 435] width 523 height 45
click at [459, 425] on textarea "Good afternoon {{first_name}}! Thanks for the update, I understand you already …" at bounding box center [598, 435] width 523 height 45
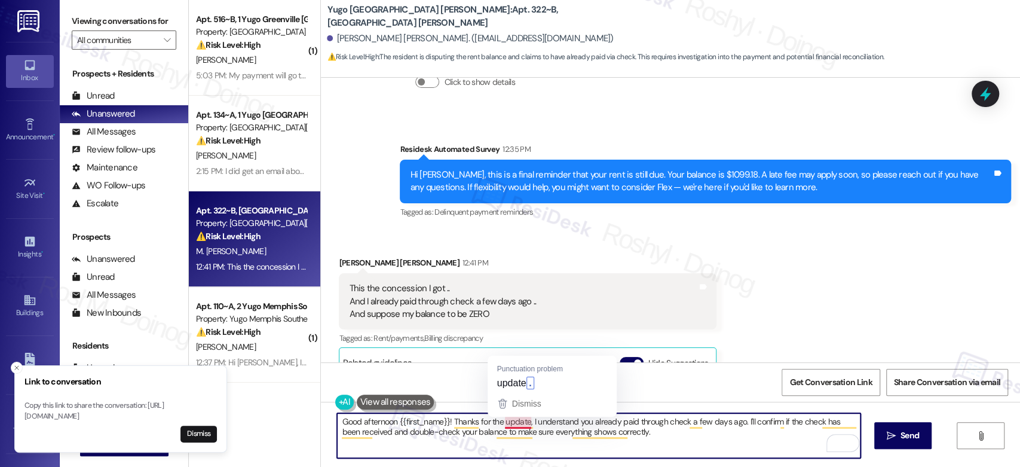
click at [514, 424] on textarea "Good afternoon {{first_name}}! Thanks for the update, I understand you already …" at bounding box center [598, 435] width 523 height 45
click at [770, 421] on textarea "Good afternoon {{first_name}}! Thanks for the update. I understand you already …" at bounding box center [598, 435] width 523 height 45
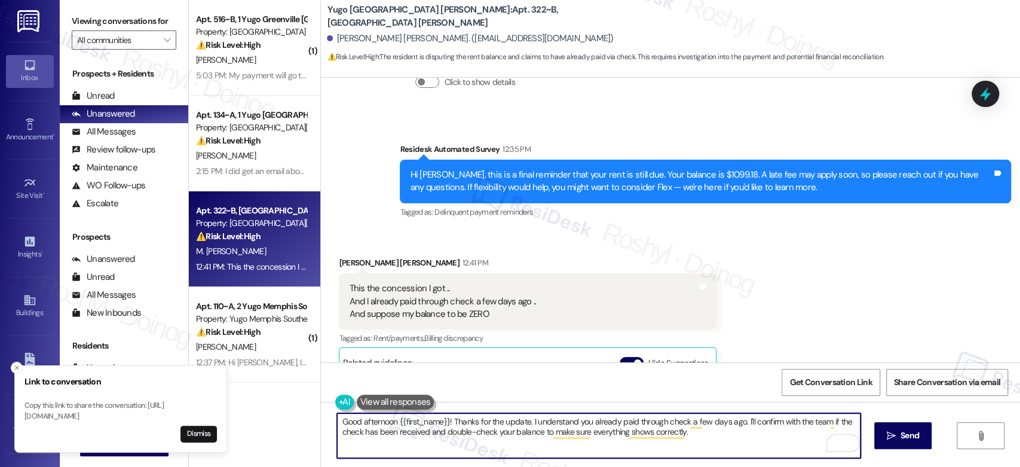
click at [695, 436] on textarea "Good afternoon {{first_name}}! Thanks for the update. I understand you already …" at bounding box center [598, 435] width 523 height 45
click at [695, 434] on textarea "Good afternoon {{first_name}}! Thanks for the update. I understand you already …" at bounding box center [598, 435] width 523 height 45
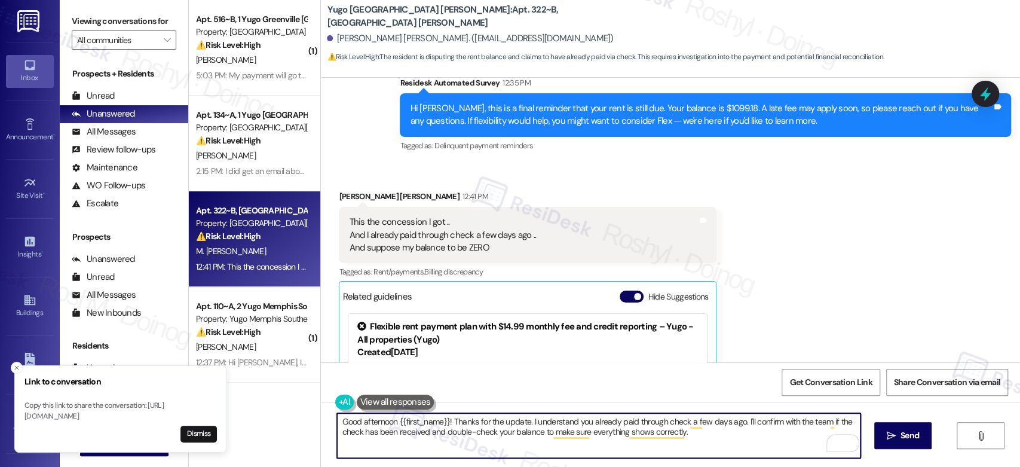
scroll to position [2661, 0]
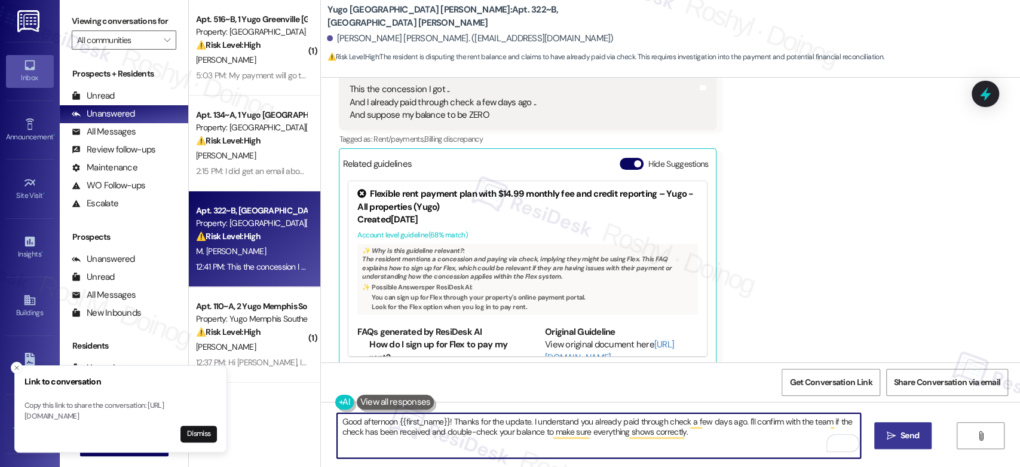
type textarea "Good afternoon {{first_name}}! Thanks for the update. I understand you already …"
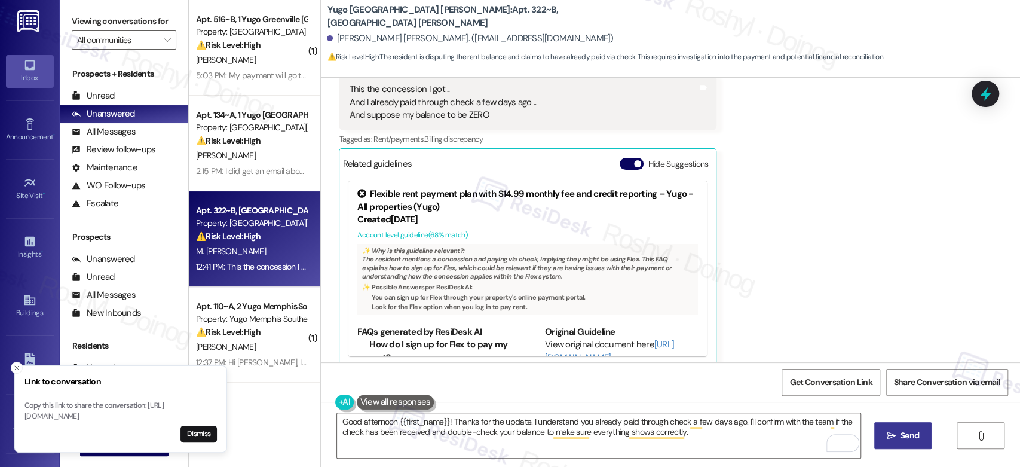
click at [914, 427] on button " Send" at bounding box center [903, 435] width 58 height 27
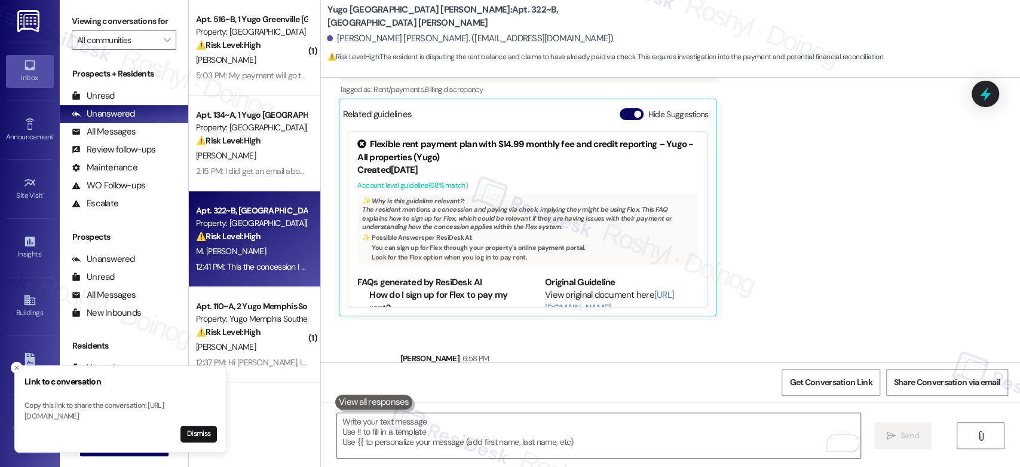
scroll to position [2757, 0]
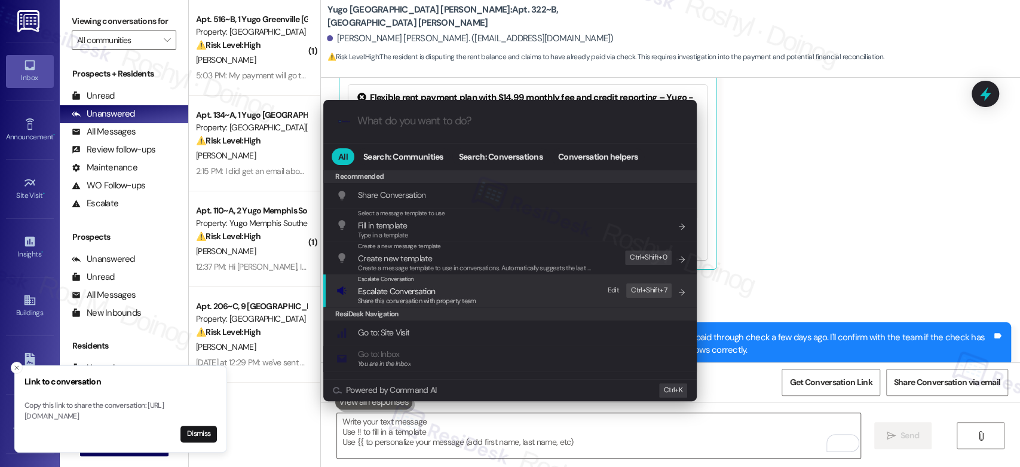
click at [504, 295] on div "Escalate Conversation Escalate Conversation Share this conversation with proper…" at bounding box center [511, 290] width 350 height 32
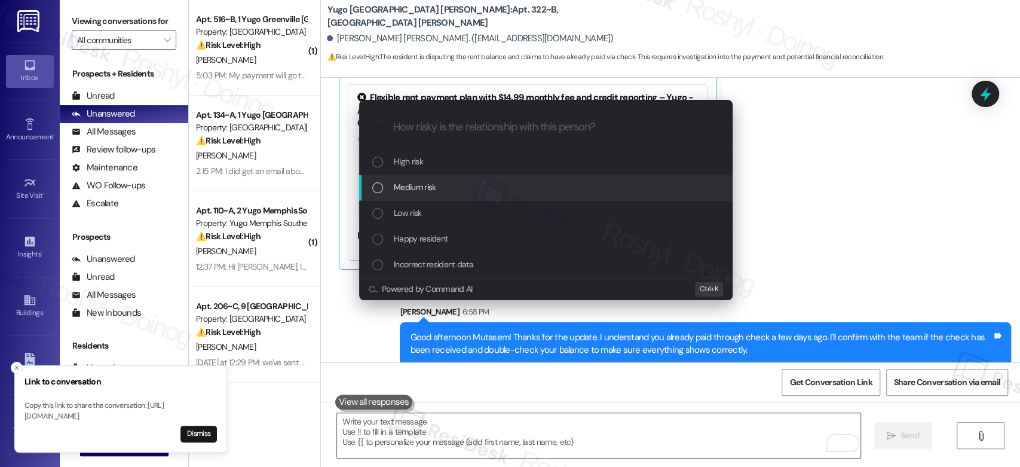
click at [425, 195] on div "Medium risk" at bounding box center [545, 188] width 373 height 26
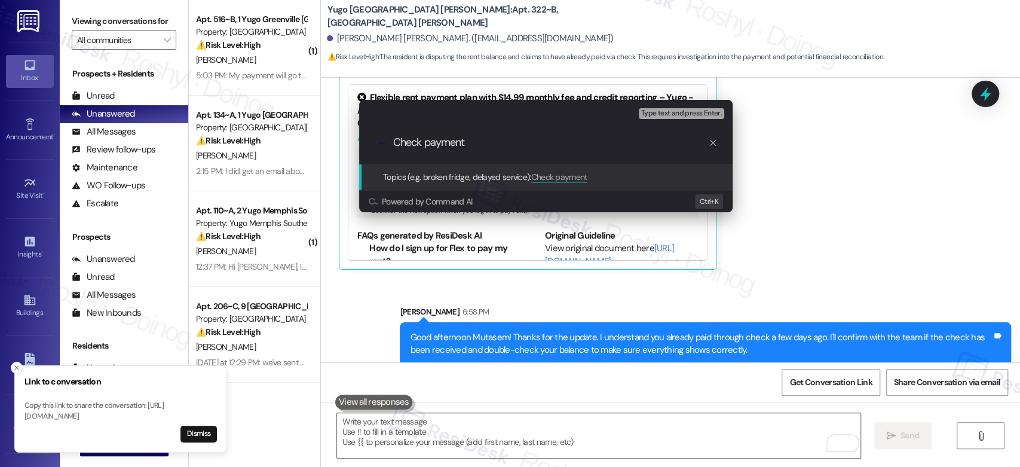
click at [391, 143] on div ".cls-1{fill:#0a055f;}.cls-2{fill:#0cc4c4;} resideskLogoBlueOrange Check payment" at bounding box center [545, 142] width 373 height 42
click at [393, 143] on input "Check payment" at bounding box center [550, 142] width 315 height 13
click at [516, 142] on input "Status of Check payment" at bounding box center [550, 142] width 315 height 13
type input "Status of Check payment and Balance"
click at [693, 113] on span "Type text and press Enter." at bounding box center [681, 113] width 81 height 8
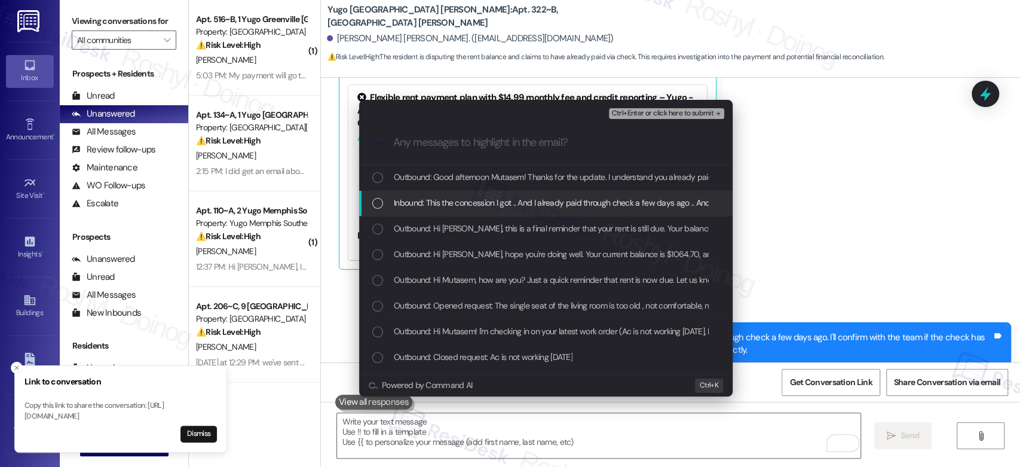
click at [580, 200] on span "Inbound: This the concession I got .. And I already paid through check a few da…" at bounding box center [611, 202] width 434 height 13
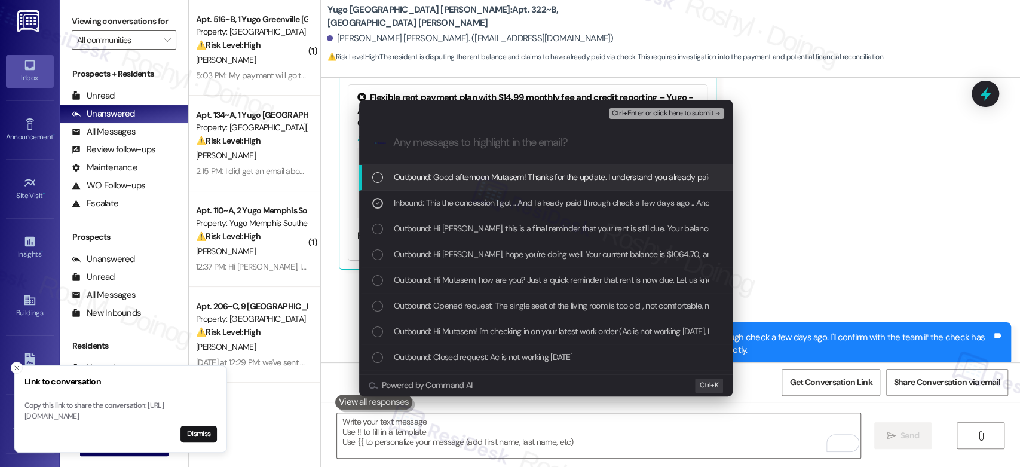
click at [695, 112] on span "Ctrl+Enter or click here to submit" at bounding box center [662, 113] width 102 height 8
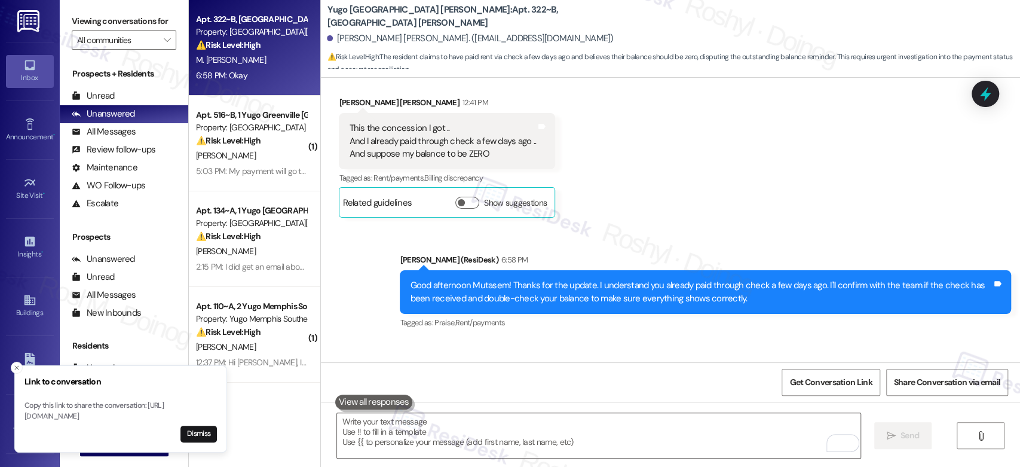
scroll to position [2688, 0]
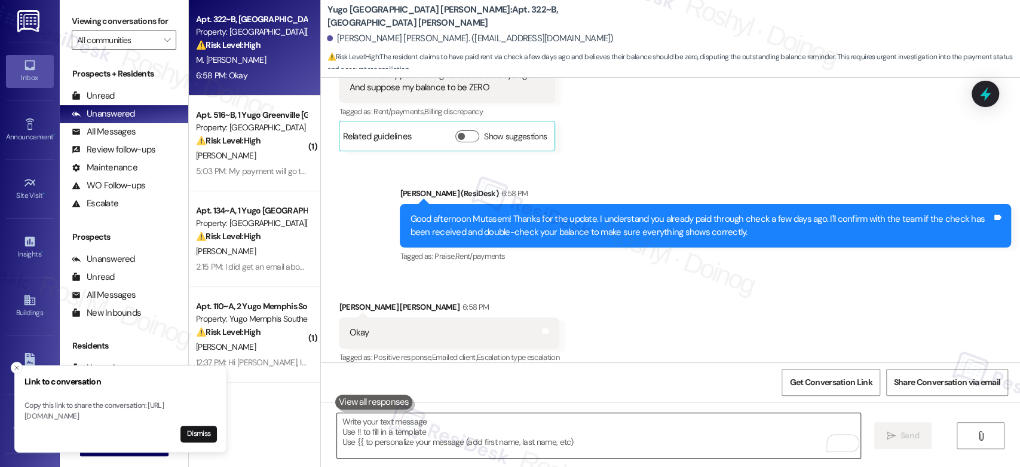
click at [431, 425] on textarea "To enrich screen reader interactions, please activate Accessibility in Grammarl…" at bounding box center [598, 435] width 523 height 45
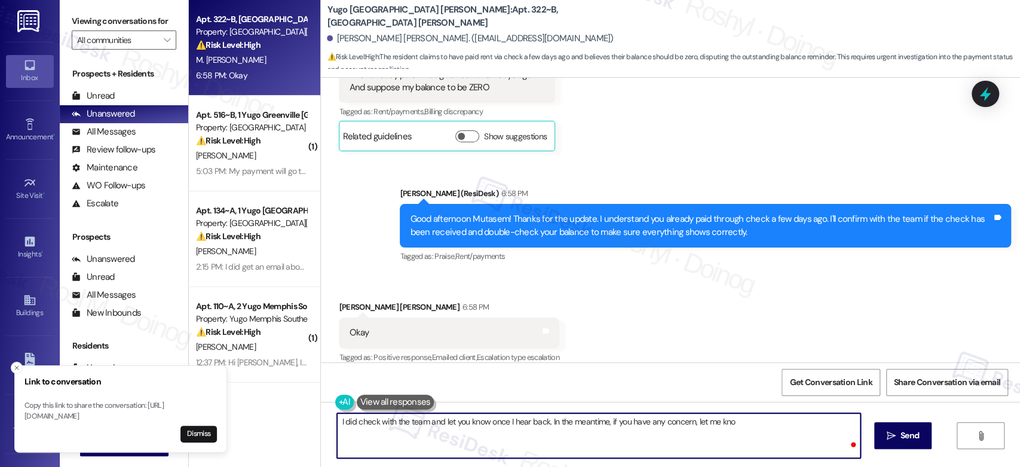
type textarea "I did check with the team and let you know once I hear back. In the meantime, i…"
click at [428, 424] on textarea "I did check with the team and let you know once I hear back. In the meantime, i…" at bounding box center [598, 435] width 523 height 45
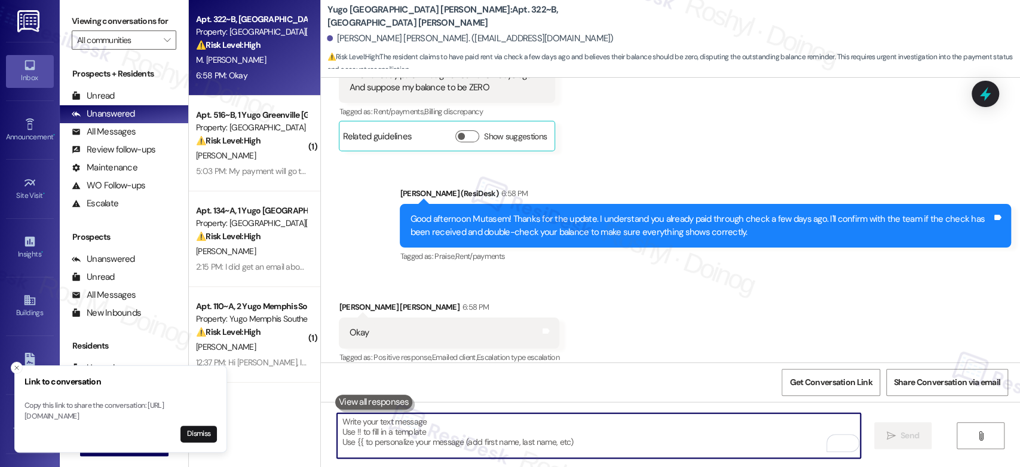
paste textarea "I'm checking with the team and will let you know as soon as I hear back. In the…"
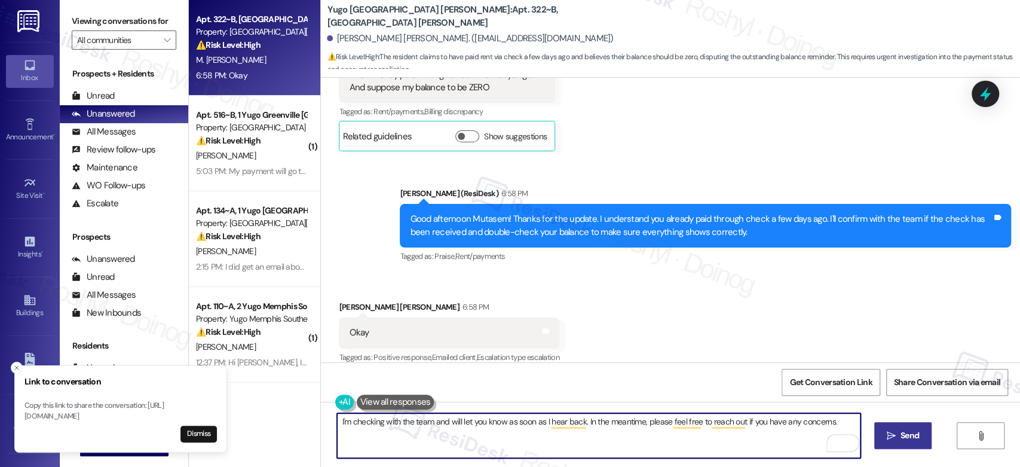
type textarea "I'm checking with the team and will let you know as soon as I hear back. In the…"
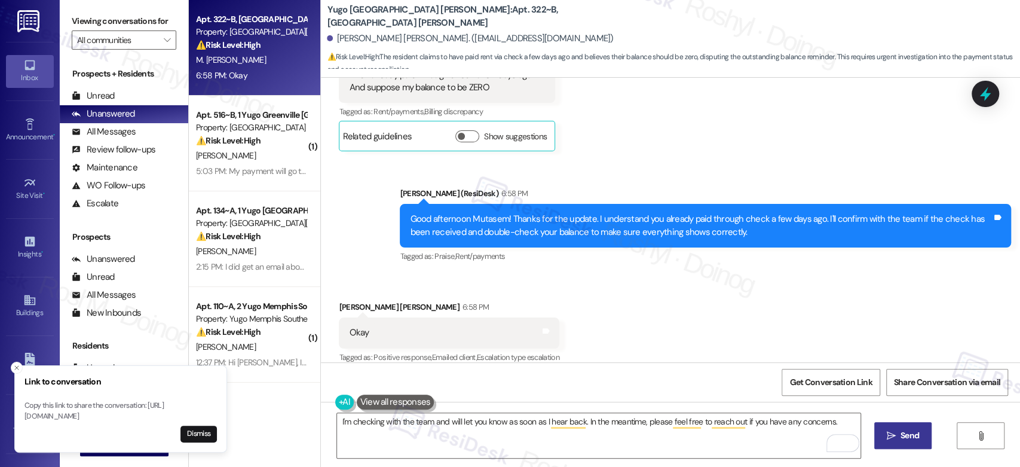
click at [889, 433] on icon "" at bounding box center [891, 436] width 9 height 10
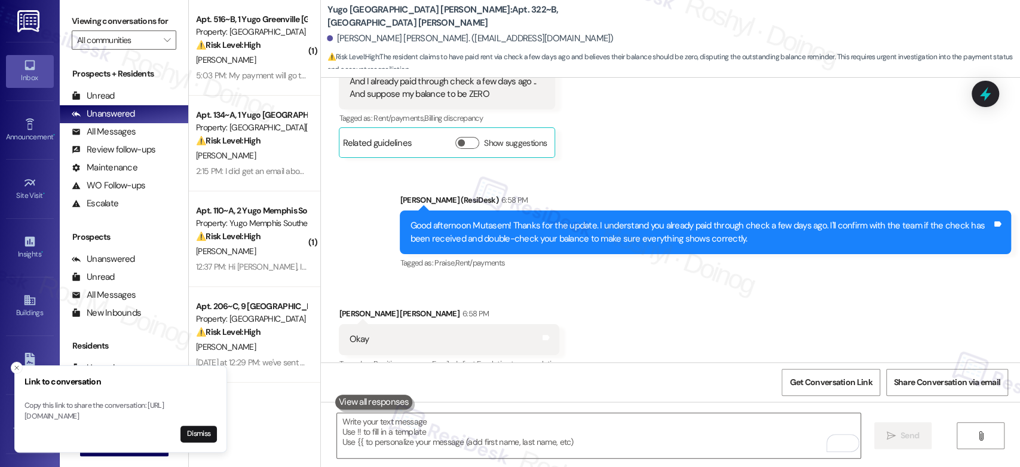
scroll to position [2572, 0]
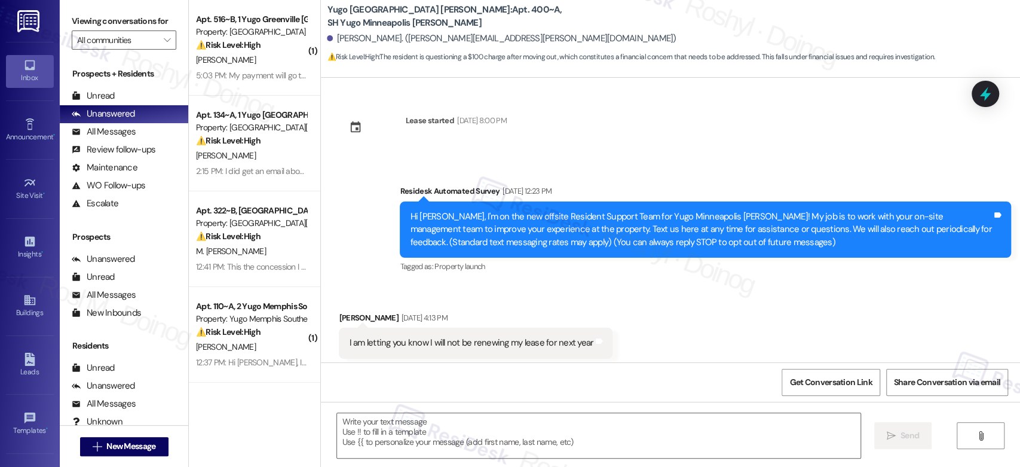
type textarea "Fetching suggested responses. Please feel free to read through the conversation…"
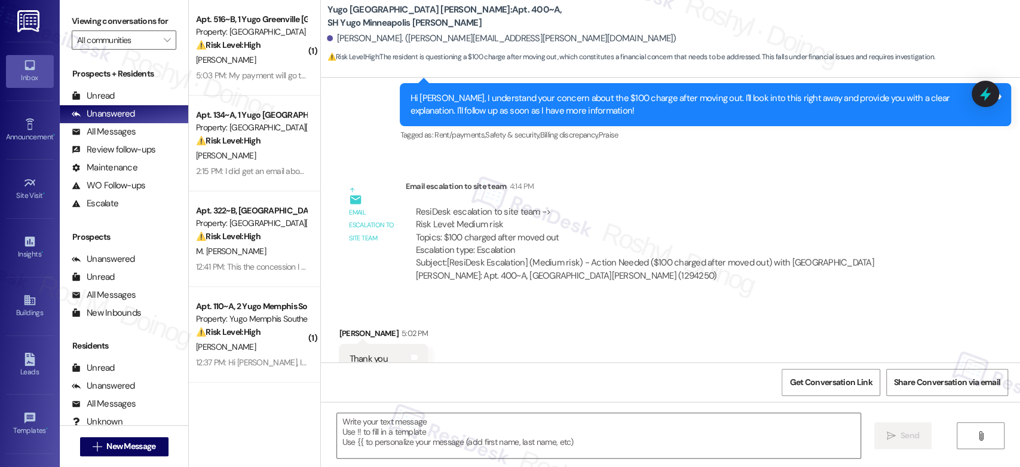
scroll to position [1693, 0]
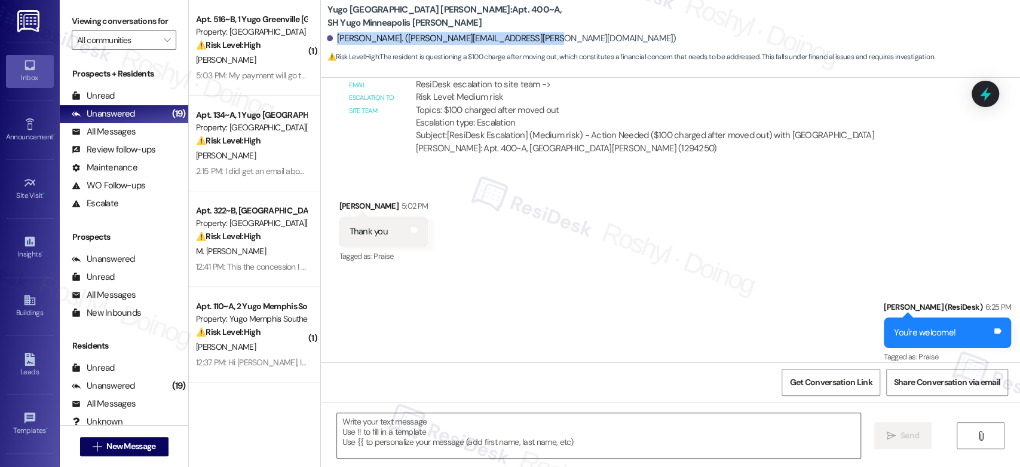
copy div "[PERSON_NAME]. ([PERSON_NAME][EMAIL_ADDRESS][PERSON_NAME][DOMAIN_NAME])"
drag, startPoint x: 329, startPoint y: 36, endPoint x: 542, endPoint y: 45, distance: 213.5
click at [542, 45] on div "Mason Knooihuizen. (mason.knooihuizen@icloud.com)" at bounding box center [673, 39] width 693 height 24
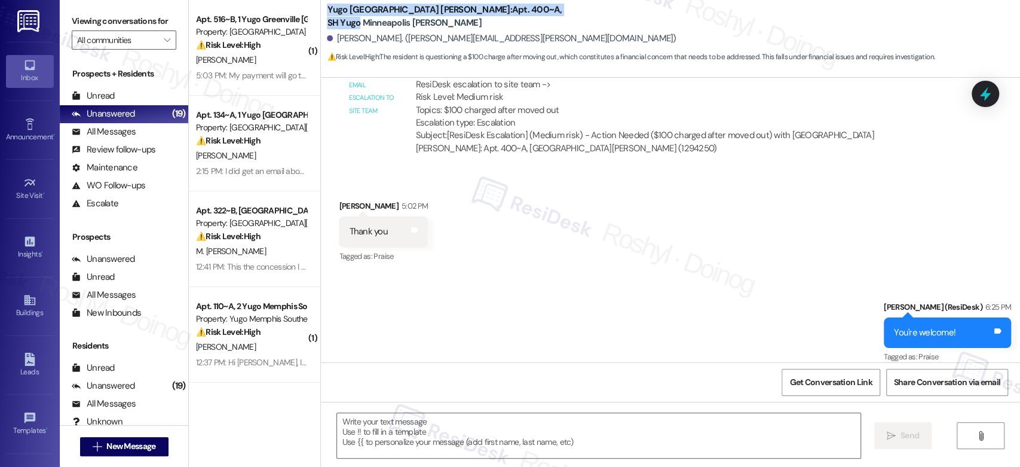
copy b "Yugo Minneapolis Sydney Hall: Apt. 400~A, SH Yugo"
copy b "Yugo Minneapolis Sydney Hall: Apt. 400~A, SH Yugo Minneapolis Sydney Hall"
drag, startPoint x: 319, startPoint y: 10, endPoint x: 522, endPoint y: 18, distance: 203.3
click at [522, 18] on b "Yugo Minneapolis Sydney Hall: Apt. 400~A, SH Yugo Minneapolis Sydney Hall" at bounding box center [446, 17] width 239 height 26
click at [483, 8] on b "Yugo Minneapolis Sydney Hall: Apt. 400~A, SH Yugo Minneapolis Sydney Hall" at bounding box center [446, 17] width 239 height 26
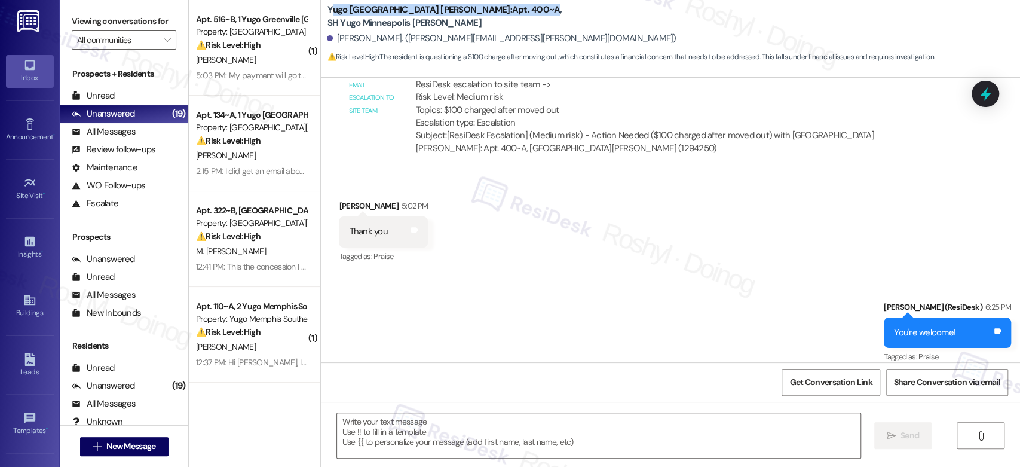
copy b "ugo Minneapolis Sydney Hall: Apt. 400~A"
copy b "Yugo Minneapolis Sydney Hall: Apt. 400~A"
drag, startPoint x: 483, startPoint y: 8, endPoint x: 320, endPoint y: 13, distance: 162.6
click at [327, 13] on b "Yugo Minneapolis Sydney Hall: Apt. 400~A, SH Yugo Minneapolis Sydney Hall" at bounding box center [446, 17] width 239 height 26
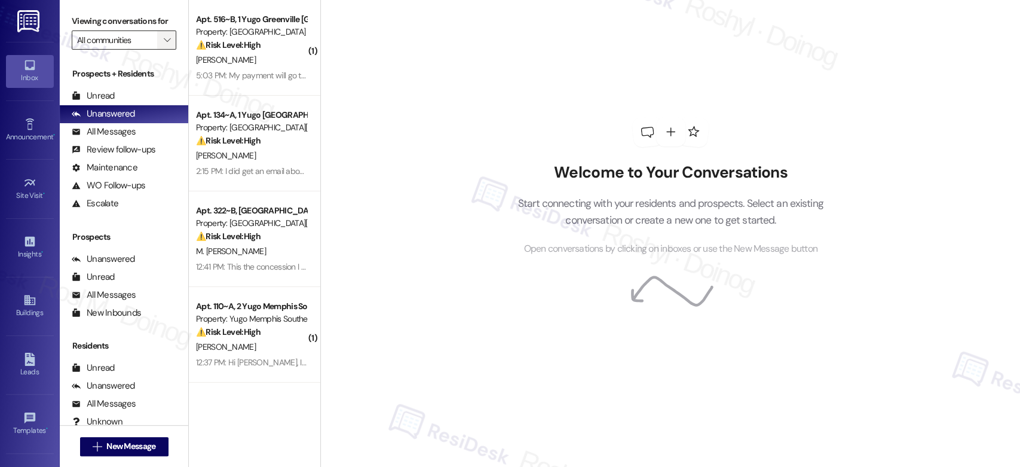
click at [161, 41] on span "" at bounding box center [166, 39] width 11 height 19
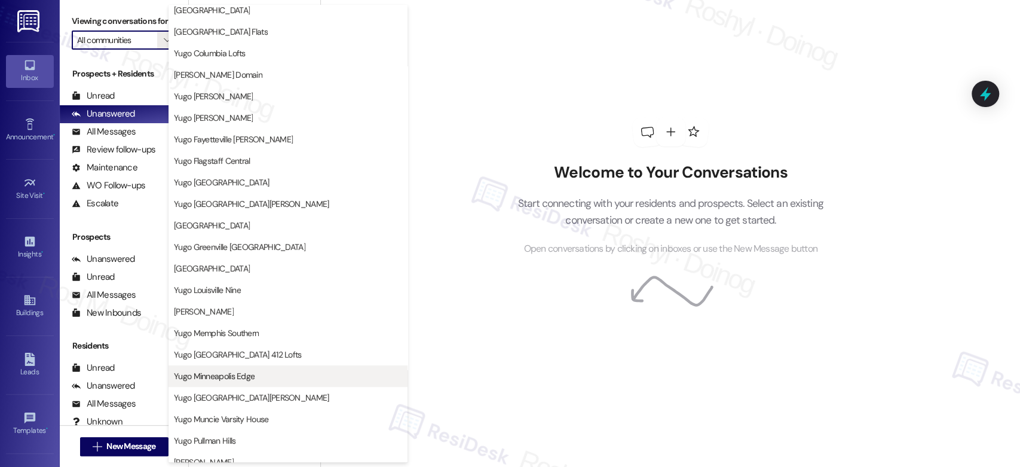
scroll to position [265, 0]
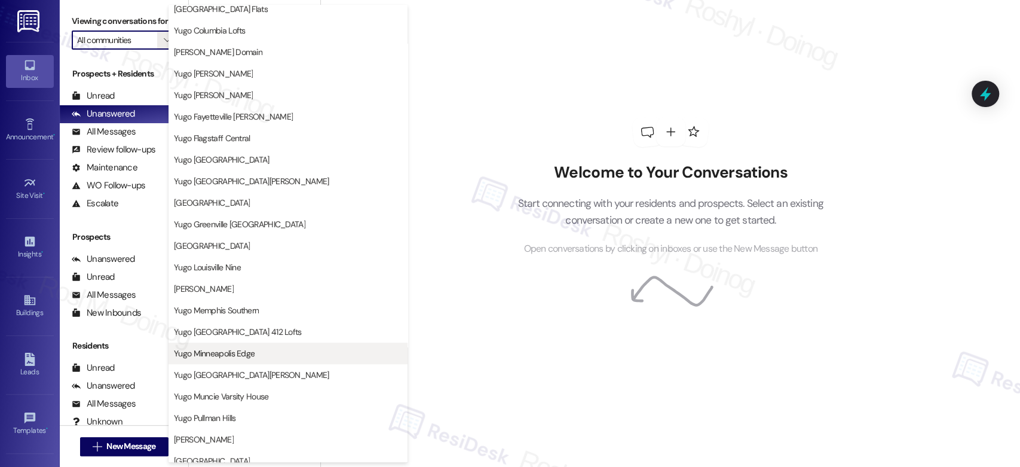
click at [254, 349] on span "Yugo Minneapolis Edge" at bounding box center [288, 353] width 228 height 12
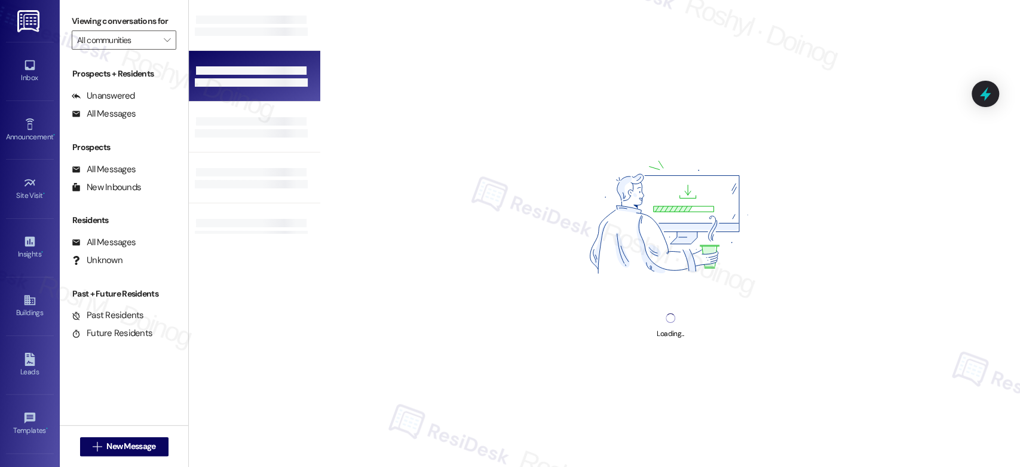
type input "Yugo Minneapolis Edge"
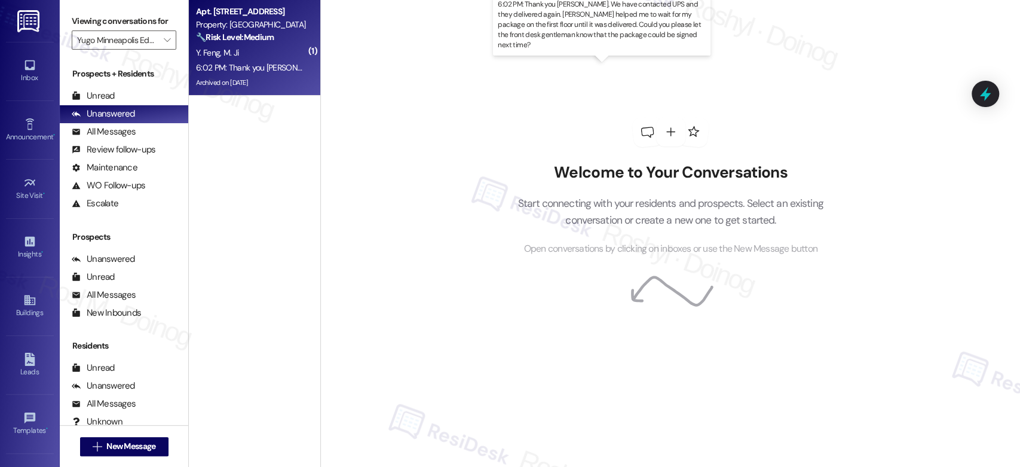
click at [252, 64] on div "6:02 PM: Thank you Sarah. We have contacted UPS and they delivered again. Molin…" at bounding box center [676, 67] width 960 height 11
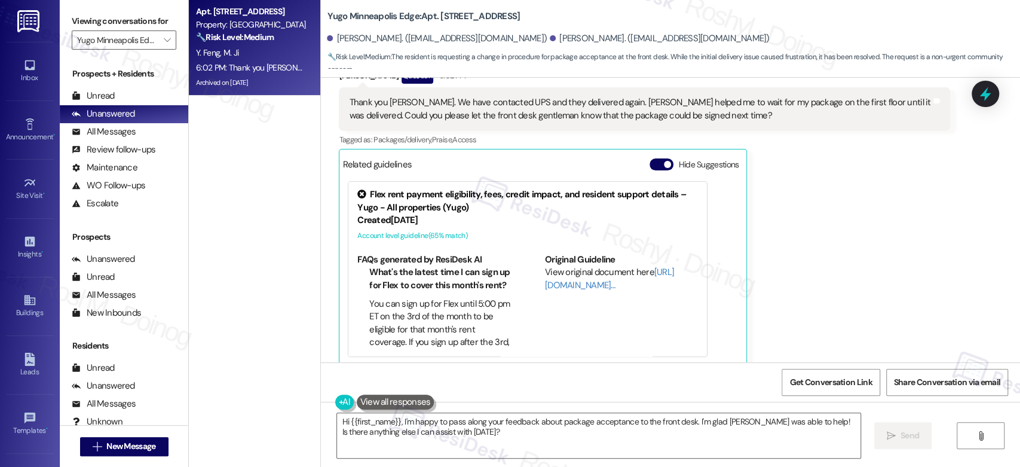
scroll to position [4243, 0]
click at [822, 382] on span "Get Conversation Link" at bounding box center [830, 382] width 82 height 13
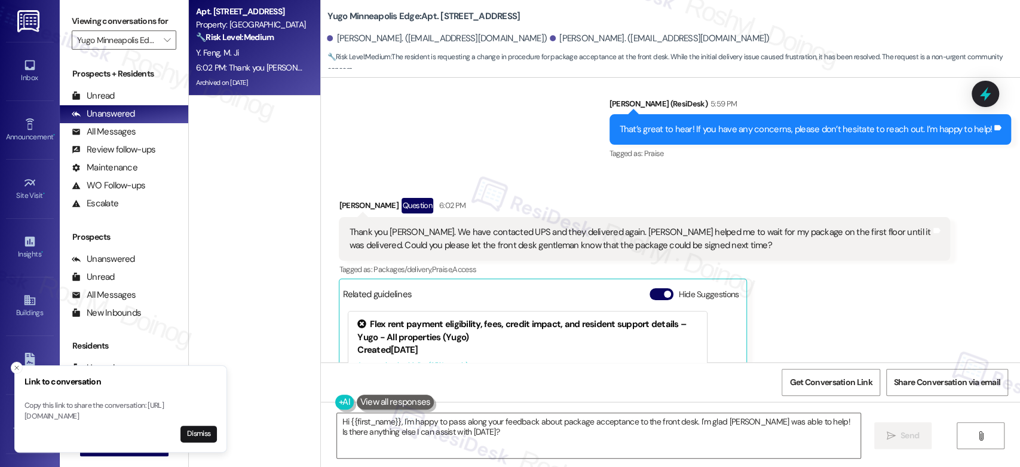
scroll to position [4111, 0]
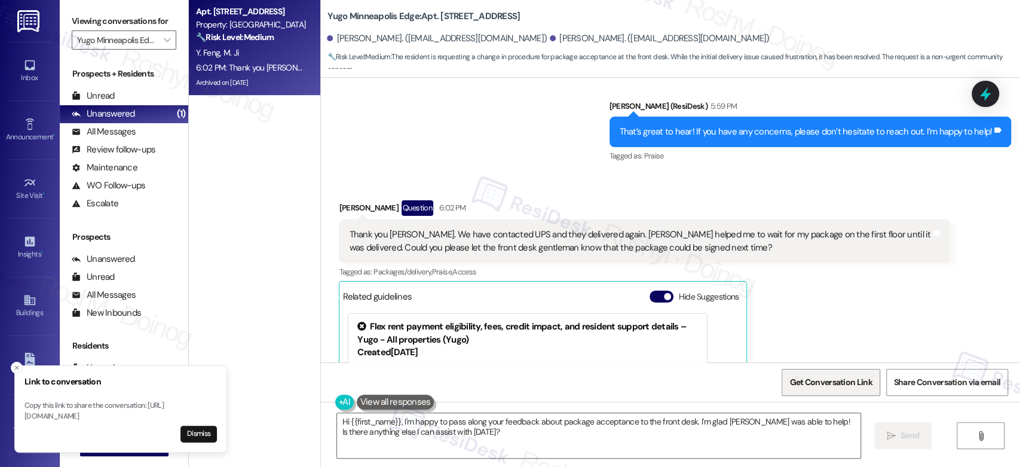
click at [826, 384] on span "Get Conversation Link" at bounding box center [830, 382] width 82 height 13
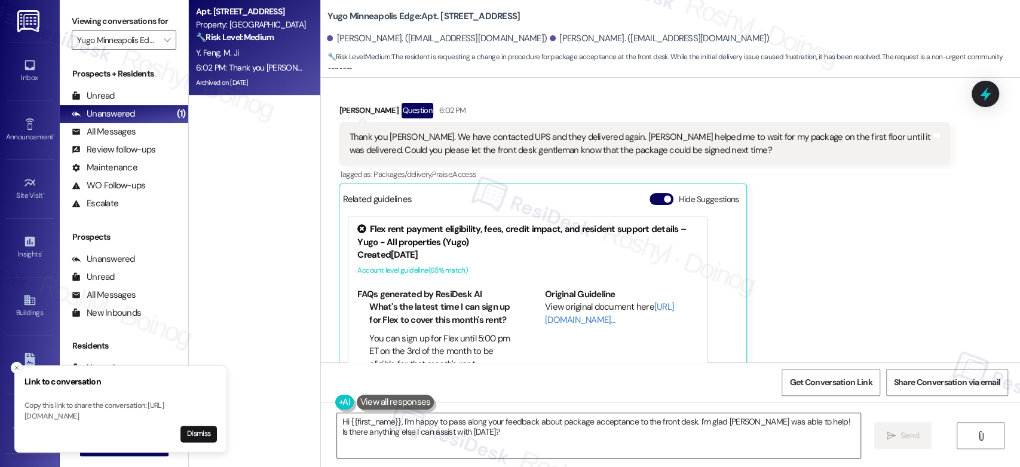
scroll to position [4177, 0]
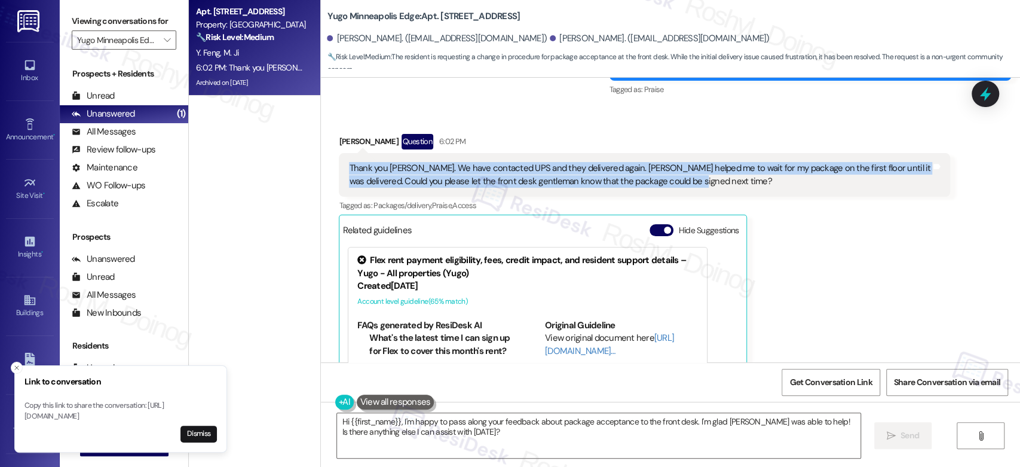
copy div "Thank you Sarah. We have contacted UPS and they delivered again. Molin helped m…"
drag, startPoint x: 676, startPoint y: 168, endPoint x: 338, endPoint y: 155, distance: 338.4
click at [339, 155] on div "Thank you Sarah. We have contacted UPS and they delivered again. Molin helped m…" at bounding box center [644, 175] width 611 height 44
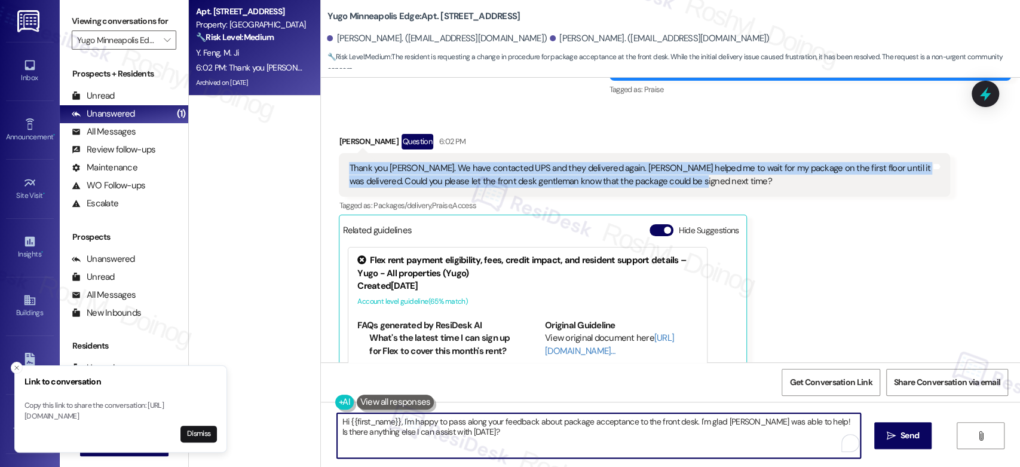
drag, startPoint x: 477, startPoint y: 434, endPoint x: 312, endPoint y: 410, distance: 166.6
click at [320, 410] on div "Yugo Minneapolis Edge: Apt. 512, 1 Yugo Minneapolis Edge Yuan Feng. (yfeng0331@…" at bounding box center [670, 233] width 700 height 467
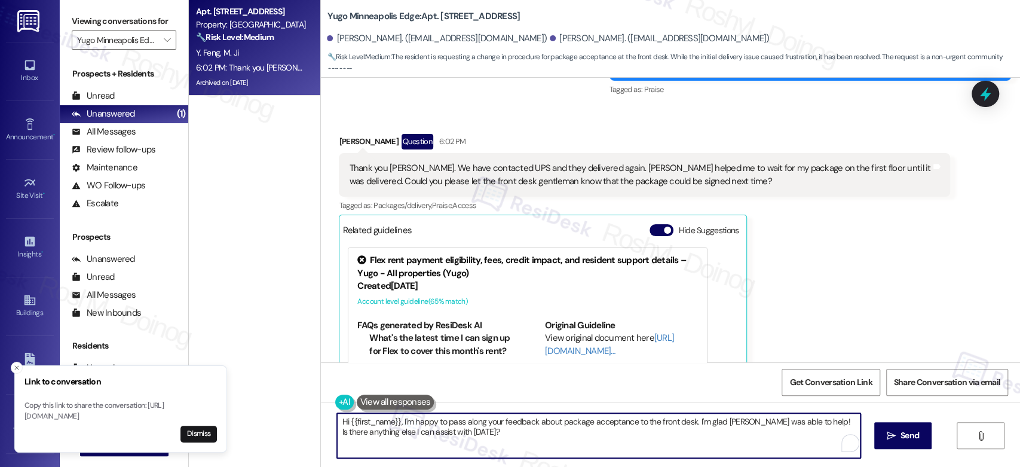
paste textarea "Thanks for letting me know, and I’m glad you were able to get your package! I’l…"
click at [562, 434] on textarea "Thanks for letting me know, and I’m glad you were able to get your package! I’l…" at bounding box center [598, 435] width 523 height 45
click at [593, 434] on textarea "Thanks for letting me know, and I’m glad you were able to get your package! I’l…" at bounding box center [598, 435] width 523 height 45
drag, startPoint x: 599, startPoint y: 433, endPoint x: 556, endPoint y: 434, distance: 42.4
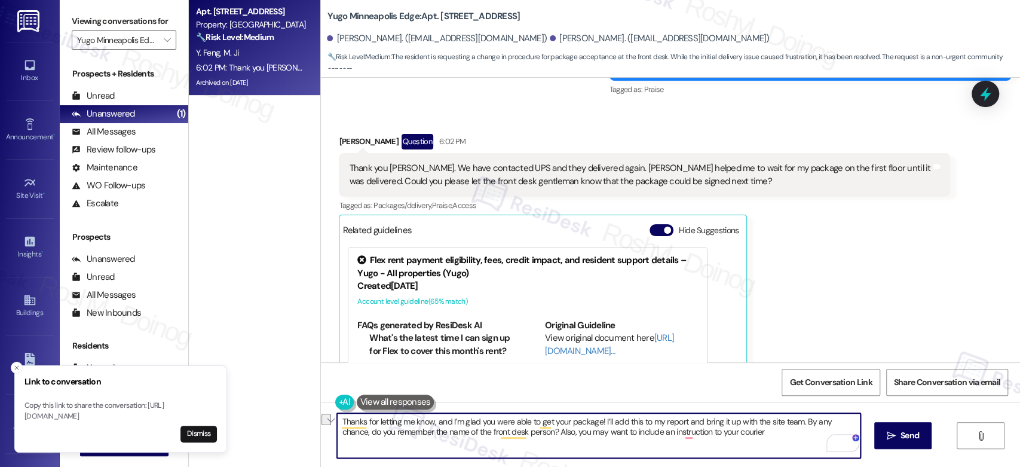
click at [556, 434] on textarea "Thanks for letting me know, and I’m glad you were able to get your package! I’l…" at bounding box center [598, 435] width 523 height 45
click at [700, 433] on textarea "Thanks for letting me know, and I’m glad you were able to get your package! I’l…" at bounding box center [598, 435] width 523 height 45
click at [647, 437] on textarea "Thanks for letting me know, and I’m glad you were able to get your package! I’l…" at bounding box center [598, 435] width 523 height 45
click at [706, 434] on textarea "Thanks for letting me know, and I’m glad you were able to get your package! I’l…" at bounding box center [598, 435] width 523 height 45
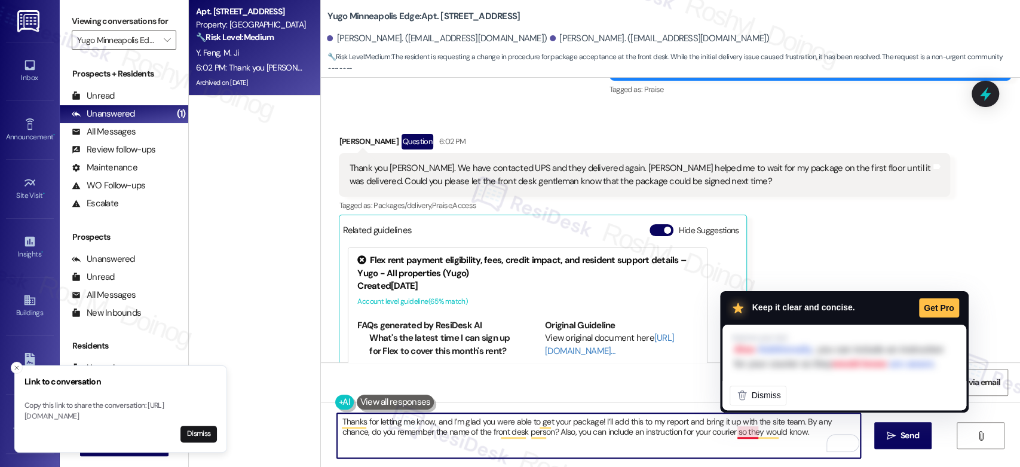
click at [734, 437] on textarea "Thanks for letting me know, and I’m glad you were able to get your package! I’l…" at bounding box center [598, 435] width 523 height 45
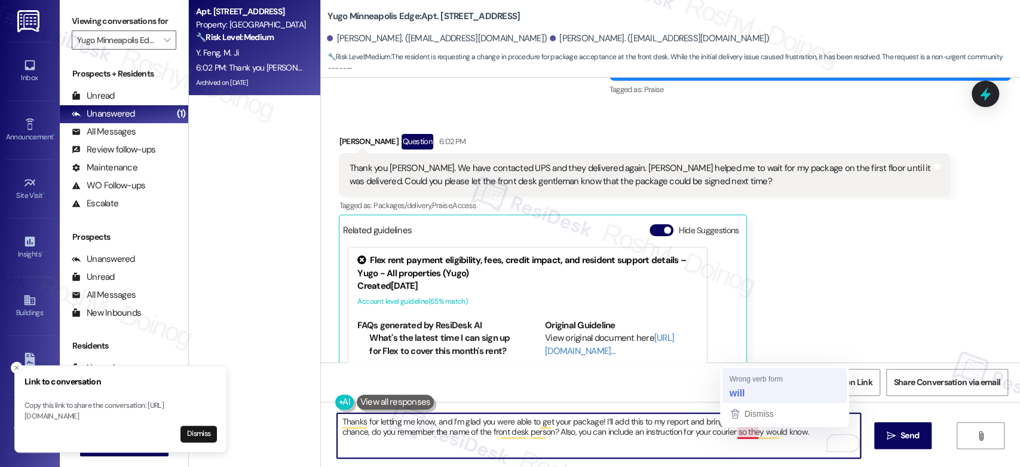
type textarea "Thanks for letting me know, and I’m glad you were able to get your package! I’l…"
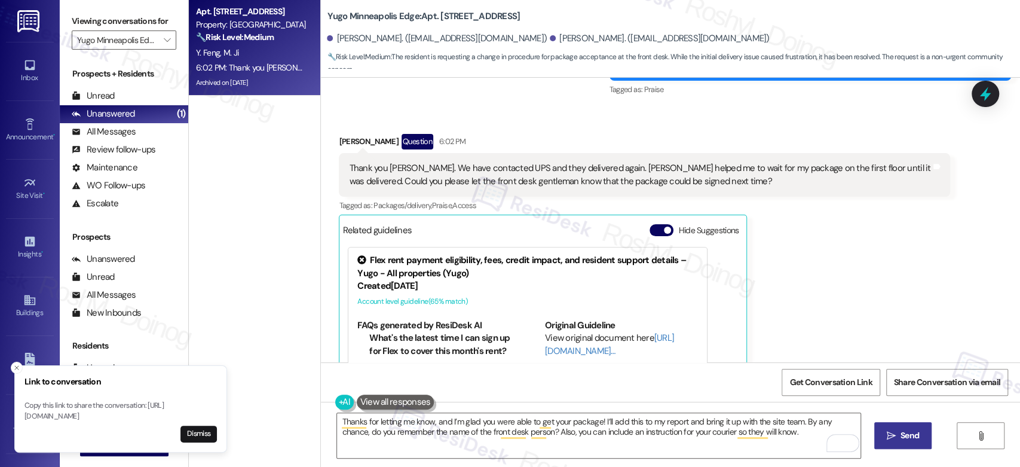
click at [898, 433] on span "Send" at bounding box center [909, 435] width 23 height 13
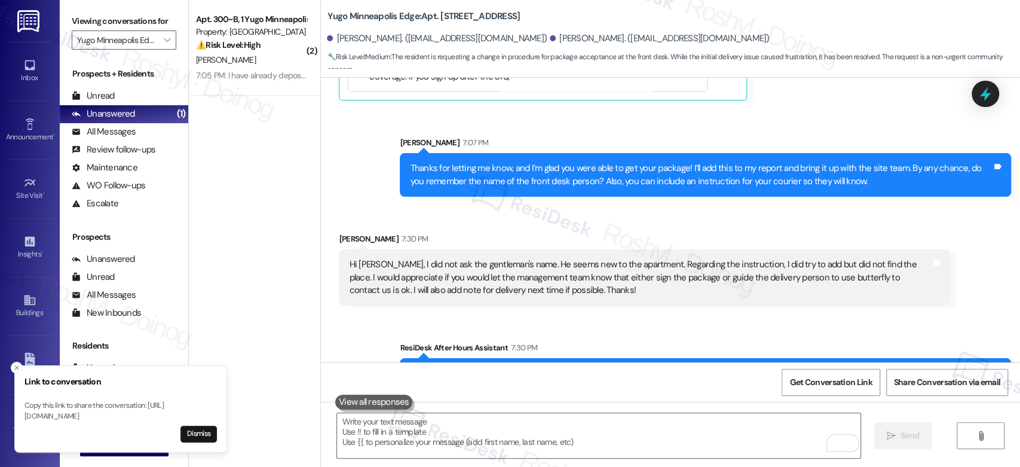
scroll to position [4545, 0]
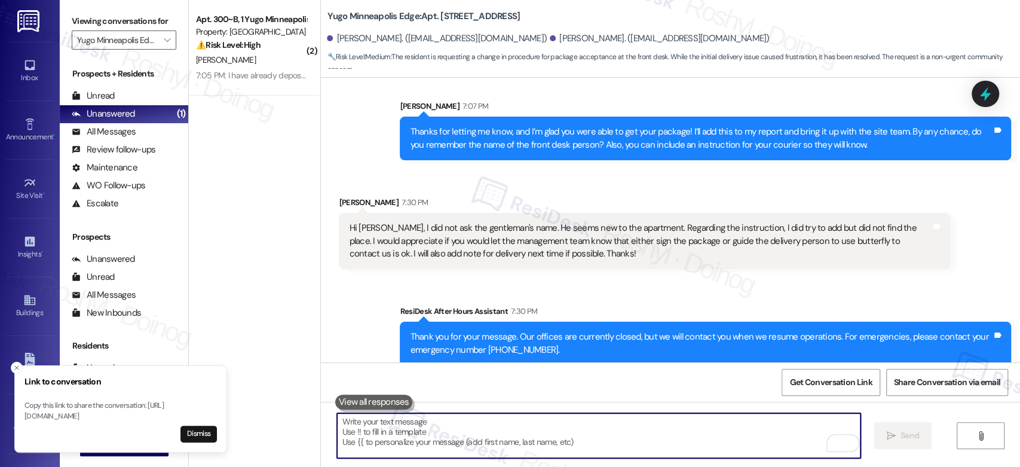
click at [443, 443] on textarea "To enrich screen reader interactions, please activate Accessibility in Grammarl…" at bounding box center [598, 435] width 523 height 45
click at [418, 442] on textarea "To enrich screen reader interactions, please activate Accessibility in Grammarl…" at bounding box center [598, 435] width 523 height 45
paste textarea "I understand your lights still haven’t been fixed and no one came by—I'm really…"
type textarea "I understand your lights still haven’t been fixed and no one came by—I'm really…"
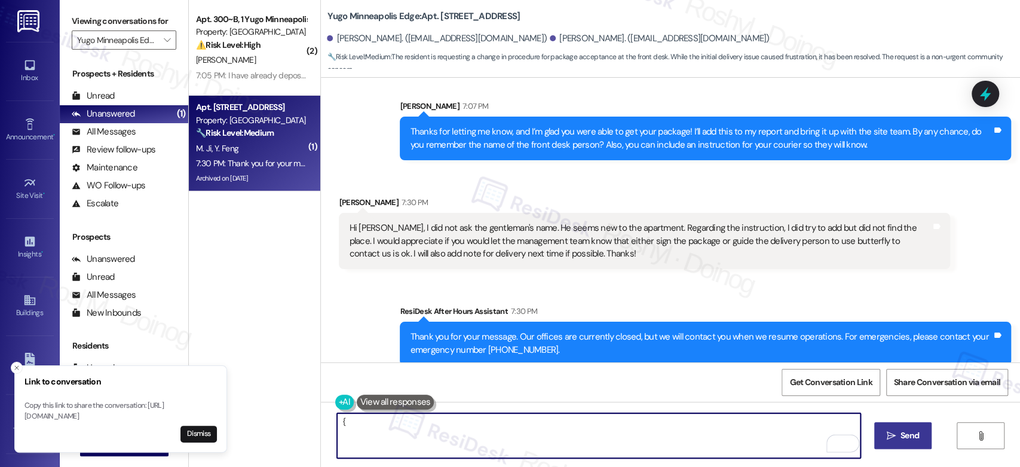
type textarea "{{"
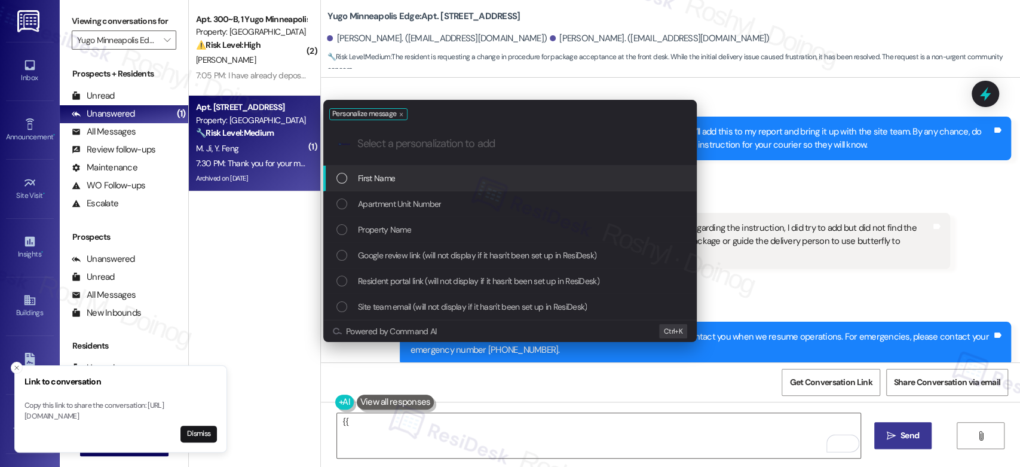
click at [363, 415] on div "Personalize message .cls-1{fill:#0a055f;}.cls-2{fill:#0cc4c4;} resideskLogoBlue…" at bounding box center [510, 233] width 1020 height 467
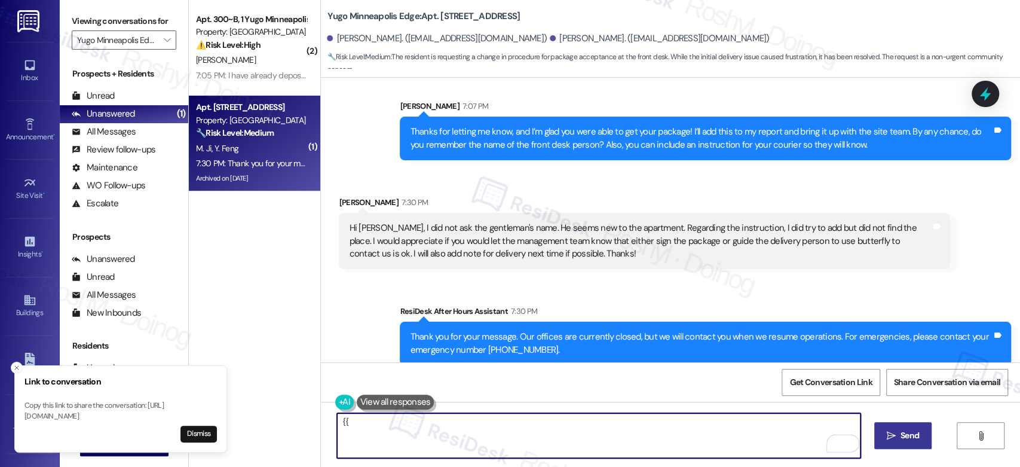
drag, startPoint x: 351, startPoint y: 421, endPoint x: 321, endPoint y: 422, distance: 29.9
click at [321, 422] on div "{{  Send " at bounding box center [670, 447] width 699 height 90
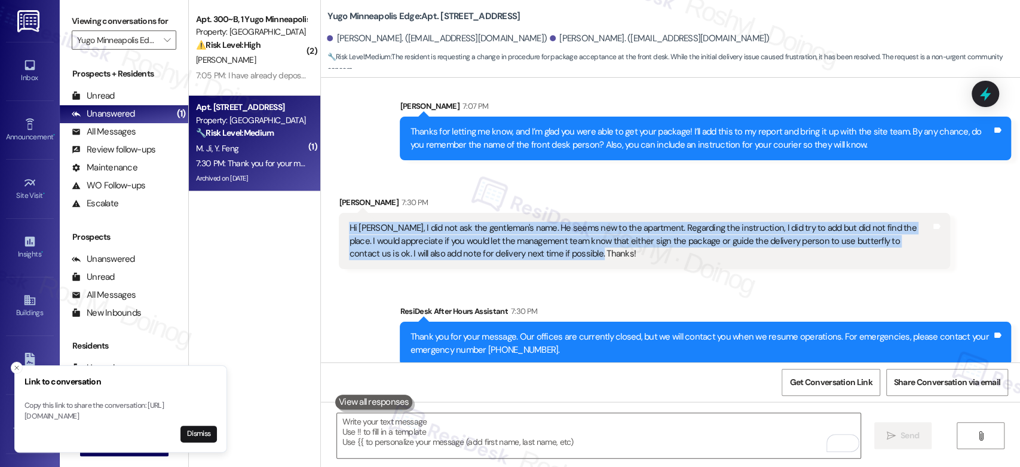
drag, startPoint x: 534, startPoint y: 247, endPoint x: 328, endPoint y: 212, distance: 208.5
click at [330, 212] on div "Received via SMS Yuan Feng 7:30 PM Hi Sarah, I did not ask the gentleman's name…" at bounding box center [644, 232] width 629 height 91
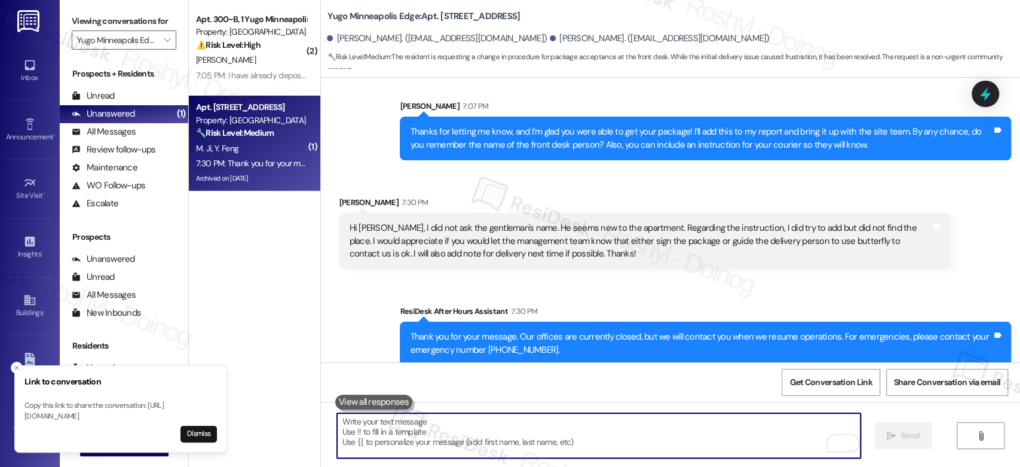
click at [363, 428] on textarea "To enrich screen reader interactions, please activate Accessibility in Grammarl…" at bounding box center [598, 435] width 523 height 45
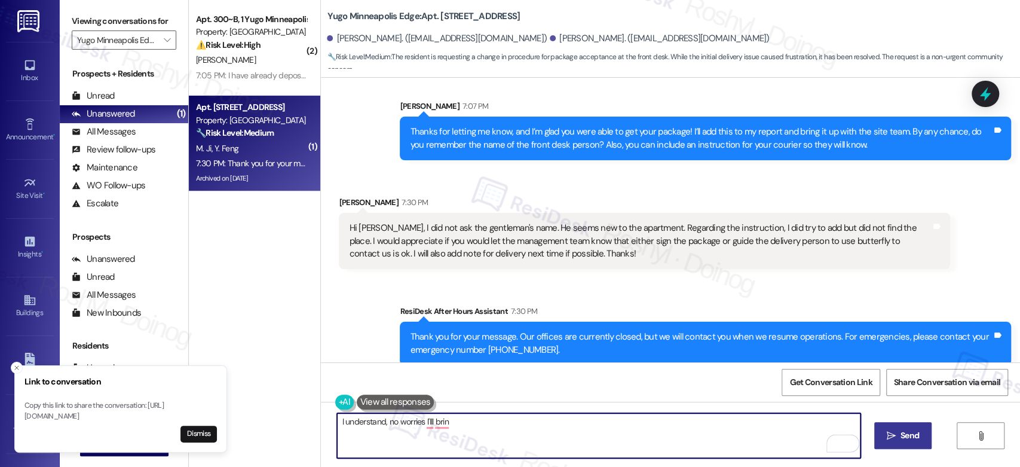
click at [379, 424] on textarea "I understand, no worries I'lll brin" at bounding box center [598, 435] width 523 height 45
click at [554, 426] on textarea "I understand, thank you for letting me know and no worries I'lll brin" at bounding box center [598, 435] width 523 height 45
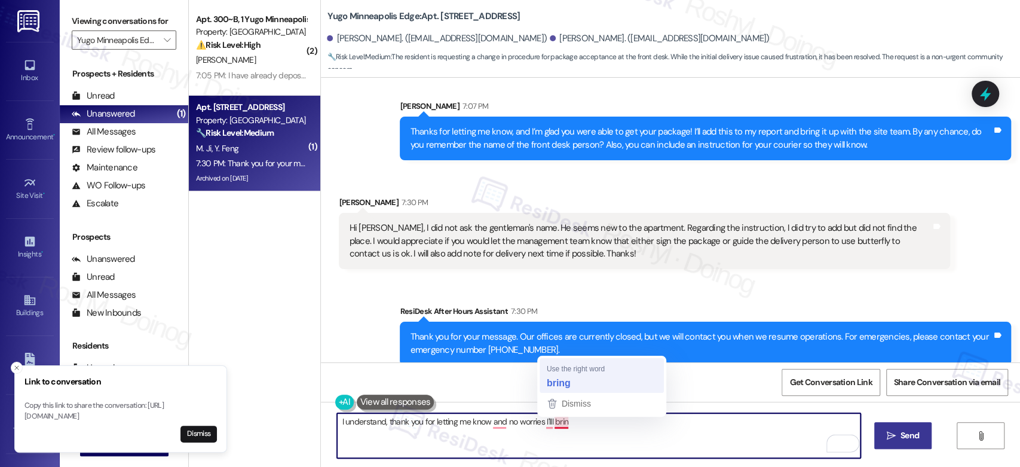
type textarea "I understand, thank you for letting me know and no worries I'lll bring"
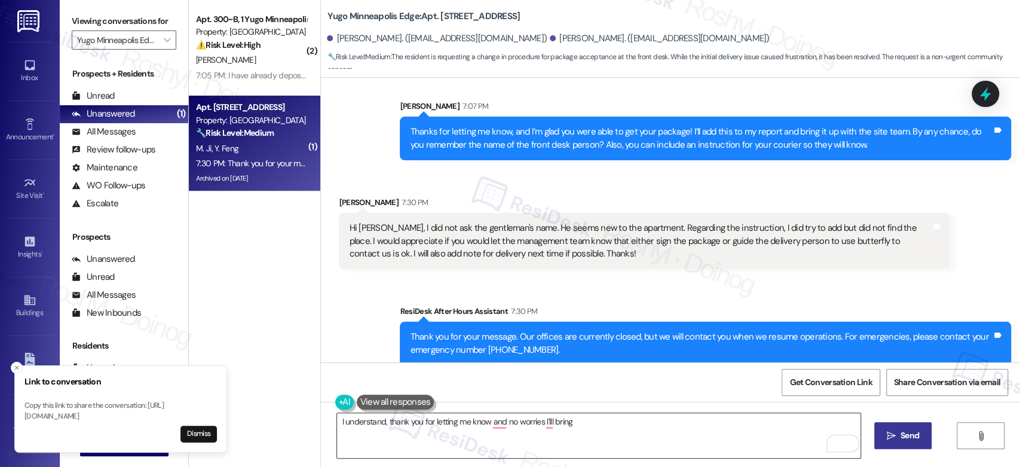
click at [571, 419] on textarea "I understand, thank you for letting me know and no worries I'lll bring" at bounding box center [598, 435] width 523 height 45
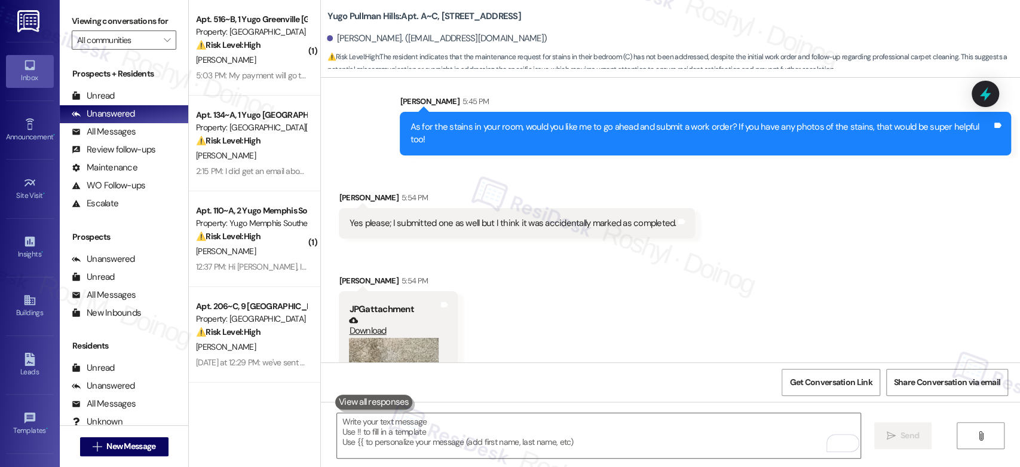
scroll to position [1567, 0]
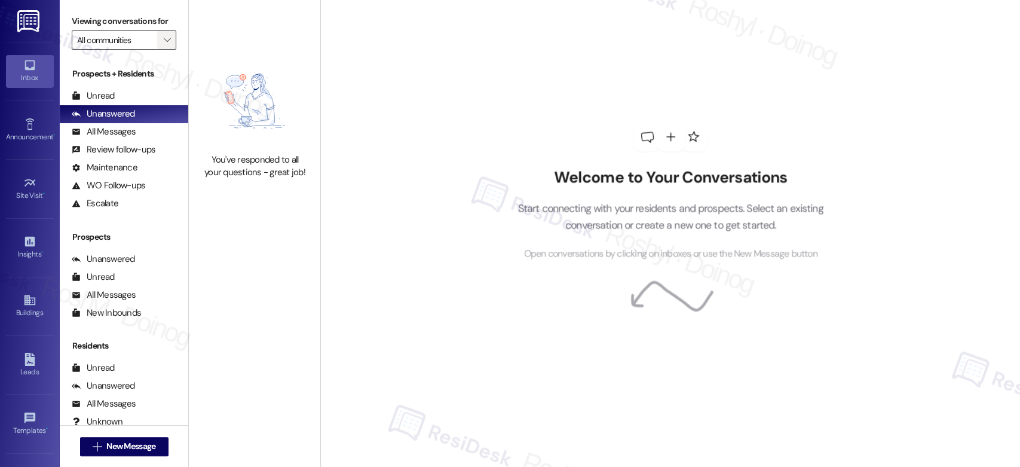
click at [164, 42] on icon "" at bounding box center [167, 40] width 7 height 10
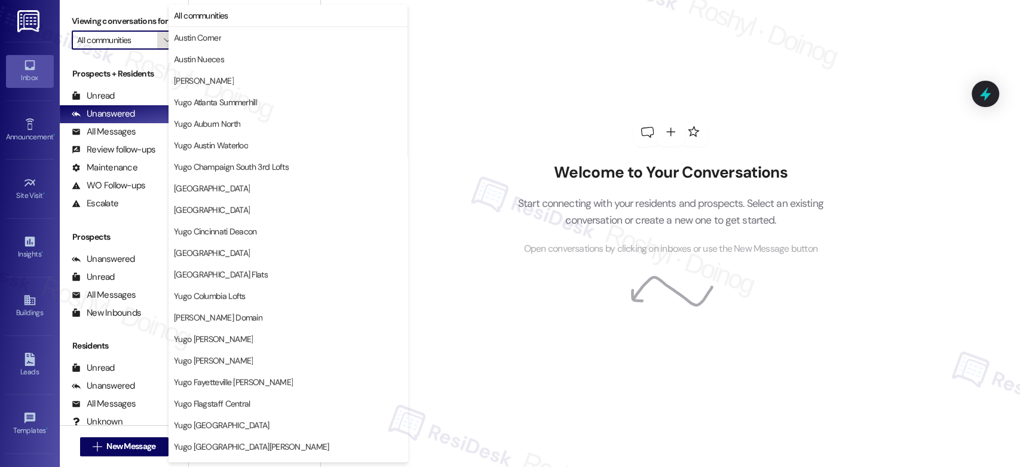
type input "Yugo Atlanta Summerhill"
click at [122, 42] on input "Yugo Atlanta Summerhill" at bounding box center [117, 39] width 80 height 19
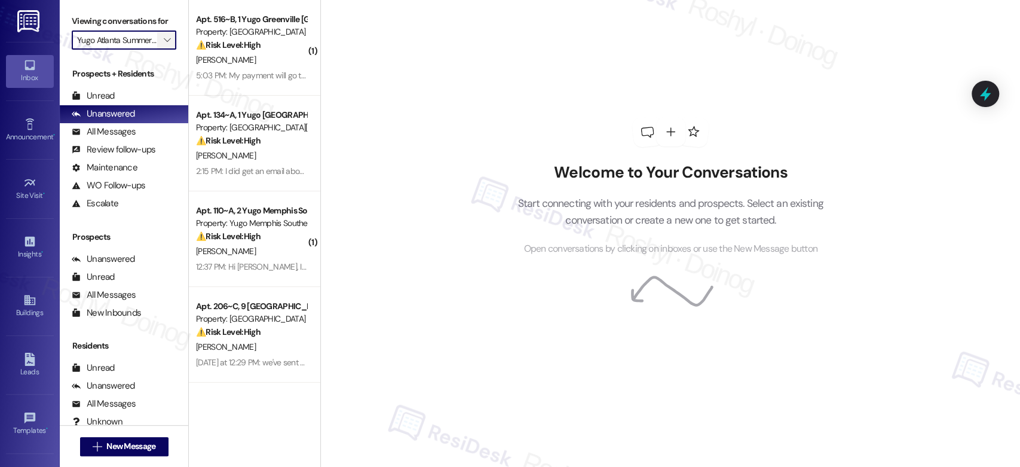
click at [161, 39] on span "" at bounding box center [166, 39] width 11 height 19
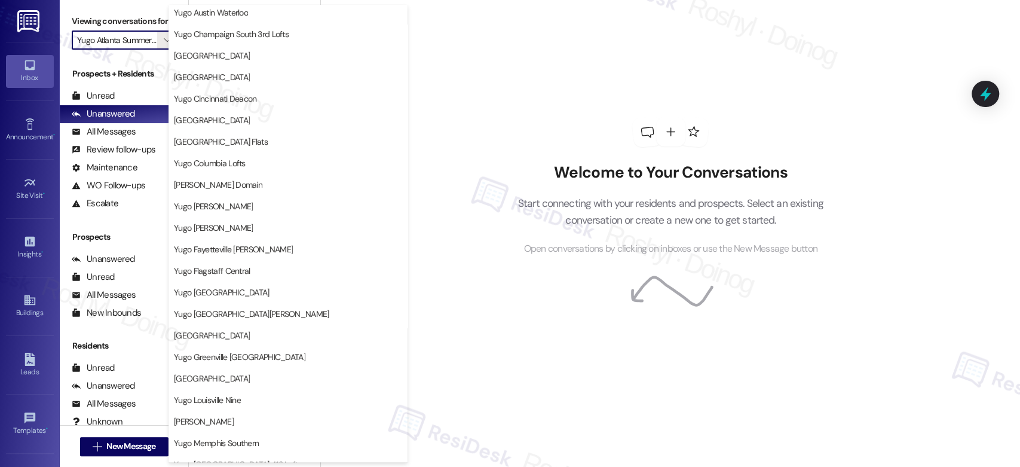
scroll to position [265, 0]
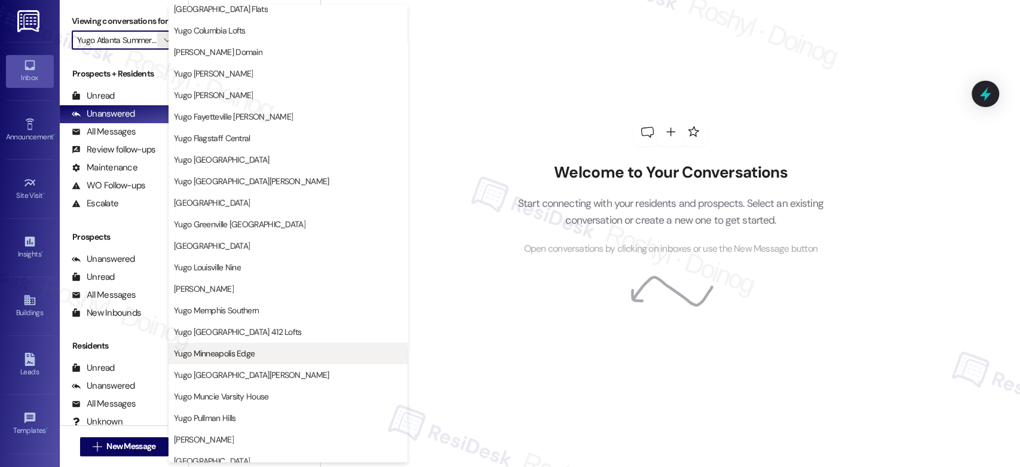
click at [238, 356] on span "Yugo Minneapolis Edge" at bounding box center [214, 353] width 81 height 12
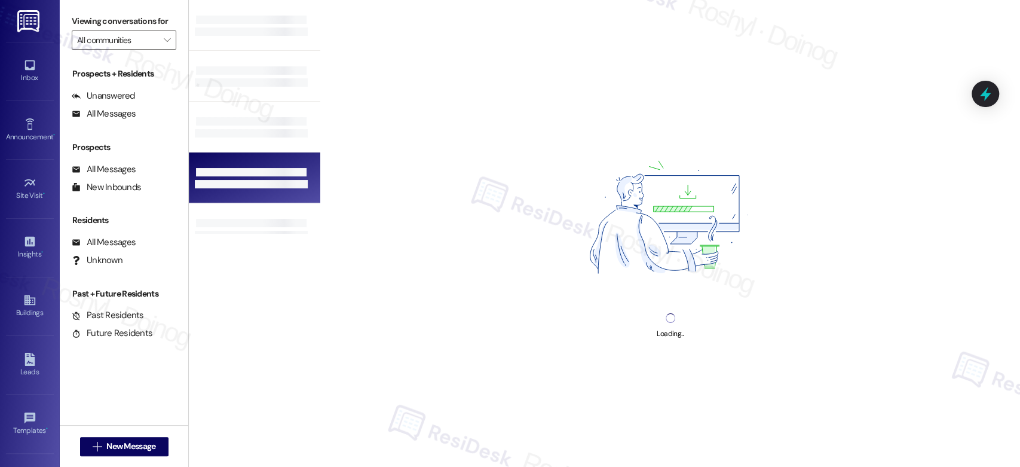
type input "Yugo Minneapolis Edge"
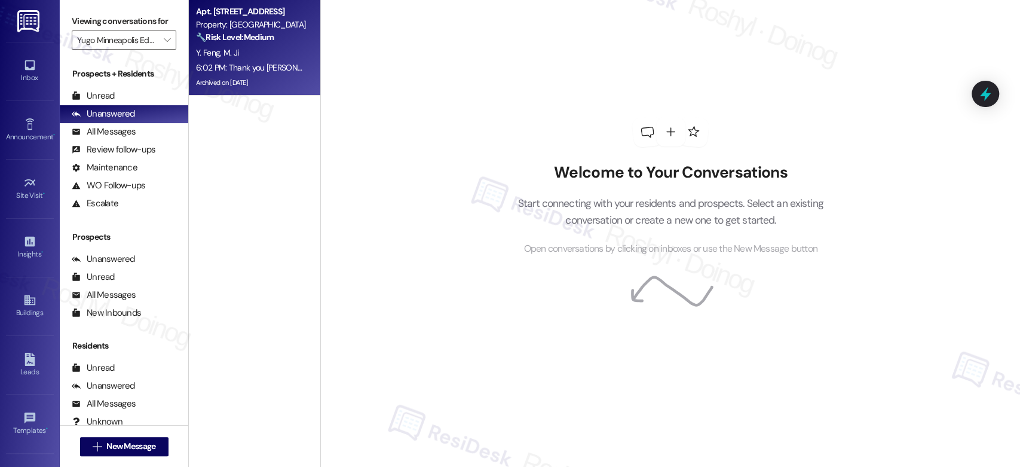
click at [272, 46] on div "[PERSON_NAME] Ji" at bounding box center [251, 52] width 113 height 15
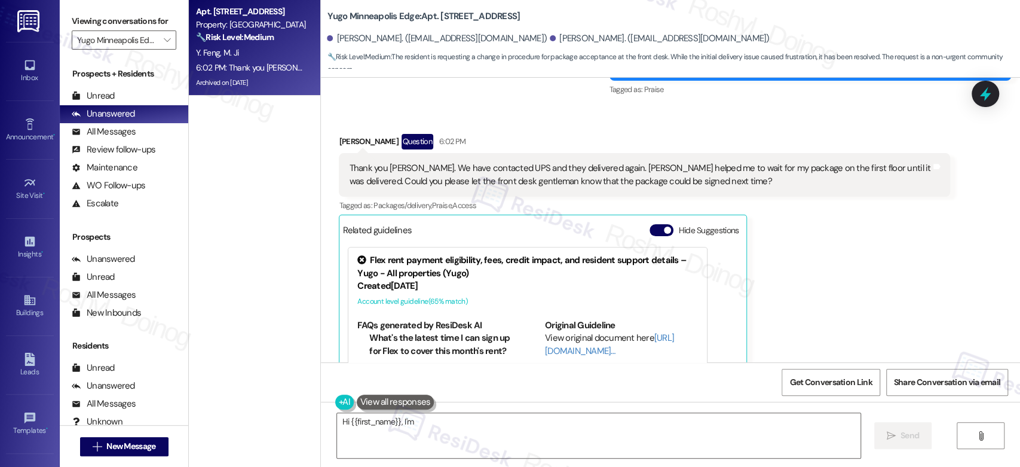
scroll to position [4243, 0]
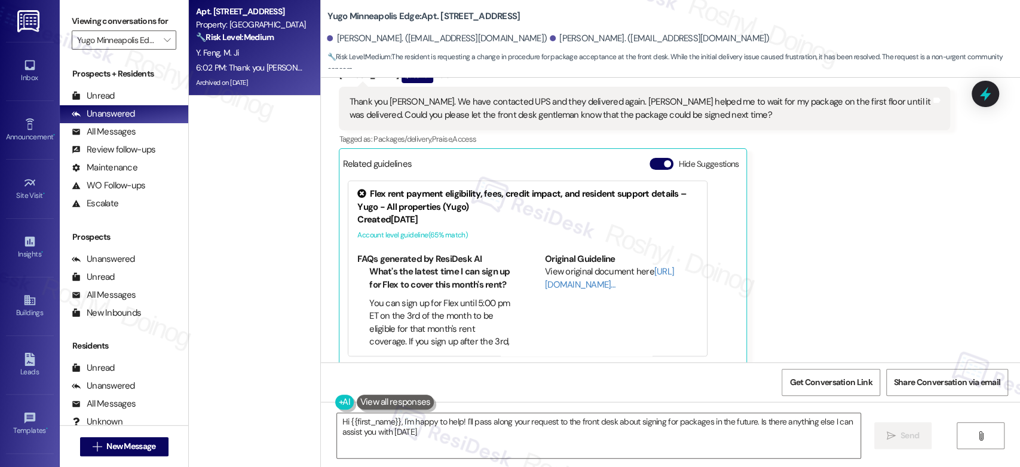
type textarea "Hi {{first_name}}, I'm happy to help! I'll pass along your request to the front…"
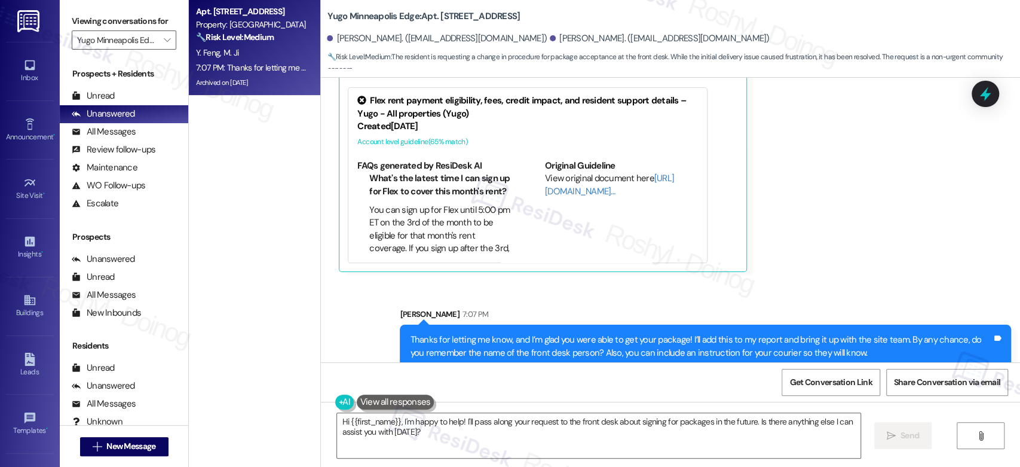
scroll to position [4340, 0]
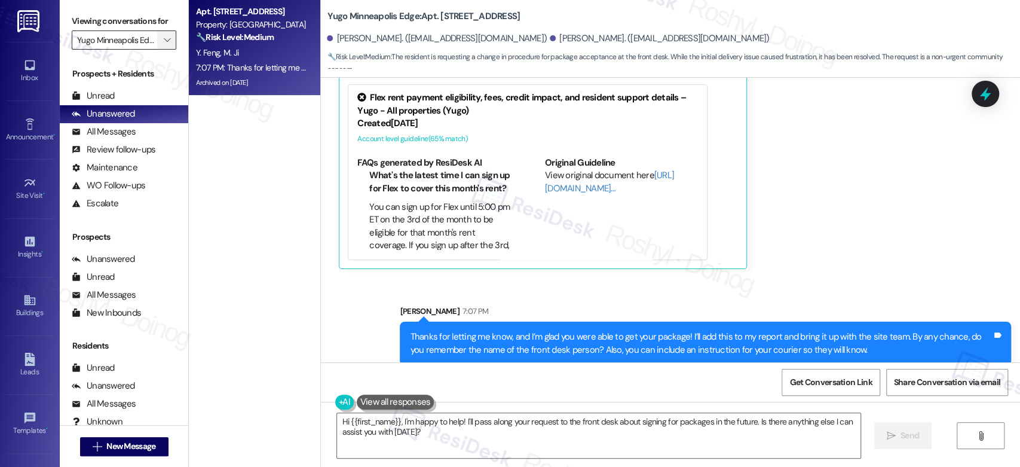
click at [164, 37] on icon "" at bounding box center [167, 40] width 7 height 10
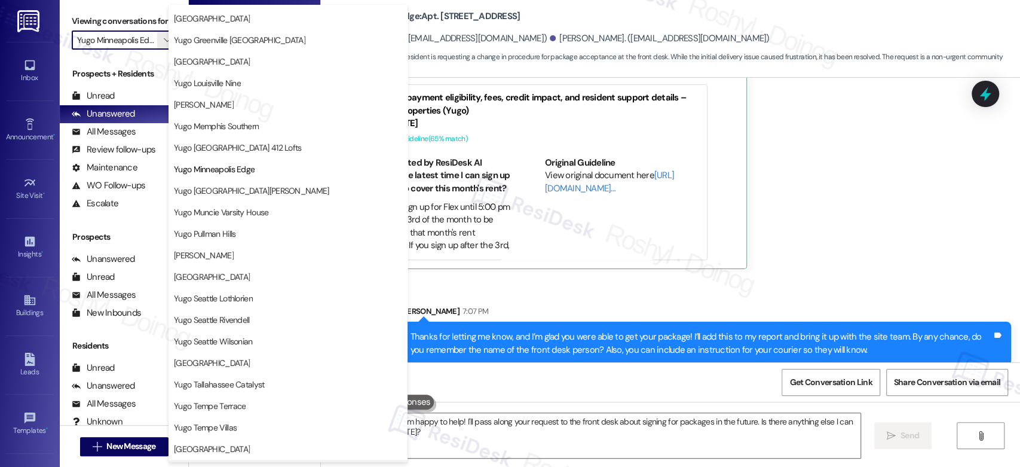
scroll to position [489, 0]
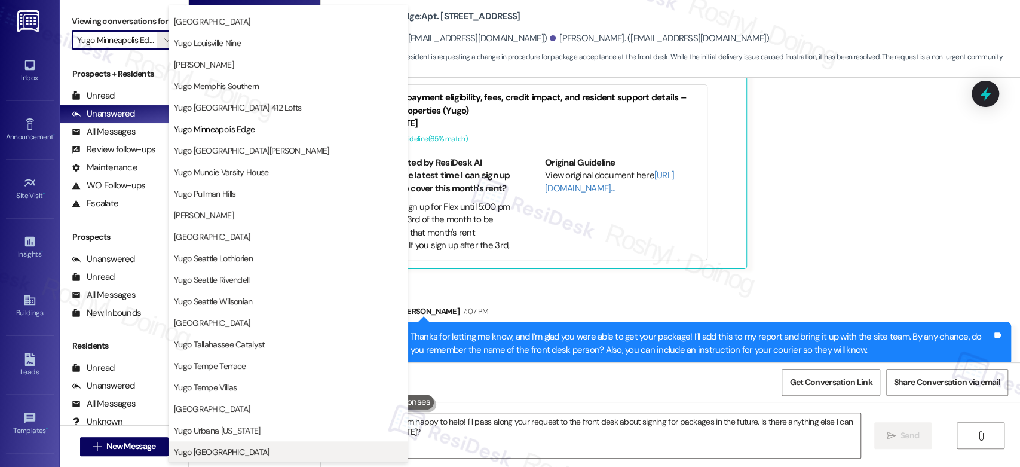
click at [234, 446] on span "Yugo [GEOGRAPHIC_DATA]" at bounding box center [222, 452] width 96 height 12
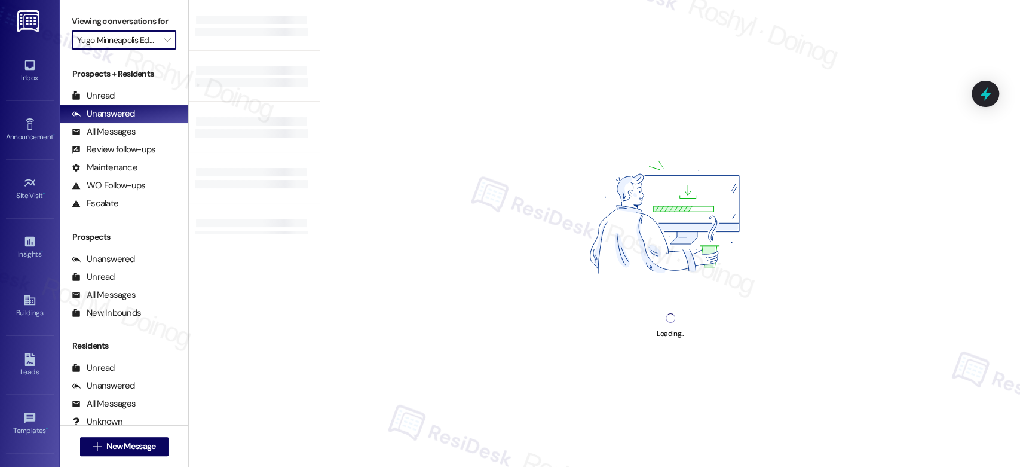
type input "Yugo [GEOGRAPHIC_DATA]"
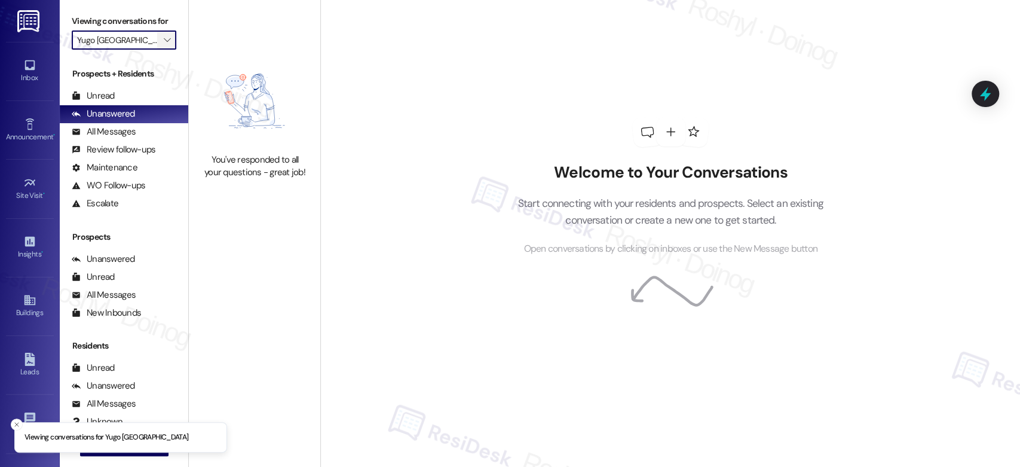
click at [164, 40] on icon "" at bounding box center [167, 40] width 7 height 10
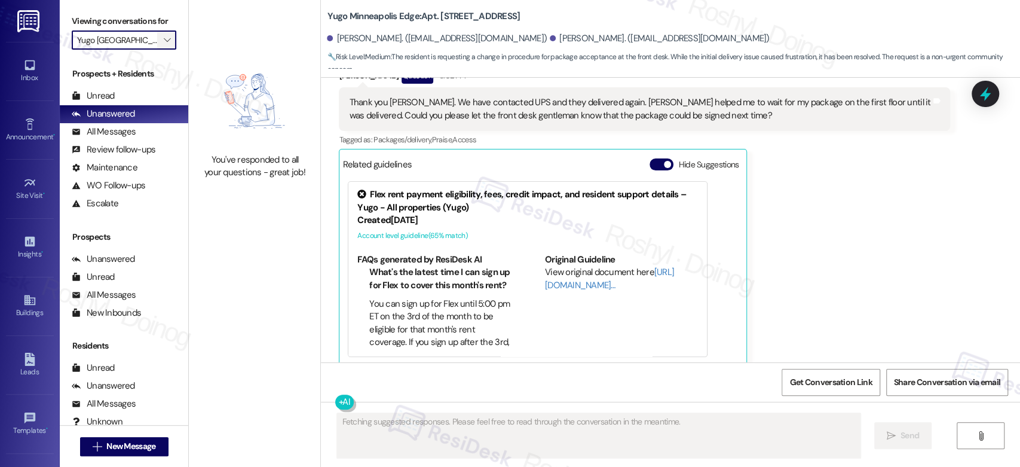
click at [161, 45] on span "" at bounding box center [166, 39] width 11 height 19
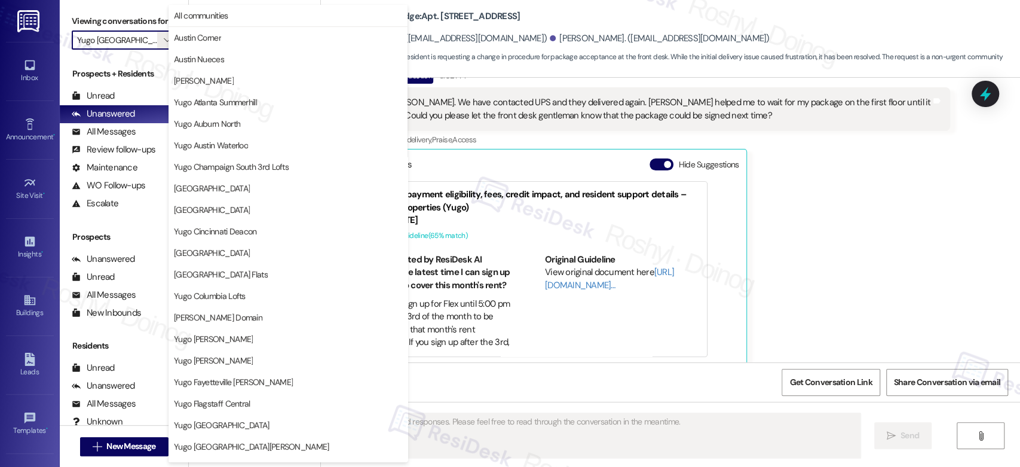
scroll to position [489, 0]
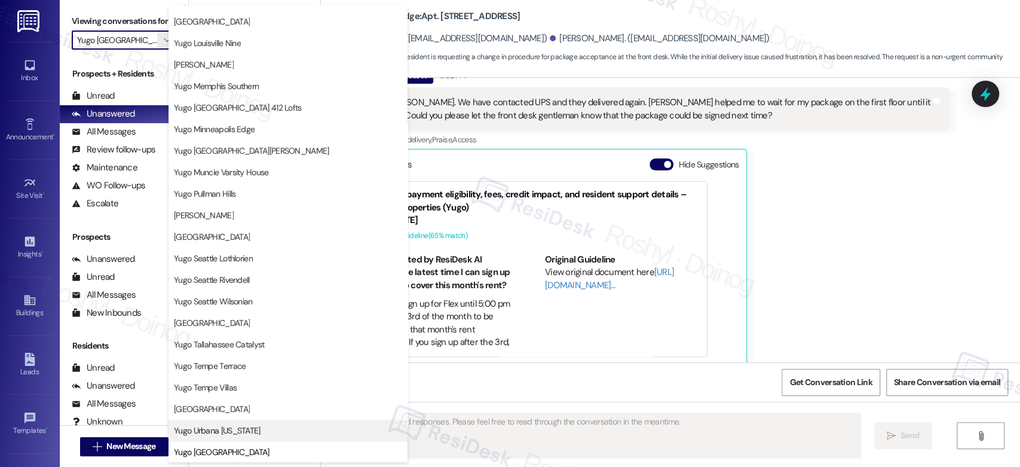
click at [226, 424] on span "Yugo Urbana [US_STATE]" at bounding box center [217, 430] width 87 height 12
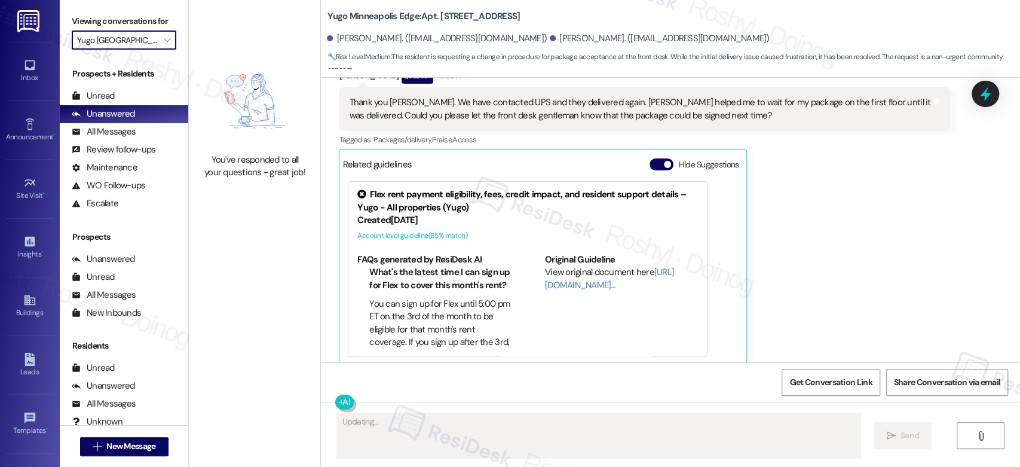
type textarea "Hi"
type input "Yugo Urbana [US_STATE]"
type textarea "Hi"
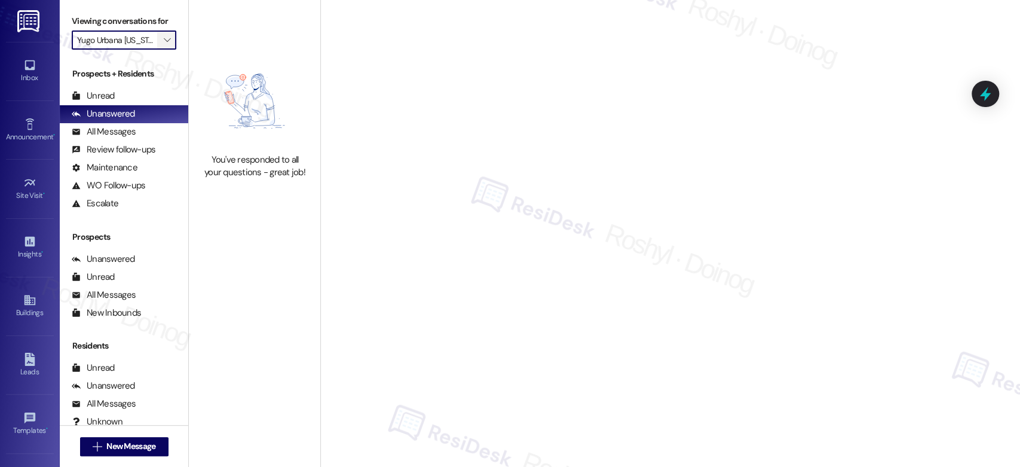
click at [161, 39] on span "" at bounding box center [166, 39] width 11 height 19
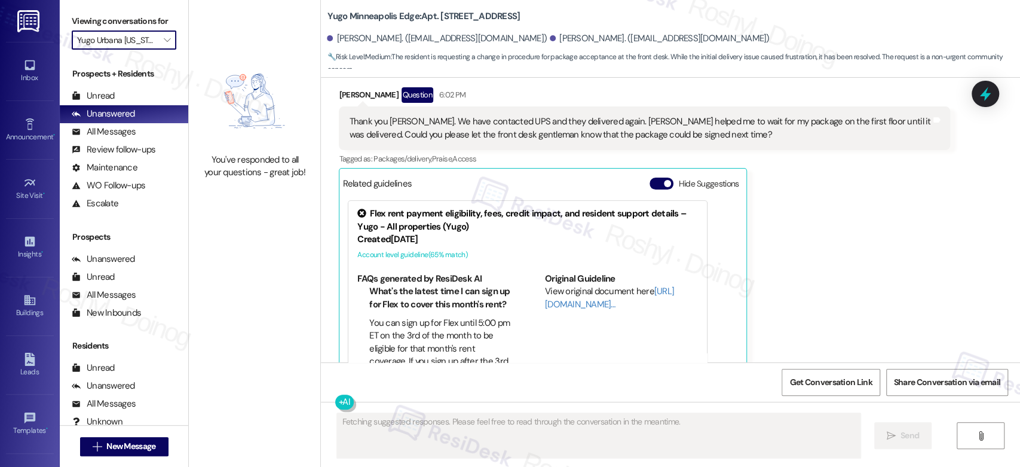
scroll to position [4243, 0]
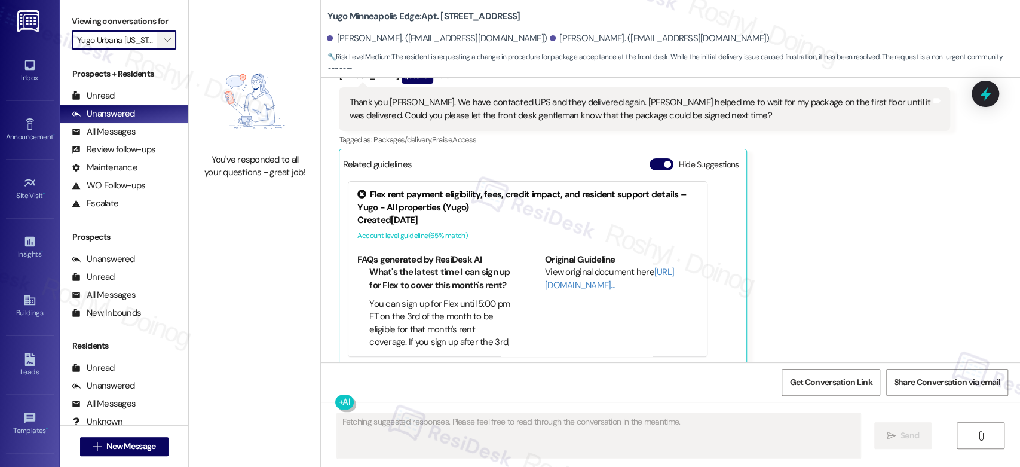
click at [164, 41] on span "" at bounding box center [166, 39] width 11 height 19
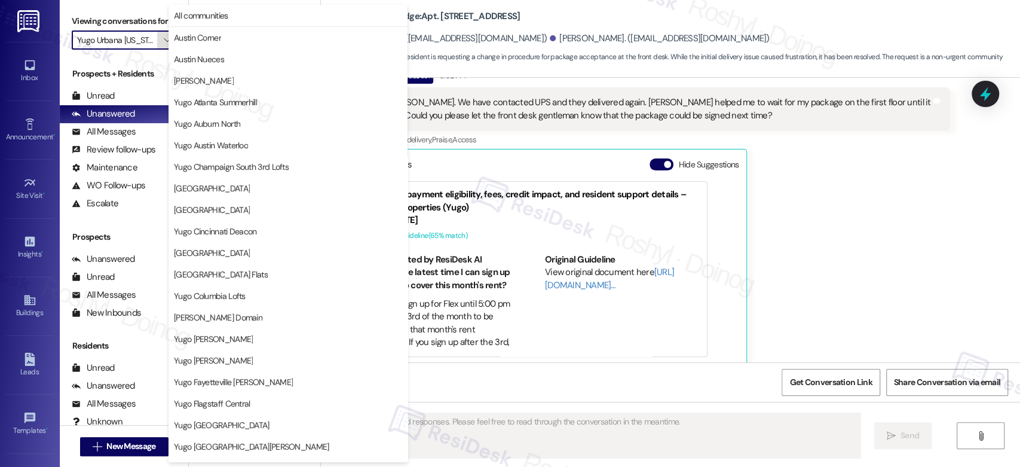
scroll to position [489, 0]
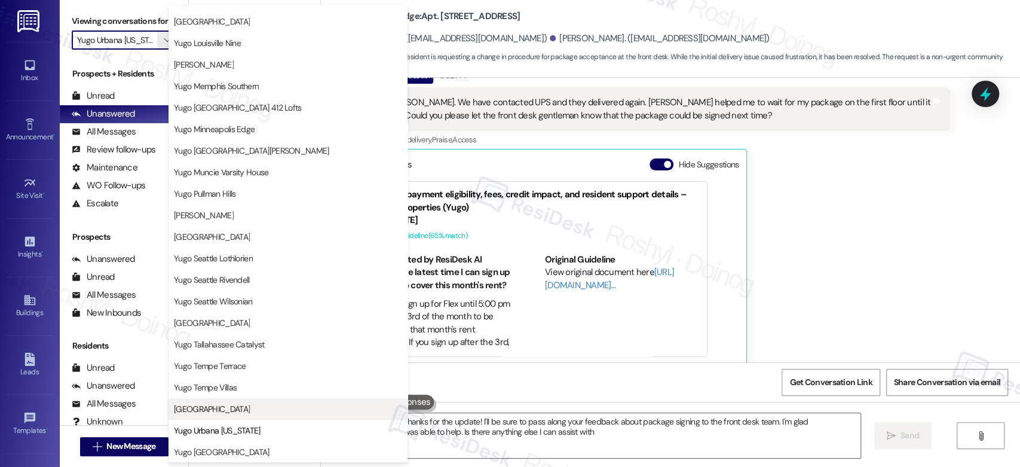
type textarea "Hi {{first_name}}, thanks for the update! I'll be sure to pass along your feedb…"
click at [227, 405] on span "[GEOGRAPHIC_DATA]" at bounding box center [212, 409] width 76 height 12
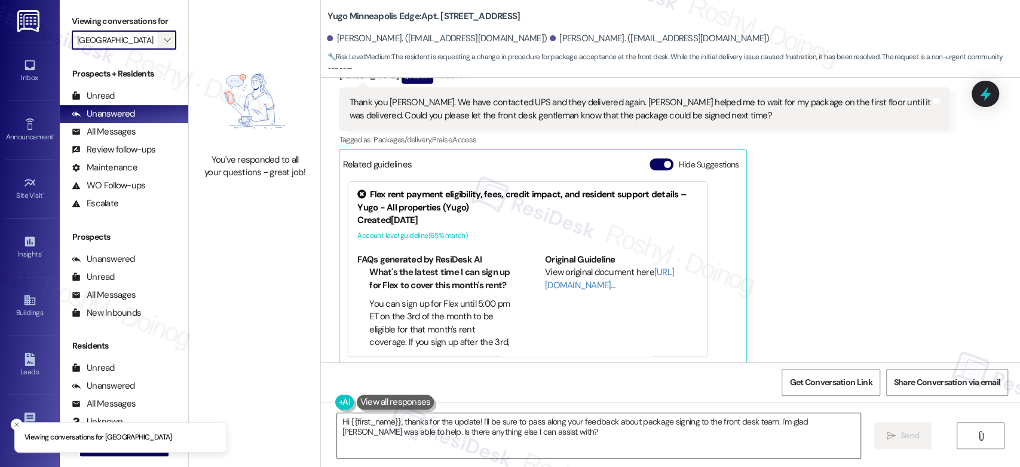
click at [164, 44] on icon "" at bounding box center [167, 40] width 7 height 10
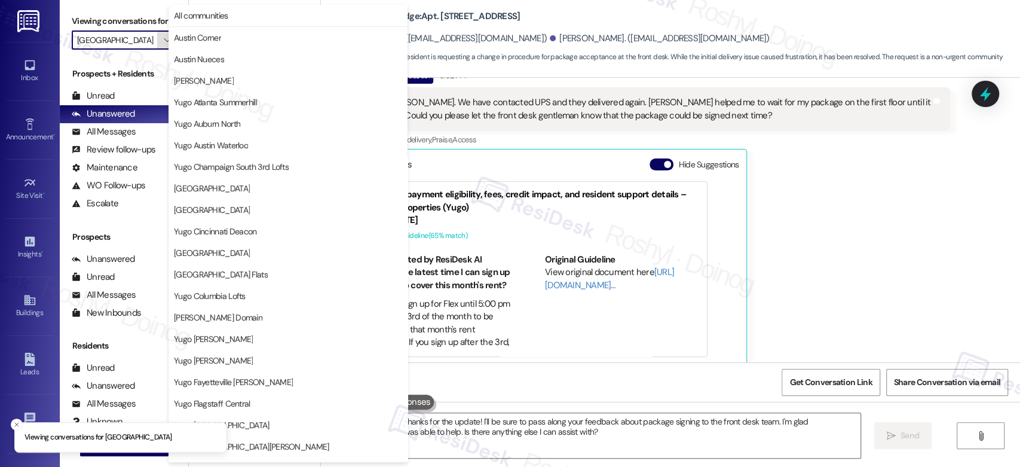
scroll to position [489, 0]
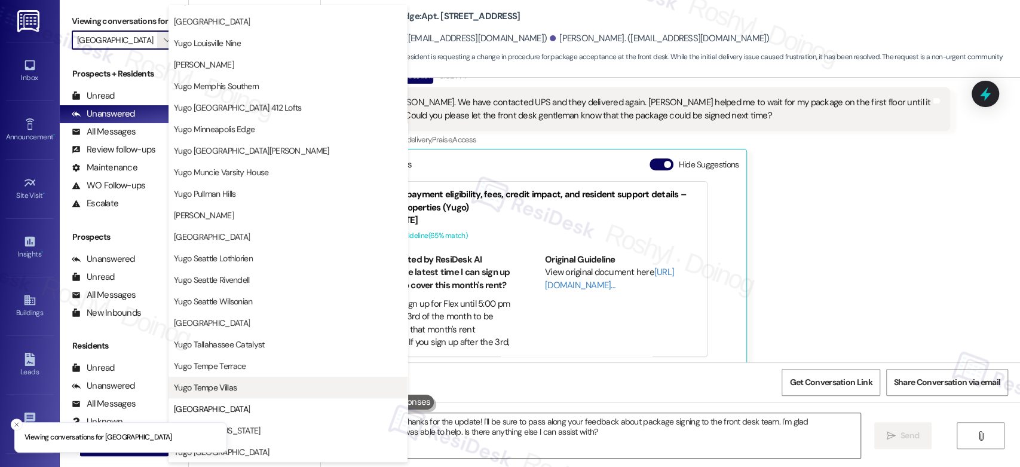
click at [223, 382] on span "Yugo Tempe Villas" at bounding box center [205, 387] width 63 height 12
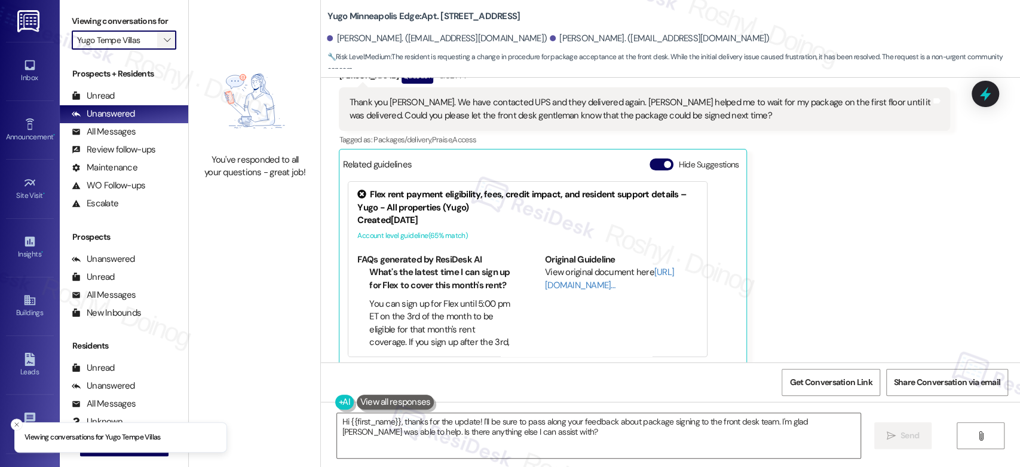
click at [164, 43] on icon "" at bounding box center [167, 40] width 7 height 10
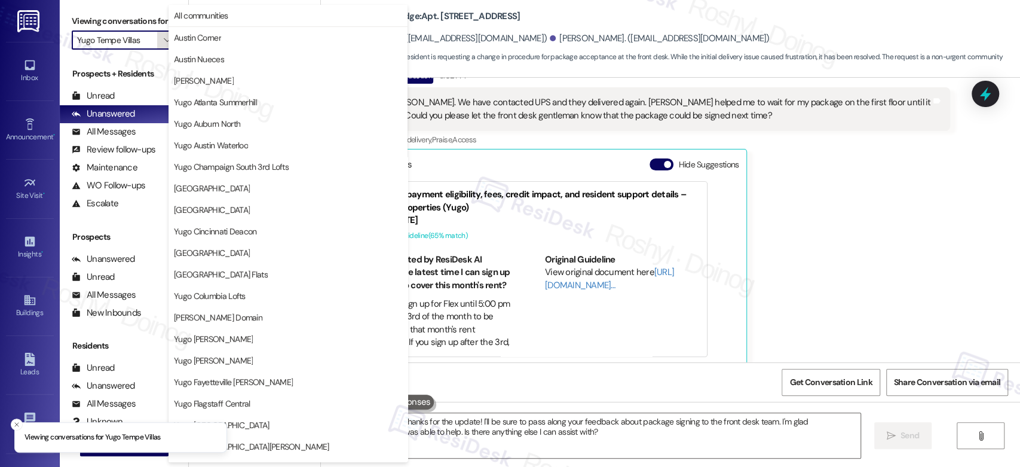
scroll to position [489, 0]
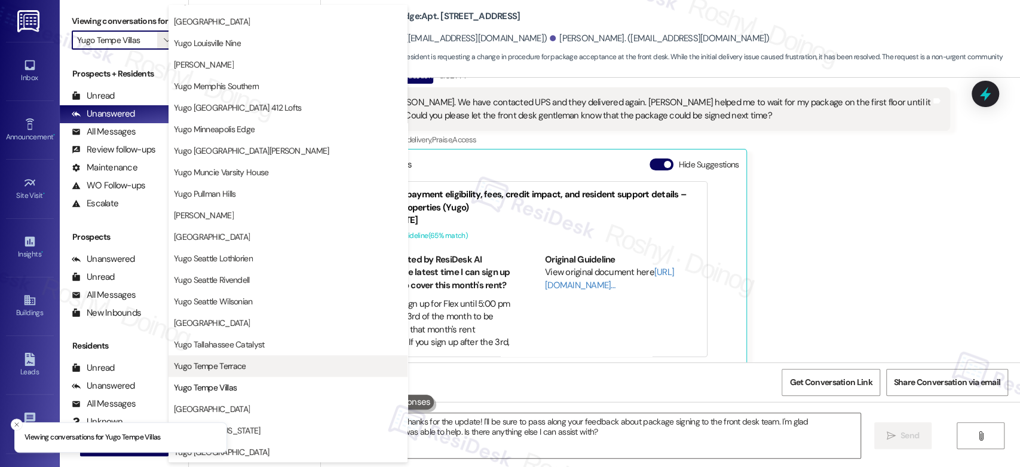
click at [228, 357] on button "Yugo Tempe Terrace" at bounding box center [287, 366] width 239 height 22
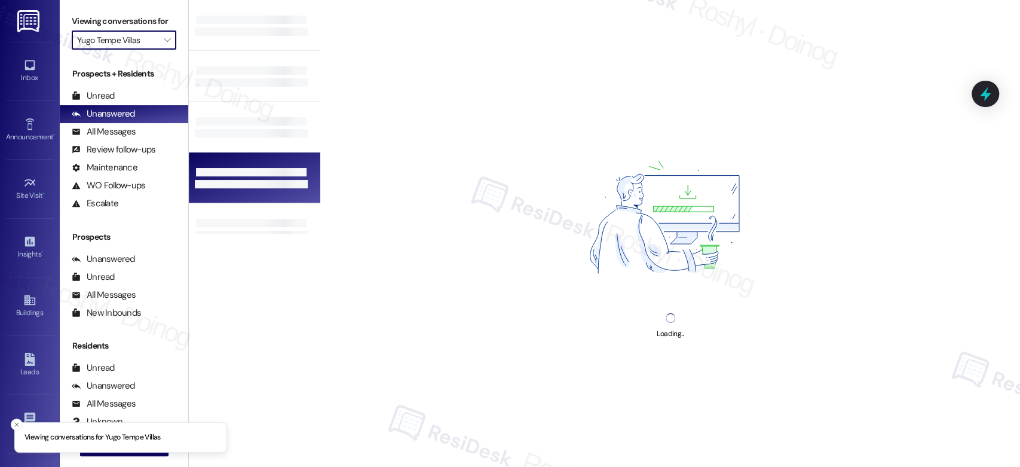
type input "Yugo Tempe Terrace"
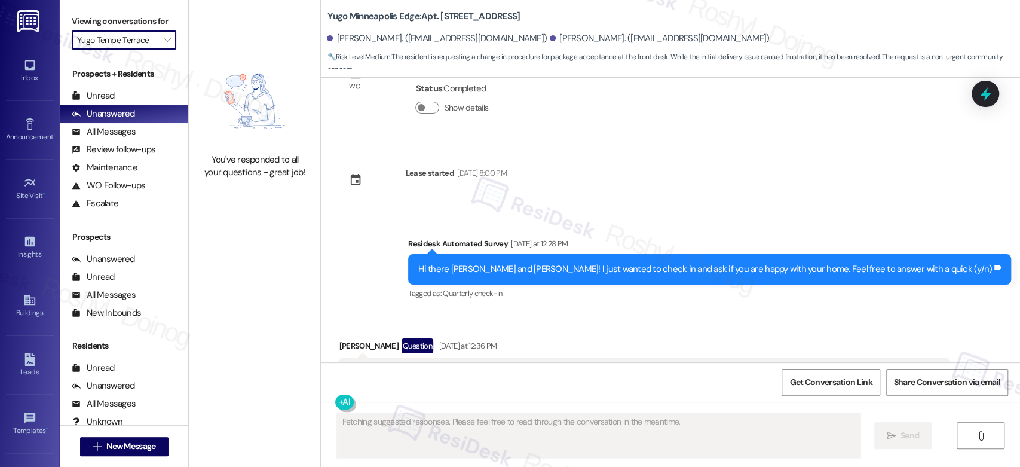
scroll to position [4243, 0]
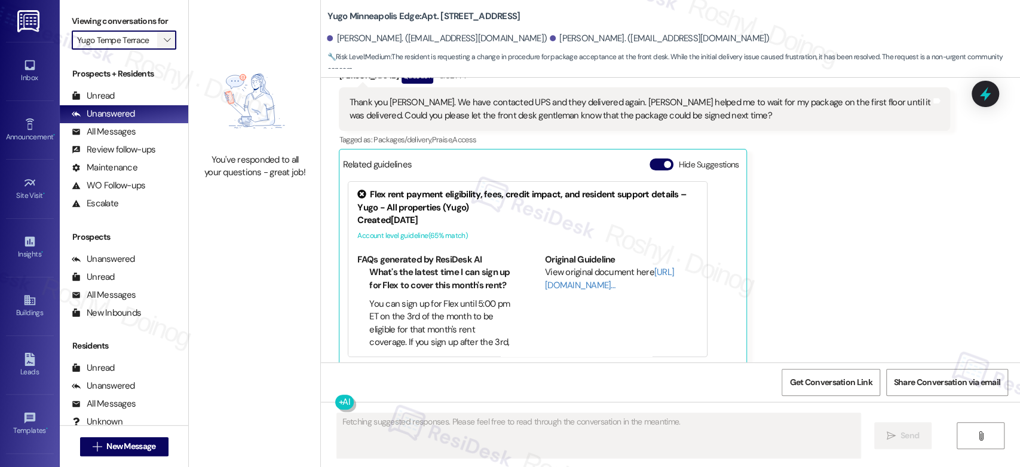
click at [163, 40] on span "" at bounding box center [166, 39] width 11 height 19
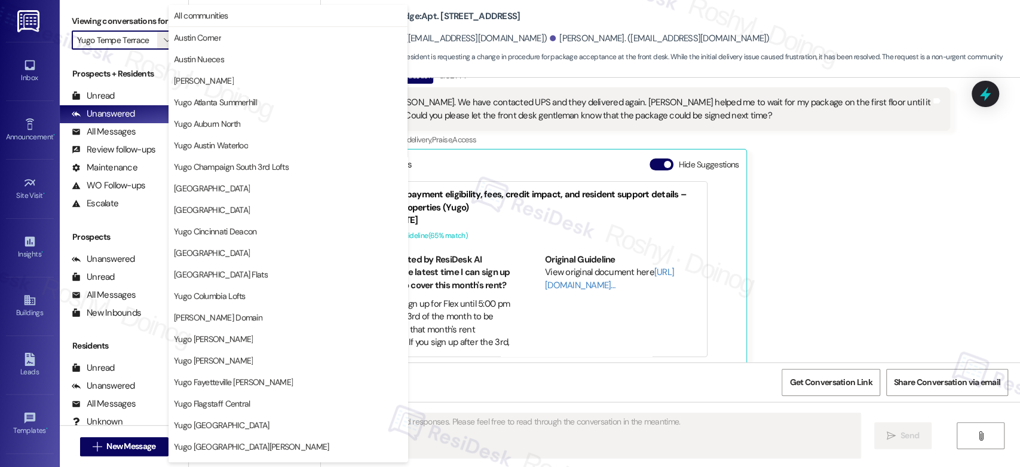
scroll to position [489, 0]
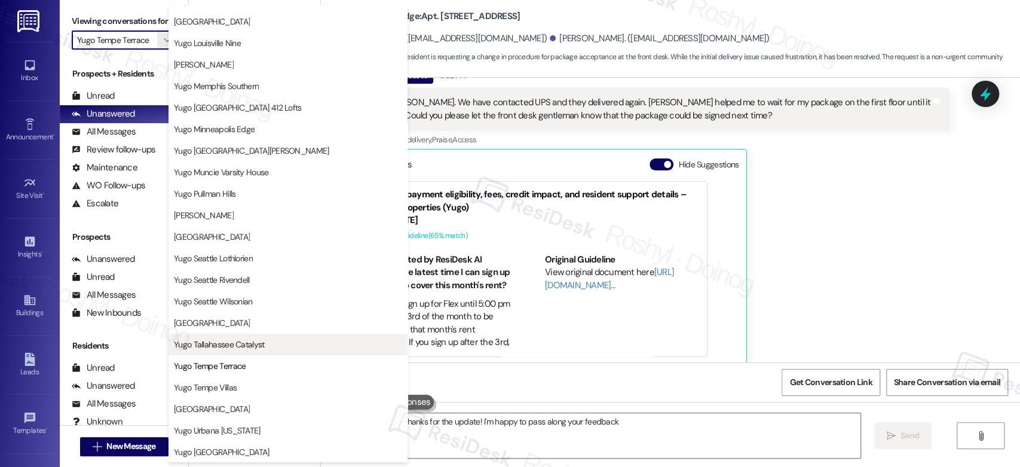
click at [234, 338] on span "Yugo Tallahassee Catalyst" at bounding box center [219, 344] width 91 height 12
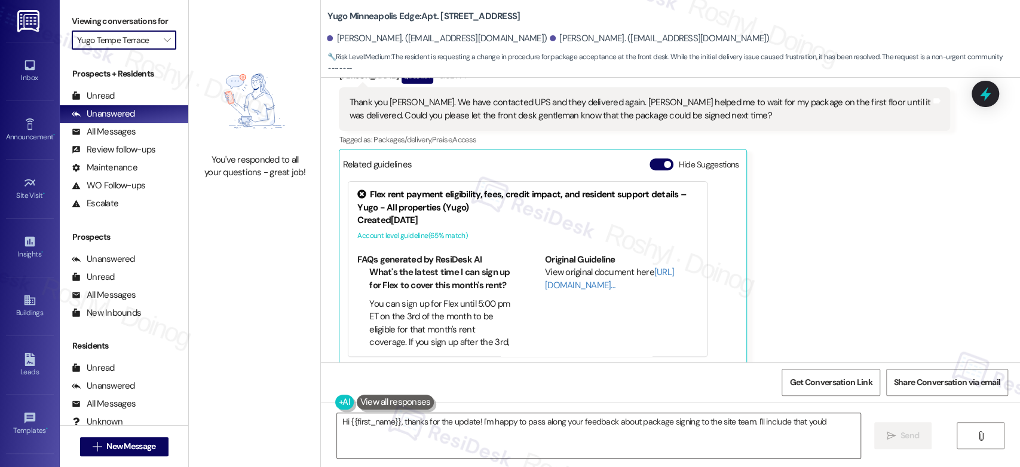
type textarea "Hi {{first_name}}, thanks for the update! I'm happy to pass along your feedback…"
type input "Yugo Tallahassee Catalyst"
type textarea "Hi {{first_name}}, thanks for the update! I'm happy to pass along your feedback…"
click at [165, 42] on button "" at bounding box center [166, 39] width 19 height 19
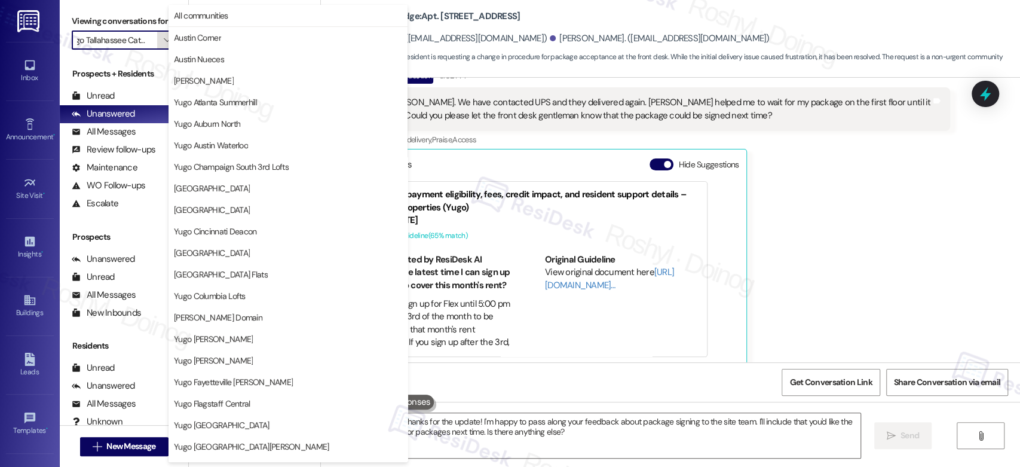
scroll to position [489, 0]
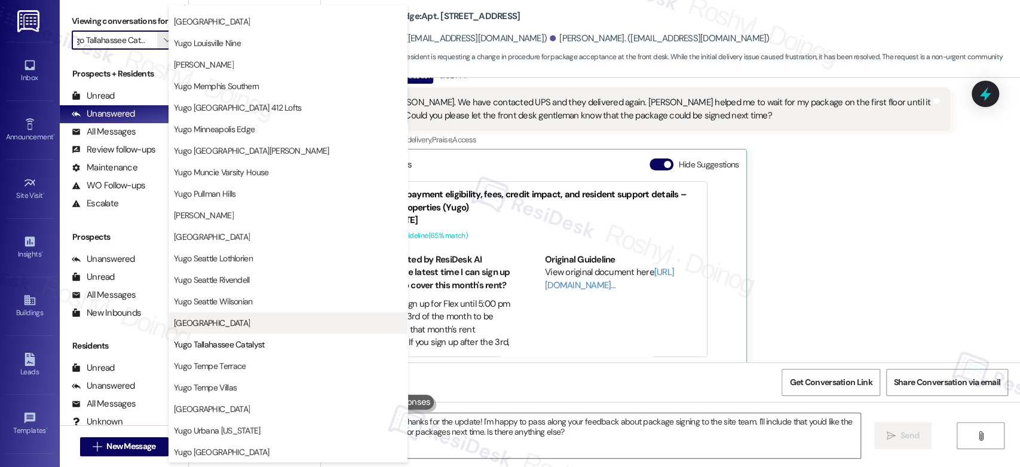
click at [229, 318] on span "[GEOGRAPHIC_DATA]" at bounding box center [212, 323] width 76 height 12
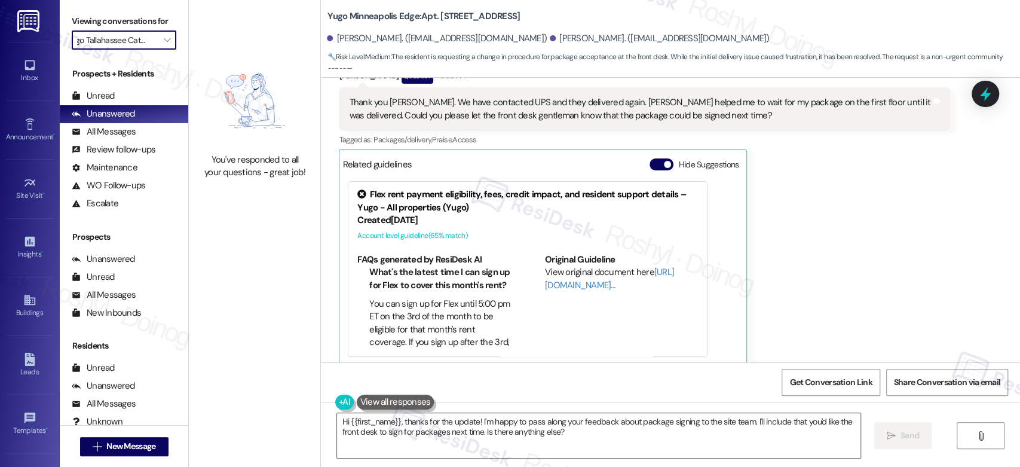
type input "[GEOGRAPHIC_DATA]"
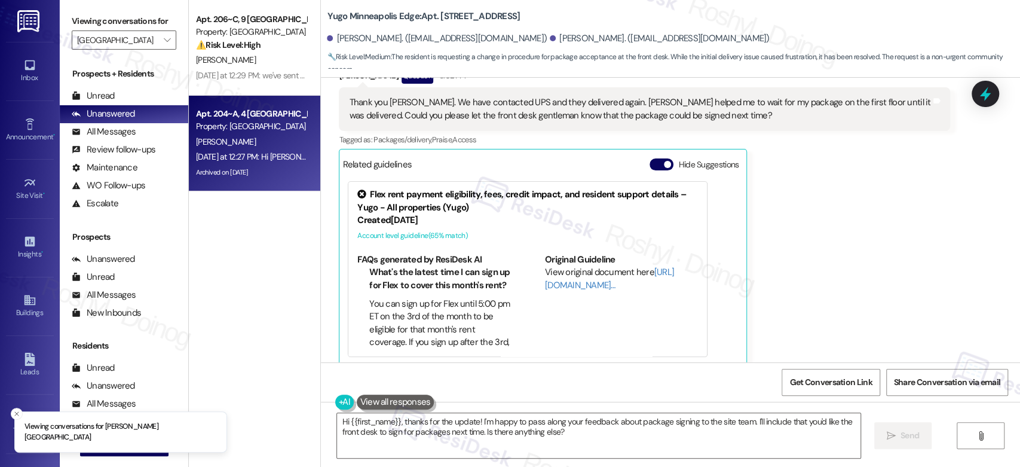
click at [238, 146] on div "[PERSON_NAME]" at bounding box center [251, 141] width 113 height 15
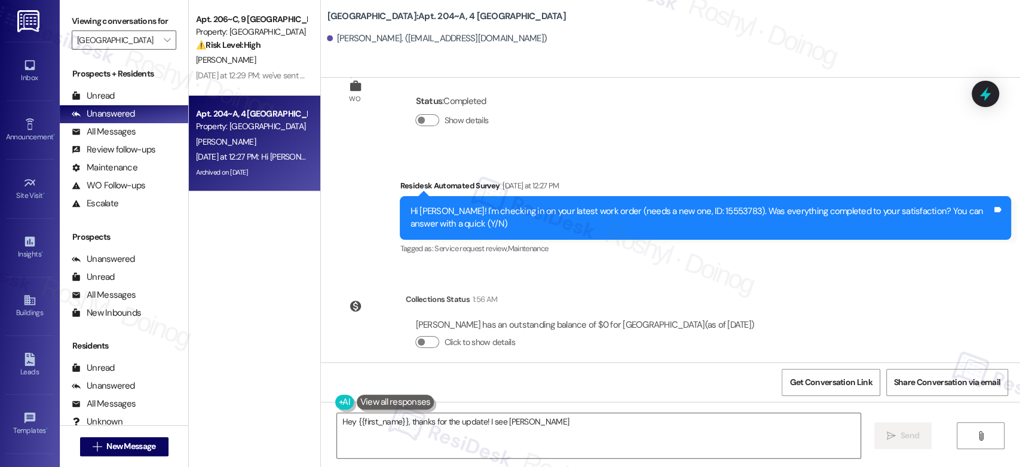
scroll to position [4379, 0]
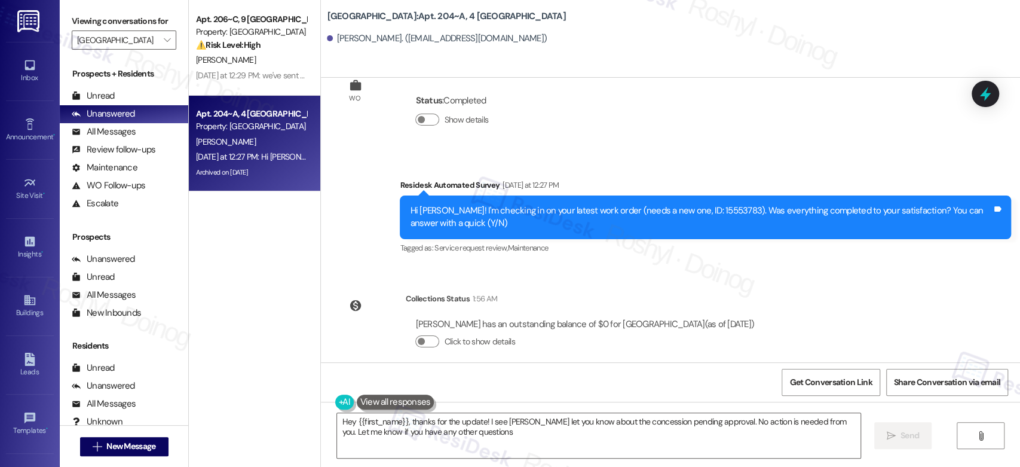
type textarea "Hey {{first_name}}, thanks for the update! I see [PERSON_NAME] let you know abo…"
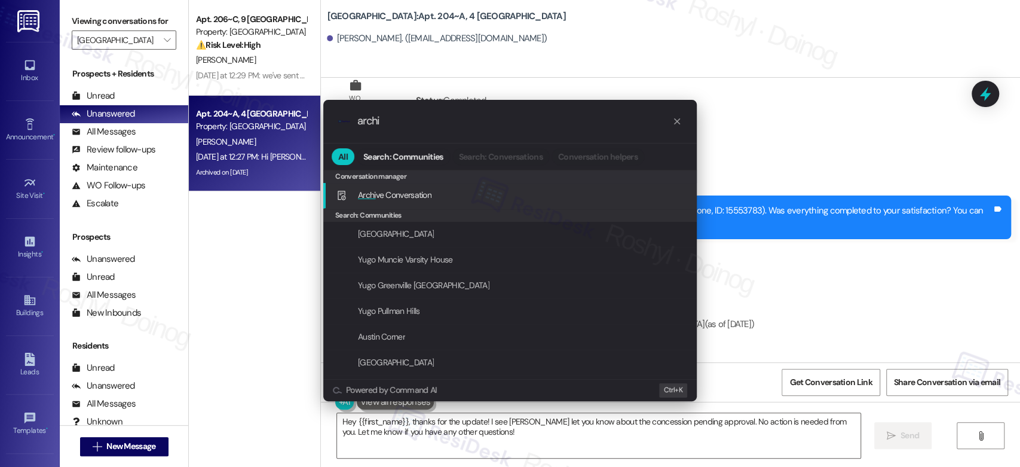
type input "archi"
click at [444, 195] on div "Archi ve Conversation Add shortcut" at bounding box center [511, 194] width 350 height 13
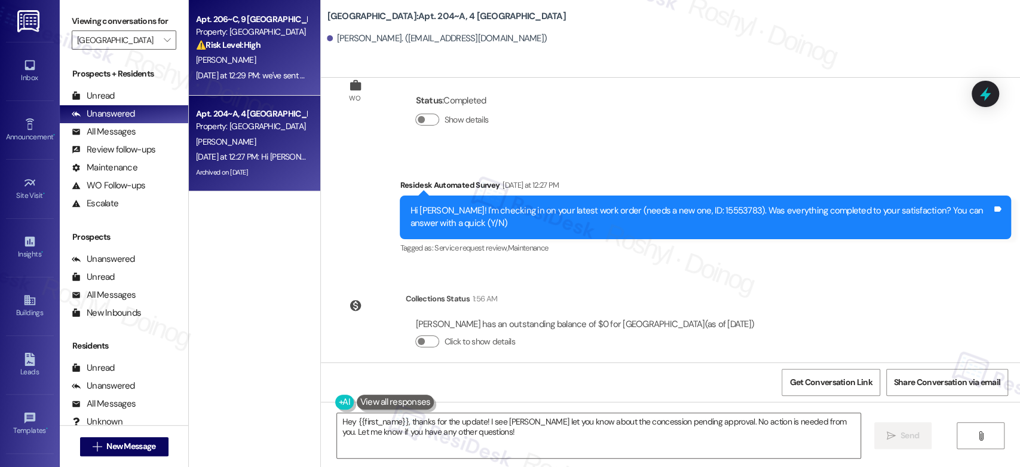
click at [258, 62] on div "[PERSON_NAME]" at bounding box center [251, 60] width 113 height 15
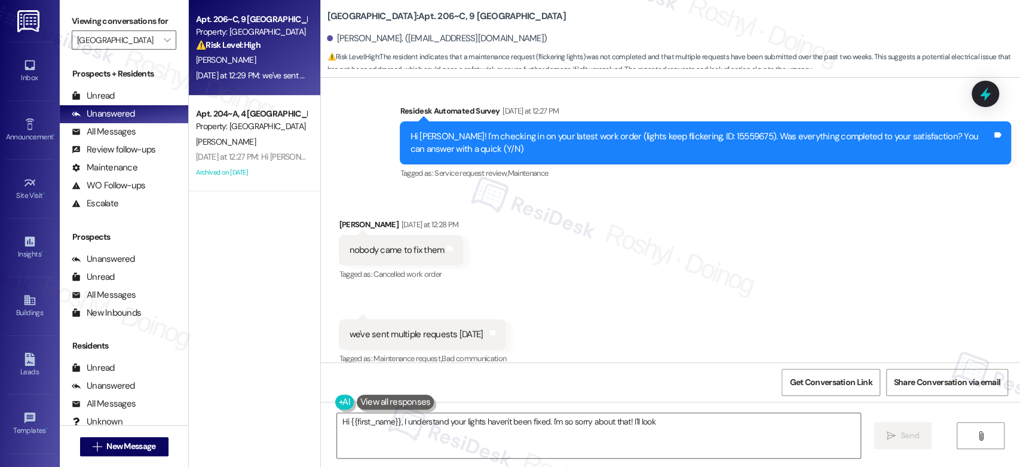
scroll to position [433, 0]
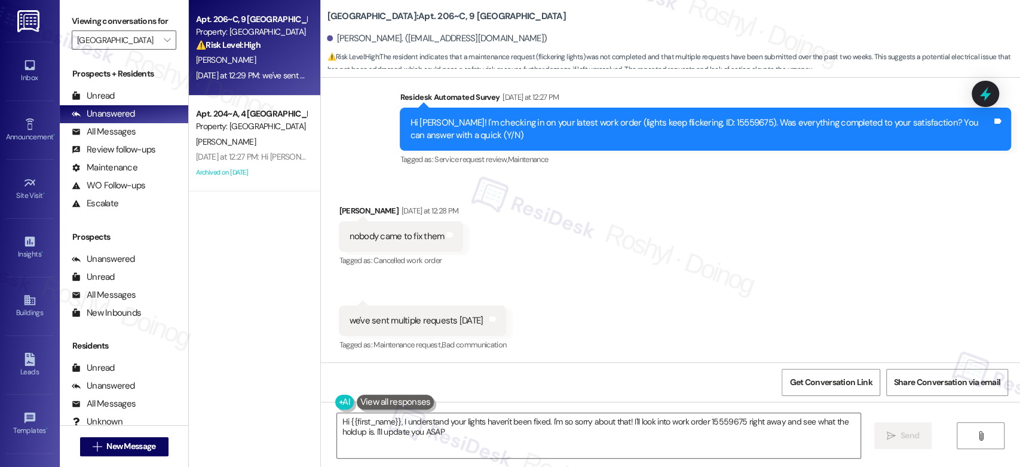
type textarea "Hi {{first_name}}, I understand your lights haven't been fixed. I'm so sorry ab…"
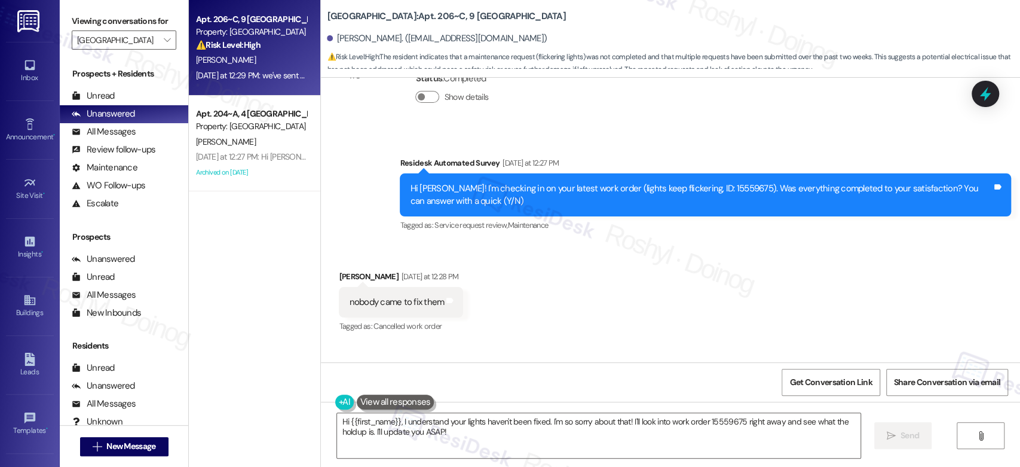
scroll to position [434, 0]
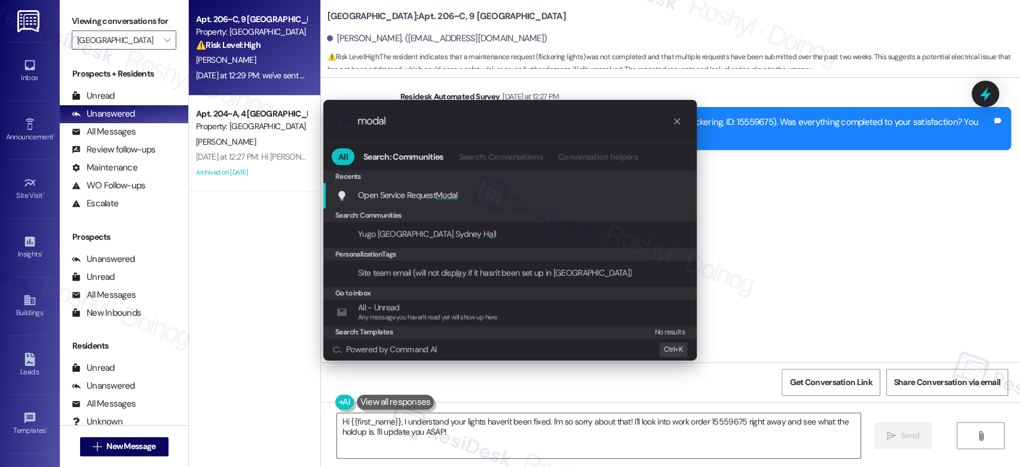
click at [545, 191] on div "Open Service Request Modal Add shortcut" at bounding box center [511, 194] width 350 height 13
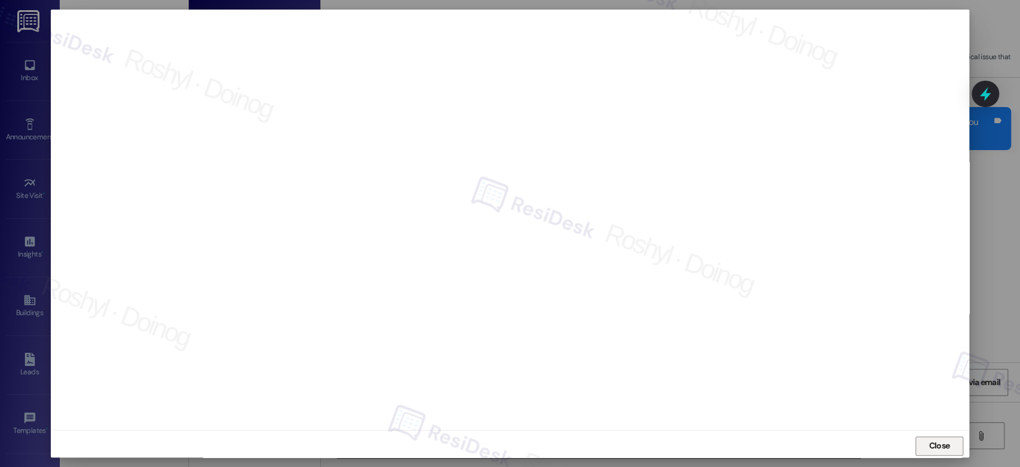
click at [934, 449] on span "Close" at bounding box center [939, 445] width 21 height 13
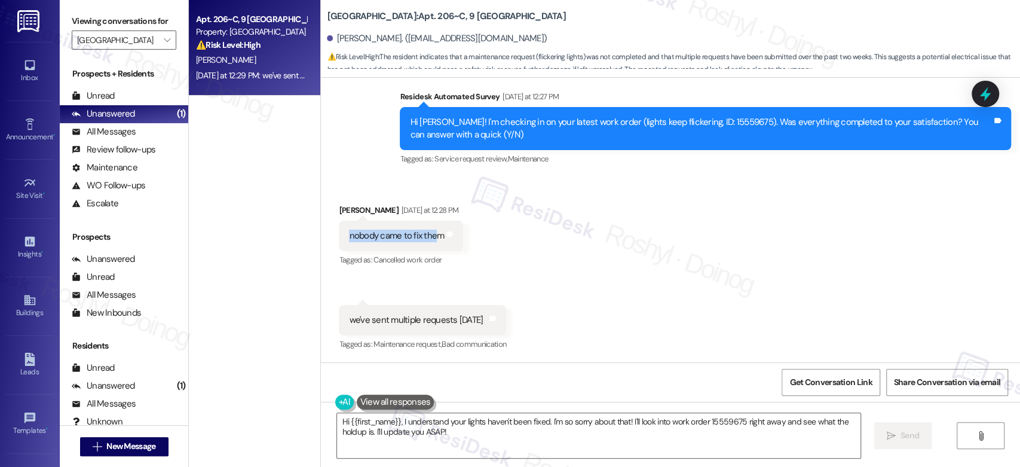
copy div "nobody came to fix the"
copy div "nobody came to fix them"
drag, startPoint x: 339, startPoint y: 236, endPoint x: 433, endPoint y: 235, distance: 93.2
click at [433, 235] on div "nobody came to fix them" at bounding box center [396, 235] width 97 height 13
click at [540, 281] on div "Received via SMS Landen Bogan Yesterday at 12:28 PM nobody came to fix them Tag…" at bounding box center [670, 269] width 699 height 185
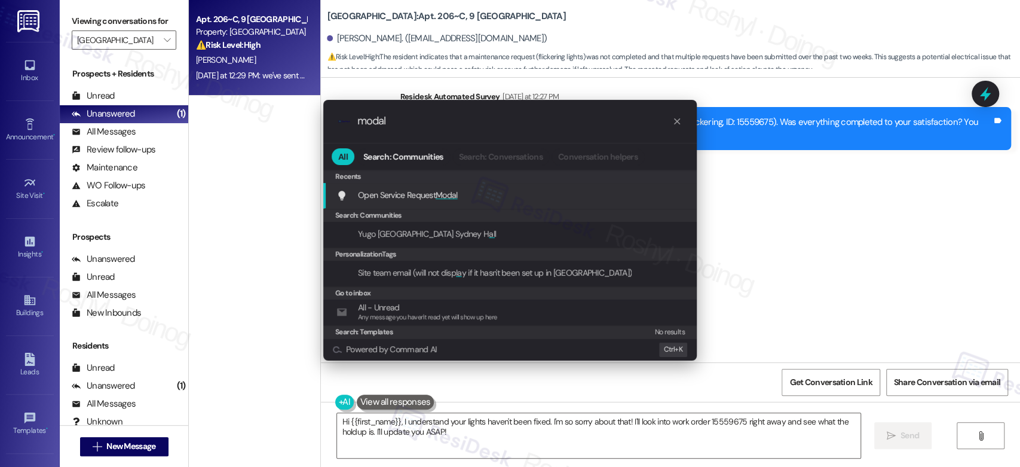
type input "modal"
click at [406, 207] on div "Open Service Request Modal Add shortcut" at bounding box center [509, 196] width 373 height 26
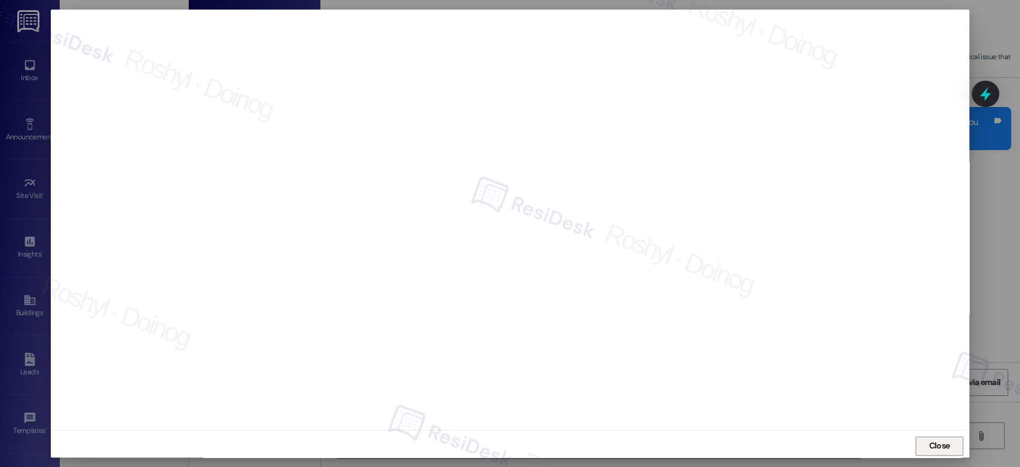
click at [941, 448] on span "Close" at bounding box center [939, 445] width 21 height 13
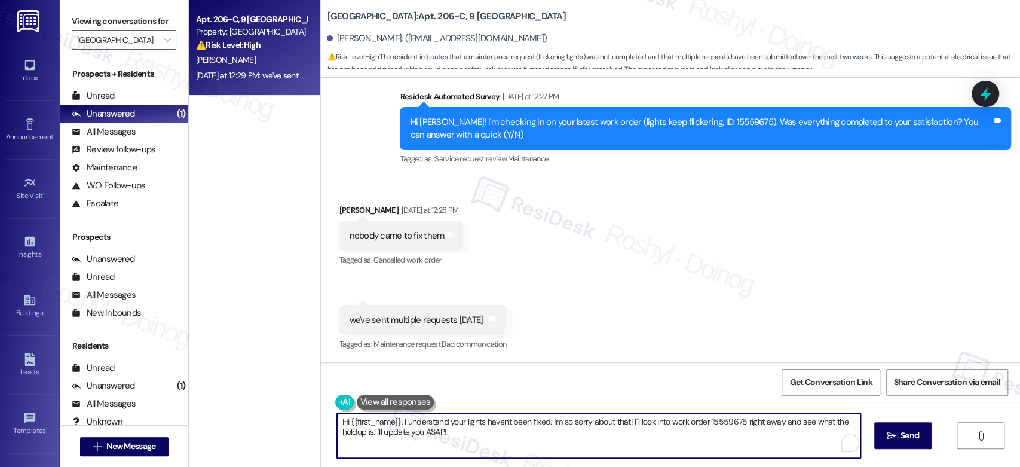
drag, startPoint x: 624, startPoint y: 422, endPoint x: 655, endPoint y: 429, distance: 32.5
click at [655, 429] on textarea "Hi {{first_name}}, I understand your lights haven't been fixed. I'm so sorry ab…" at bounding box center [598, 435] width 523 height 45
paste textarea "Thanks for letting me know. I see the work order was marked completed, but you …"
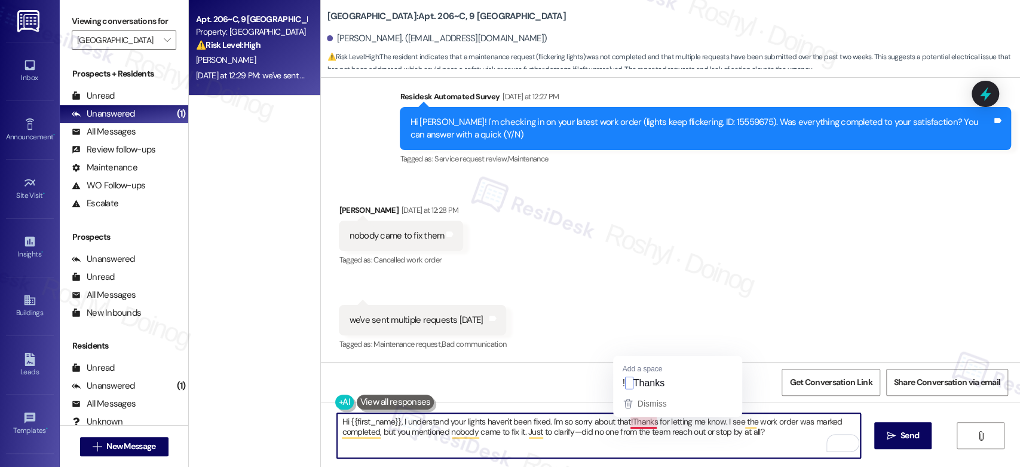
click at [625, 428] on textarea "Hi {{first_name}}, I understand your lights haven't been fixed. I'm so sorry ab…" at bounding box center [598, 435] width 523 height 45
drag, startPoint x: 718, startPoint y: 422, endPoint x: 629, endPoint y: 425, distance: 89.1
click at [629, 425] on textarea "Hi {{first_name}}, I understand your lights haven't been fixed. I'm so sorry ab…" at bounding box center [598, 435] width 523 height 45
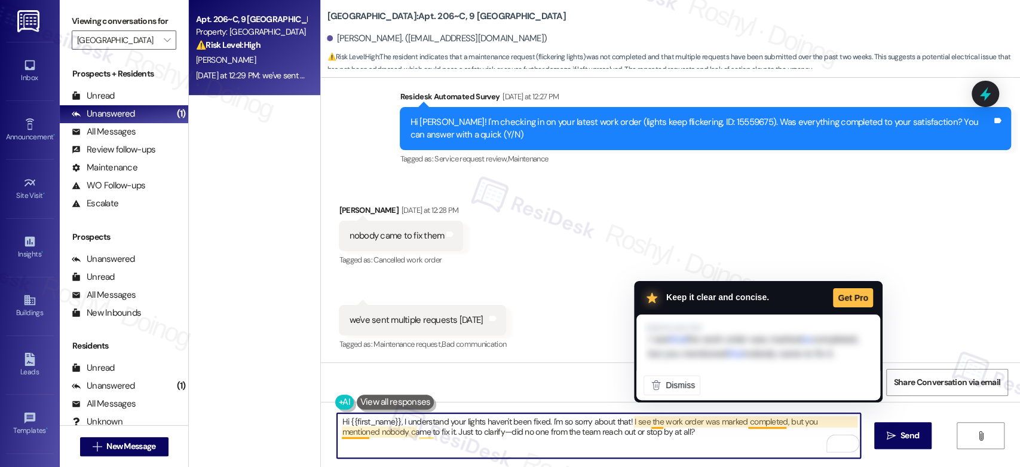
click at [772, 432] on textarea "Hi {{first_name}}, I understand your lights haven't been fixed. I'm so sorry ab…" at bounding box center [598, 435] width 523 height 45
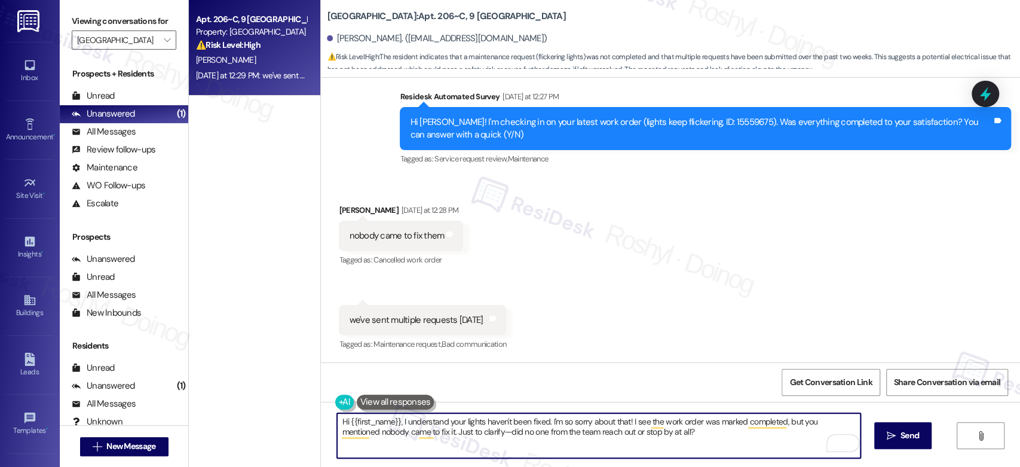
click at [462, 433] on textarea "Hi {{first_name}}, I understand your lights haven't been fixed. I'm so sorry ab…" at bounding box center [598, 435] width 523 height 45
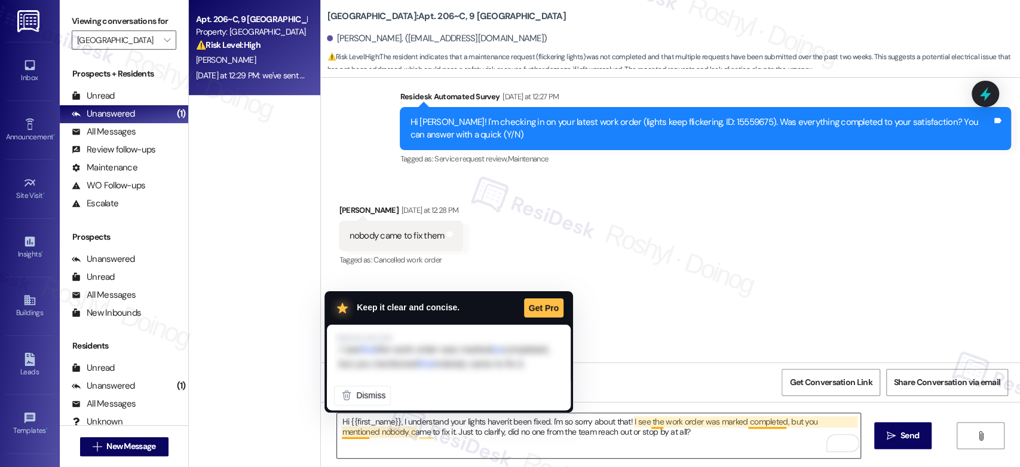
click at [452, 445] on textarea "Hi {{first_name}}, I understand your lights haven't been fixed. I'm so sorry ab…" at bounding box center [598, 435] width 523 height 45
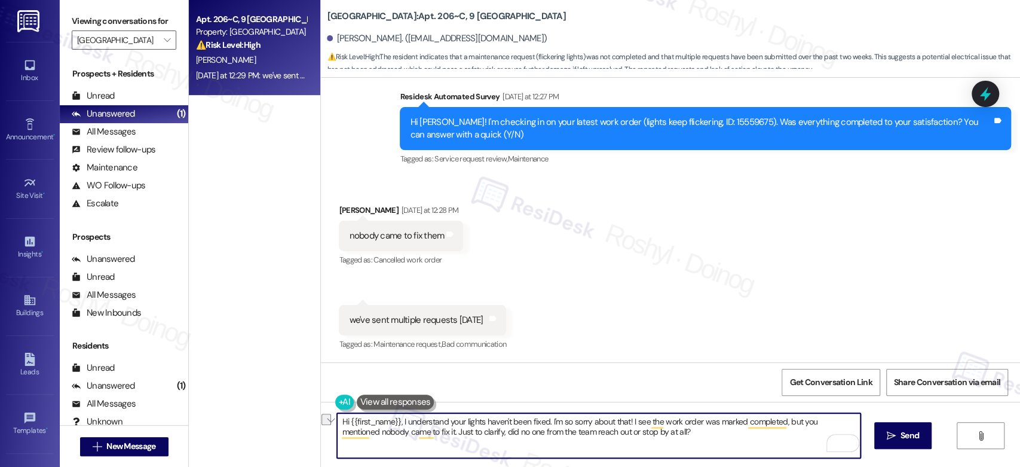
drag, startPoint x: 334, startPoint y: 433, endPoint x: 407, endPoint y: 436, distance: 73.0
click at [407, 436] on textarea "Hi {{first_name}}, I understand your lights haven't been fixed. I'm so sorry ab…" at bounding box center [598, 435] width 523 height 45
click at [544, 422] on textarea "Hi {{first_name}}, I understand your lights haven't been fixed. I'm so sorry ab…" at bounding box center [598, 435] width 523 height 45
click at [540, 421] on textarea "Hi {{first_name}}, I understand your lights haven't been fixed. I'm so sorry ab…" at bounding box center [598, 435] width 523 height 45
paste textarea "nobody came to fix it"
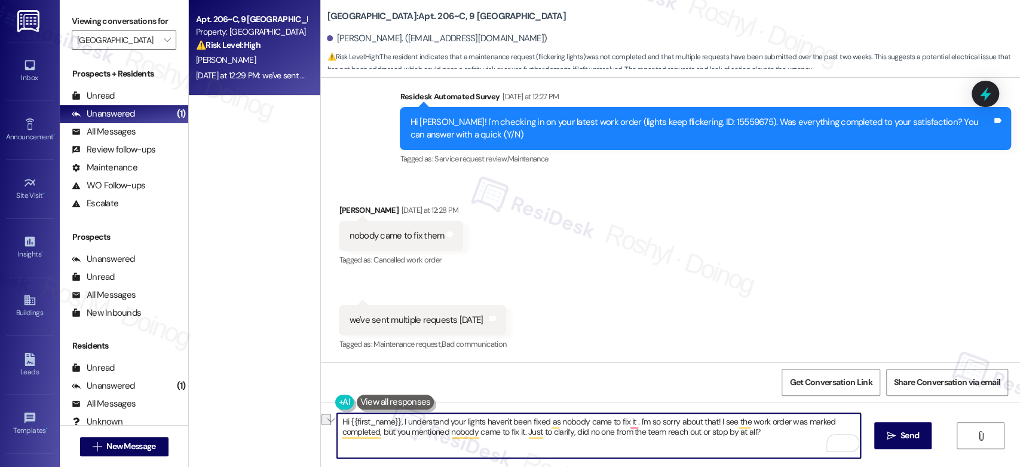
drag, startPoint x: 376, startPoint y: 431, endPoint x: 519, endPoint y: 439, distance: 143.0
click at [519, 439] on textarea "Hi {{first_name}}, I understand your lights haven't been fixed as nobody came t…" at bounding box center [598, 435] width 523 height 45
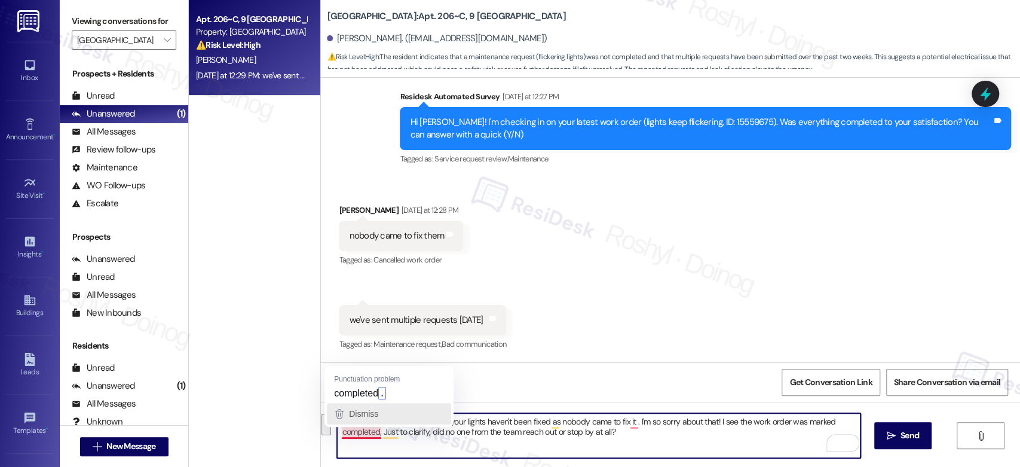
drag, startPoint x: 635, startPoint y: 437, endPoint x: 515, endPoint y: 424, distance: 120.3
click at [515, 424] on textarea "Hi {{first_name}}, I understand your lights haven't been fixed as nobody came t…" at bounding box center [598, 435] width 523 height 45
click at [526, 424] on textarea "Hi {{first_name}}, I understand your lights haven't been fixed as nobody came t…" at bounding box center [598, 435] width 523 height 45
click at [631, 433] on textarea "Hi {{first_name}}, I understand your lights haven't been fixed as nobody came t…" at bounding box center [598, 435] width 523 height 45
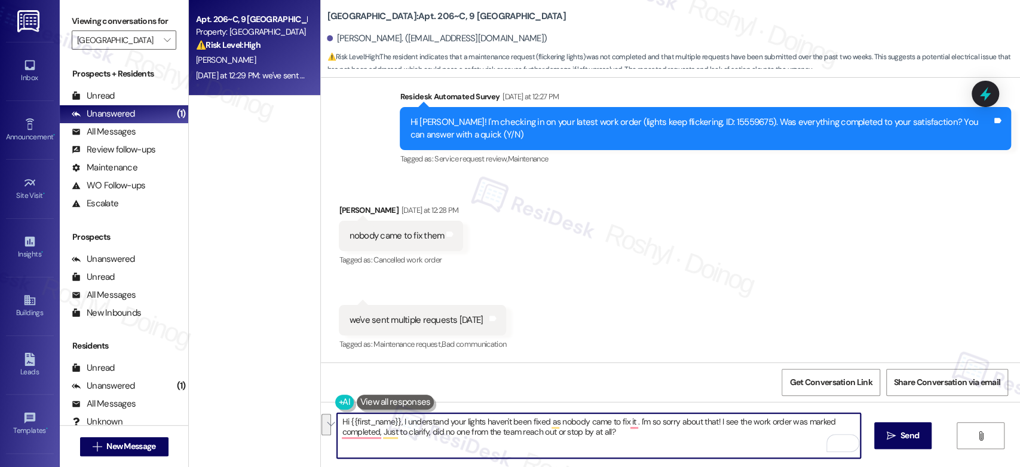
drag, startPoint x: 630, startPoint y: 436, endPoint x: 397, endPoint y: 425, distance: 233.9
click at [397, 425] on textarea "Hi {{first_name}}, I understand your lights haven't been fixed as nobody came t…" at bounding box center [598, 435] width 523 height 45
paste textarea "sincerely apologize that your lights have not yet been fixed and that no one ha…"
drag, startPoint x: 335, startPoint y: 451, endPoint x: 330, endPoint y: 435, distance: 16.3
click at [330, 433] on div "Hi {{first_name}}, I sincerely apologize that your lights have not yet been fix…" at bounding box center [670, 447] width 699 height 90
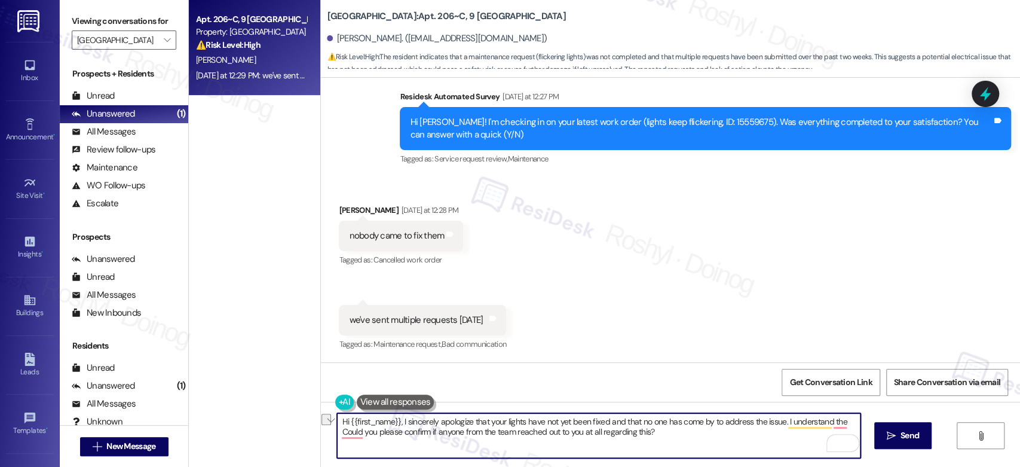
drag, startPoint x: 779, startPoint y: 424, endPoint x: 842, endPoint y: 423, distance: 62.7
click at [842, 423] on textarea "Hi {{first_name}}, I sincerely apologize that your lights have not yet been fix…" at bounding box center [598, 435] width 523 height 45
type textarea "Hi {{first_name}}, I sincerely apologize that your lights have not yet been fix…"
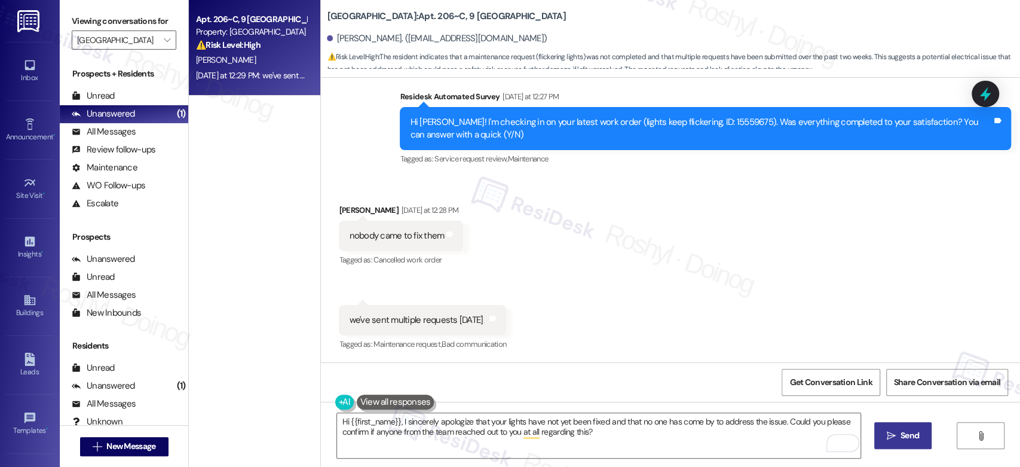
click at [887, 433] on icon "" at bounding box center [891, 436] width 9 height 10
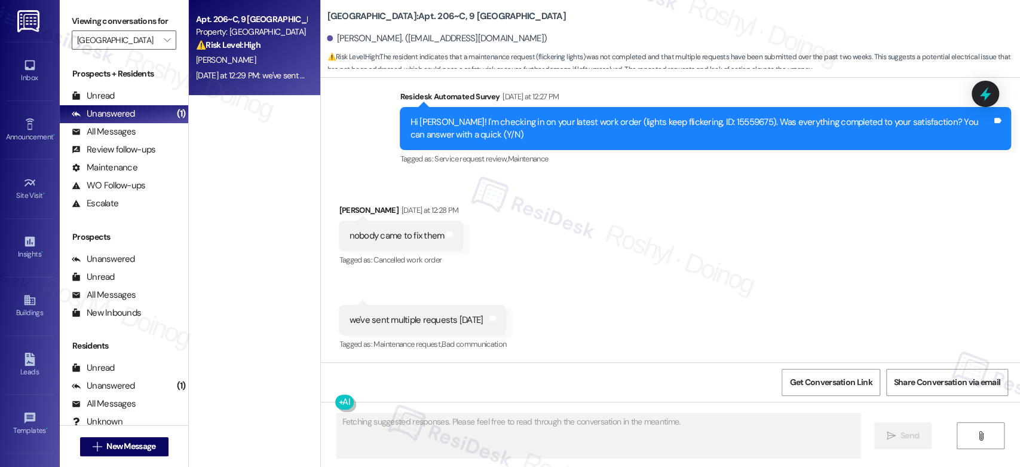
scroll to position [433, 0]
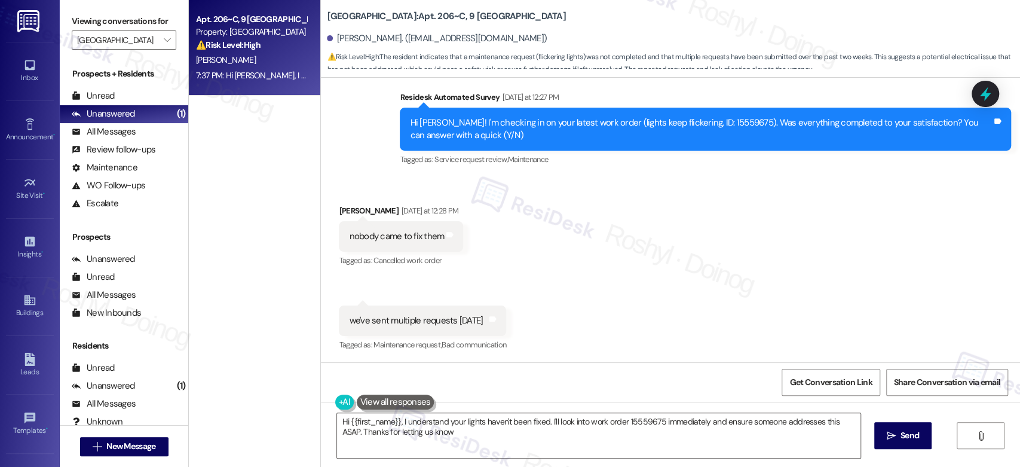
type textarea "Hi {{first_name}}, I understand your lights haven't been fixed. I'll look into …"
click at [470, 412] on div "Hi {{first_name}}, I understand your lights haven't been fixed. I'll look into …" at bounding box center [598, 435] width 524 height 46
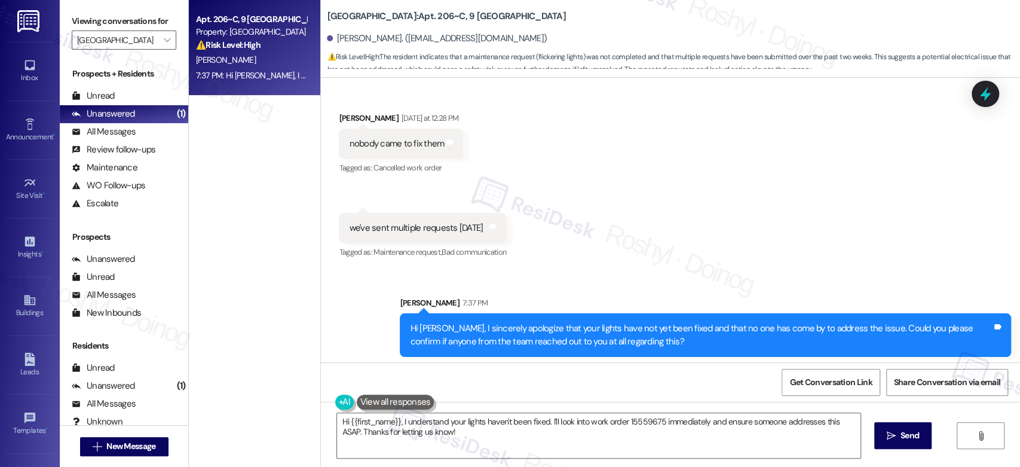
scroll to position [530, 0]
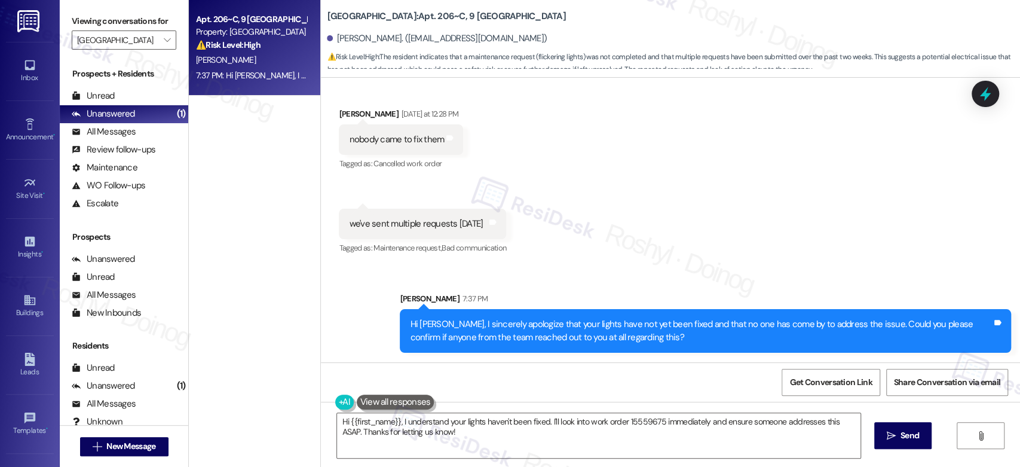
click at [937, 196] on div "Received via SMS Landen Bogan Yesterday at 12:28 PM nobody came to fix them Tag…" at bounding box center [670, 173] width 699 height 185
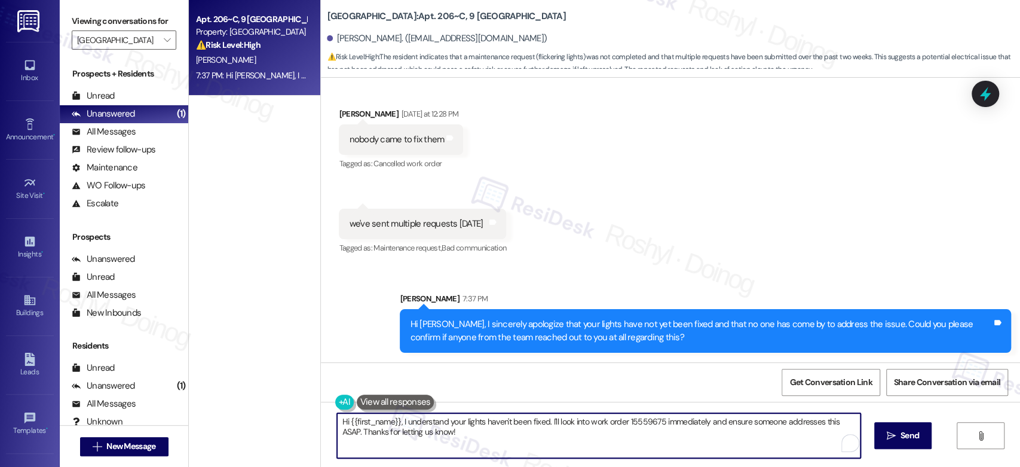
click at [450, 435] on textarea "Hi {{first_name}}, I understand your lights haven't been fixed. I'll look into …" at bounding box center [598, 435] width 523 height 45
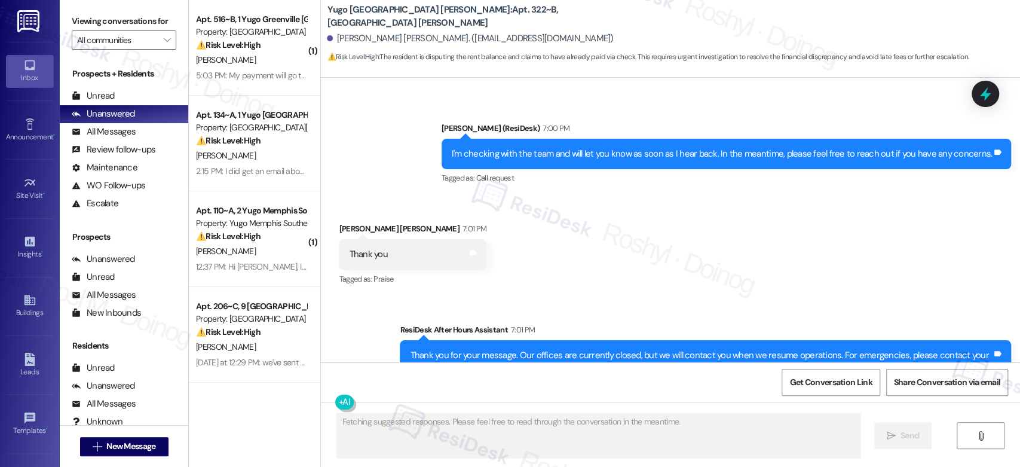
scroll to position [3151, 0]
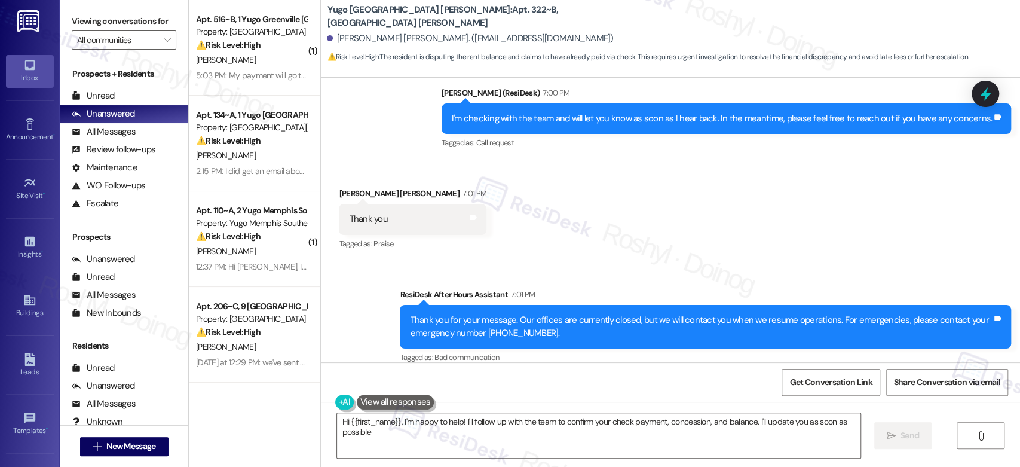
type textarea "Hi {{first_name}}, I'm happy to help! I'll follow up with the team to confirm y…"
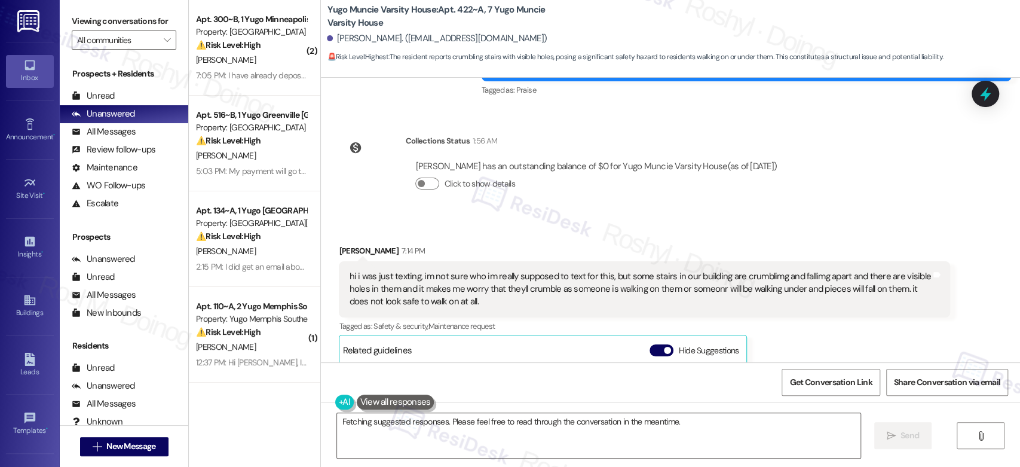
scroll to position [1610, 0]
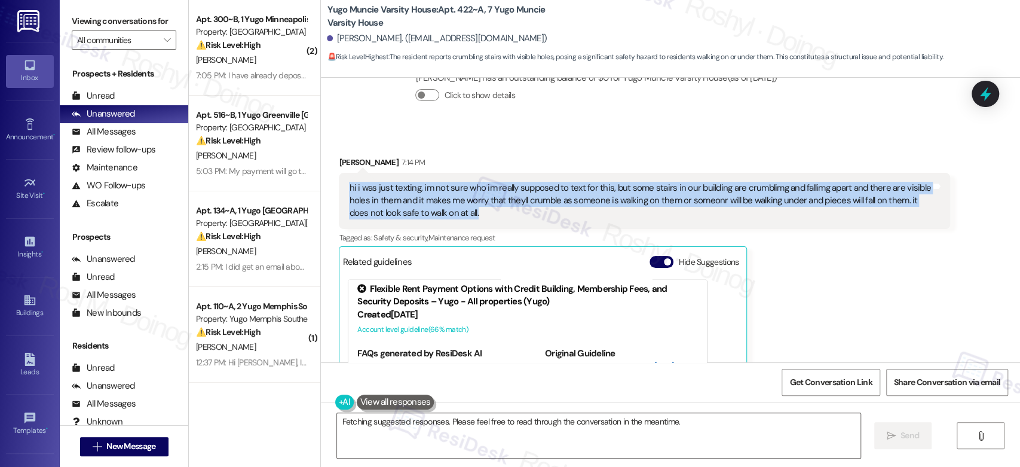
drag, startPoint x: 459, startPoint y: 186, endPoint x: 342, endPoint y: 164, distance: 119.2
click at [349, 182] on div "hi i was just texting, im not sure who im really supposed to text for this, but…" at bounding box center [640, 201] width 582 height 38
copy div "hi i was just texting, im not sure who im really supposed to text for this, but…"
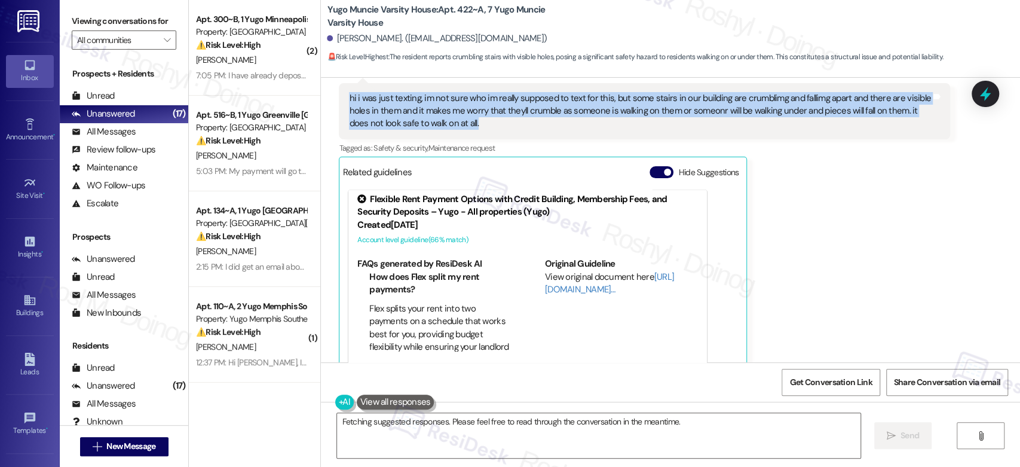
scroll to position [1809, 0]
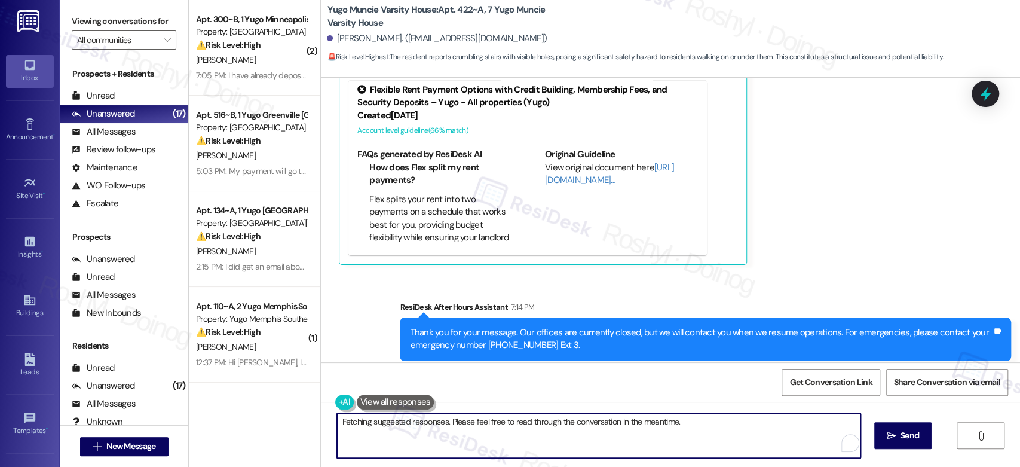
drag, startPoint x: 551, startPoint y: 431, endPoint x: 712, endPoint y: 416, distance: 161.4
click at [712, 416] on textarea "Hi {{first_name}}, thank you for letting us know about the stairs. I understand…" at bounding box center [598, 435] width 523 height 45
paste textarea "Could you tell me which set of stairs this is specifically? If you’re able to s…"
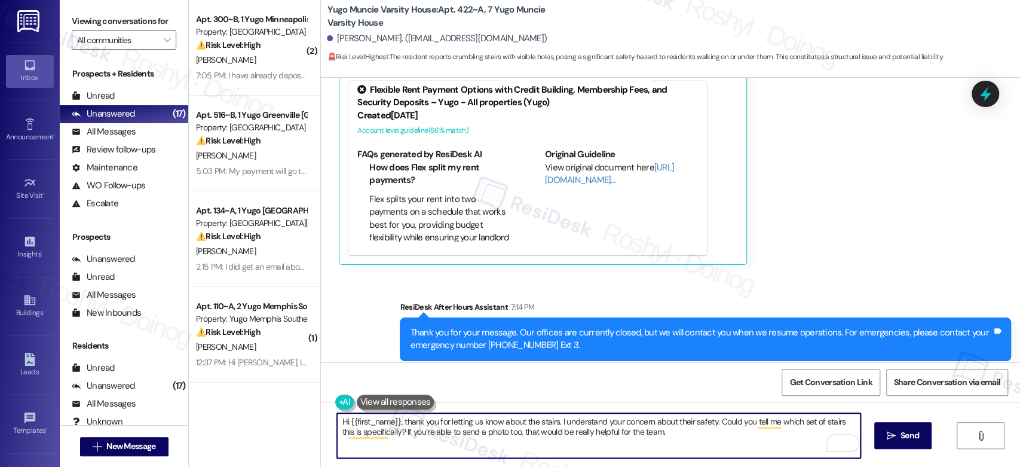
click at [673, 424] on textarea "Hi {{first_name}}, thank you for letting us know about the stairs. I understand…" at bounding box center [598, 435] width 523 height 45
click at [693, 424] on textarea "Hi {{first_name}}, thank you for letting us know about the stairs. I understand…" at bounding box center [598, 435] width 523 height 45
click at [684, 420] on textarea "Hi {{first_name}}, thank you for letting us know about the stairs. I understand…" at bounding box center [598, 435] width 523 height 45
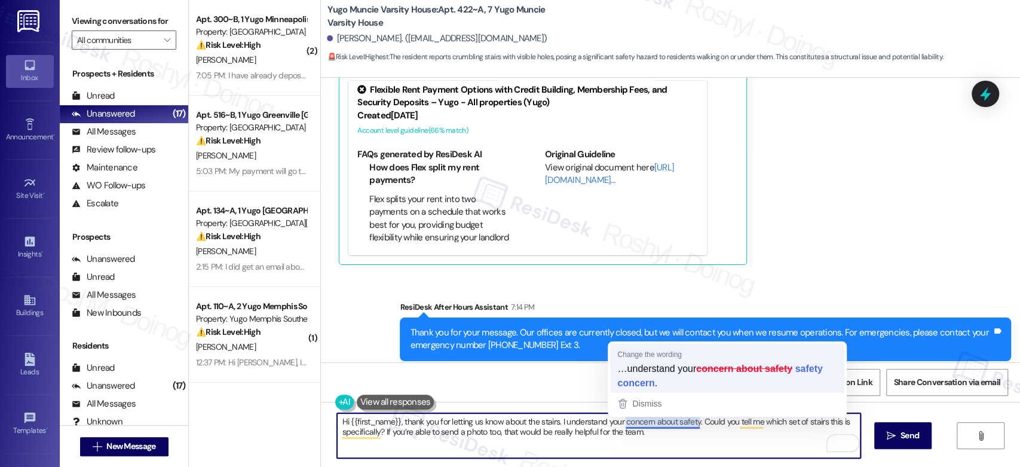
type textarea "Hi {{first_name}}, thank you for letting us know about the stairs. I understand…"
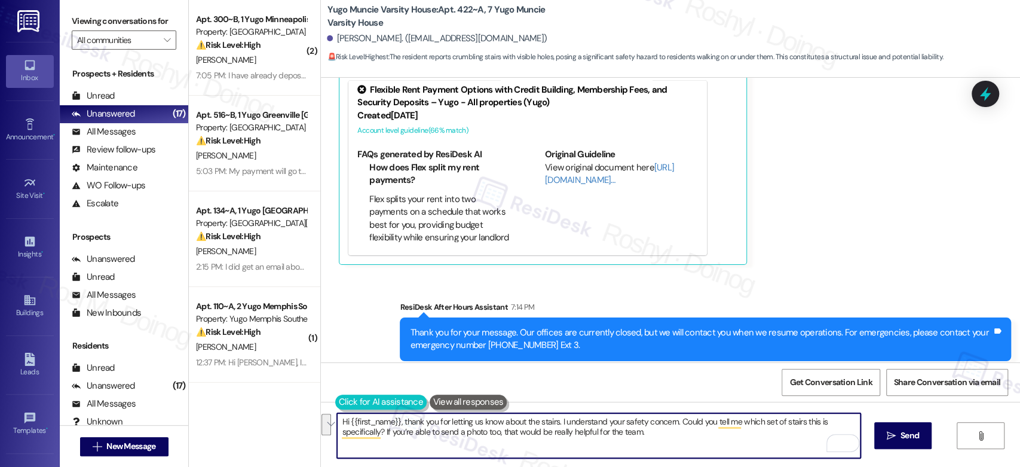
drag, startPoint x: 659, startPoint y: 434, endPoint x: 329, endPoint y: 400, distance: 332.2
click at [330, 412] on div "Hi {{first_name}}, thank you for letting us know about the stairs. I understand…" at bounding box center [592, 435] width 524 height 46
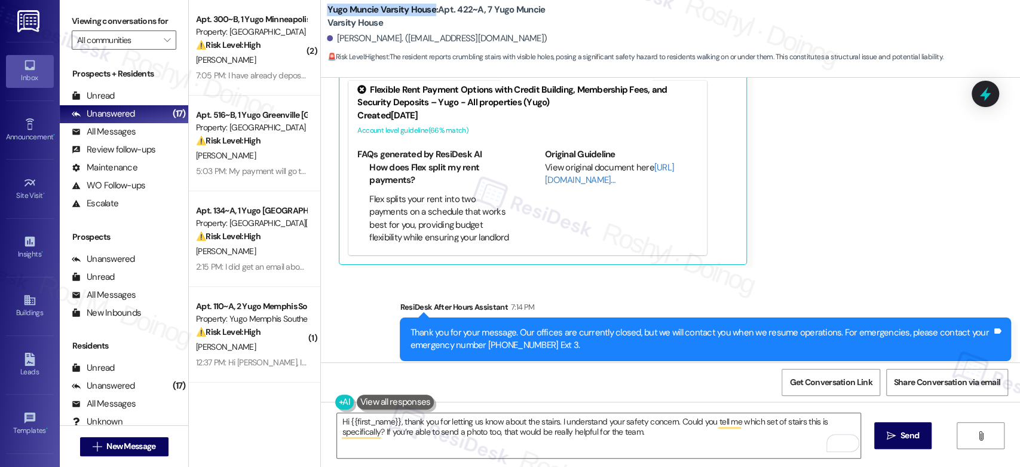
drag, startPoint x: 320, startPoint y: 8, endPoint x: 425, endPoint y: 8, distance: 105.2
click at [425, 8] on b "Yugo Muncie Varsity House: Apt. 422~A, [GEOGRAPHIC_DATA]" at bounding box center [446, 17] width 239 height 26
copy b "Yugo Muncie Varsity House"
click at [900, 436] on span "Send" at bounding box center [909, 435] width 19 height 13
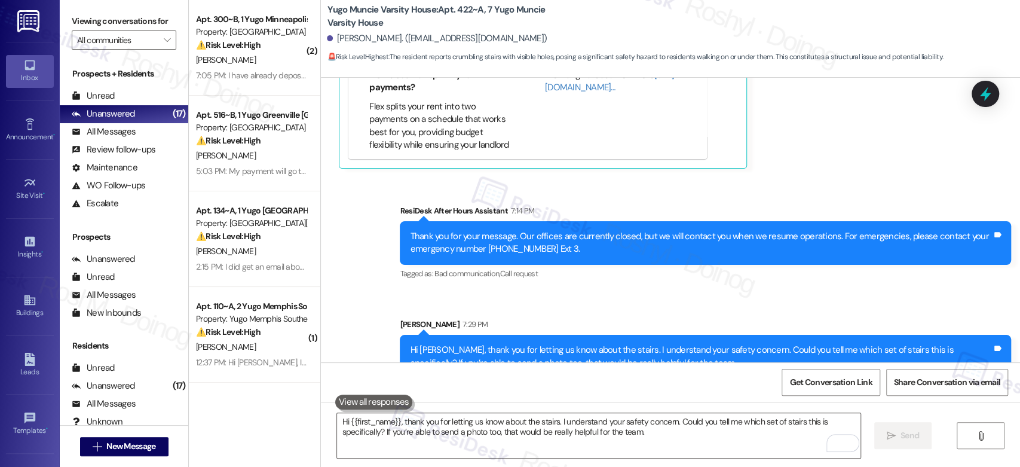
scroll to position [2149, 0]
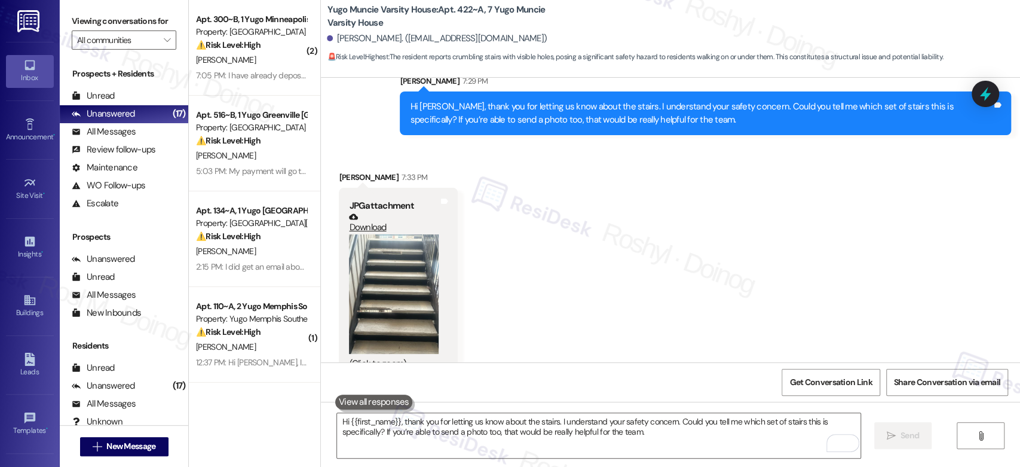
click at [392, 281] on button "Zoom image" at bounding box center [394, 293] width 90 height 119
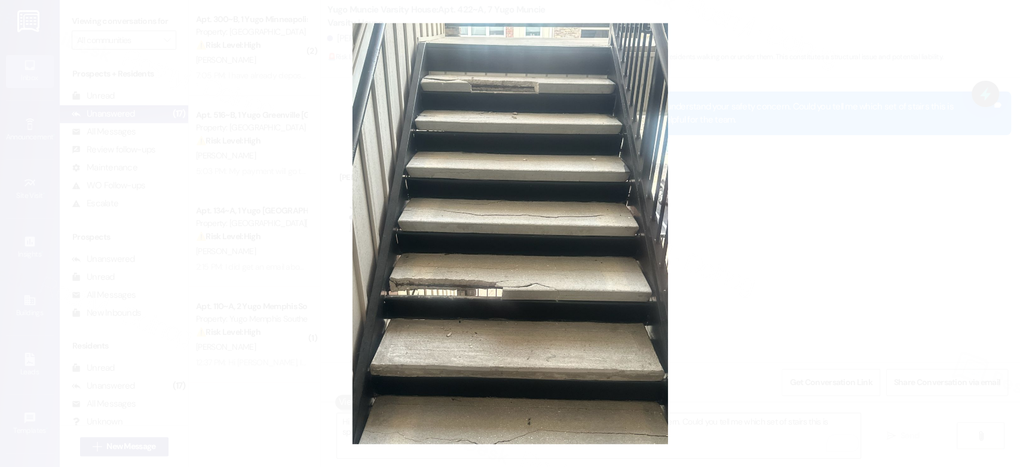
click at [753, 197] on button "Unzoom image" at bounding box center [510, 233] width 1020 height 467
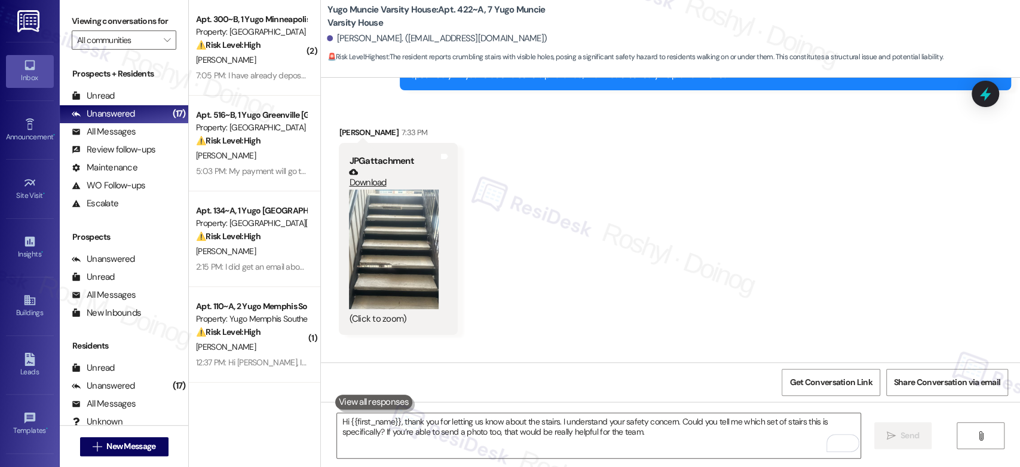
scroll to position [2392, 0]
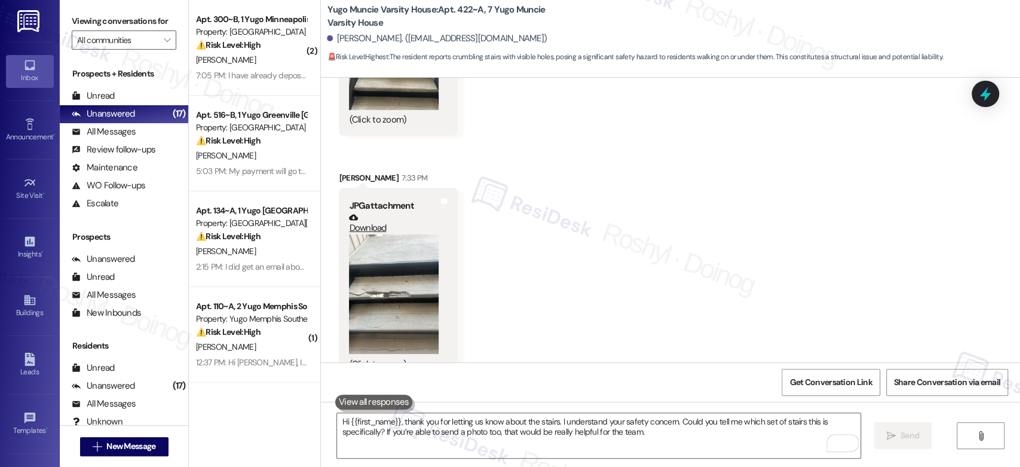
click at [374, 278] on button "Zoom image" at bounding box center [394, 293] width 90 height 119
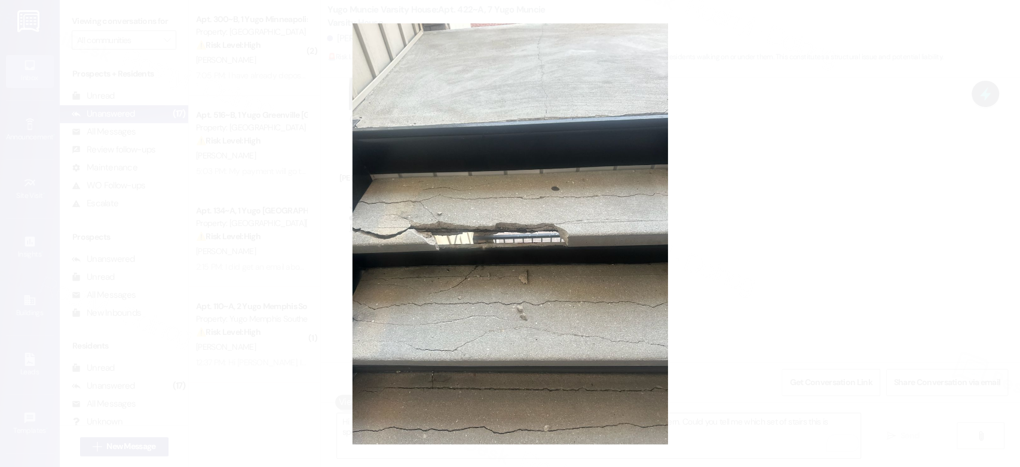
click at [741, 247] on button "Unzoom image" at bounding box center [510, 233] width 1020 height 467
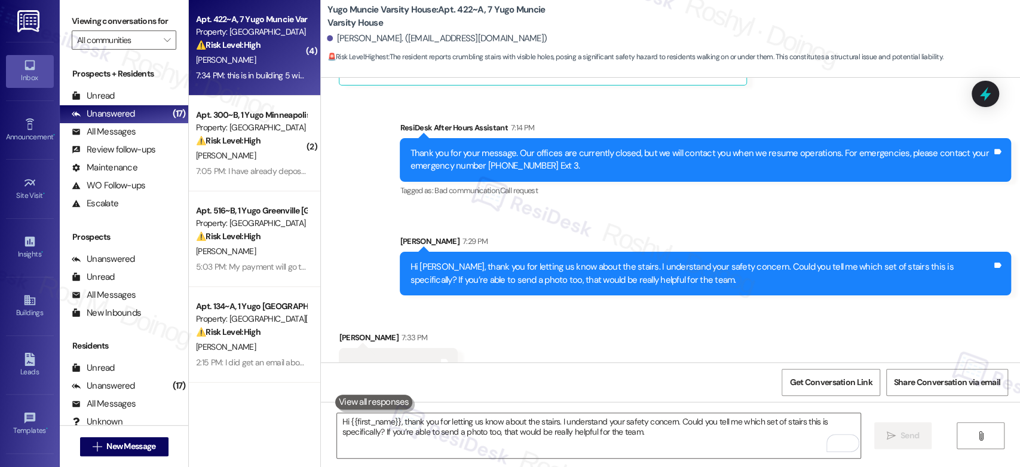
scroll to position [2254, 0]
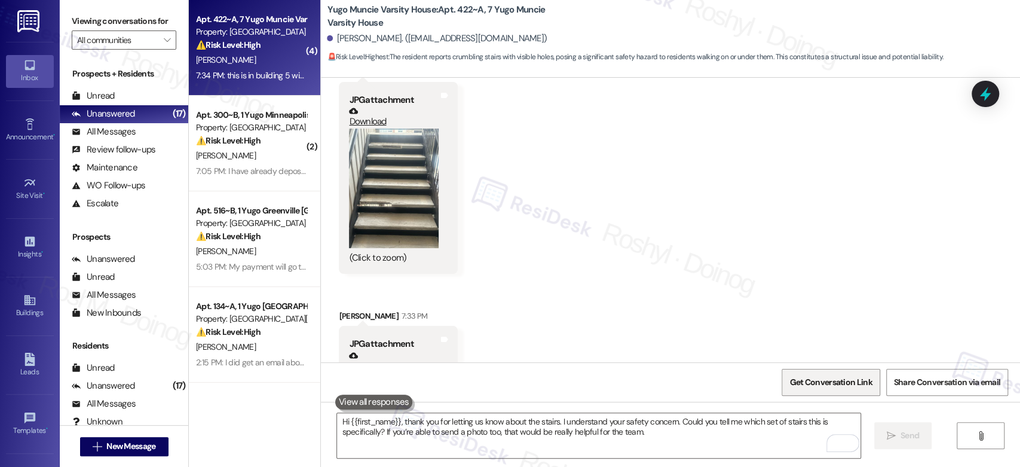
click at [836, 379] on span "Get Conversation Link" at bounding box center [830, 382] width 82 height 13
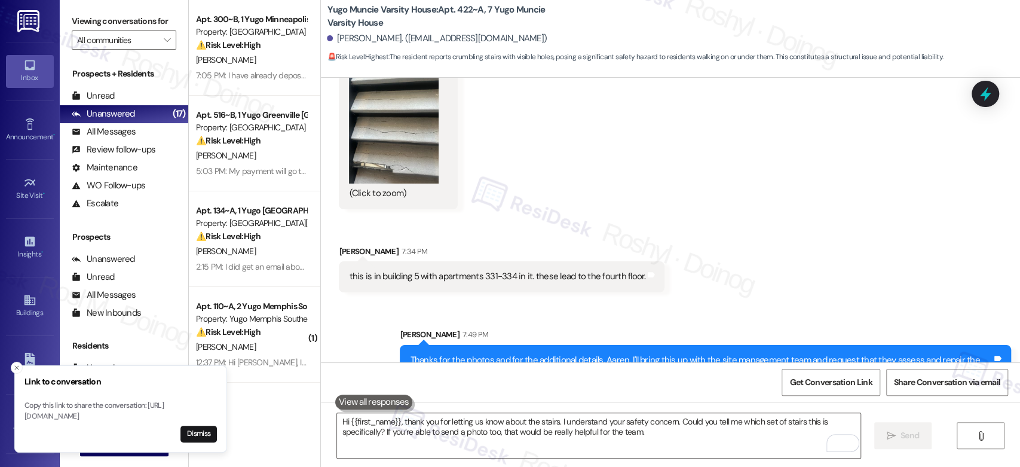
scroll to position [2815, 0]
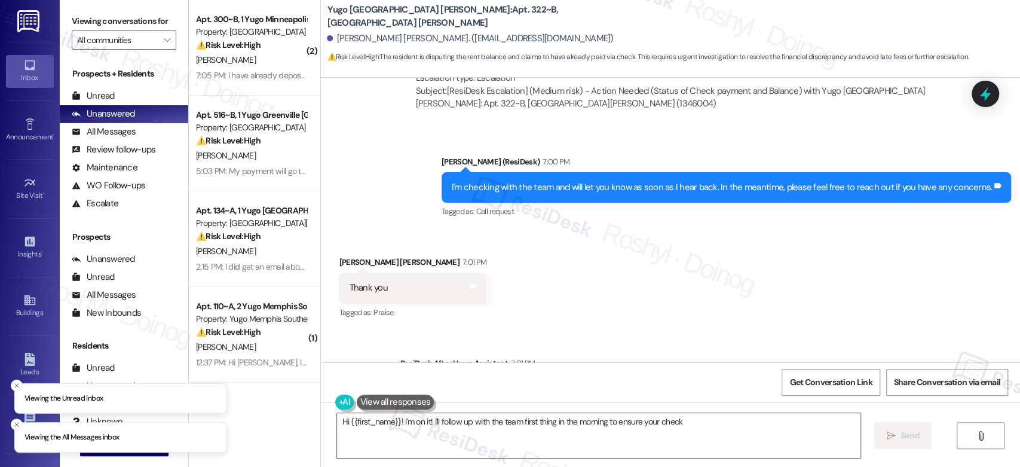
scroll to position [3151, 0]
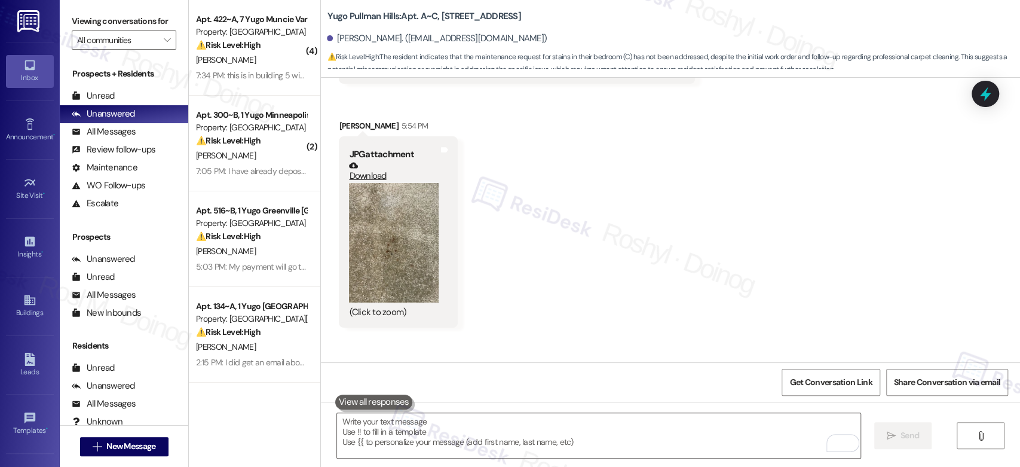
scroll to position [1567, 0]
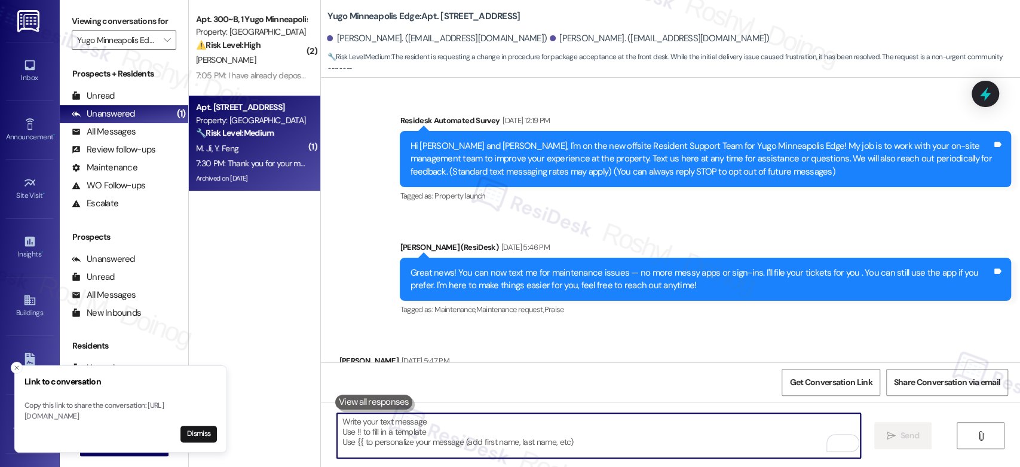
scroll to position [4545, 0]
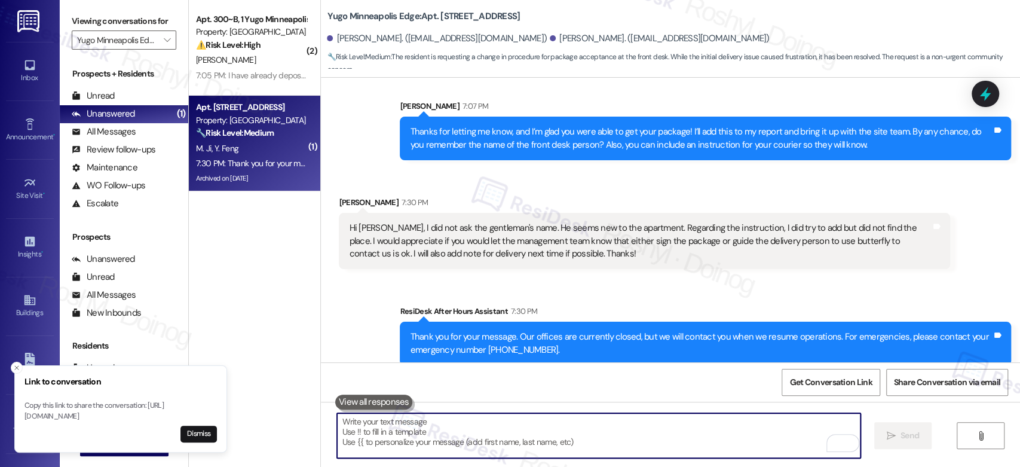
click at [427, 415] on textarea "To enrich screen reader interactions, please activate Accessibility in Grammarl…" at bounding box center [598, 435] width 523 height 45
paste textarea "I understand, thank you for letting me know and no worries I'lll bring this up …"
type textarea "I understand, thank you for letting me know and no worries I'lll bring this up …"
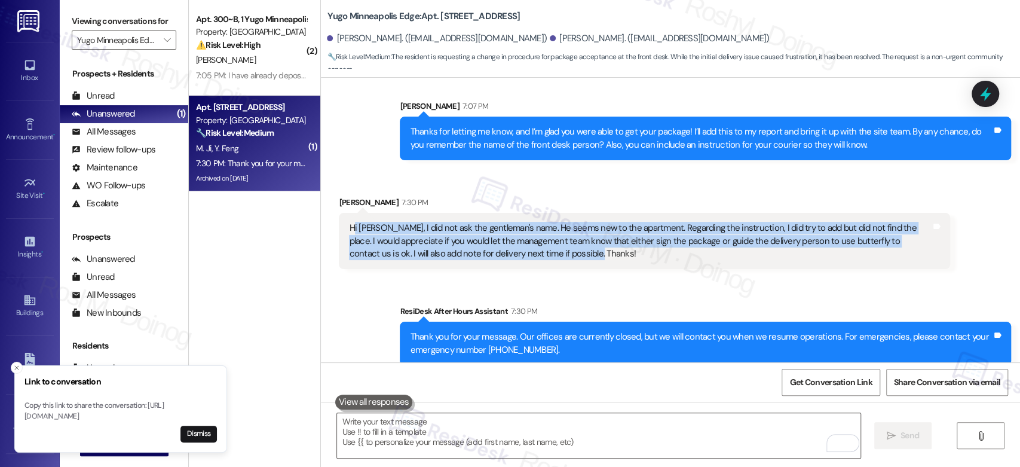
copy div "i Sarah, I did not ask the gentleman's name. He seems new to the apartment. Reg…"
copy div "Hi Sarah, I did not ask the gentleman's name. He seems new to the apartment. Re…"
drag, startPoint x: 556, startPoint y: 240, endPoint x: 342, endPoint y: 210, distance: 216.1
click at [349, 222] on div "Hi Sarah, I did not ask the gentleman's name. He seems new to the apartment. Re…" at bounding box center [640, 241] width 582 height 38
copy div "Hi Sarah, I did not ask the gentleman's name. He seems new to the apartment. Re…"
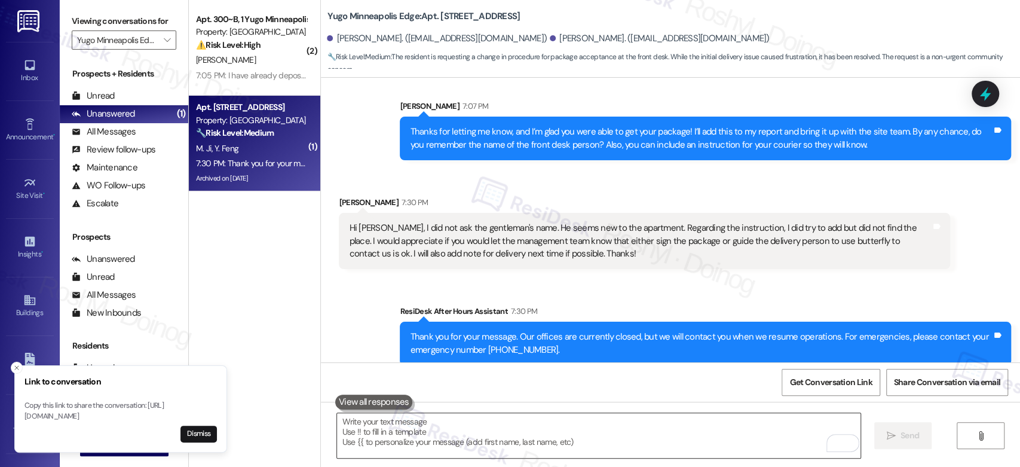
click at [402, 429] on textarea "To enrich screen reader interactions, please activate Accessibility in Grammarl…" at bounding box center [598, 435] width 523 height 45
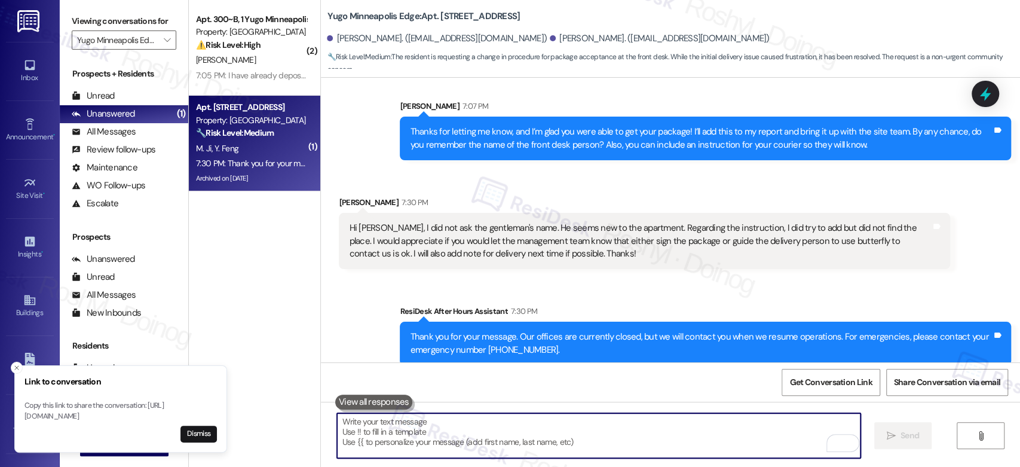
paste textarea "I understand, thank you for letting me know, and no worries—I’ll bring this up …"
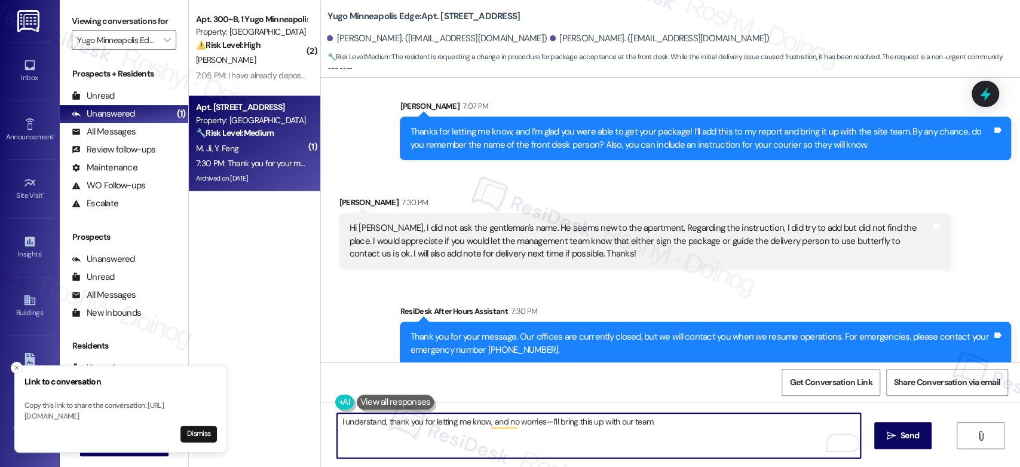
click at [379, 426] on textarea "I understand, thank you for letting me know, and no worries—I’ll bring this up …" at bounding box center [598, 435] width 523 height 45
click at [384, 427] on textarea "I understand, thank you for letting me know, and no worries—I’ll bring this up …" at bounding box center [598, 435] width 523 height 45
click at [377, 424] on textarea "I understand, thank you for letting me know, and no worries—I’ll bring this up …" at bounding box center [598, 435] width 523 height 45
drag, startPoint x: 482, startPoint y: 423, endPoint x: 430, endPoint y: 424, distance: 52.0
click at [430, 424] on textarea "I understand, thank you for letting me know, and no worries—I’ll bring this up …" at bounding box center [598, 435] width 523 height 45
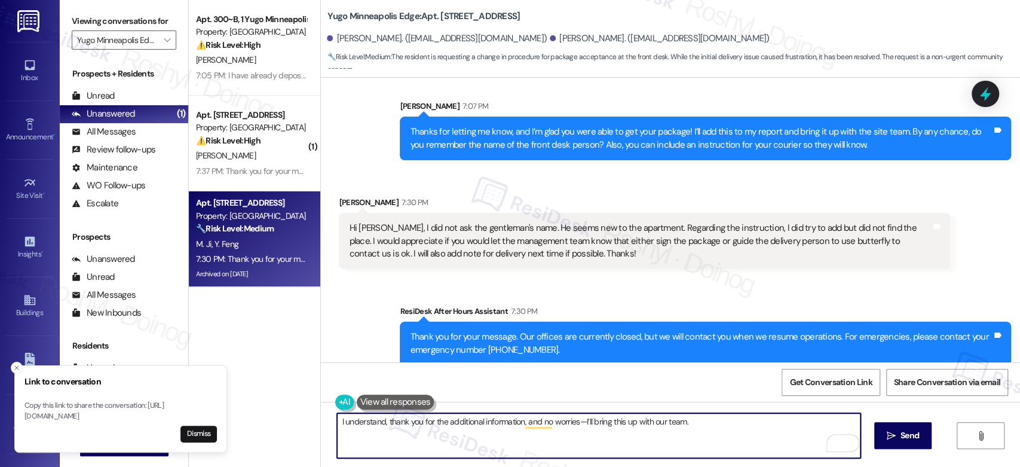
click at [578, 425] on textarea "I understand, thank you for the additional information, and no worries—I’ll bri…" at bounding box center [598, 435] width 523 height 45
type textarea "I understand, thank you for the additional information, and no worries, I’ll br…"
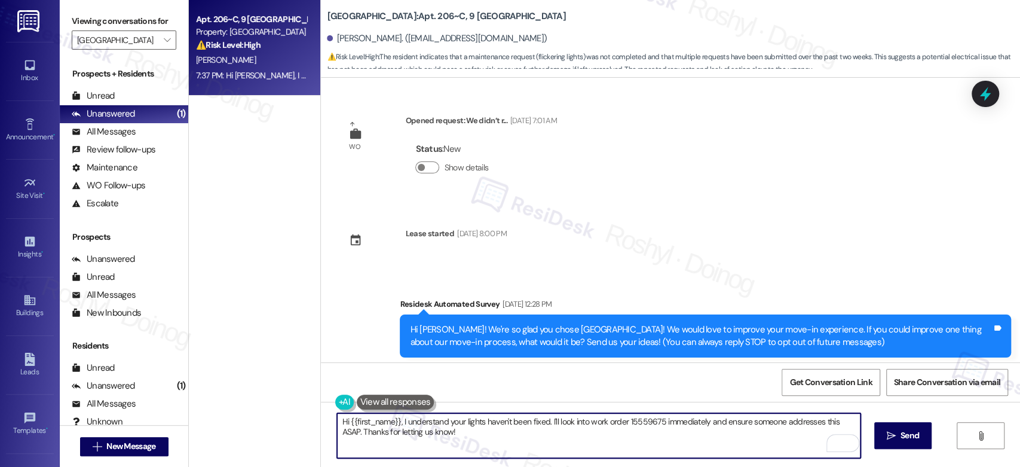
scroll to position [530, 0]
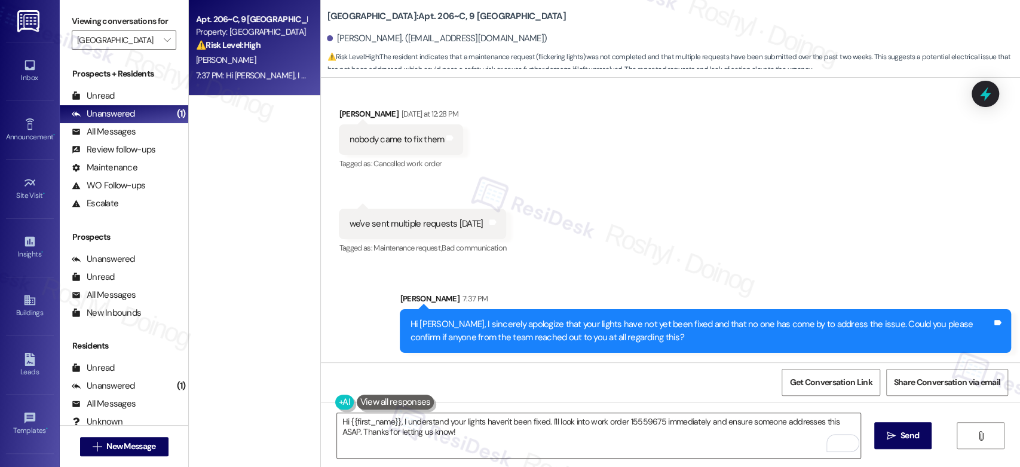
click at [299, 442] on div "Apt. 206~C, 9 [GEOGRAPHIC_DATA] Property: [GEOGRAPHIC_DATA] Common ⚠️ Risk Leve…" at bounding box center [254, 233] width 131 height 467
click at [161, 41] on span "" at bounding box center [166, 39] width 11 height 19
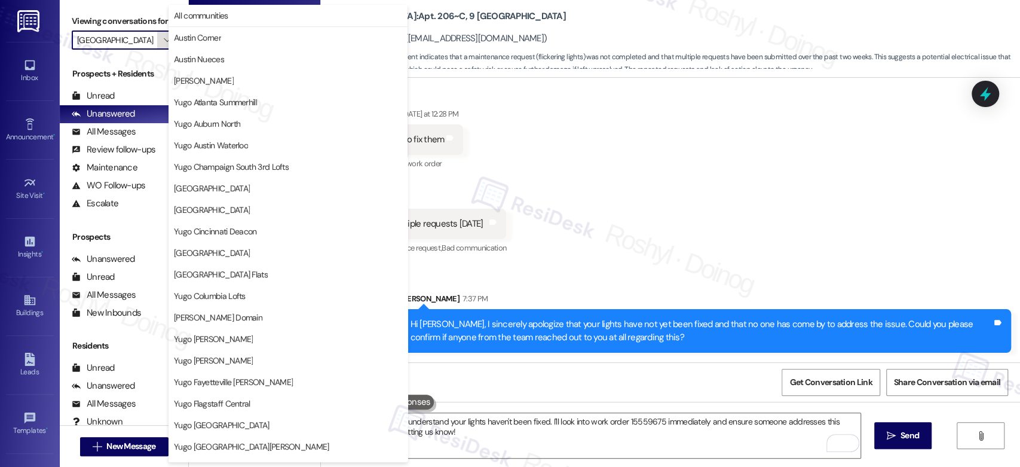
scroll to position [489, 0]
